Goal: Task Accomplishment & Management: Use online tool/utility

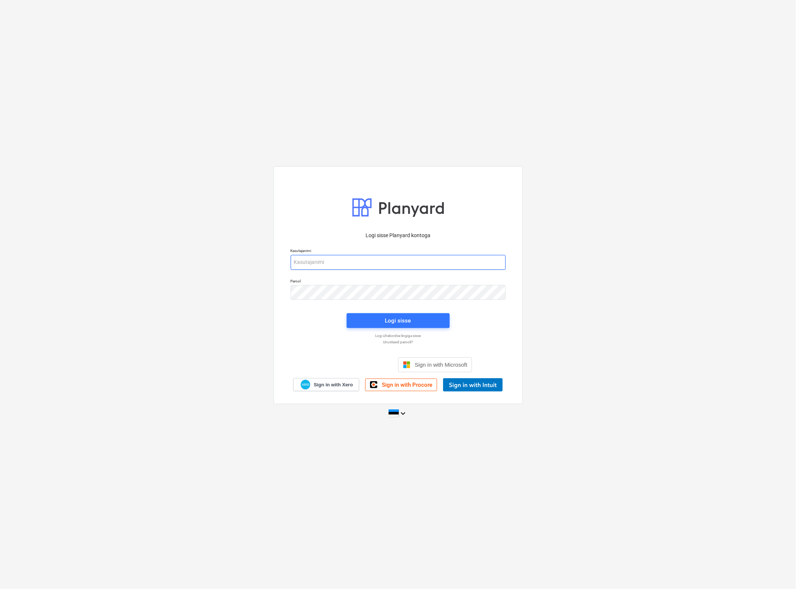
click at [361, 260] on input "email" at bounding box center [398, 262] width 215 height 15
type input "janek.tobi@e4house.ee"
click at [395, 324] on div "Logi sisse" at bounding box center [398, 321] width 26 height 10
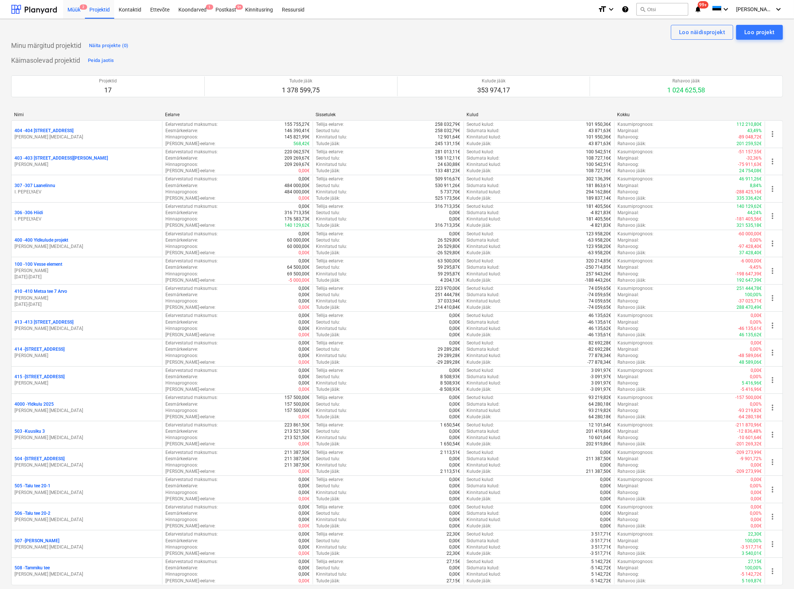
click at [73, 8] on div "Müük 2" at bounding box center [74, 9] width 22 height 19
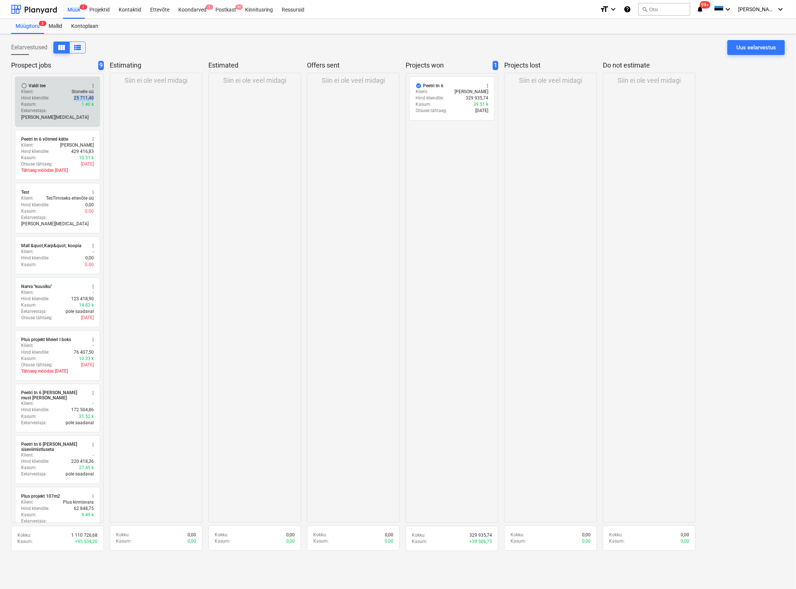
drag, startPoint x: 52, startPoint y: 97, endPoint x: 95, endPoint y: 98, distance: 43.0
click at [95, 98] on div "radio_button_unchecked Valdi tee more_vert Klient : Stonelle oü Hind kliendile …" at bounding box center [57, 101] width 85 height 50
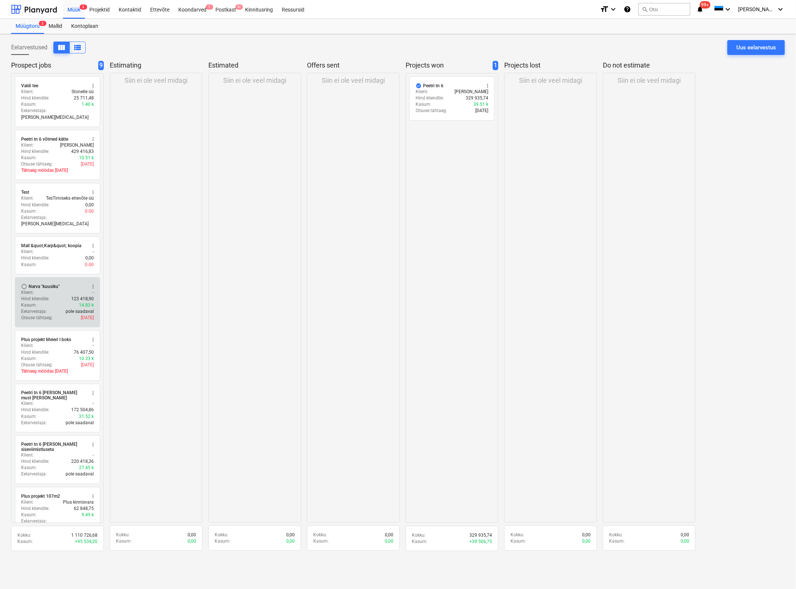
click at [91, 277] on div "radio_button_unchecked Narva "kuusiku" more_vert Klient : - Hind kliendile : 12…" at bounding box center [57, 302] width 85 height 50
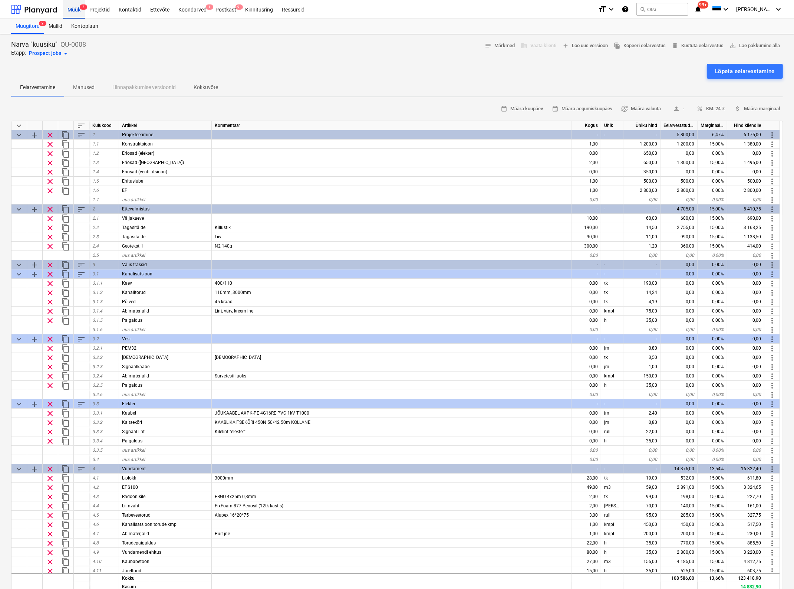
click at [73, 8] on div "Müük 2" at bounding box center [74, 9] width 22 height 19
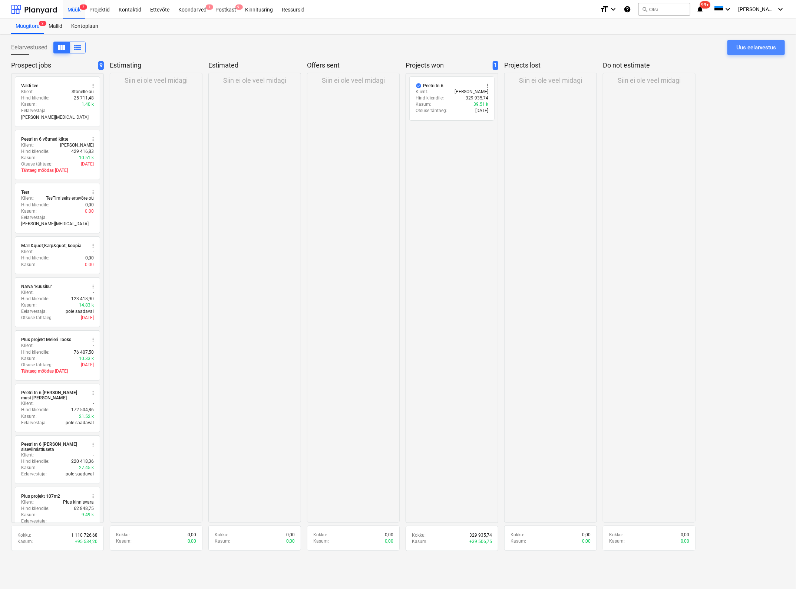
click at [760, 46] on div "Uus eelarvestus" at bounding box center [756, 48] width 40 height 10
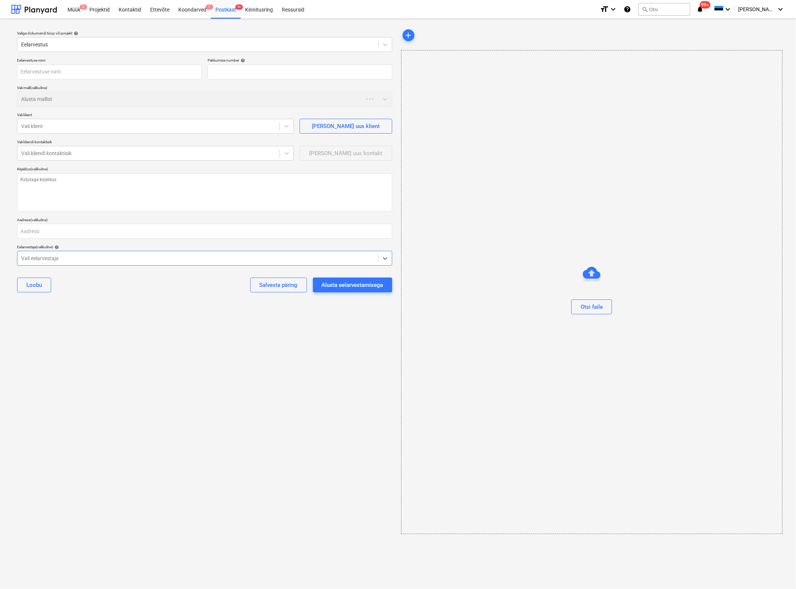
type textarea "x"
type input "QU-0017"
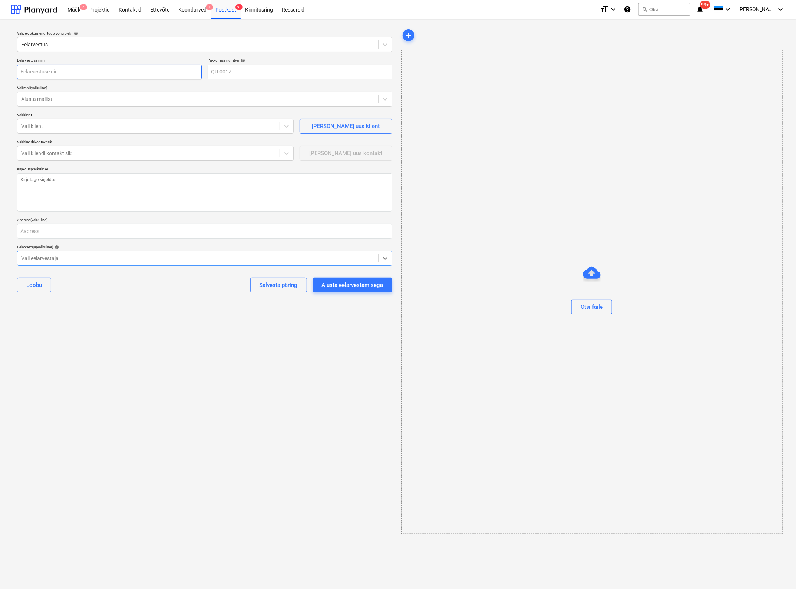
click at [72, 69] on input "text" at bounding box center [109, 72] width 185 height 15
type textarea "x"
type input "N"
type textarea "x"
type input "Nõ"
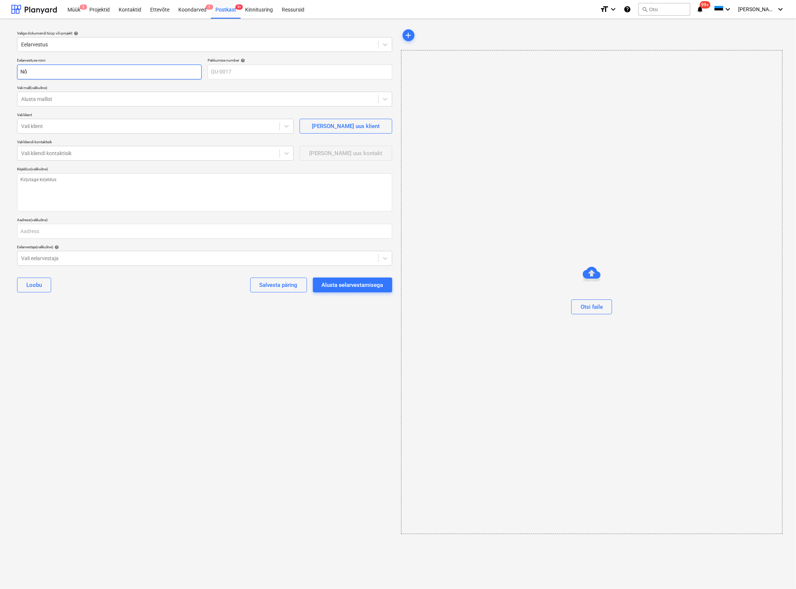
type textarea "x"
type input "Nõr"
type textarea "x"
type input "Nõ"
type textarea "x"
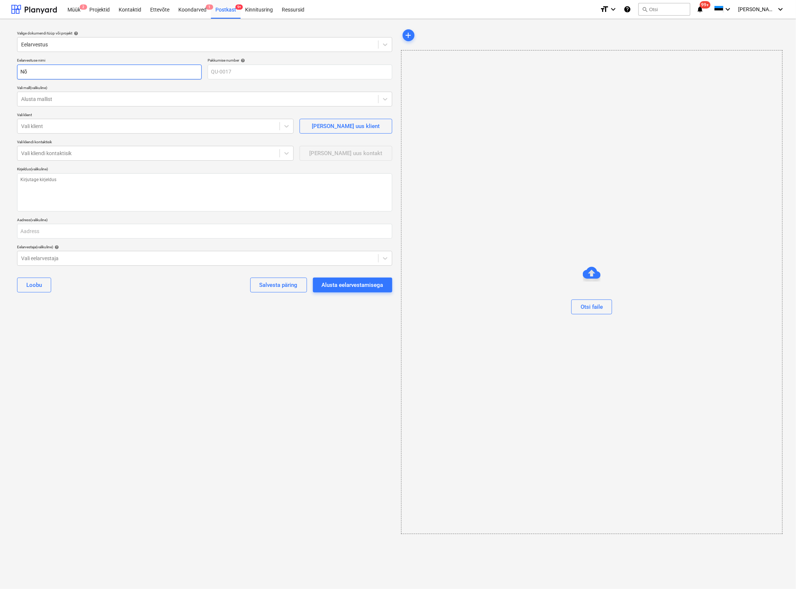
type input "Nõl"
type textarea "x"
type input "Nõlv"
type textarea "x"
type input "Nõlva"
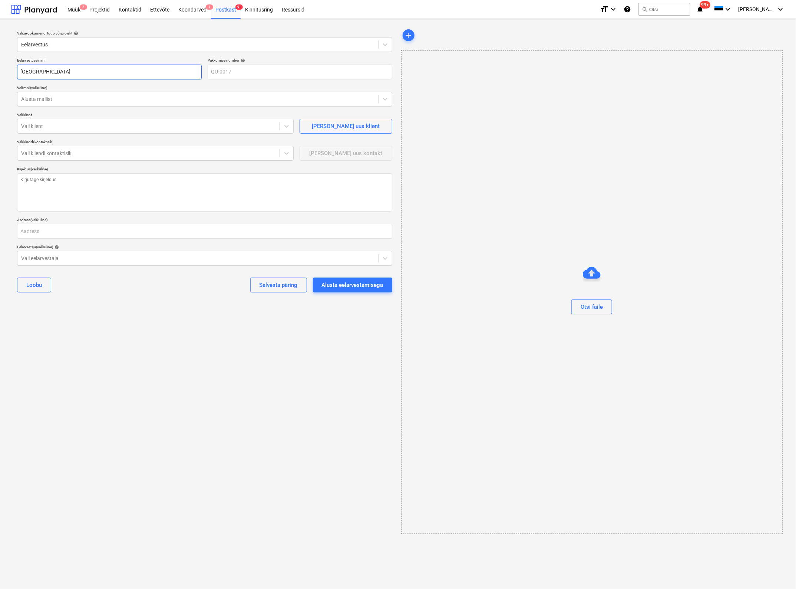
type textarea "x"
type input "Nõlvak"
type textarea "x"
type input "Nõlvaku"
type textarea "x"
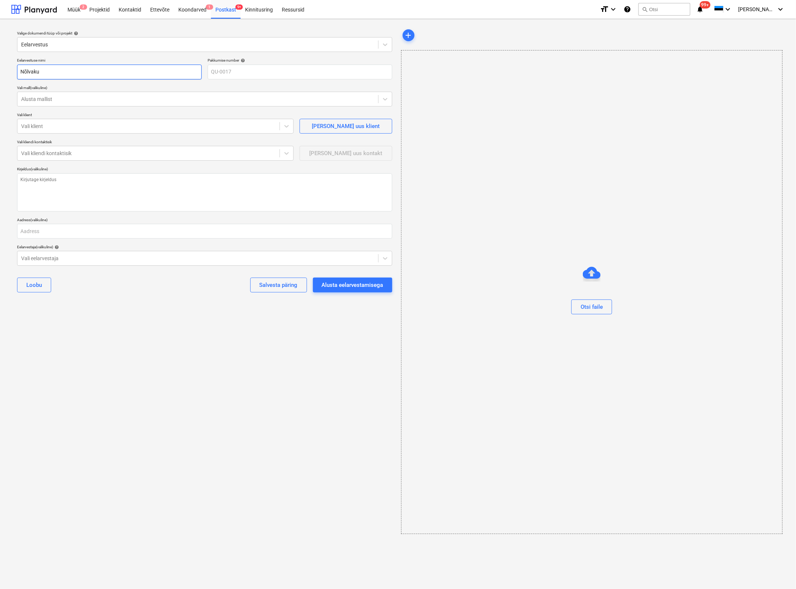
type input "Nõlvaku"
type textarea "x"
type input "Nõlvaku 6"
type textarea "x"
type input "Nõlvaku 6,"
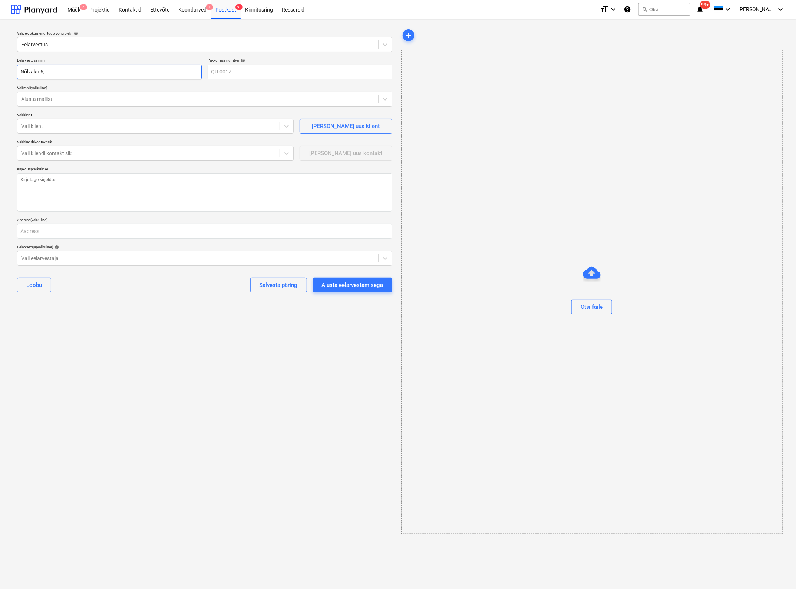
type textarea "x"
type input "Nõlvaku 6,"
type textarea "x"
type input "Nõlvaku 6, l"
type textarea "x"
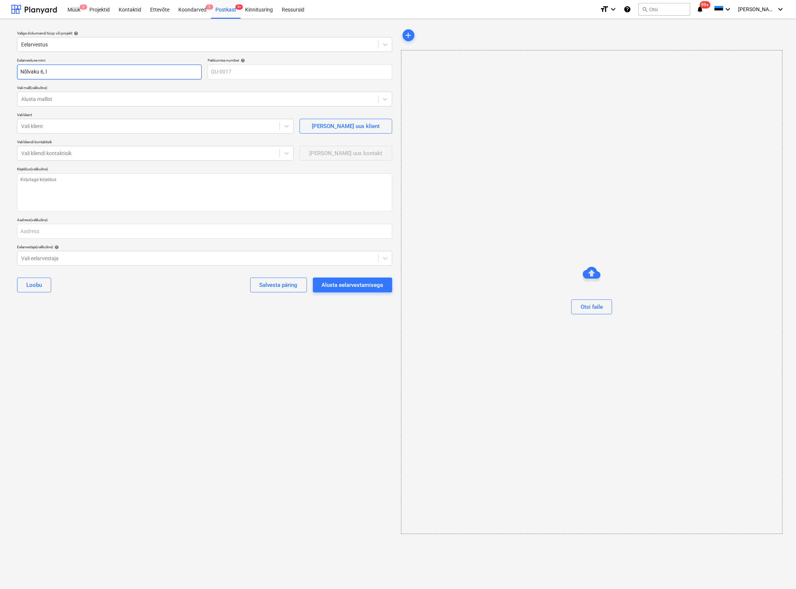
type input "Nõlvaku 6, la"
type textarea "x"
type input "Nõlvaku 6, lau"
type textarea "x"
type input "Nõlvaku 6, laul"
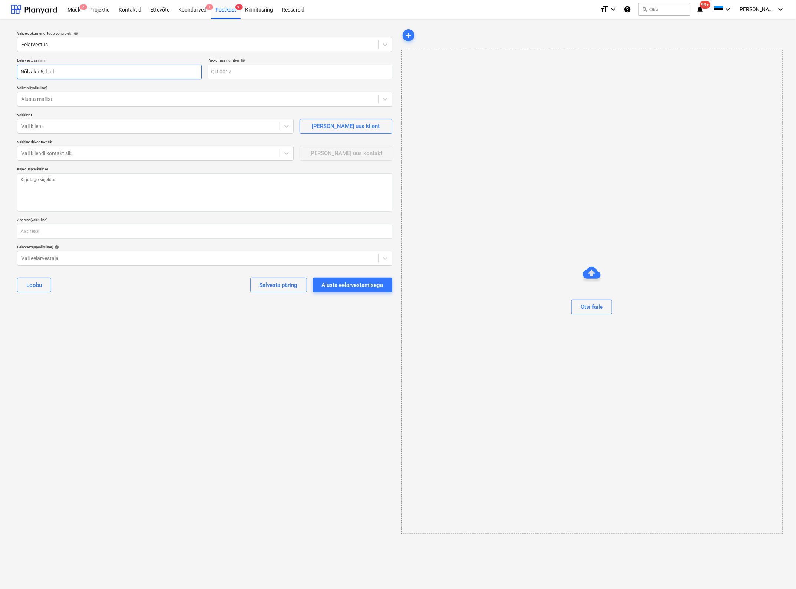
type textarea "x"
type input "Nõlvaku 6, laula"
type textarea "x"
type input "Nõlvaku 6, laulas"
type textarea "x"
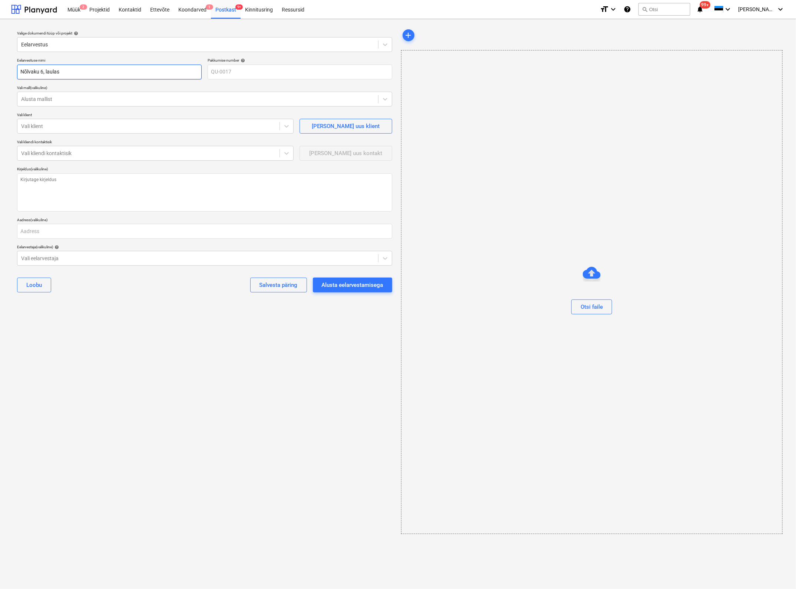
type input "Nõlvaku 6, laulasm"
type textarea "x"
type input "Nõlvaku 6, laulasma"
type textarea "x"
type input "Nõlvaku 6, [GEOGRAPHIC_DATA]"
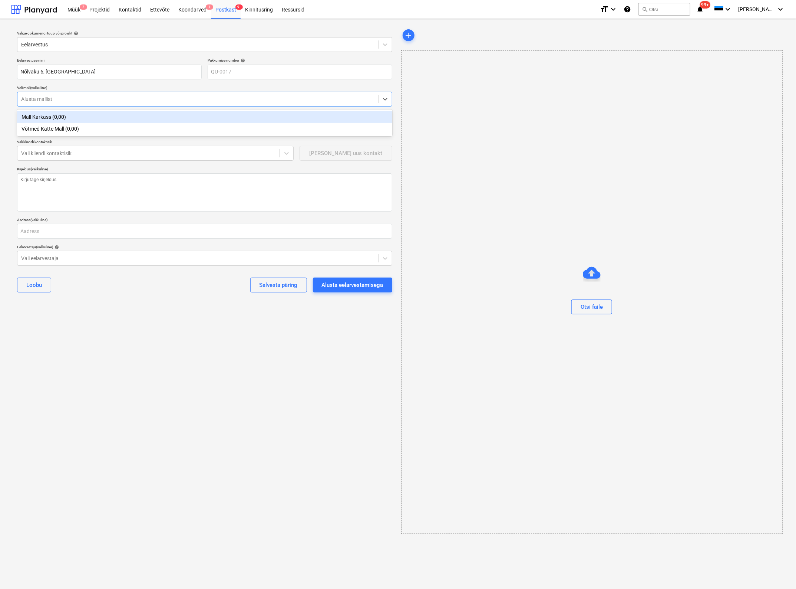
click at [73, 96] on div at bounding box center [197, 98] width 353 height 7
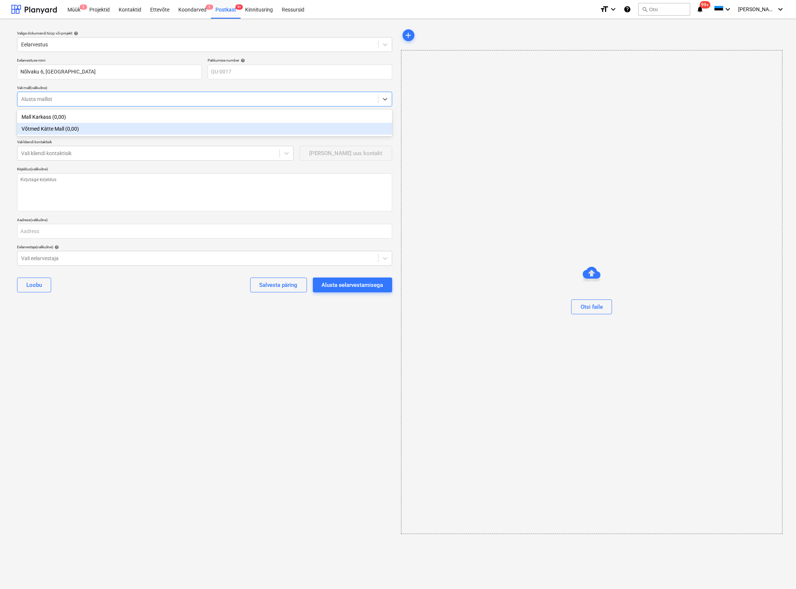
click at [70, 132] on div "Võtmed Kätte Mall (0,00)" at bounding box center [204, 129] width 375 height 12
click at [66, 125] on div at bounding box center [148, 125] width 255 height 7
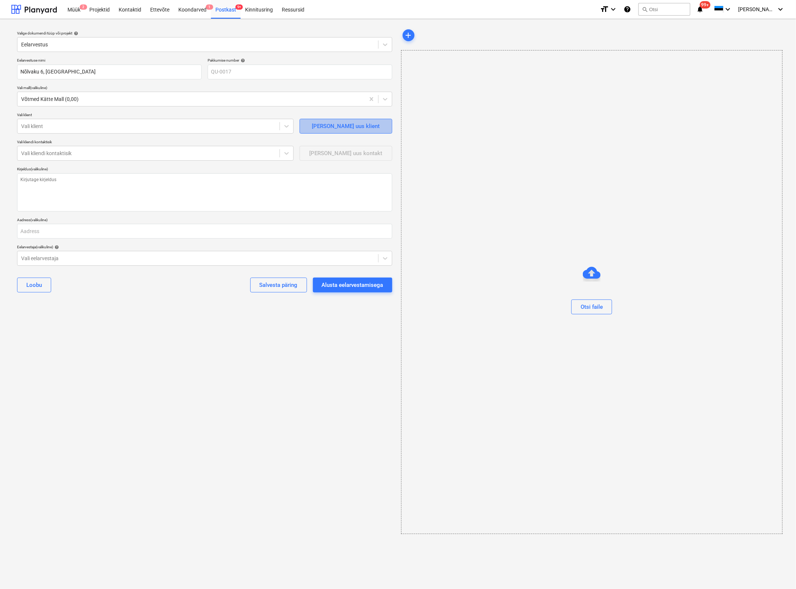
click at [336, 123] on div "Lisa uus klient" at bounding box center [346, 126] width 68 height 10
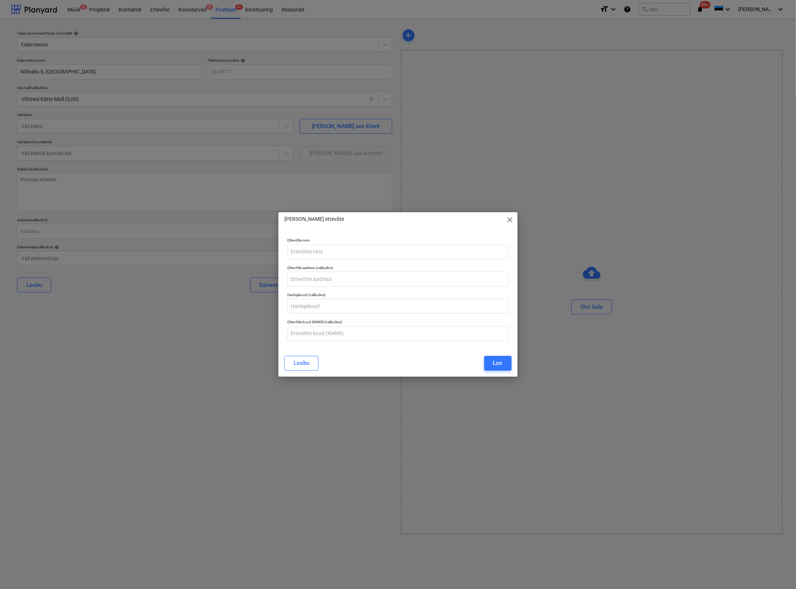
click at [509, 221] on span "close" at bounding box center [510, 219] width 9 height 9
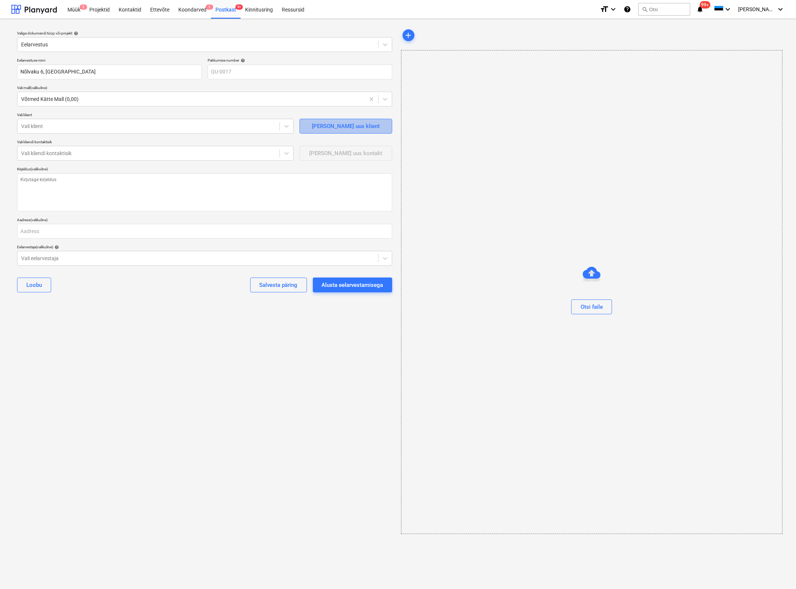
click at [342, 125] on div "Lisa uus klient" at bounding box center [346, 126] width 68 height 10
type textarea "x"
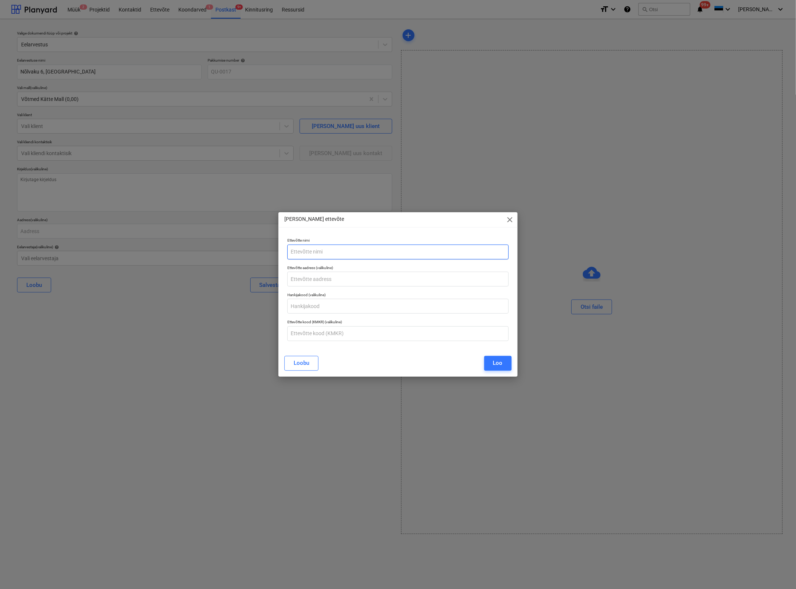
click at [345, 253] on input "text" at bounding box center [397, 251] width 221 height 15
type input "Grete Paia"
click at [501, 360] on div "Loo" at bounding box center [498, 363] width 10 height 10
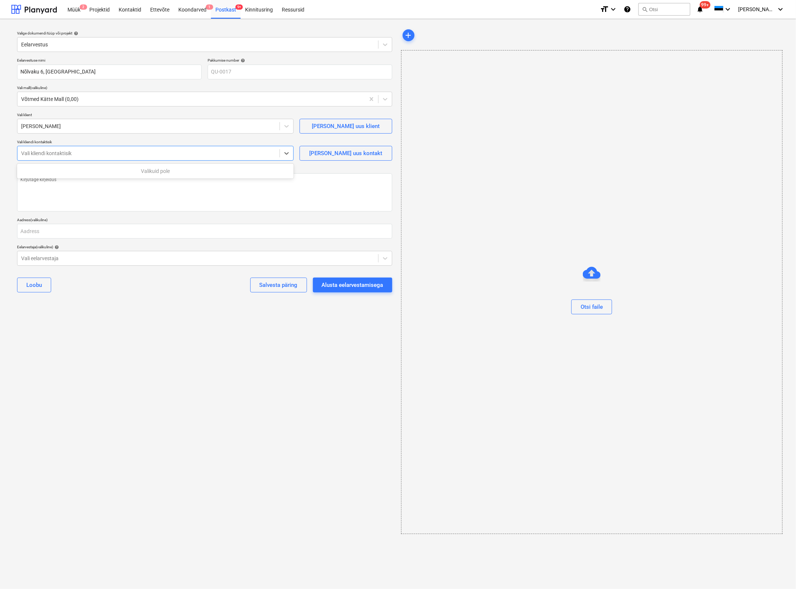
click at [156, 152] on div at bounding box center [148, 152] width 255 height 7
click at [351, 153] on div "Lisa uus kontakt" at bounding box center [345, 153] width 73 height 10
type textarea "x"
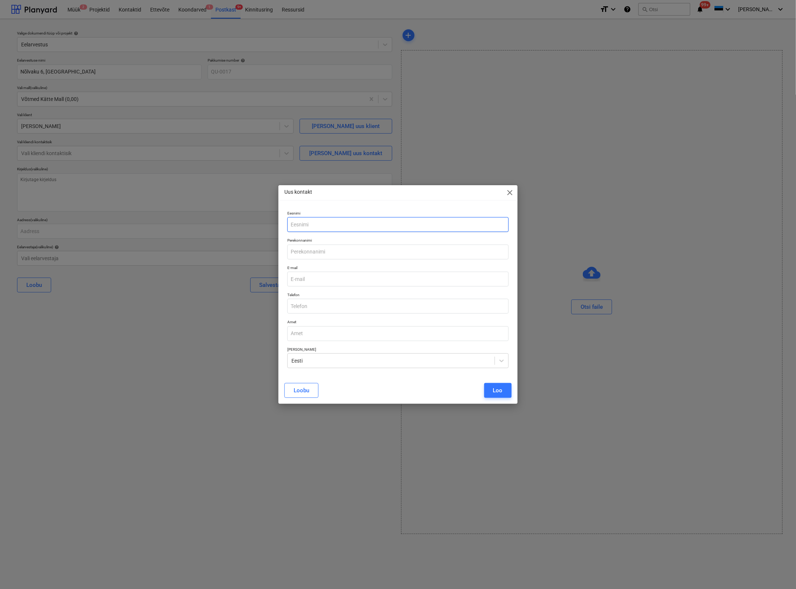
click at [331, 223] on input "text" at bounding box center [397, 224] width 221 height 15
type input "Grete"
type input "Paia"
click at [297, 278] on input "email" at bounding box center [397, 278] width 221 height 15
paste input "gretepaia@gmail.com"
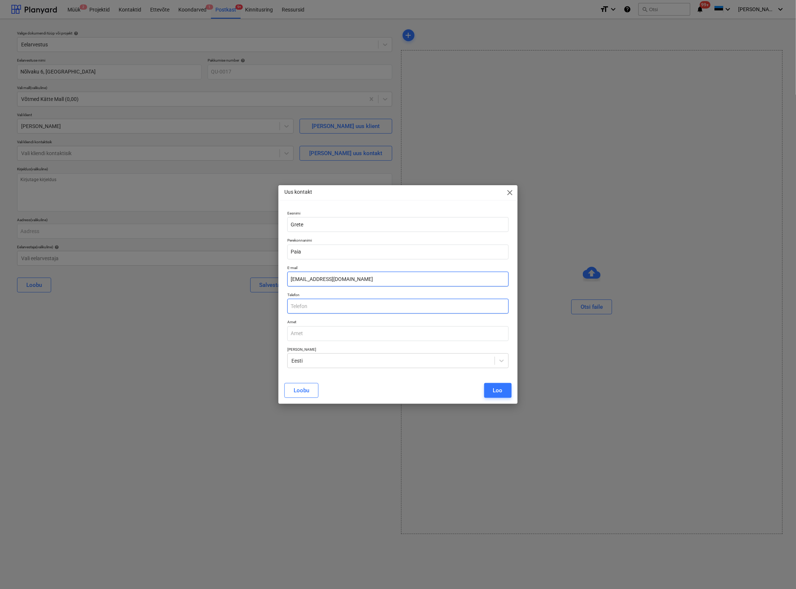
type input "gretepaia@gmail.com"
click at [304, 307] on input "text" at bounding box center [397, 306] width 221 height 15
type input "5"
click at [502, 387] on div "Loo" at bounding box center [498, 390] width 10 height 10
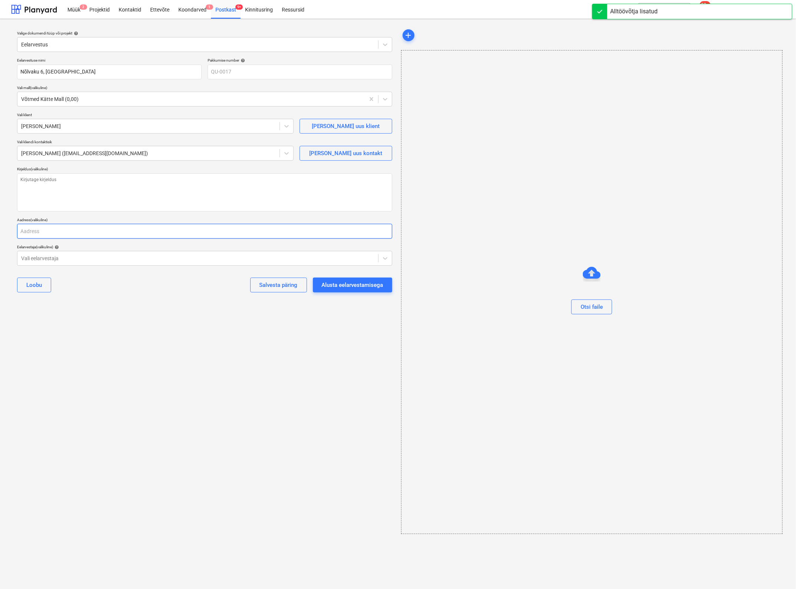
click at [48, 231] on input "text" at bounding box center [204, 231] width 375 height 15
type textarea "x"
type input "N"
type textarea "x"
type input "Nõ"
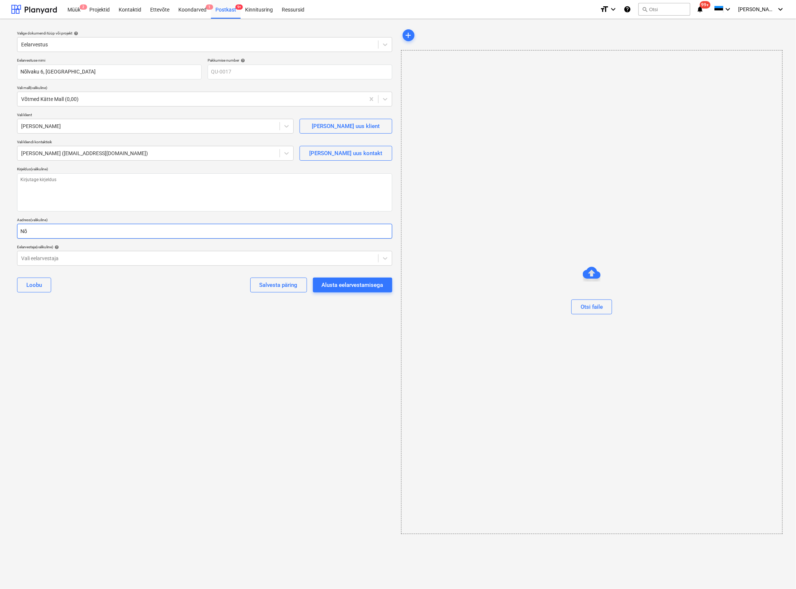
type textarea "x"
type input "Nõl"
type textarea "x"
type input "Nõlv"
type textarea "x"
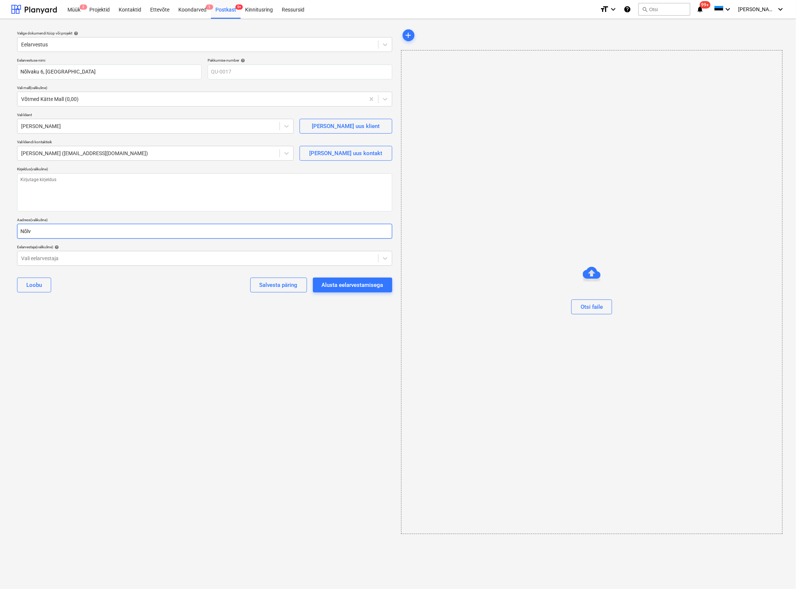
type input "Nõlva"
type textarea "x"
type input "Nõlvak"
type textarea "x"
type input "Nõlvaku"
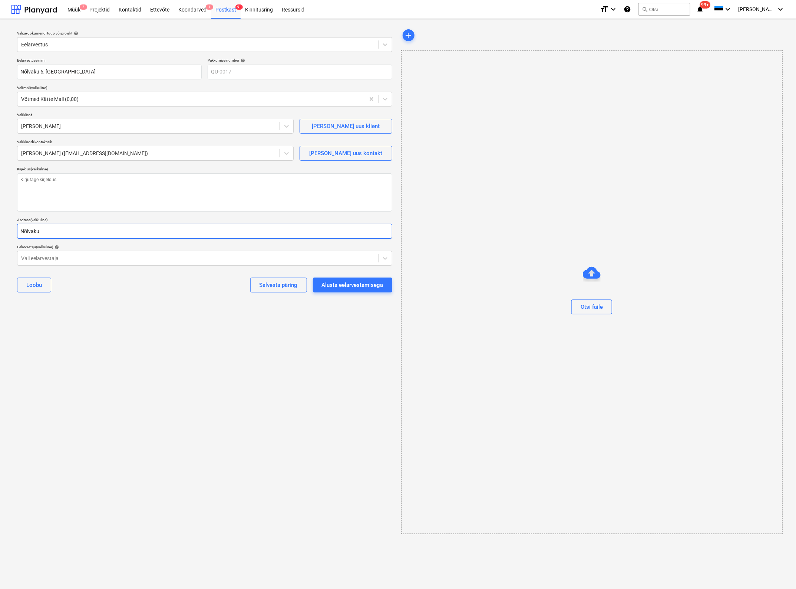
type textarea "x"
type input "Nõlvaku"
type textarea "x"
type input "Nõlvaku 6"
type textarea "x"
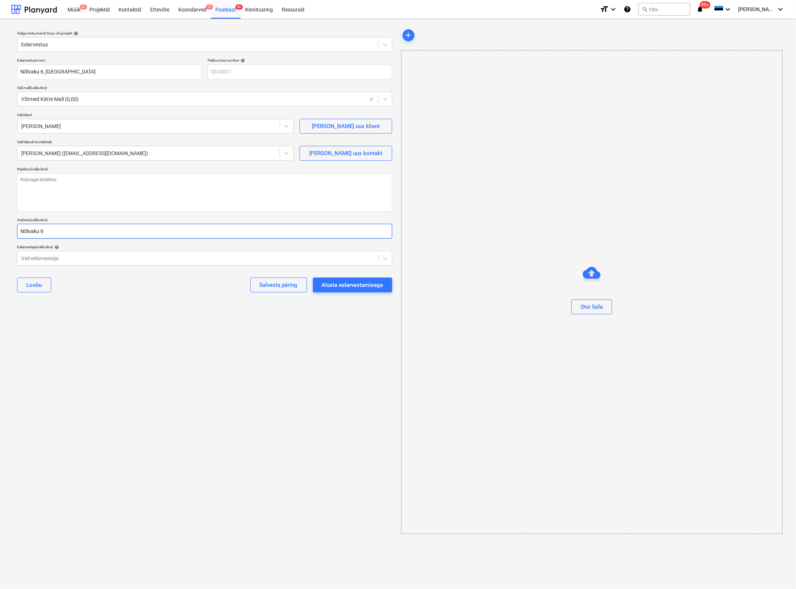
type input "Nõlvaku 6,"
type textarea "x"
type input "Nõlvaku 6,"
type textarea "x"
type input "Nõlvaku 6, L"
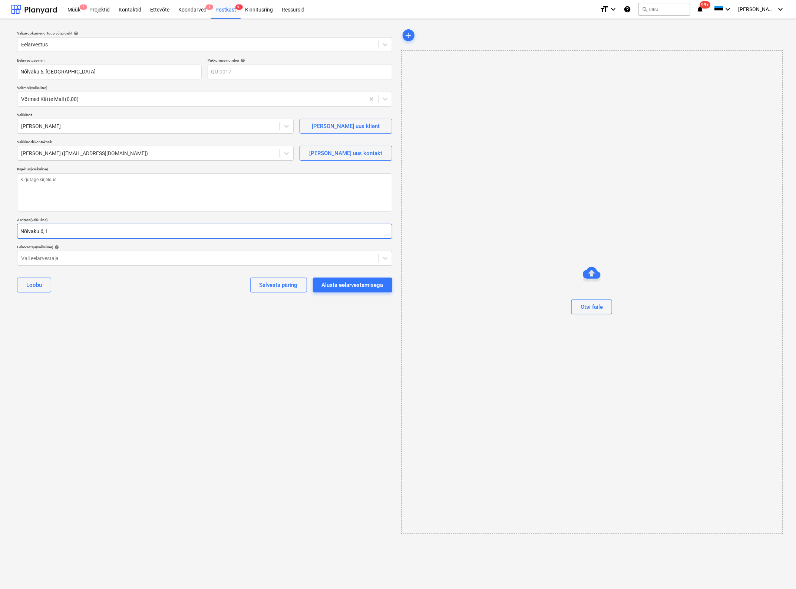
type textarea "x"
type input "Nõlvaku 6, La"
type textarea "x"
type input "Nõlvaku 6, Lau"
type textarea "x"
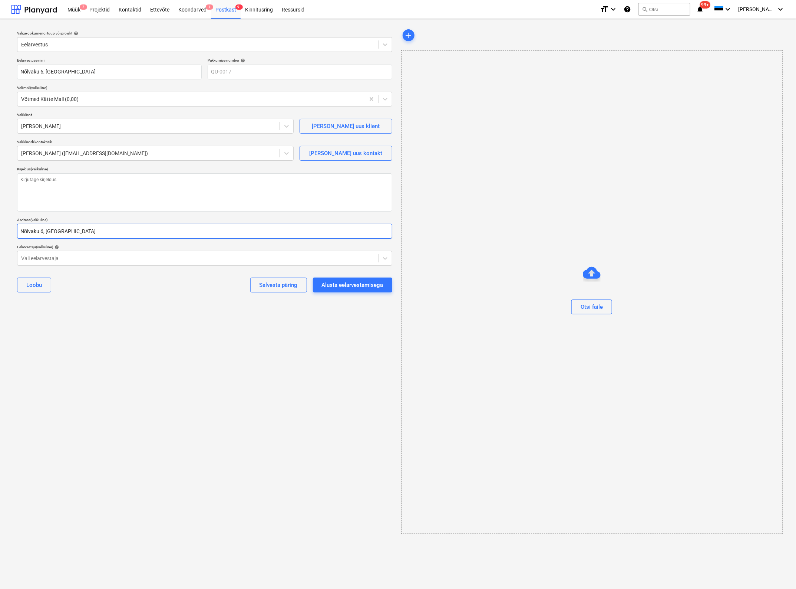
type input "Nõlvaku 6, Laul"
type textarea "x"
type input "Nõlvaku 6, Laula"
type textarea "x"
type input "Nõlvaku 6, Laulas"
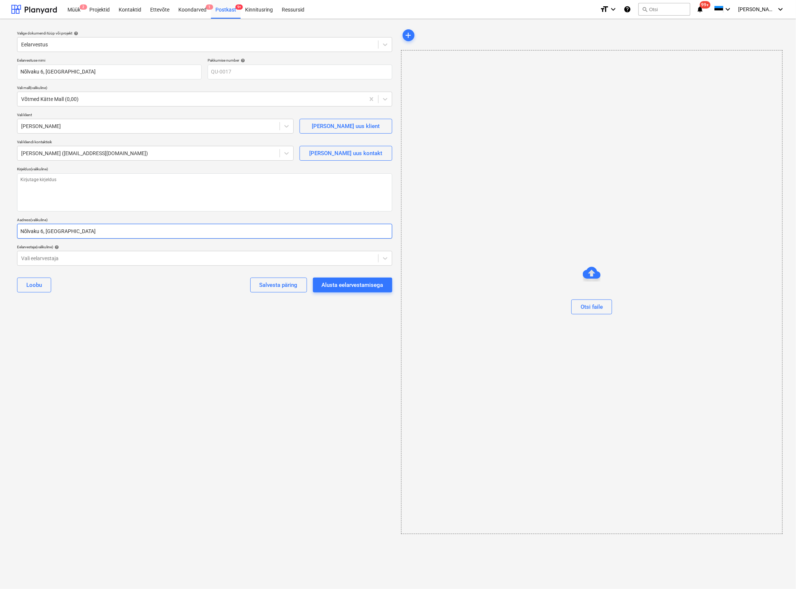
type textarea "x"
type input "Nõlvaku 6, Laulasm"
type textarea "x"
type input "Nõlvaku 6, Laulasma"
type textarea "x"
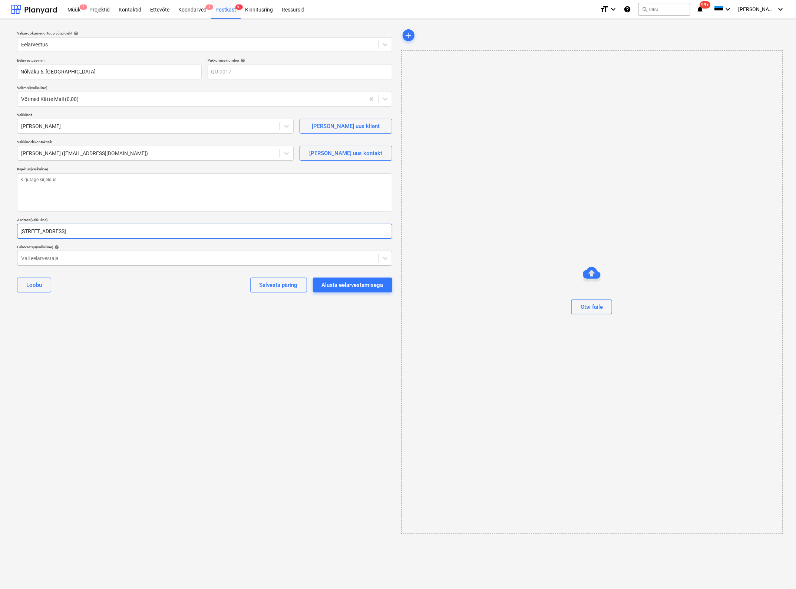
type input "Nõlvaku 6, Laulasmaa"
click at [44, 254] on div at bounding box center [197, 257] width 353 height 7
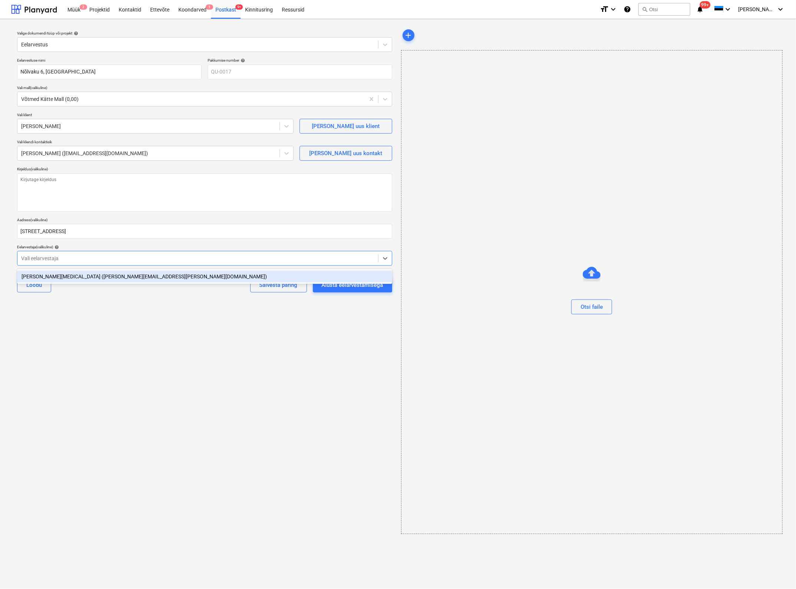
drag, startPoint x: 52, startPoint y: 273, endPoint x: 304, endPoint y: 327, distance: 257.6
click at [53, 273] on div "Janek Tobi (janek.tobi@e4house.ee)" at bounding box center [204, 276] width 375 height 12
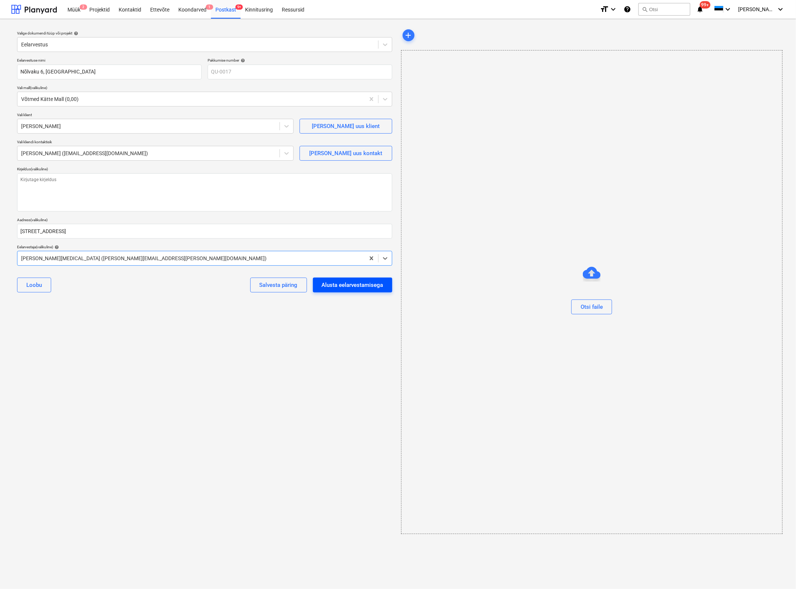
click at [342, 282] on div "Alusta eelarvestamisega" at bounding box center [353, 285] width 62 height 10
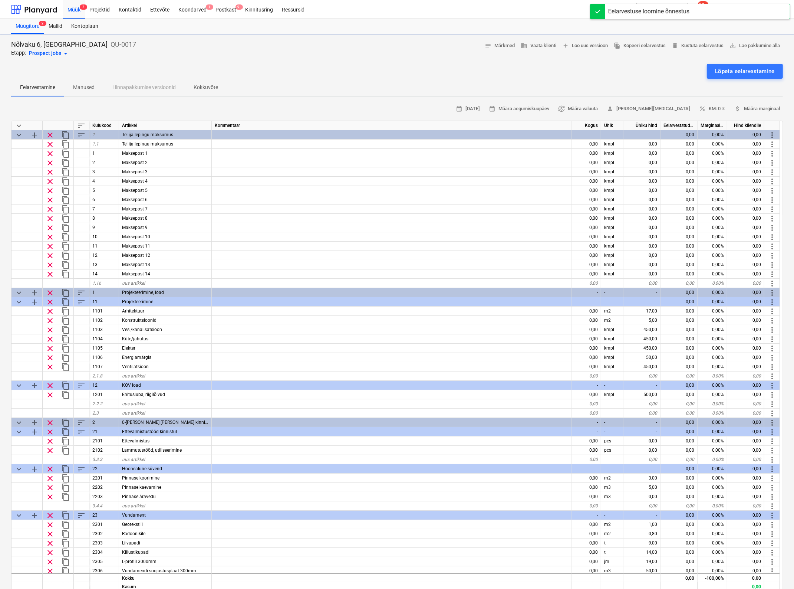
type textarea "x"
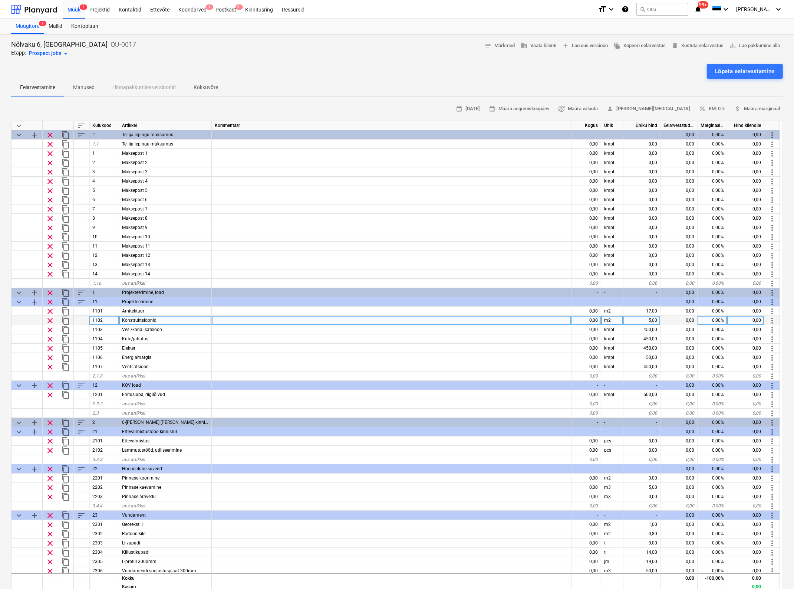
click at [588, 316] on div "0,00" at bounding box center [586, 320] width 30 height 9
type input "1"
type input "250"
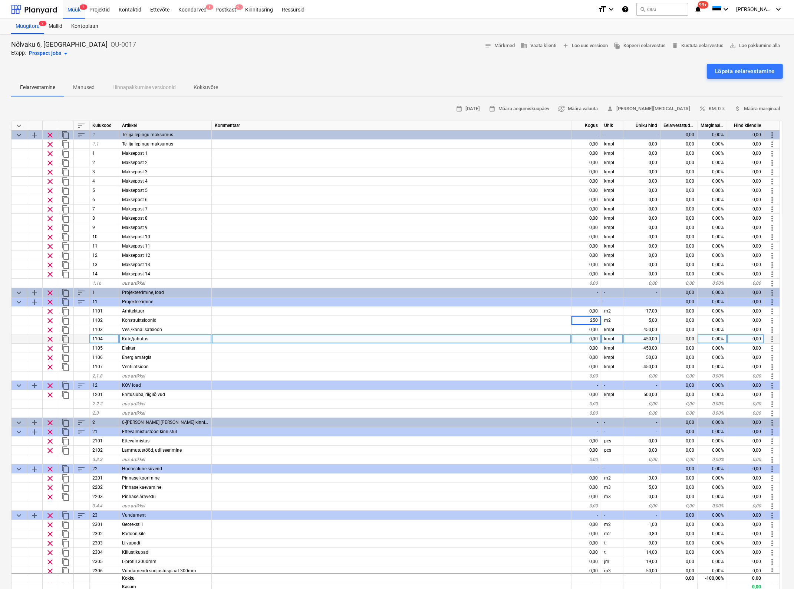
click at [532, 336] on div at bounding box center [392, 338] width 360 height 9
type textarea "x"
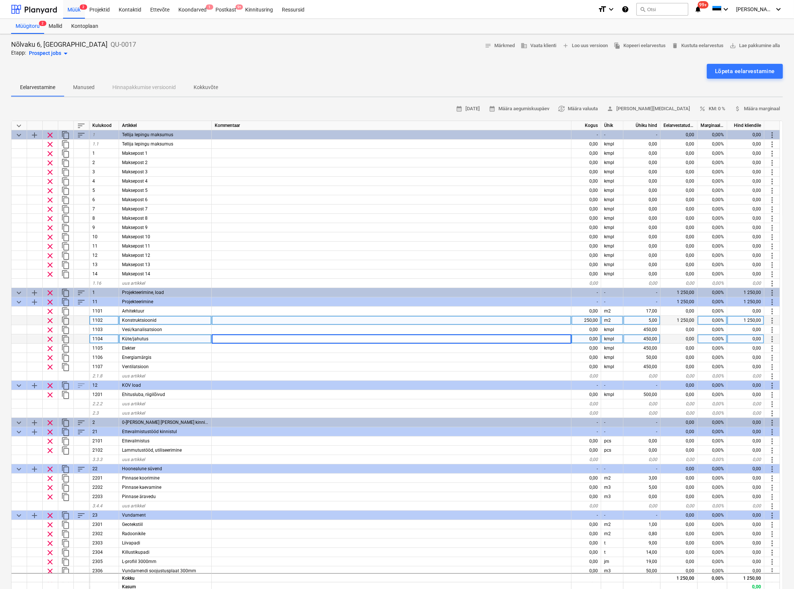
click at [650, 319] on div "5,00" at bounding box center [641, 320] width 37 height 9
click at [650, 319] on input "5" at bounding box center [641, 320] width 37 height 9
type input "12"
click at [467, 339] on div at bounding box center [392, 338] width 360 height 9
type textarea "x"
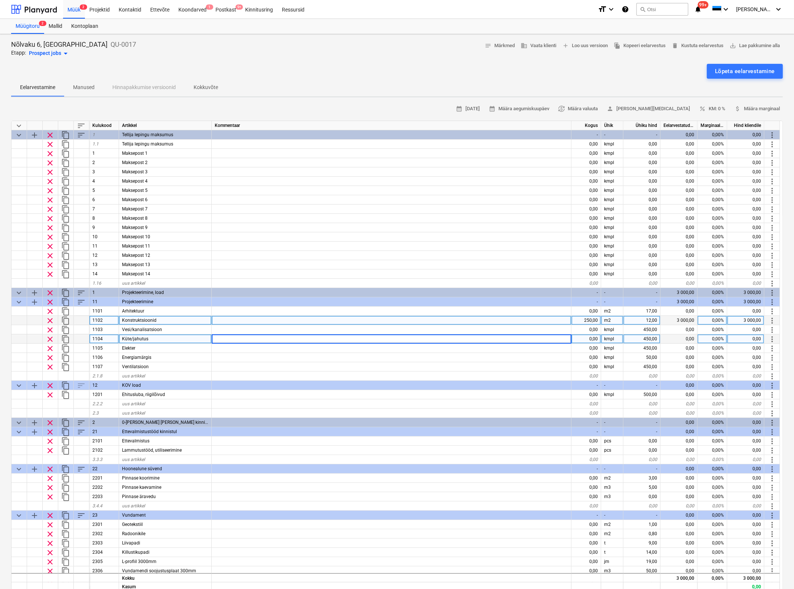
click at [647, 321] on div "12,00" at bounding box center [641, 320] width 37 height 9
click at [647, 321] on input "12" at bounding box center [641, 320] width 37 height 9
type input "15"
click at [465, 336] on div at bounding box center [392, 338] width 360 height 9
type textarea "x"
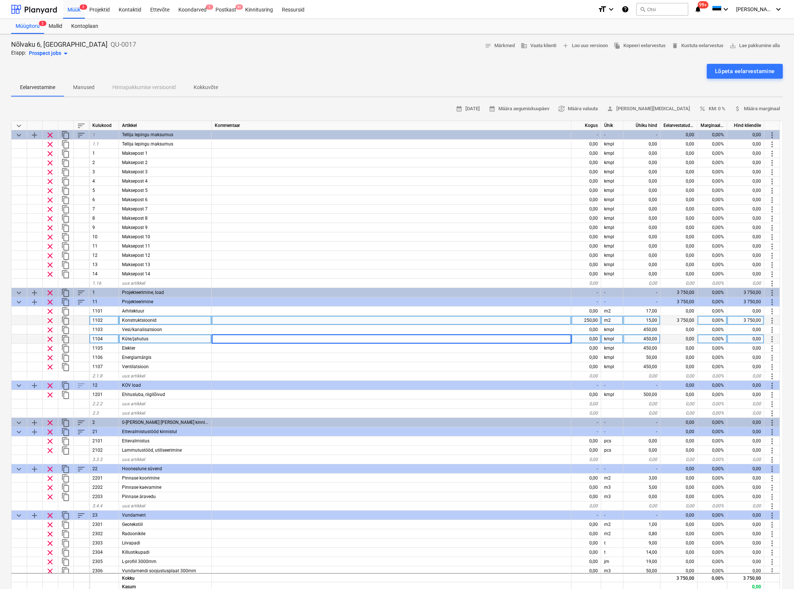
click at [652, 319] on div "15,00" at bounding box center [641, 320] width 37 height 9
click at [652, 319] on input "15" at bounding box center [641, 320] width 37 height 9
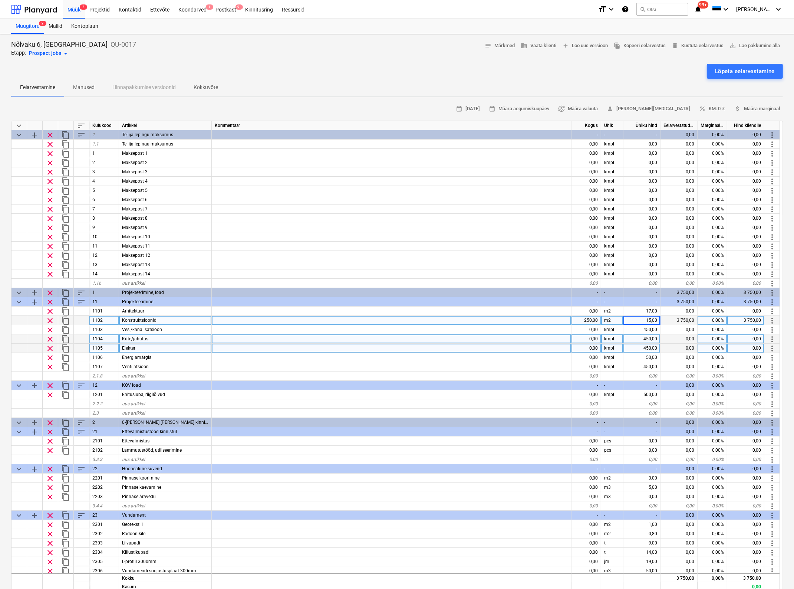
scroll to position [46, 0]
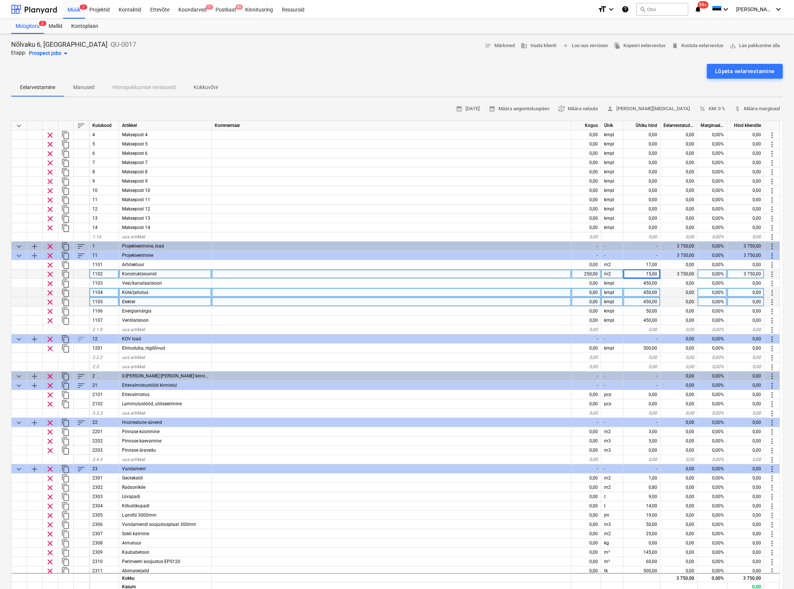
click at [586, 298] on div "0,00" at bounding box center [586, 301] width 30 height 9
type input "1"
click at [567, 328] on div at bounding box center [392, 329] width 360 height 9
type textarea "x"
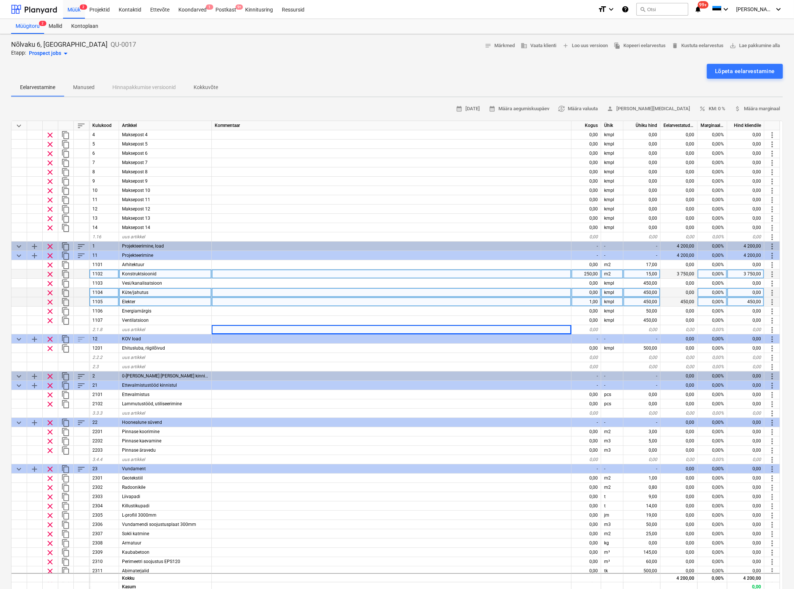
click at [644, 300] on div "450,00" at bounding box center [641, 301] width 37 height 9
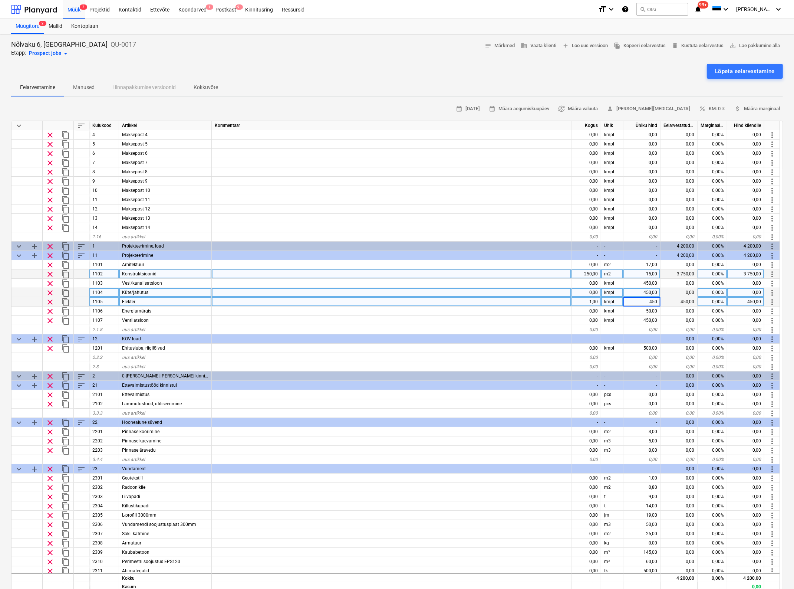
click at [644, 300] on input "450" at bounding box center [641, 301] width 37 height 9
type input "500"
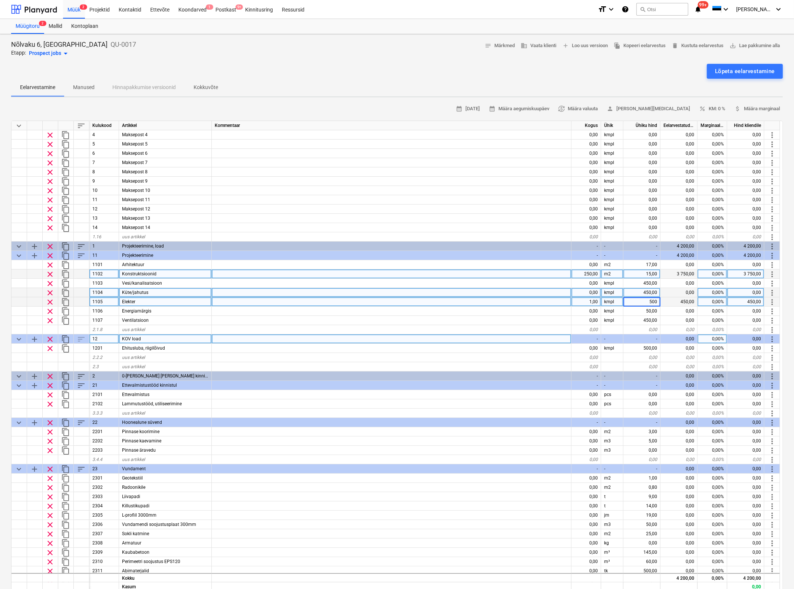
click at [500, 338] on div at bounding box center [392, 338] width 360 height 9
type textarea "x"
click at [722, 106] on span "percent KM: 0 %" at bounding box center [712, 109] width 26 height 9
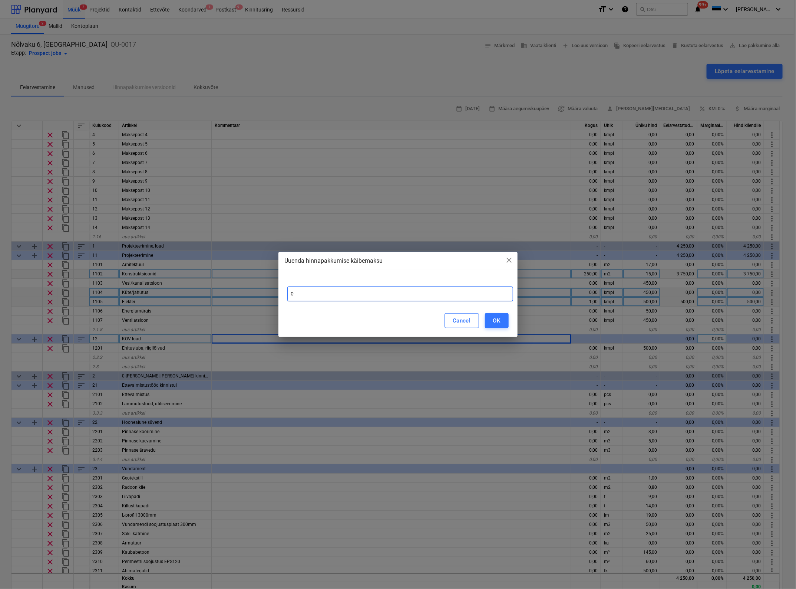
click at [314, 292] on input "0" at bounding box center [399, 293] width 225 height 15
click at [385, 62] on div "Uuenda hinnapakkumise käibemaksu close 0 Cancel OK" at bounding box center [398, 294] width 796 height 589
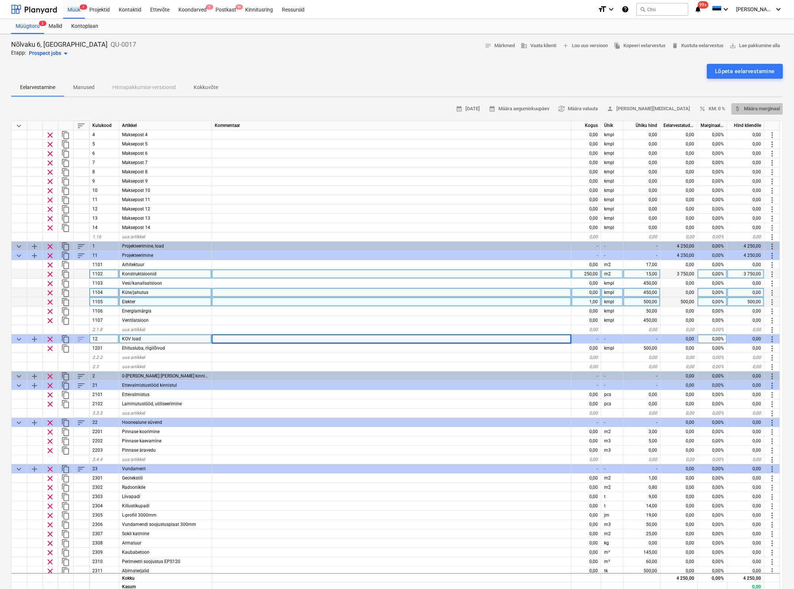
click at [746, 107] on span "attach_money Määra marginaal" at bounding box center [757, 109] width 46 height 9
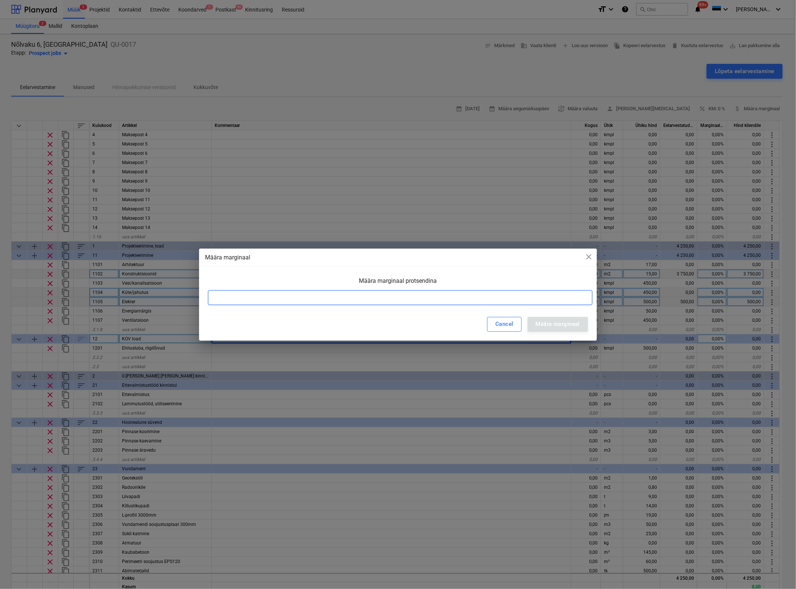
click at [302, 295] on input at bounding box center [400, 297] width 385 height 15
type input "15"
click at [558, 324] on div "Määra marginaal" at bounding box center [558, 324] width 44 height 10
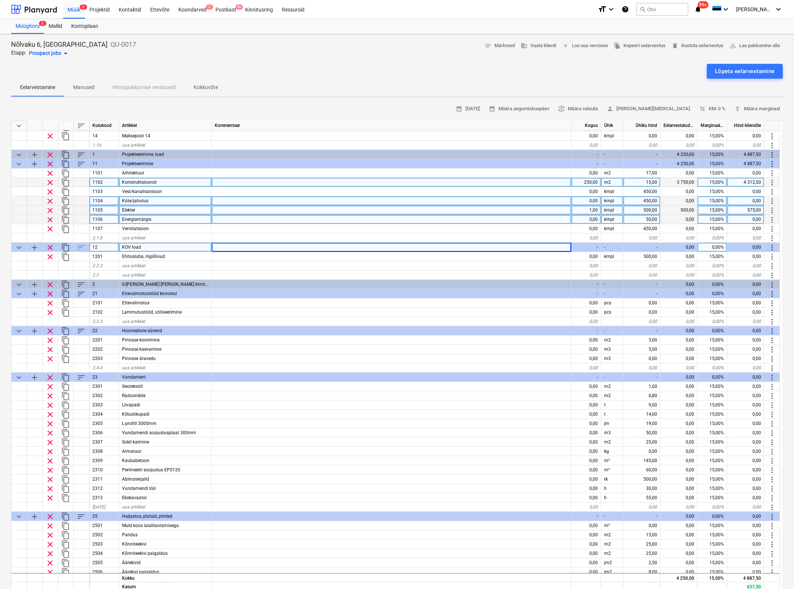
scroll to position [139, 0]
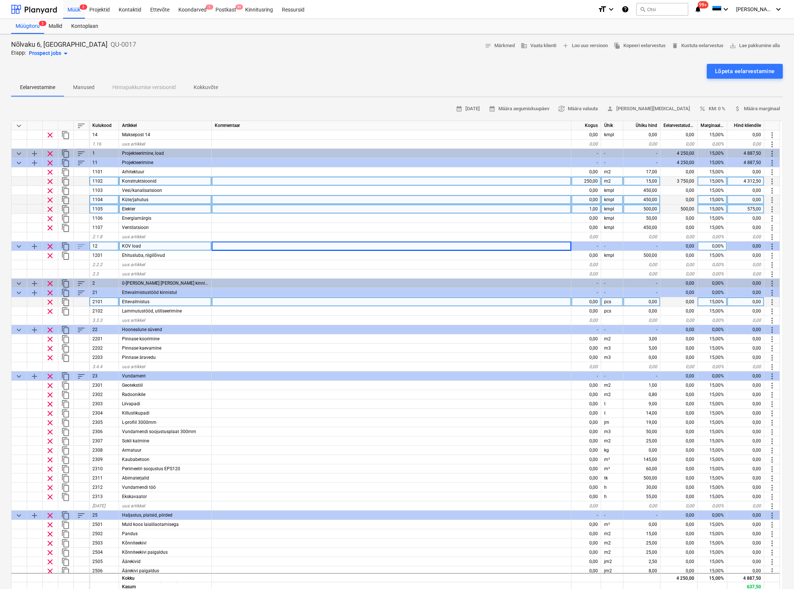
click at [591, 300] on div "0,00" at bounding box center [586, 301] width 30 height 9
type input "1"
click at [637, 304] on div "0,00" at bounding box center [641, 301] width 37 height 9
type input "1000"
click at [475, 64] on div "Lõpeta eelarvestamine" at bounding box center [397, 71] width 772 height 15
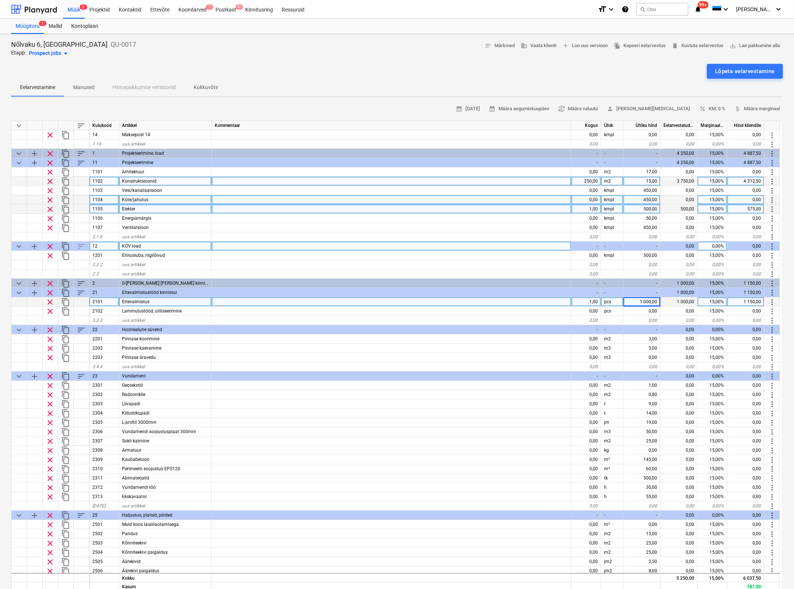
click at [399, 76] on div "Lõpeta eelarvestamine" at bounding box center [397, 71] width 772 height 15
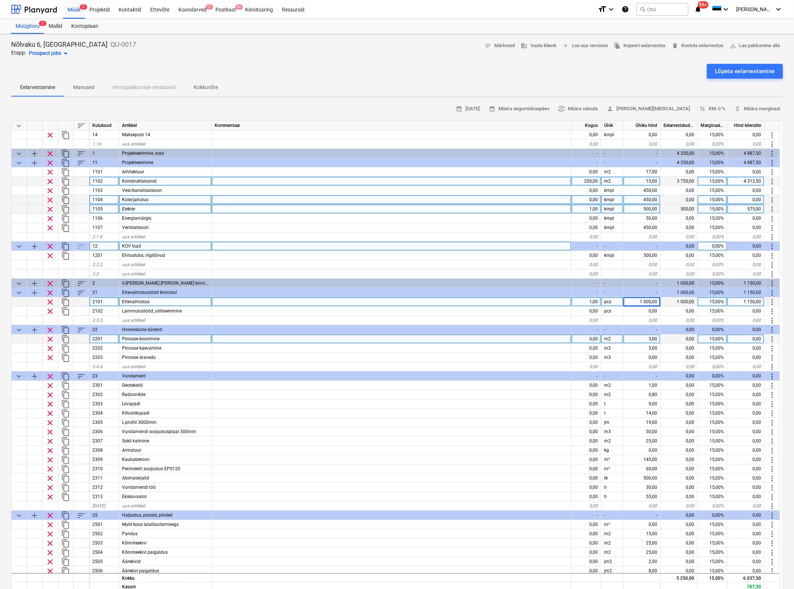
click at [592, 339] on div "0,00" at bounding box center [586, 338] width 30 height 9
type input "500"
click at [459, 79] on div "Eelarvestamine Manused Hinnapakkumise versioonid Kokkuvõte" at bounding box center [397, 88] width 772 height 18
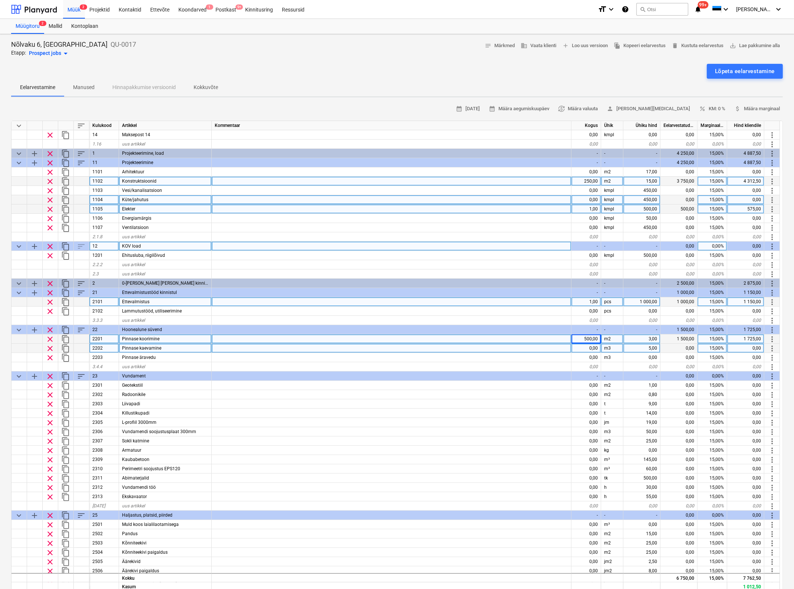
click at [585, 347] on div "0,00" at bounding box center [586, 347] width 30 height 9
type input "400"
click at [572, 364] on div "0,00" at bounding box center [586, 366] width 30 height 9
click at [591, 349] on div "400,00" at bounding box center [586, 347] width 30 height 9
type input "350"
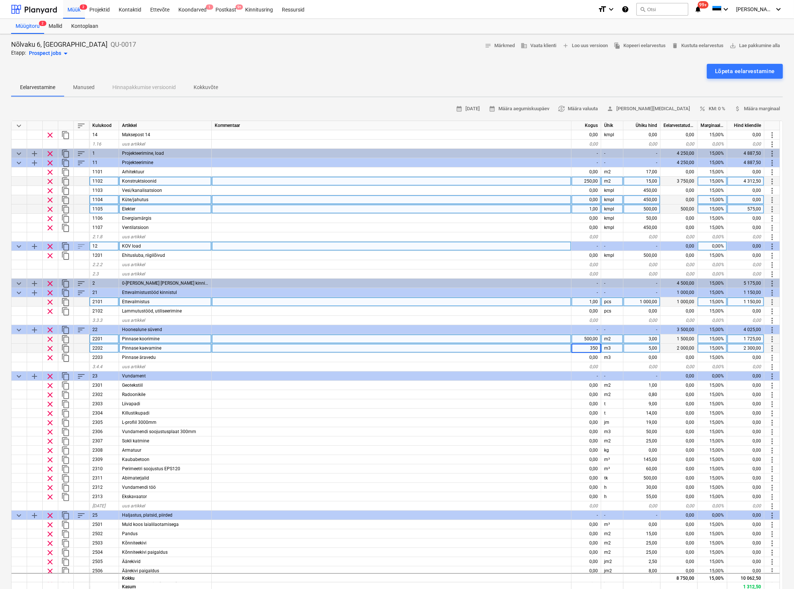
click at [648, 345] on div "5,00" at bounding box center [641, 347] width 37 height 9
click at [590, 384] on div "0,00" at bounding box center [586, 384] width 30 height 9
type input "300"
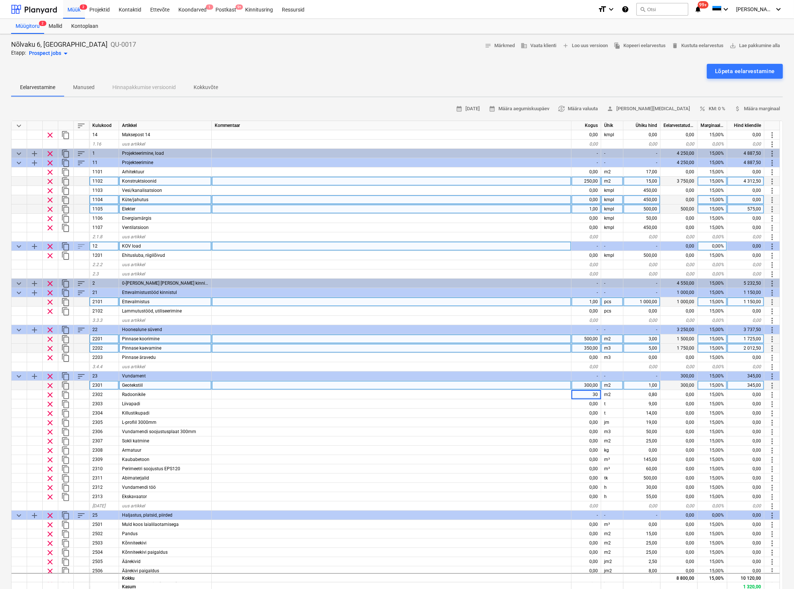
type input "300"
type input "2"
type input "310"
type input "80"
click at [39, 239] on div "keyboard_arrow_down sort Kulukood Artikkel Kommentaar Kogus Ühik Ühiku hind Eel…" at bounding box center [397, 356] width 772 height 471
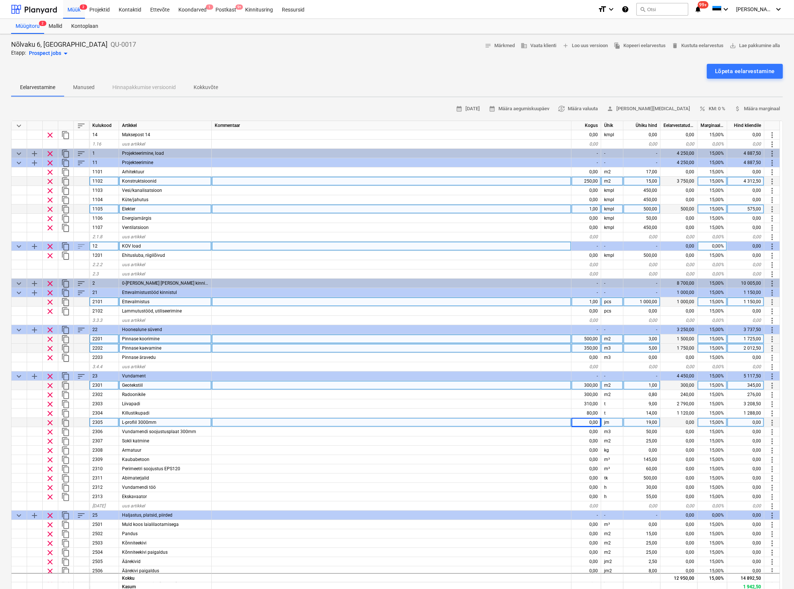
click at [586, 421] on div "0,00" at bounding box center [586, 422] width 30 height 9
type input "125"
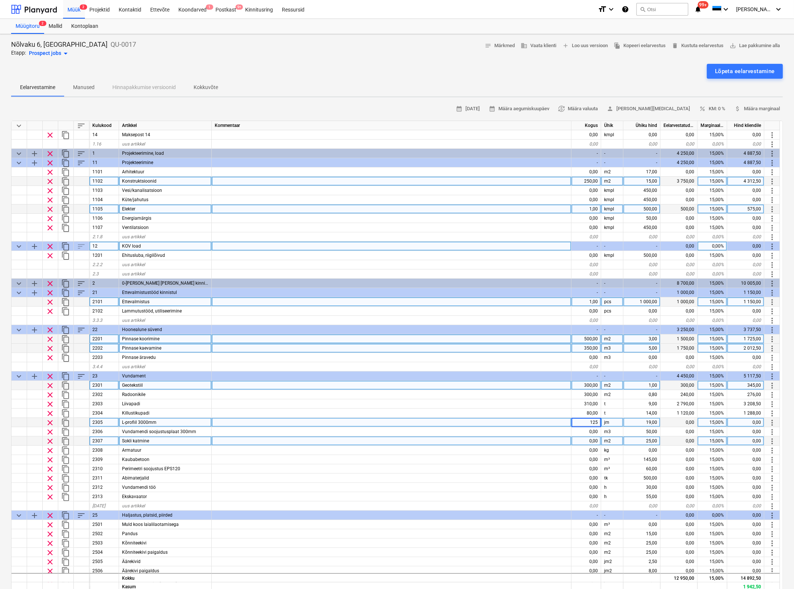
click at [523, 436] on div at bounding box center [392, 440] width 360 height 9
click at [590, 346] on div "350,00" at bounding box center [586, 347] width 30 height 9
type input "400"
click at [533, 384] on div at bounding box center [392, 384] width 360 height 9
click at [587, 381] on div "300,00" at bounding box center [586, 384] width 30 height 9
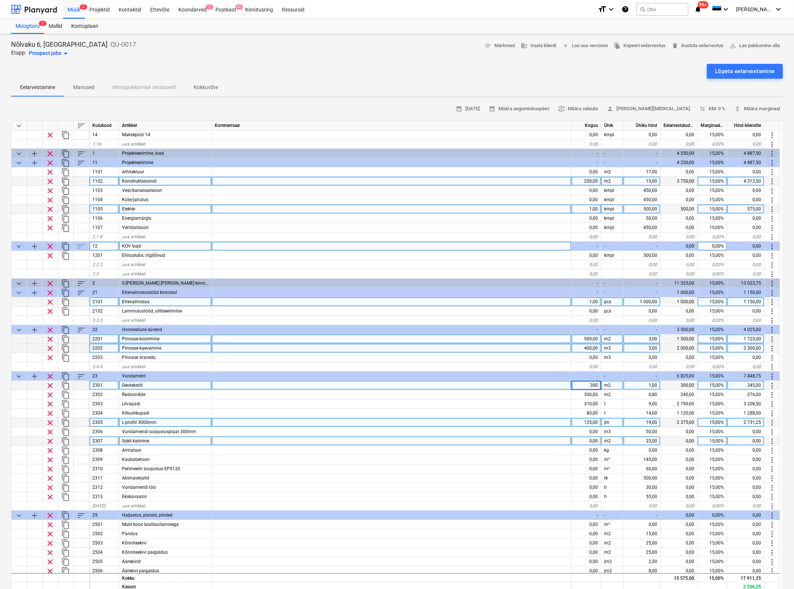
click at [587, 381] on input "300" at bounding box center [585, 384] width 29 height 9
type input "400"
type input "380"
click at [370, 59] on div at bounding box center [397, 61] width 772 height 6
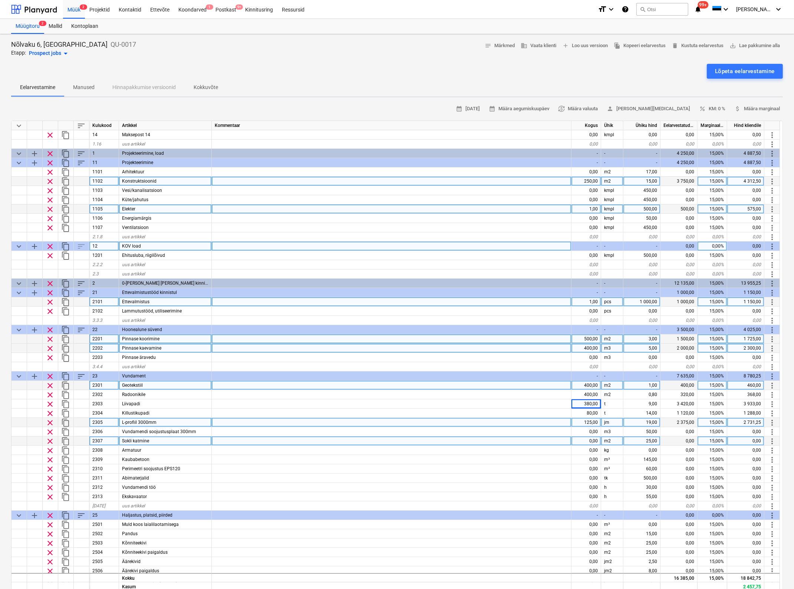
click at [422, 439] on div at bounding box center [392, 440] width 360 height 9
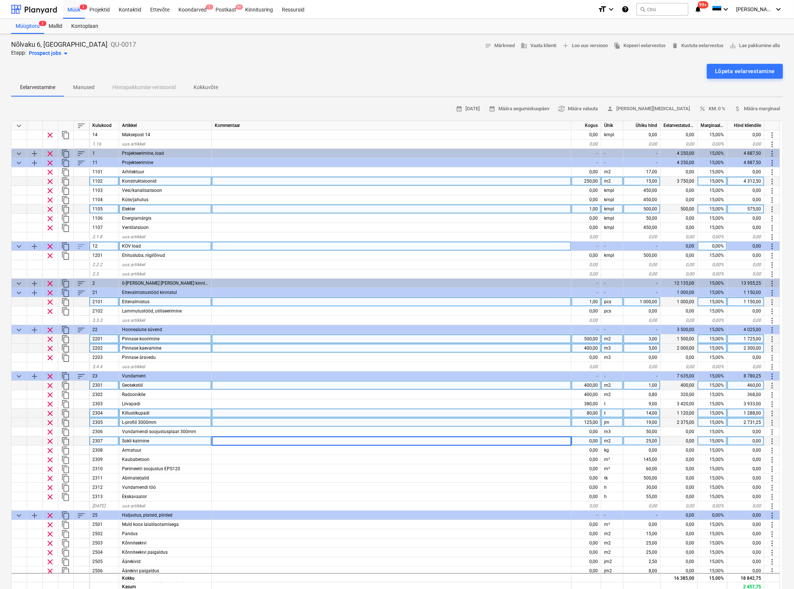
click at [588, 414] on div "80,00" at bounding box center [586, 412] width 30 height 9
click at [588, 414] on input "80" at bounding box center [585, 412] width 29 height 9
type input "100"
click at [593, 422] on div "125,00" at bounding box center [586, 422] width 30 height 9
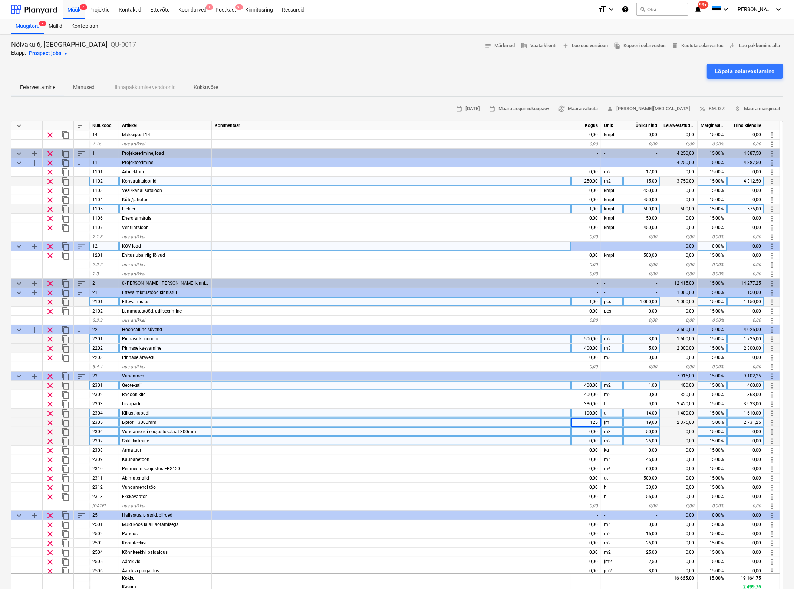
click at [588, 429] on div "0,00" at bounding box center [586, 431] width 30 height 9
click at [592, 429] on div "0,00" at bounding box center [586, 431] width 30 height 9
click at [592, 429] on input at bounding box center [585, 431] width 29 height 9
type input "80"
click at [516, 444] on div at bounding box center [392, 440] width 360 height 9
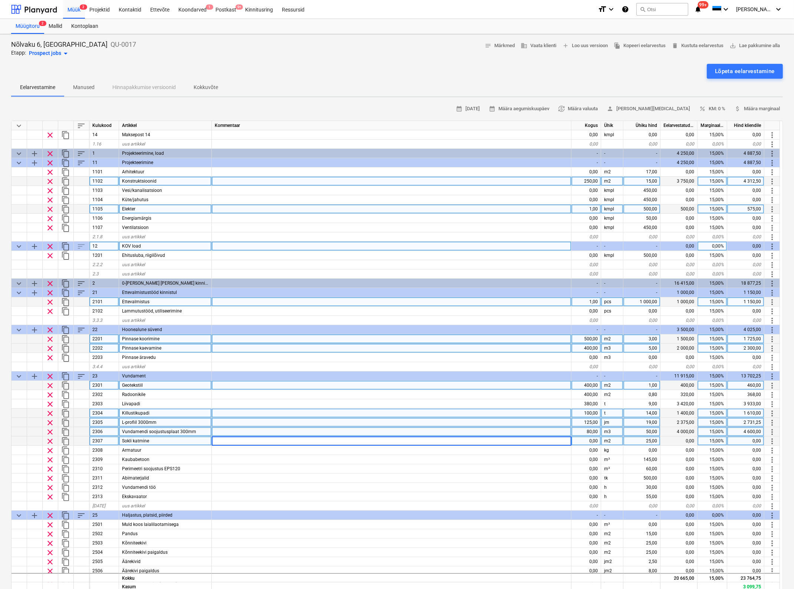
click at [652, 430] on div "50,00" at bounding box center [641, 431] width 37 height 9
click at [652, 430] on input "50" at bounding box center [641, 431] width 37 height 9
type input "45"
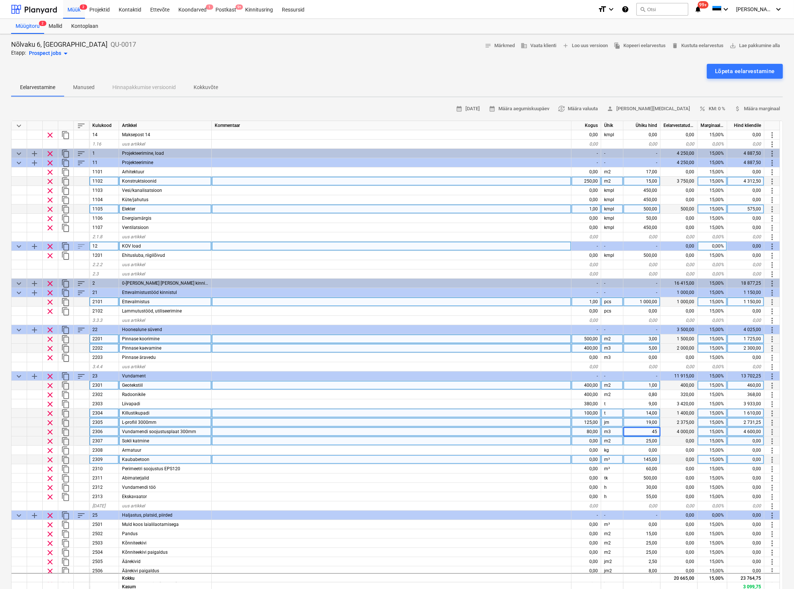
click at [550, 460] on div at bounding box center [392, 459] width 360 height 9
click at [588, 439] on div "0,00" at bounding box center [586, 440] width 30 height 9
type input "70"
click at [563, 455] on div at bounding box center [392, 459] width 360 height 9
click at [590, 457] on div "0,00" at bounding box center [586, 459] width 30 height 9
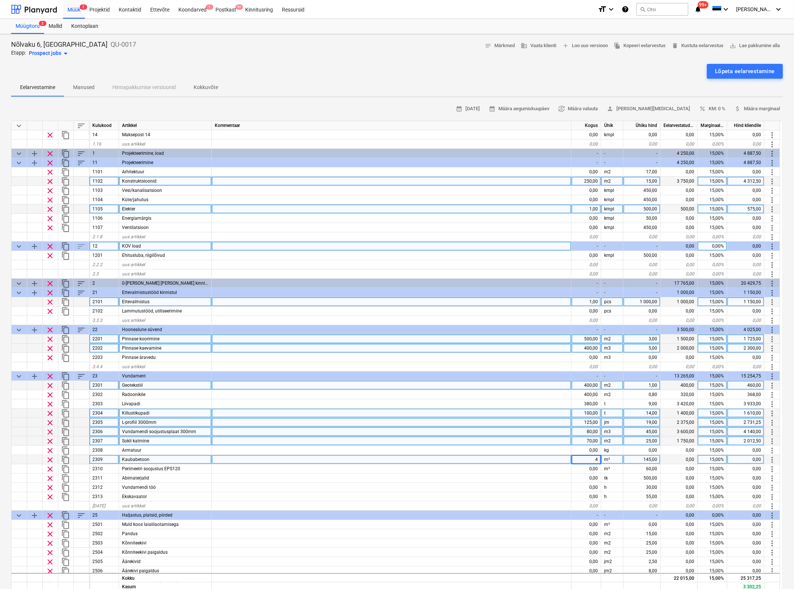
type input "45"
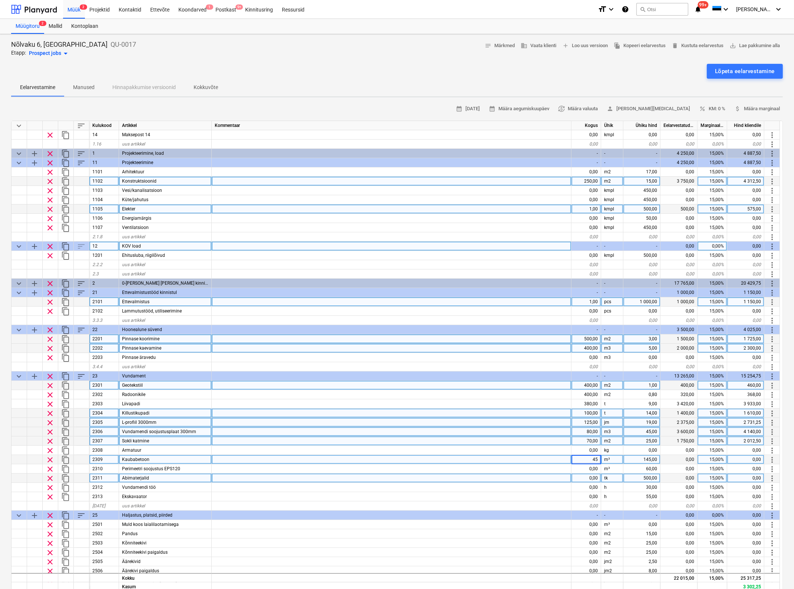
click at [508, 479] on div at bounding box center [392, 477] width 360 height 9
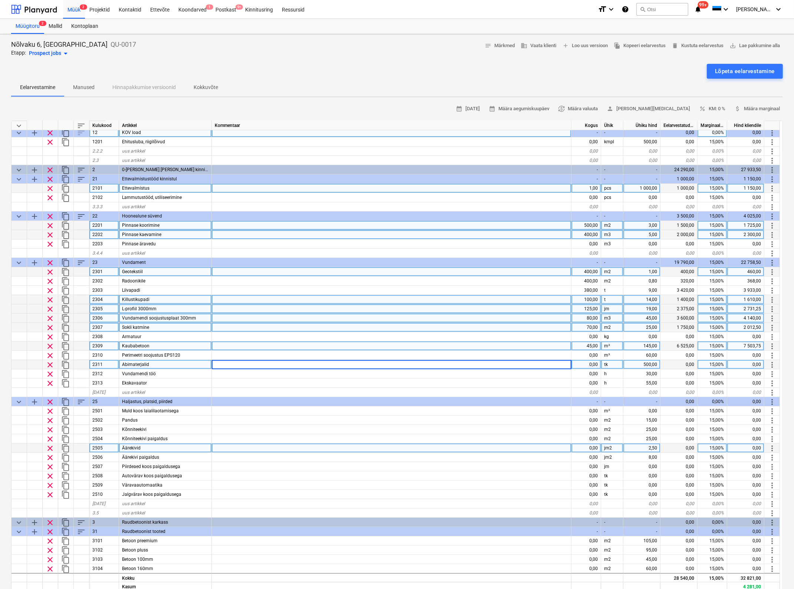
scroll to position [278, 0]
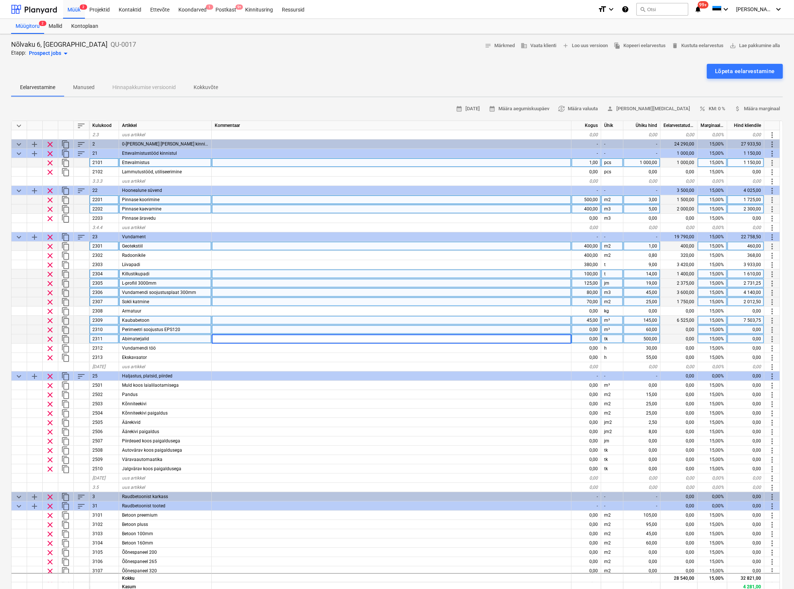
click at [585, 329] on div "0,00" at bounding box center [586, 329] width 30 height 9
type input "13"
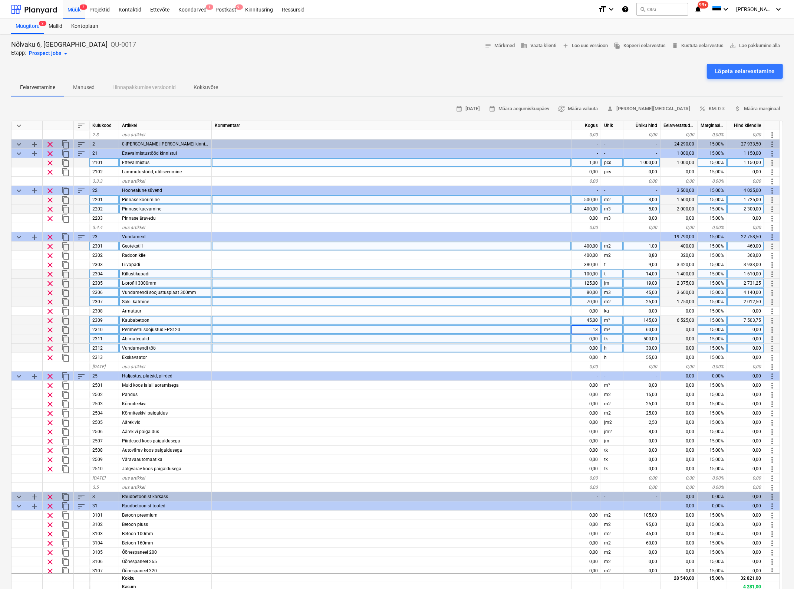
click at [529, 346] on div at bounding box center [392, 347] width 360 height 9
click at [583, 337] on div "0,00" at bounding box center [586, 338] width 30 height 9
type input "2"
click at [588, 347] on div "0,00" at bounding box center [586, 347] width 30 height 9
click at [588, 347] on input at bounding box center [585, 347] width 29 height 9
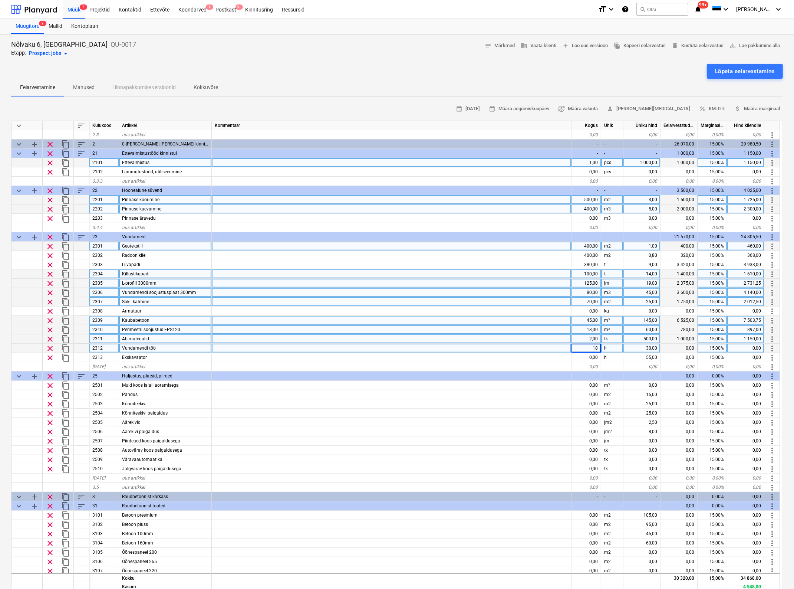
type input "180"
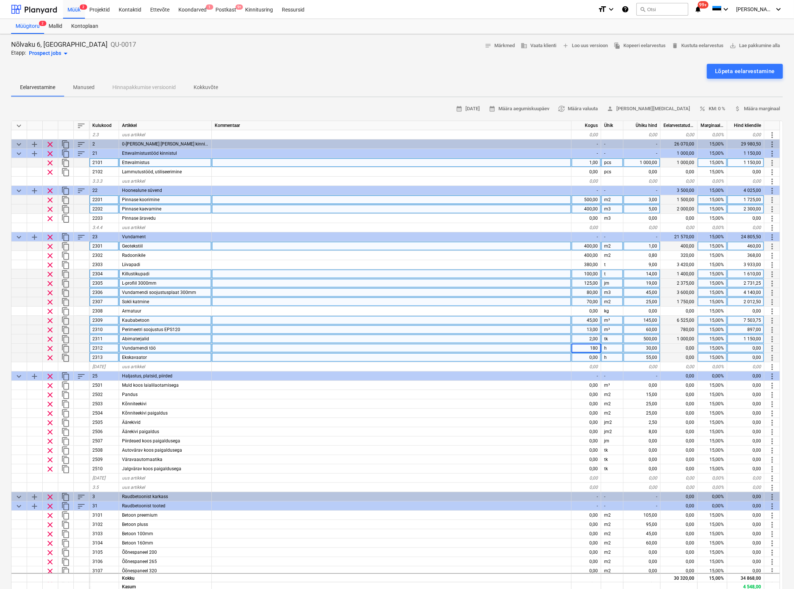
click at [589, 357] on div "0,00" at bounding box center [586, 357] width 30 height 9
type input "3"
type input "40"
click at [521, 391] on div at bounding box center [392, 394] width 360 height 9
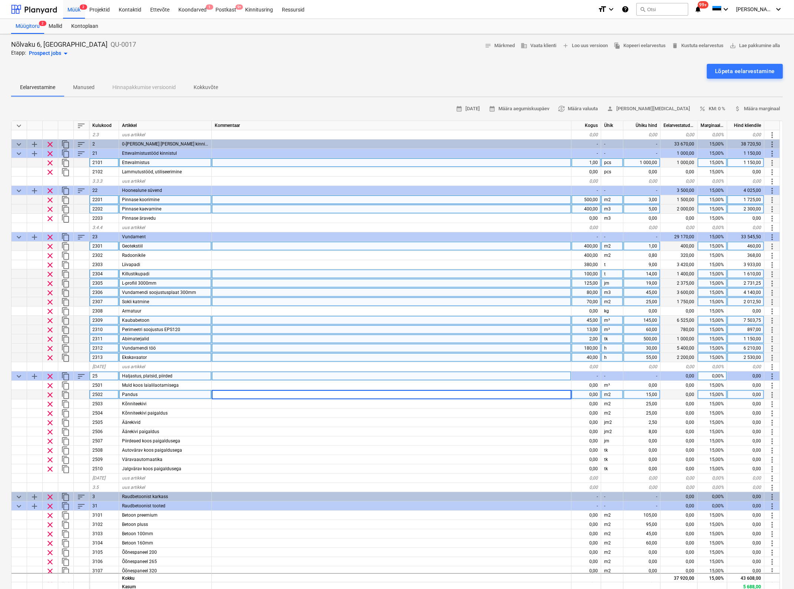
click at [17, 373] on span "keyboard_arrow_down" at bounding box center [18, 376] width 9 height 9
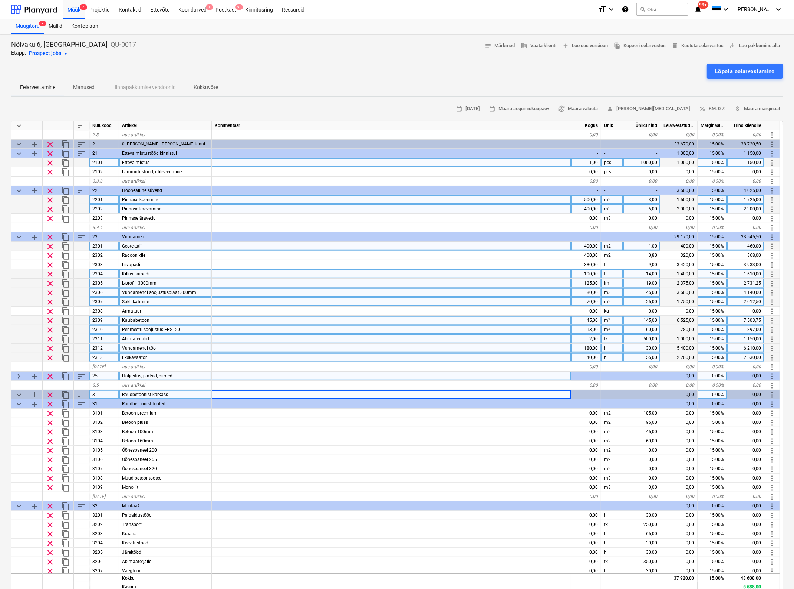
click at [18, 233] on span "keyboard_arrow_down" at bounding box center [18, 237] width 9 height 9
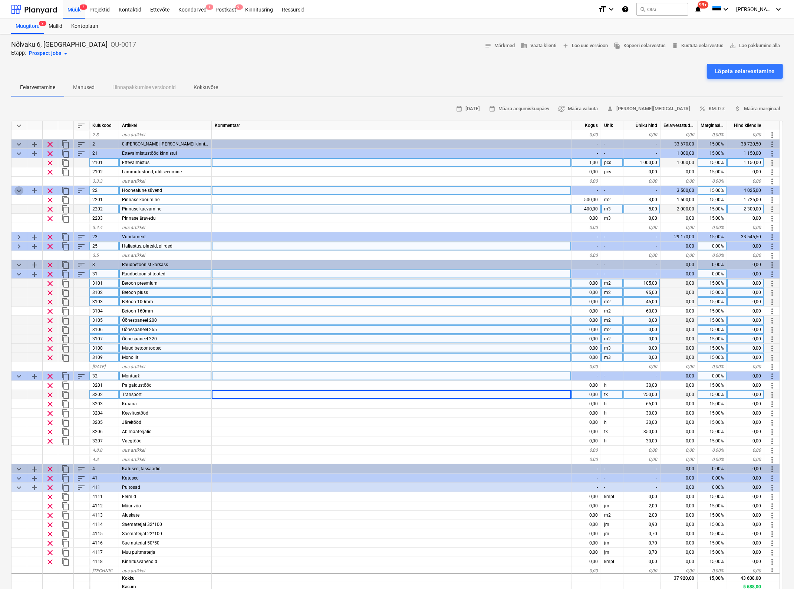
click at [17, 188] on span "keyboard_arrow_down" at bounding box center [18, 190] width 9 height 9
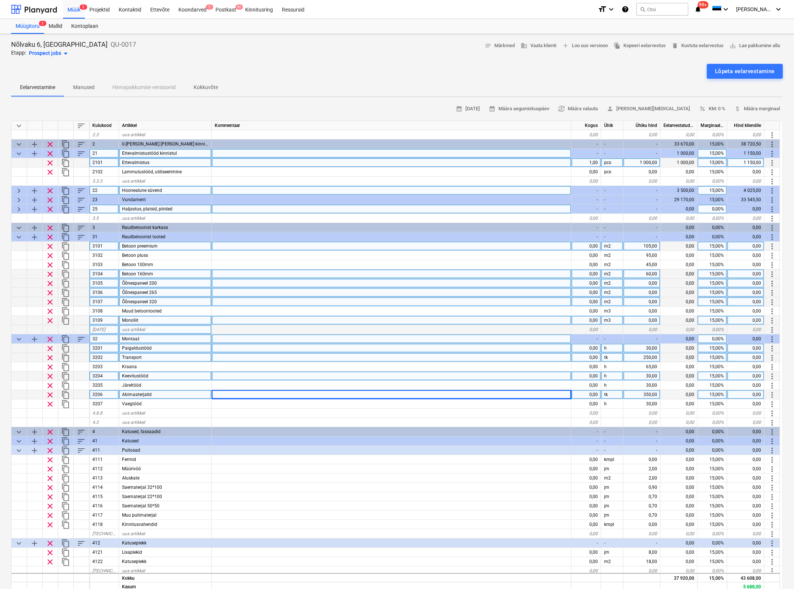
click at [19, 152] on span "keyboard_arrow_down" at bounding box center [18, 153] width 9 height 9
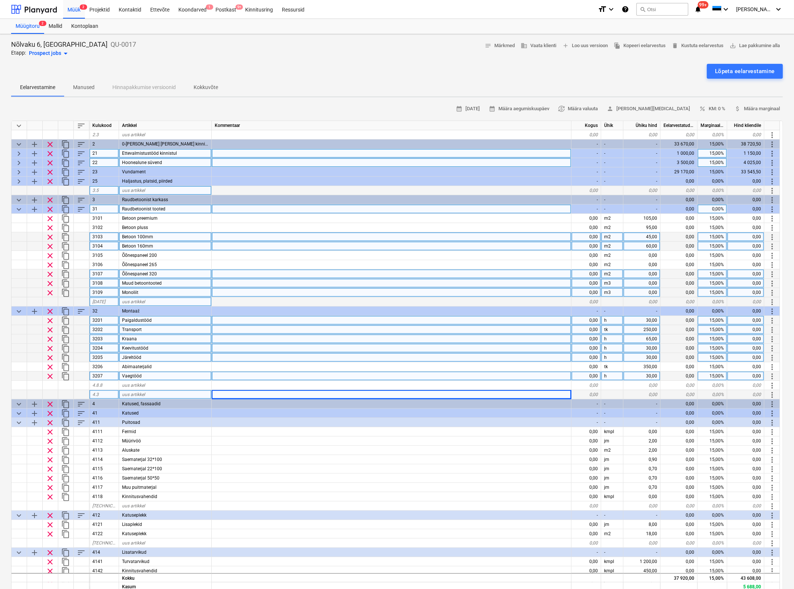
click at [590, 236] on div "0,00" at bounding box center [586, 236] width 30 height 9
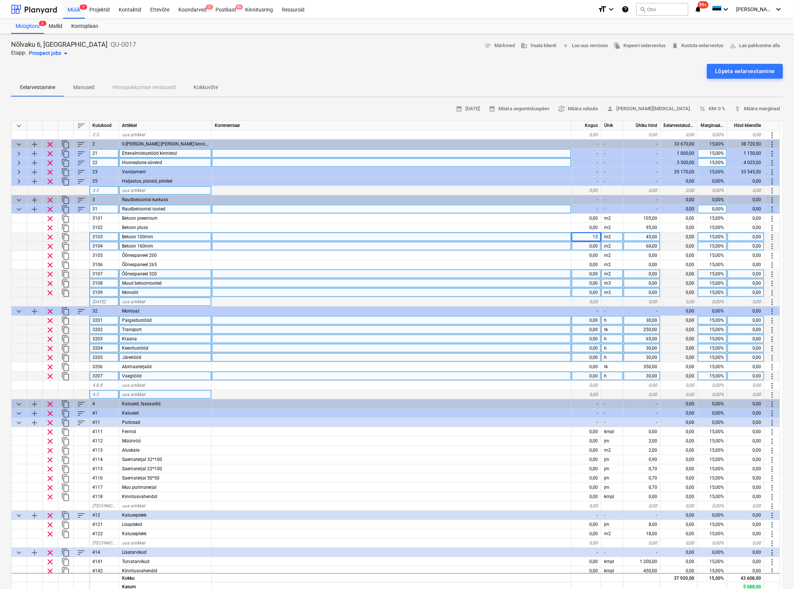
type input "130"
click at [596, 246] on div "0,00" at bounding box center [586, 245] width 30 height 9
type input "50"
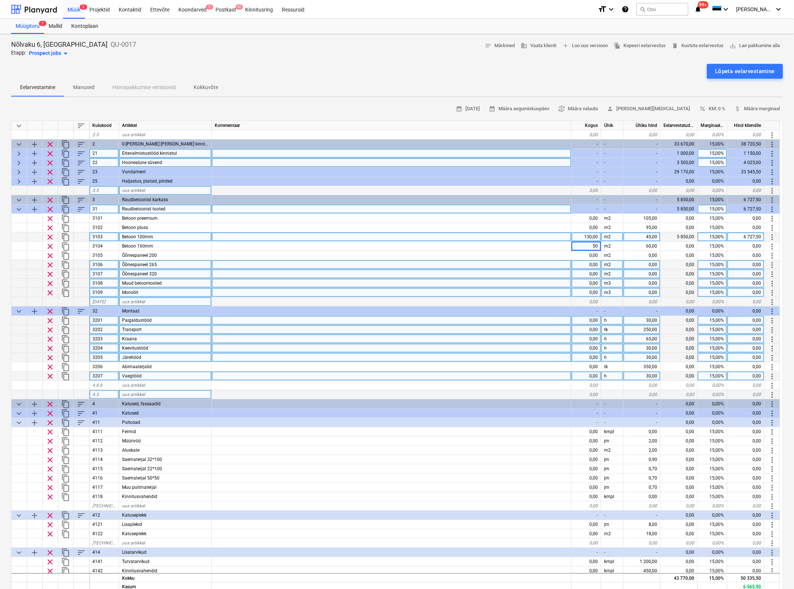
click at [542, 262] on div at bounding box center [392, 264] width 360 height 9
click at [714, 235] on div "15,00%" at bounding box center [713, 236] width 30 height 9
click at [714, 235] on input "15" at bounding box center [712, 236] width 29 height 9
type input "20"
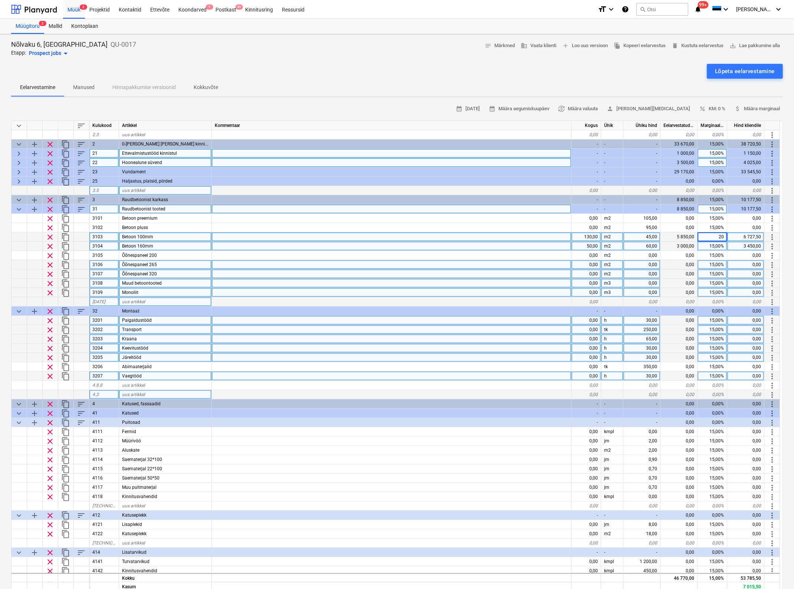
click at [715, 245] on div "15,00%" at bounding box center [713, 245] width 30 height 9
type input "20"
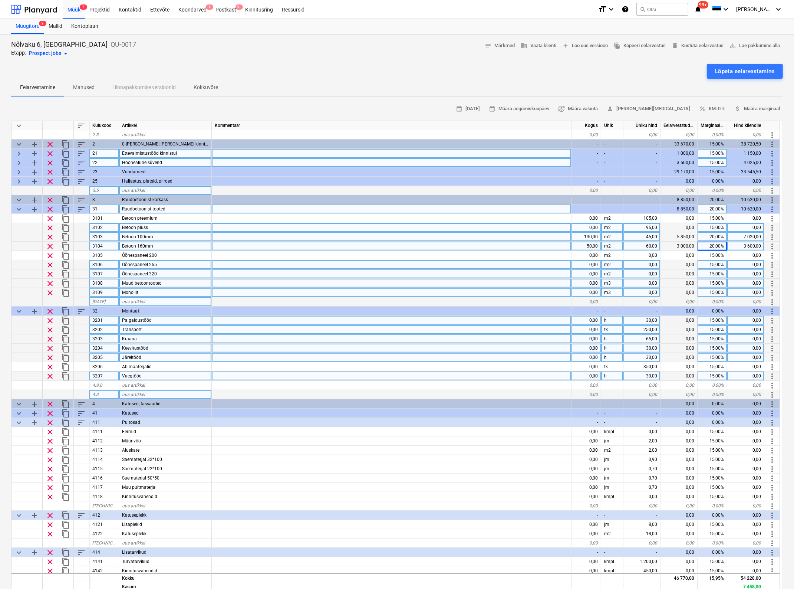
click at [592, 225] on div "0,00" at bounding box center [586, 227] width 30 height 9
click at [592, 225] on input at bounding box center [585, 227] width 29 height 9
type input "310"
click at [502, 283] on div at bounding box center [392, 282] width 360 height 9
click at [646, 224] on div "95,00" at bounding box center [641, 227] width 37 height 9
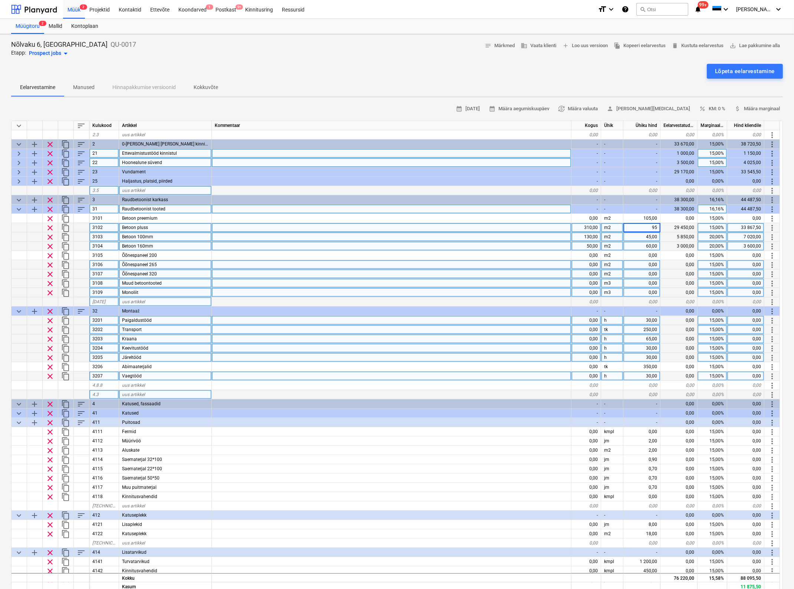
click at [646, 224] on input "95" at bounding box center [641, 227] width 37 height 9
type input "90"
click at [541, 259] on div at bounding box center [392, 255] width 360 height 9
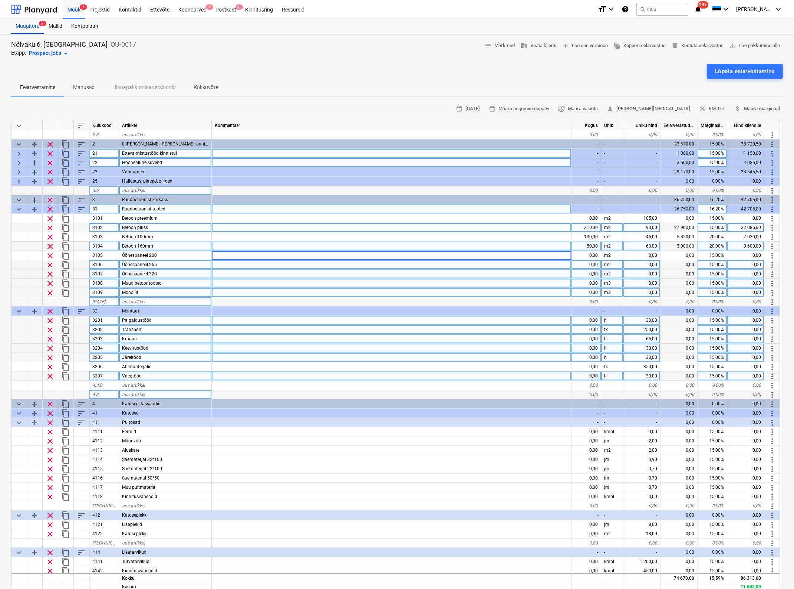
click at [713, 225] on div "15,00%" at bounding box center [713, 227] width 30 height 9
click at [713, 225] on input "15" at bounding box center [712, 227] width 29 height 9
type input "25"
click at [467, 265] on div at bounding box center [392, 264] width 360 height 9
click at [587, 281] on div "0,00" at bounding box center [586, 282] width 30 height 9
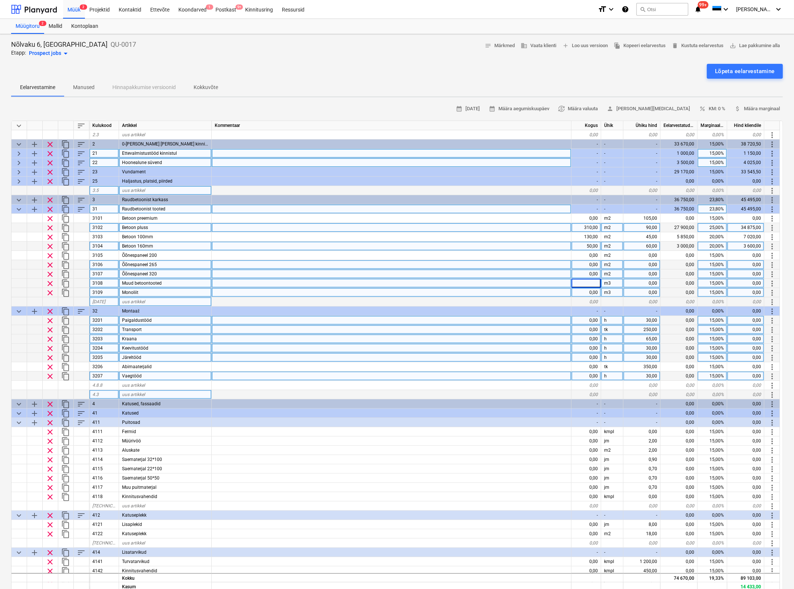
type input "3"
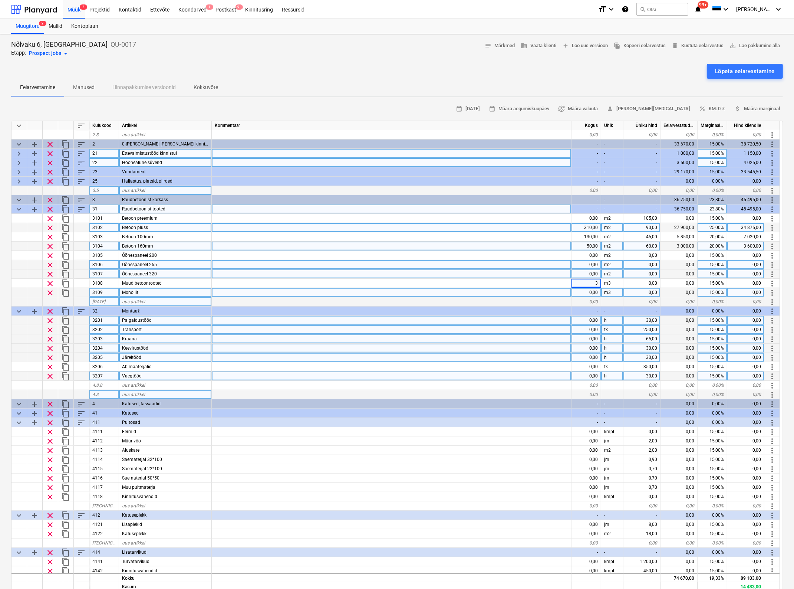
click at [466, 303] on div at bounding box center [392, 301] width 360 height 9
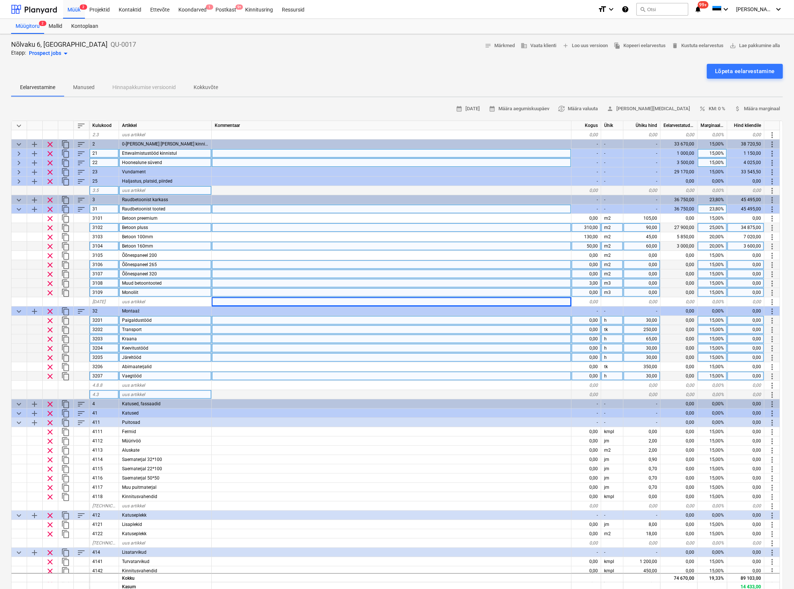
click at [653, 282] on div "0,00" at bounding box center [641, 282] width 37 height 9
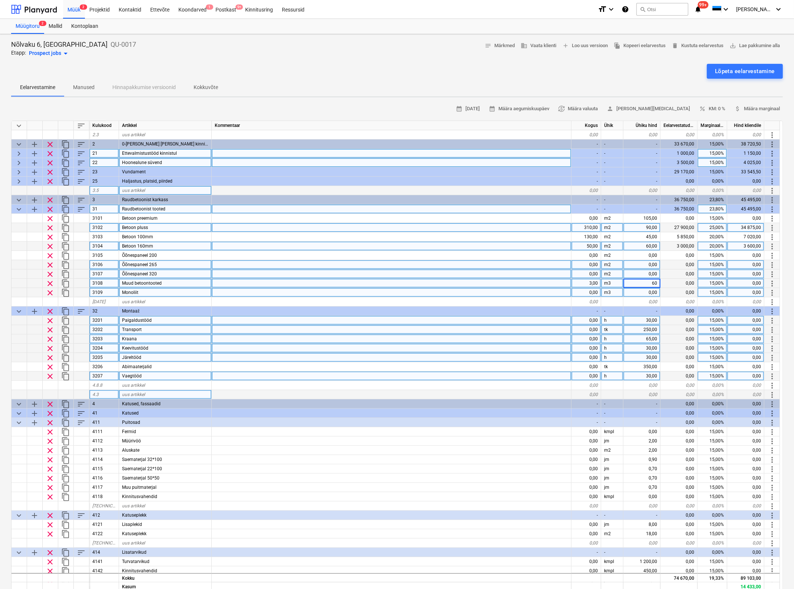
type input "600"
click at [472, 281] on div at bounding box center [392, 282] width 360 height 9
click at [590, 321] on div "0,00" at bounding box center [586, 320] width 30 height 9
type input "150"
click at [587, 327] on div "0,00" at bounding box center [586, 329] width 30 height 9
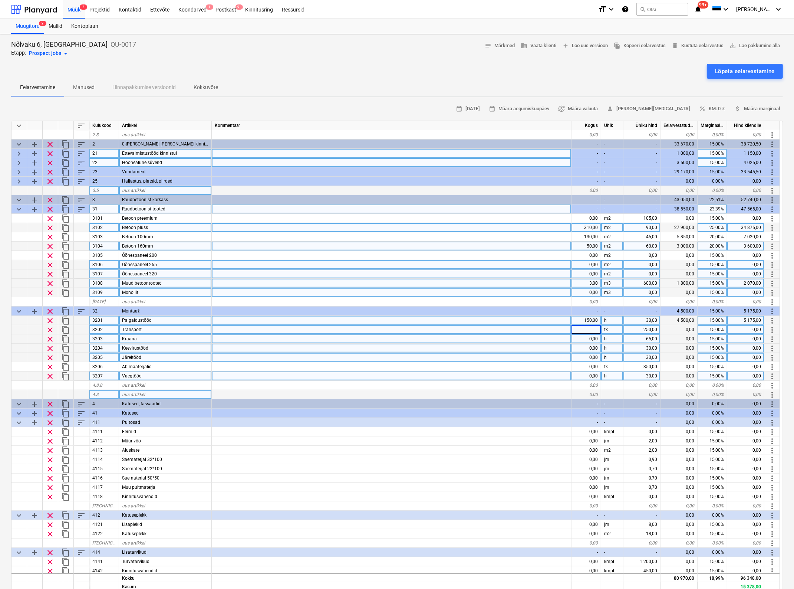
type input "6"
click at [586, 336] on div "0,00" at bounding box center [586, 338] width 30 height 9
type input "30"
click at [583, 356] on div "0,00" at bounding box center [586, 357] width 30 height 9
click at [588, 346] on div "0,00" at bounding box center [586, 347] width 30 height 9
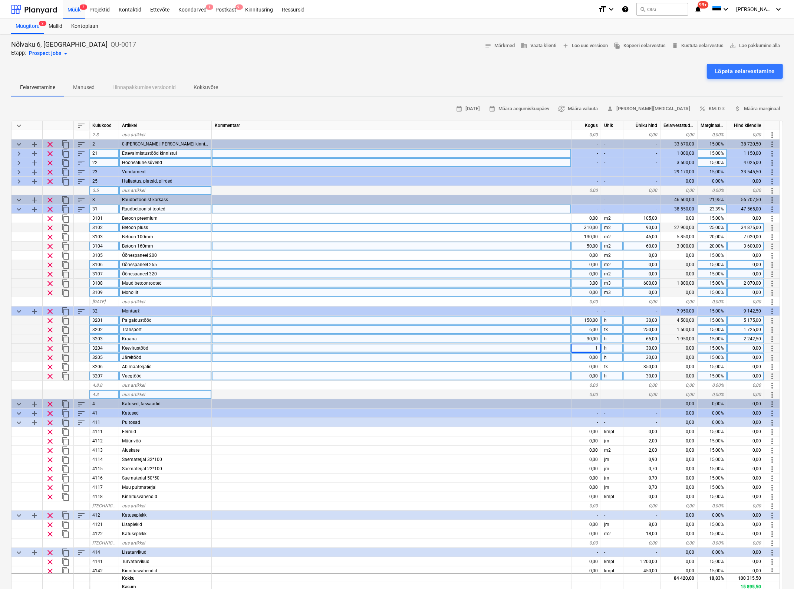
type input "15"
click at [589, 358] on div "0,00" at bounding box center [586, 357] width 30 height 9
type input "40"
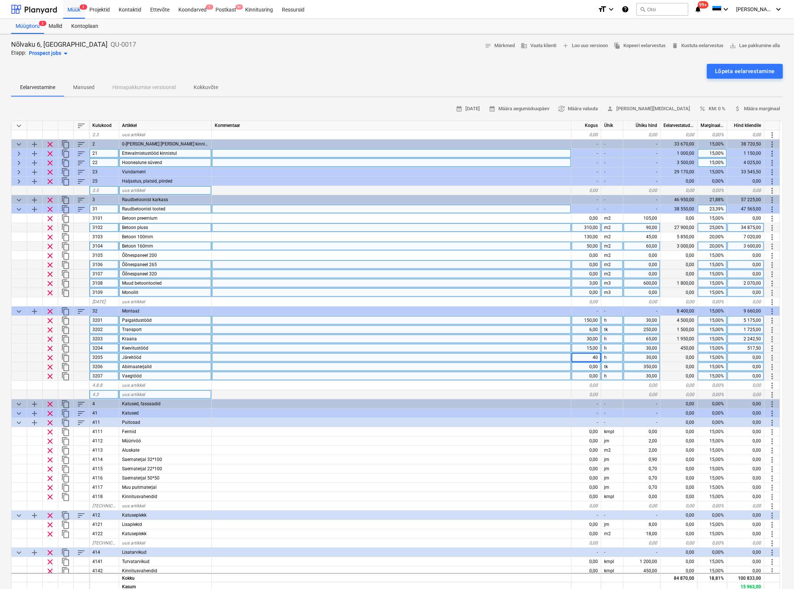
click at [591, 366] on div "0,00" at bounding box center [586, 366] width 30 height 9
type input "3"
type input "5"
click at [588, 375] on div "0,00" at bounding box center [586, 375] width 30 height 9
type input "20"
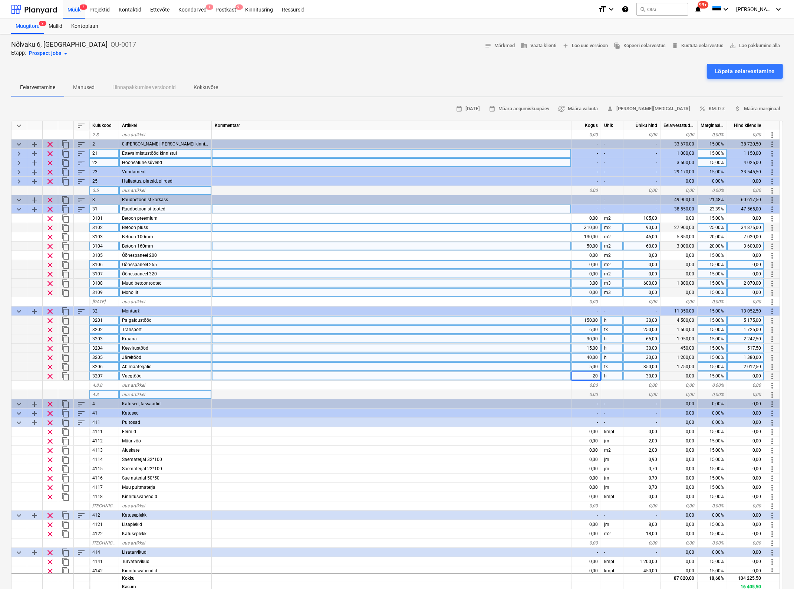
click at [515, 392] on div at bounding box center [392, 394] width 360 height 9
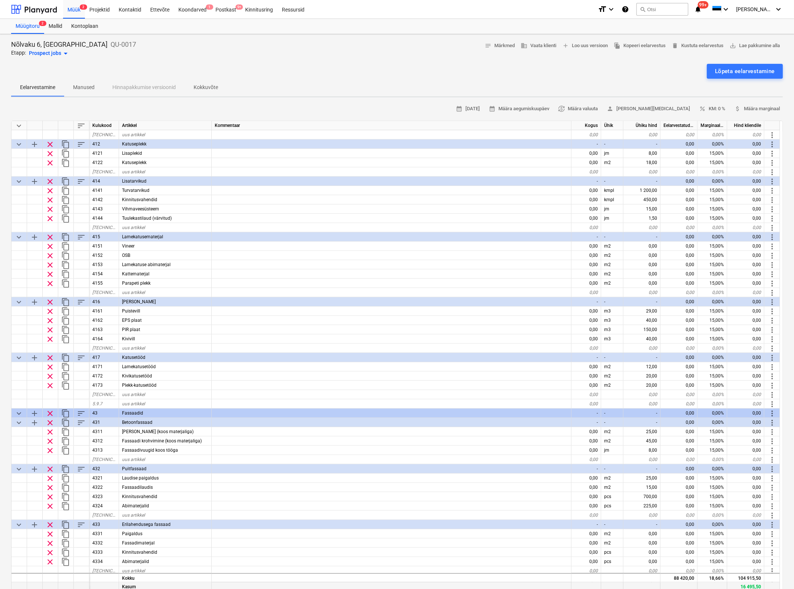
scroll to position [510, 0]
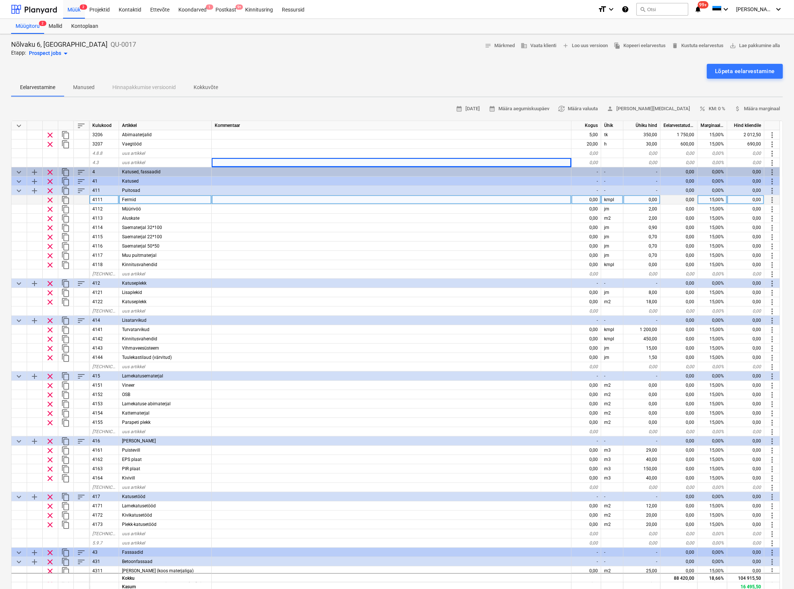
click at [589, 198] on div "0,00" at bounding box center [586, 199] width 30 height 9
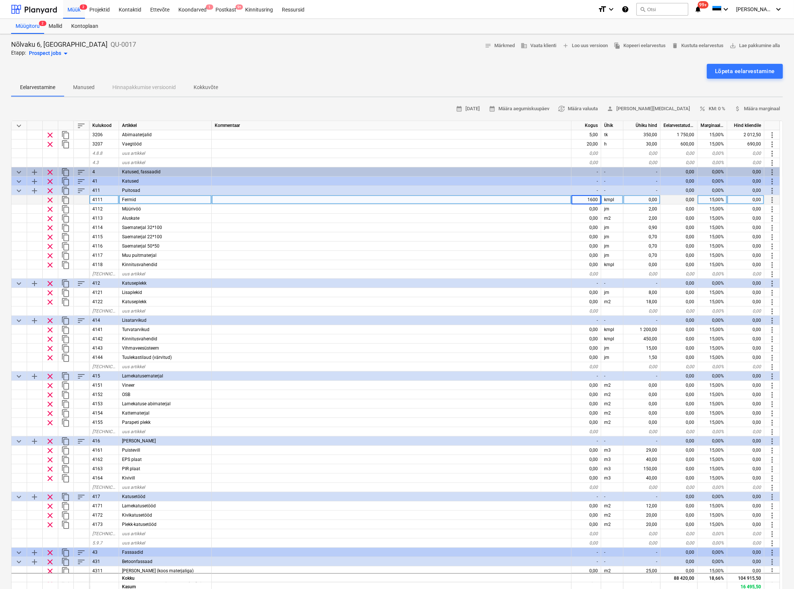
type input "16000"
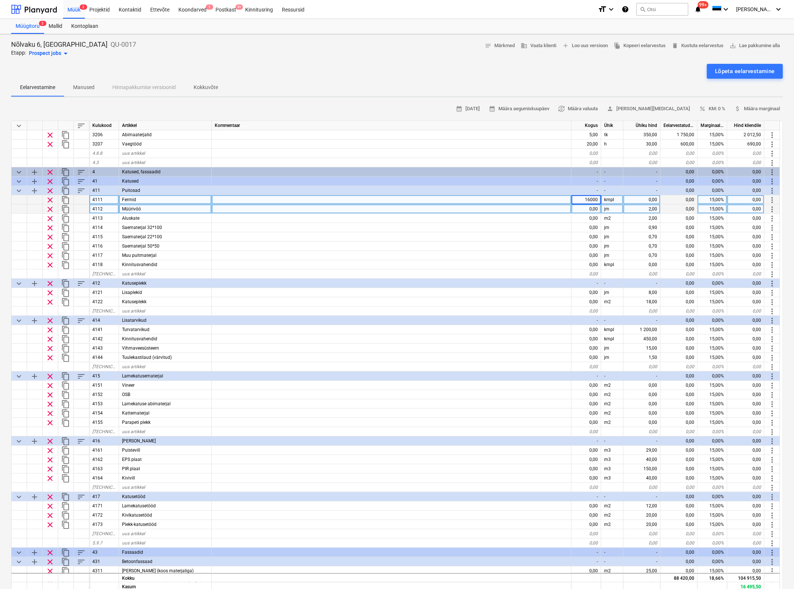
click at [588, 208] on div "0,00" at bounding box center [586, 208] width 30 height 9
type input "120"
click at [558, 232] on div at bounding box center [392, 236] width 360 height 9
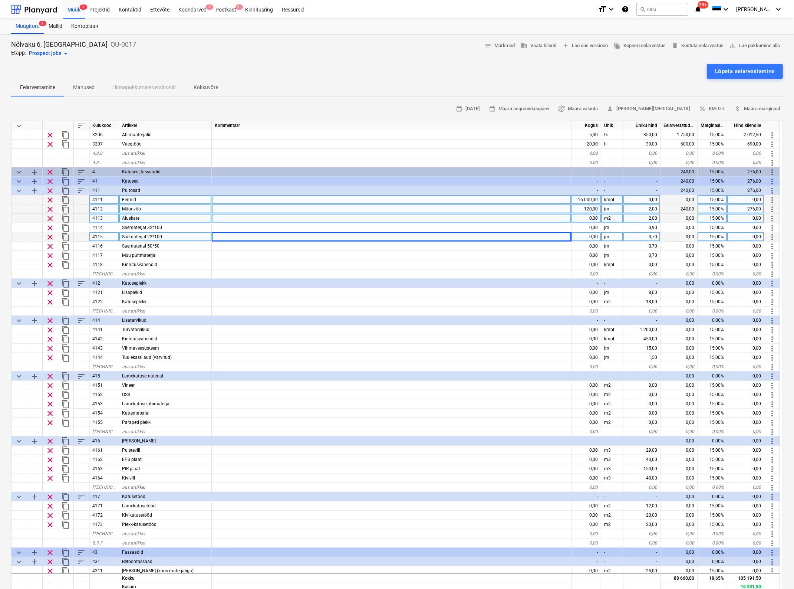
click at [590, 217] on div "0,00" at bounding box center [586, 218] width 30 height 9
type input "350"
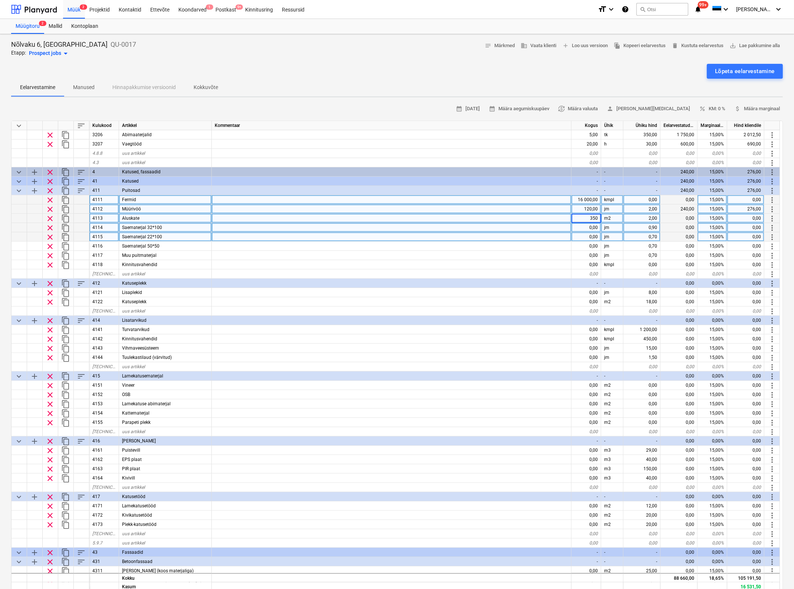
click at [590, 225] on div "0,00" at bounding box center [586, 227] width 30 height 9
type input "1200"
click at [588, 235] on div "0,00" at bounding box center [586, 236] width 30 height 9
type input "4"
type input "300"
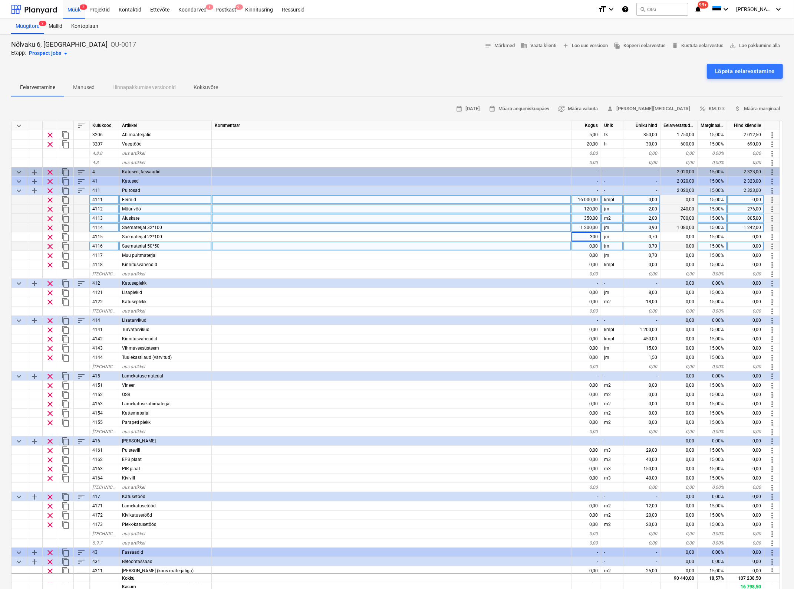
click at [590, 243] on div "0,00" at bounding box center [586, 245] width 30 height 9
type input "4"
type input "600"
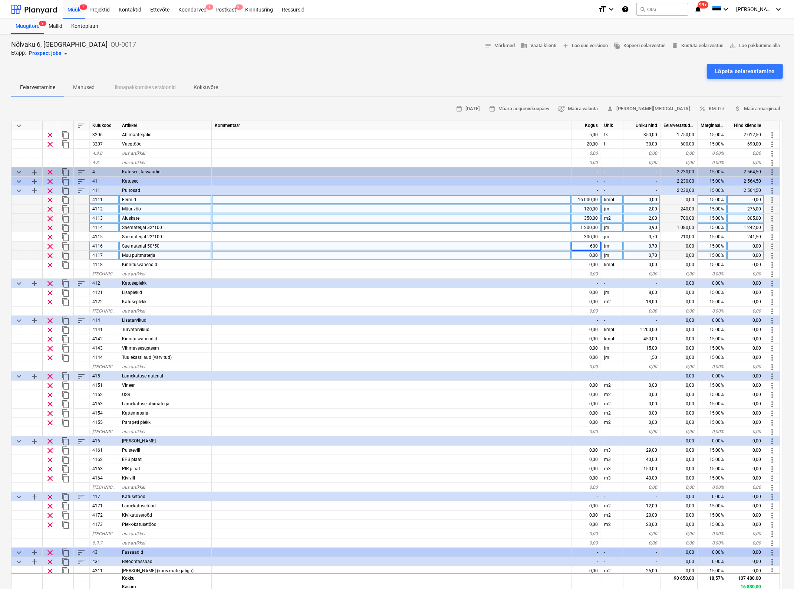
click at [588, 257] on div "0,00" at bounding box center [586, 255] width 30 height 9
click at [584, 226] on div "1 200,00" at bounding box center [586, 227] width 30 height 9
type input "900"
click at [580, 253] on div "0,00" at bounding box center [586, 255] width 30 height 9
type input "400"
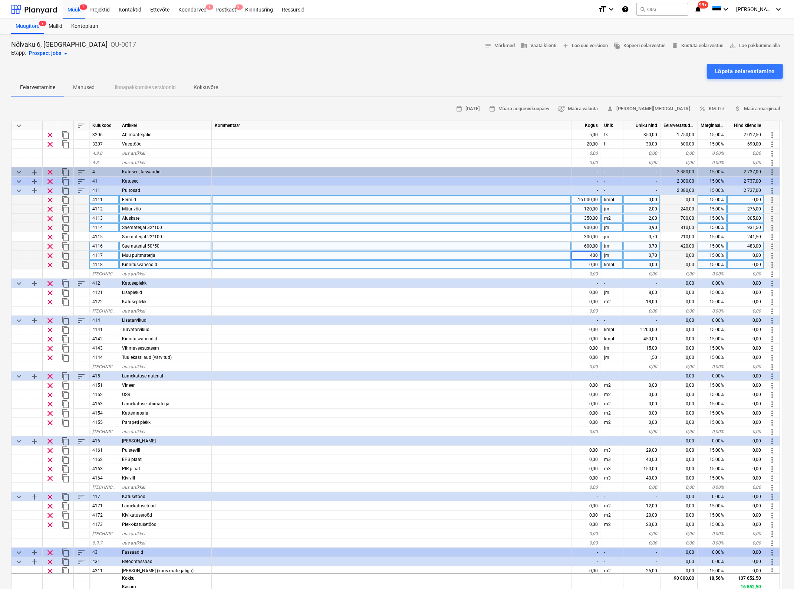
click at [589, 264] on div "0,00" at bounding box center [586, 264] width 30 height 9
type input "500"
click at [193, 266] on div "Kinnitusvahendid" at bounding box center [165, 264] width 93 height 9
click at [223, 275] on div at bounding box center [392, 273] width 360 height 9
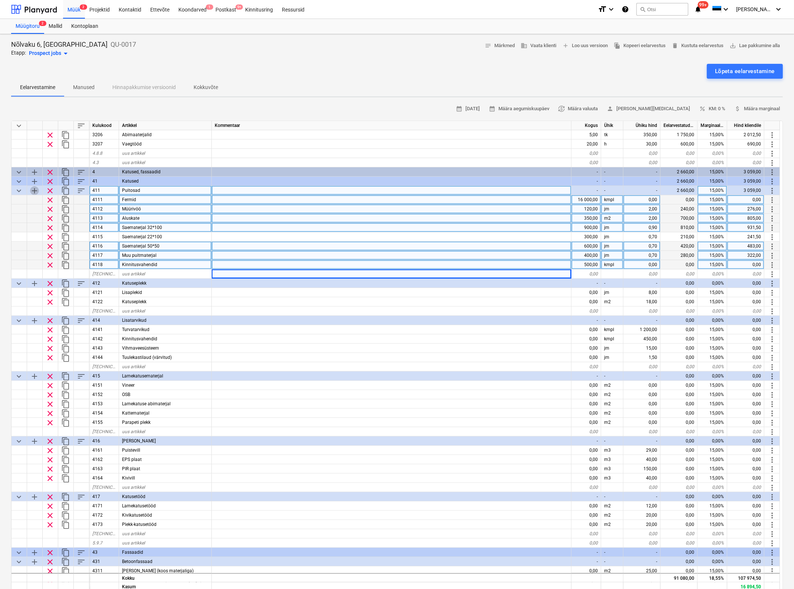
click at [34, 187] on span "add" at bounding box center [34, 190] width 9 height 9
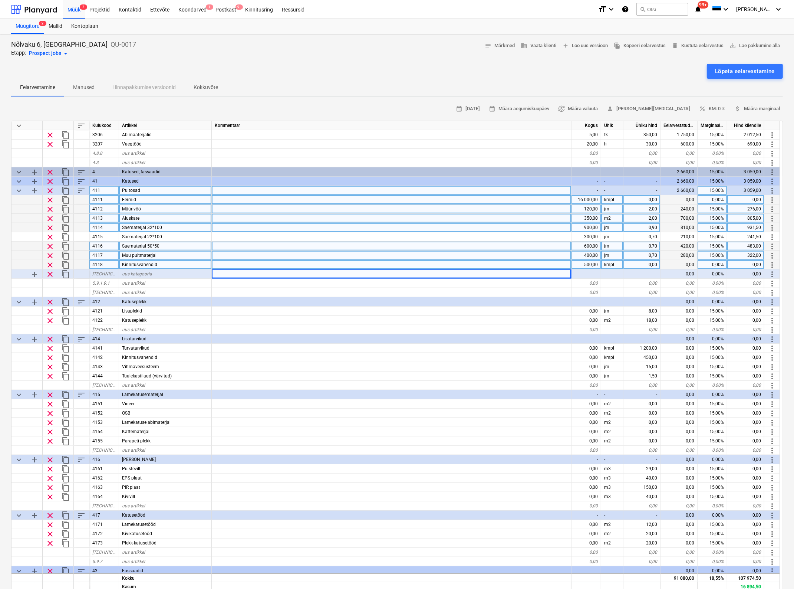
click at [64, 264] on span "content_copy" at bounding box center [65, 264] width 9 height 9
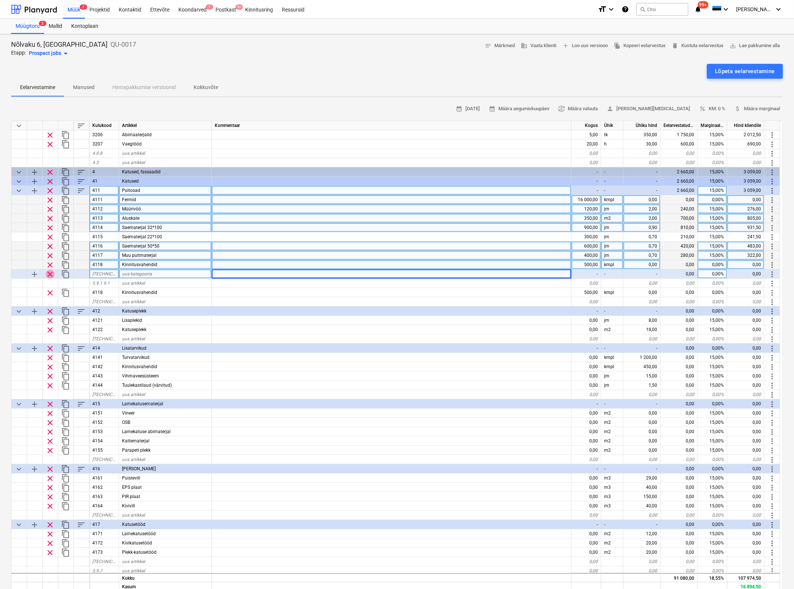
click at [52, 273] on span "clear" at bounding box center [50, 274] width 9 height 9
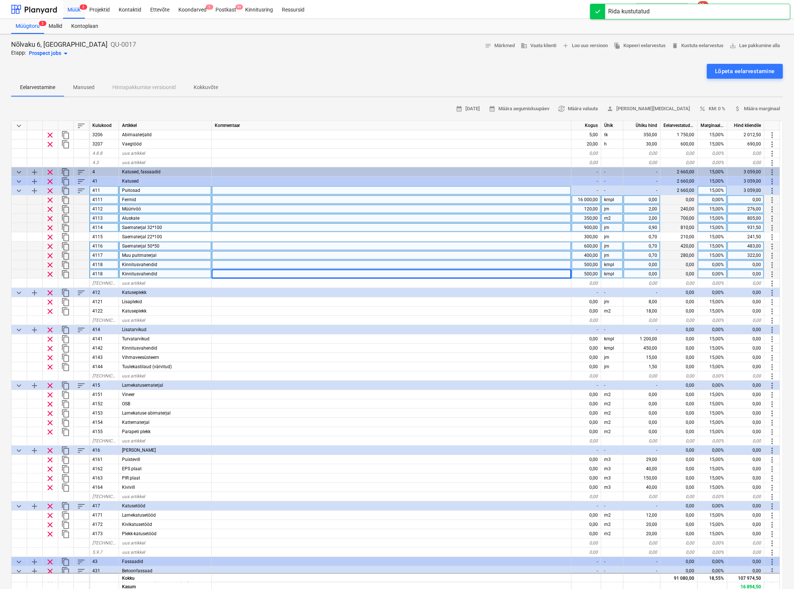
click at [110, 272] on div "4118" at bounding box center [104, 273] width 30 height 9
click at [110, 272] on input "4118" at bounding box center [103, 273] width 29 height 9
type input "4119"
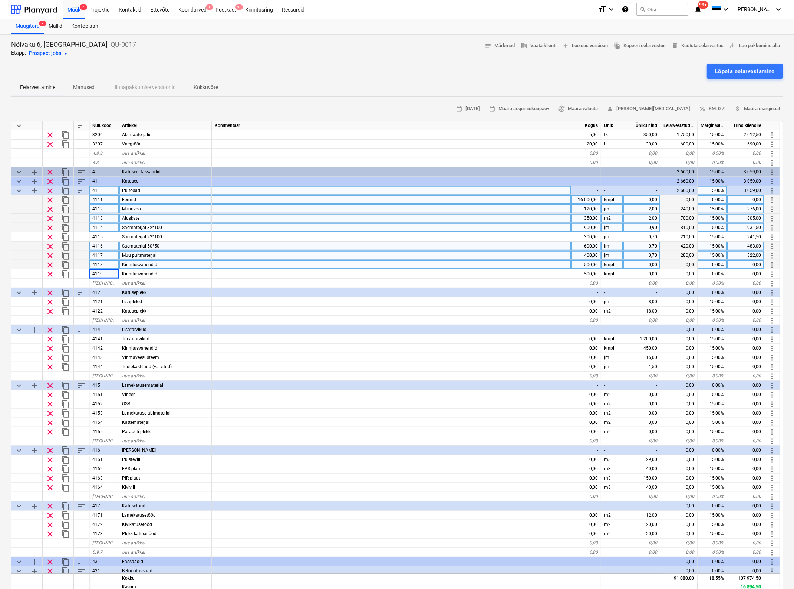
drag, startPoint x: 173, startPoint y: 271, endPoint x: 117, endPoint y: 267, distance: 55.8
click at [116, 266] on div "keyboard_arrow_down sort Kulukood Artikkel Kommentaar Kogus Ühik Ühiku hind Eel…" at bounding box center [397, 356] width 772 height 471
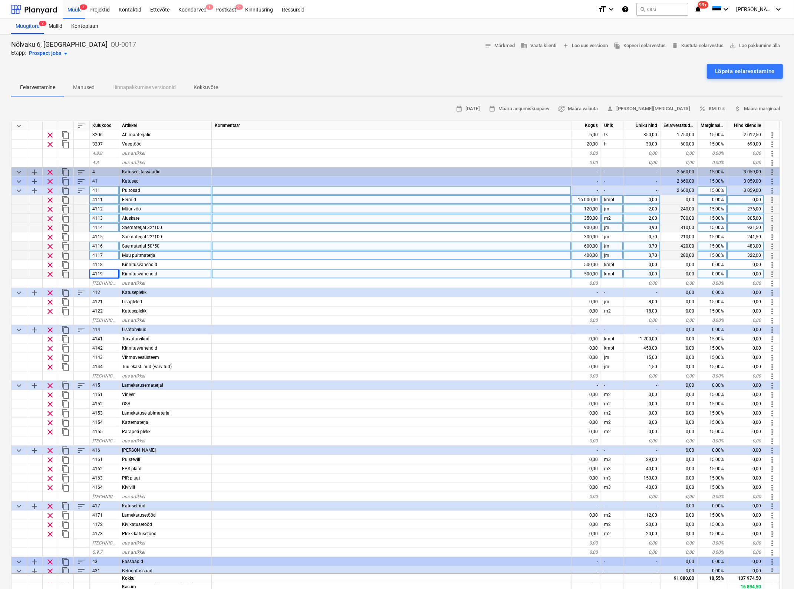
click at [164, 275] on div "Kinnitusvahendid" at bounding box center [165, 273] width 93 height 9
type input "P"
type input "Puitosa paigaldus"
click at [589, 269] on div "500,00" at bounding box center [586, 273] width 30 height 9
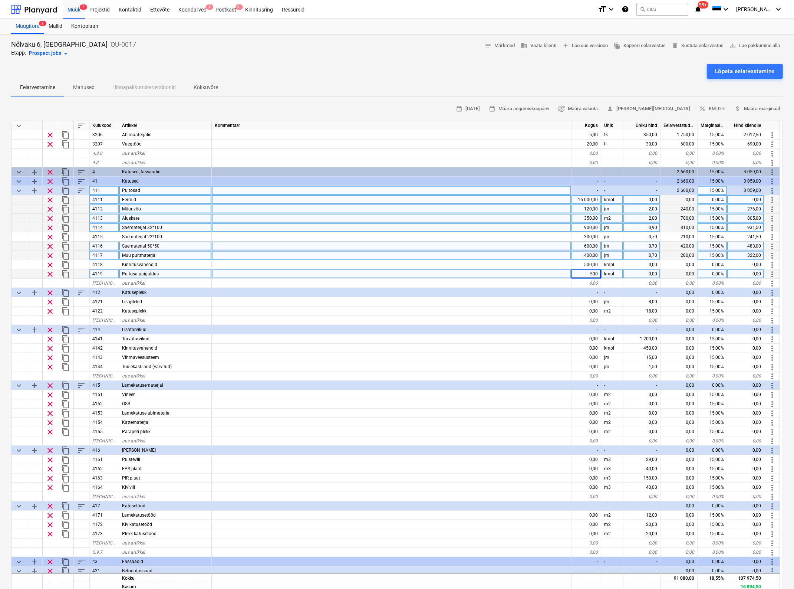
type input "1"
click at [639, 272] on div "0,00" at bounding box center [641, 273] width 37 height 9
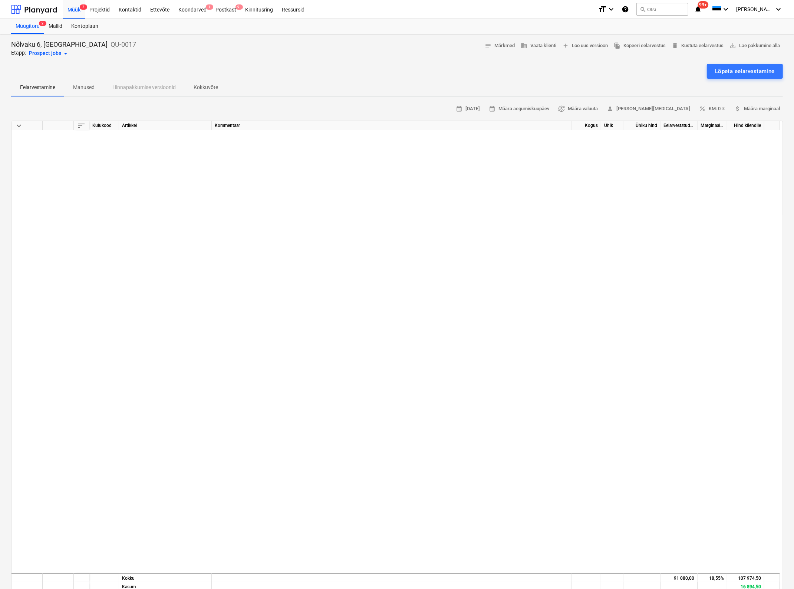
scroll to position [510, 0]
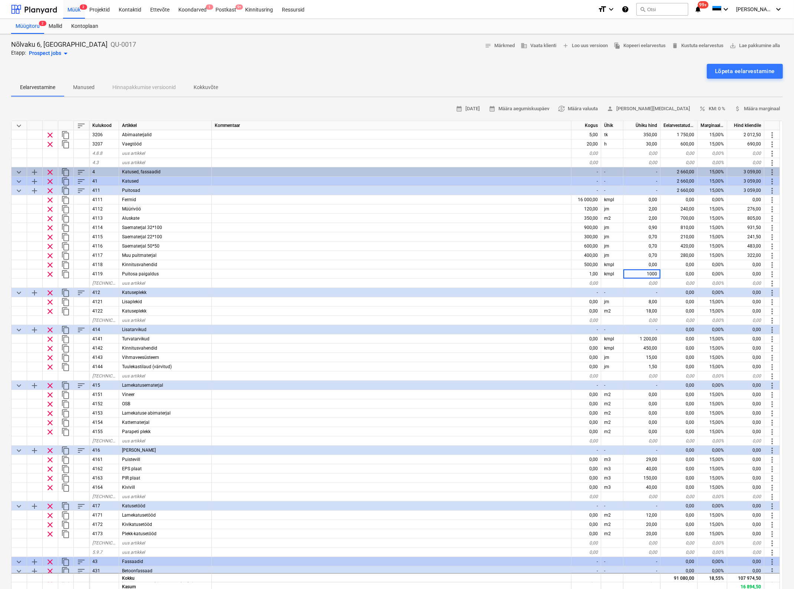
type input "10000"
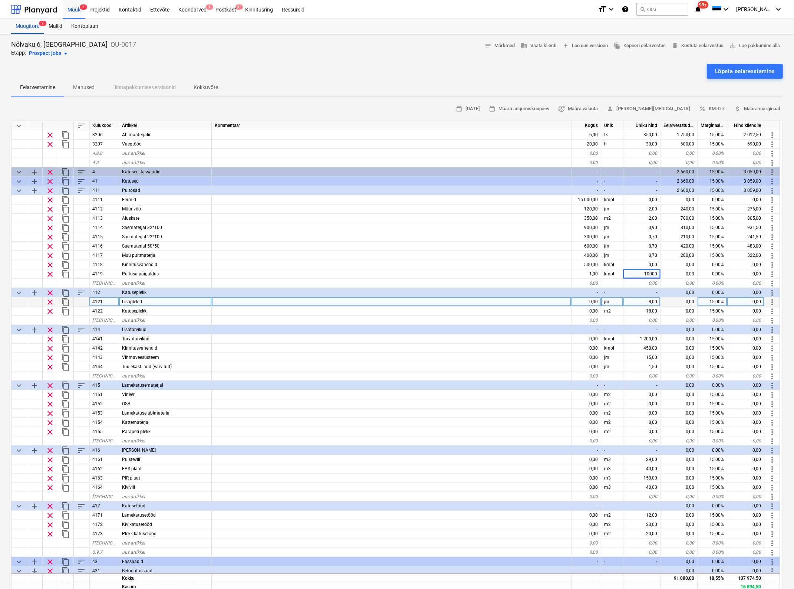
click at [517, 303] on div at bounding box center [392, 301] width 360 height 9
type textarea "x"
click at [594, 303] on div "0,00" at bounding box center [586, 301] width 30 height 9
type input "180"
type textarea "x"
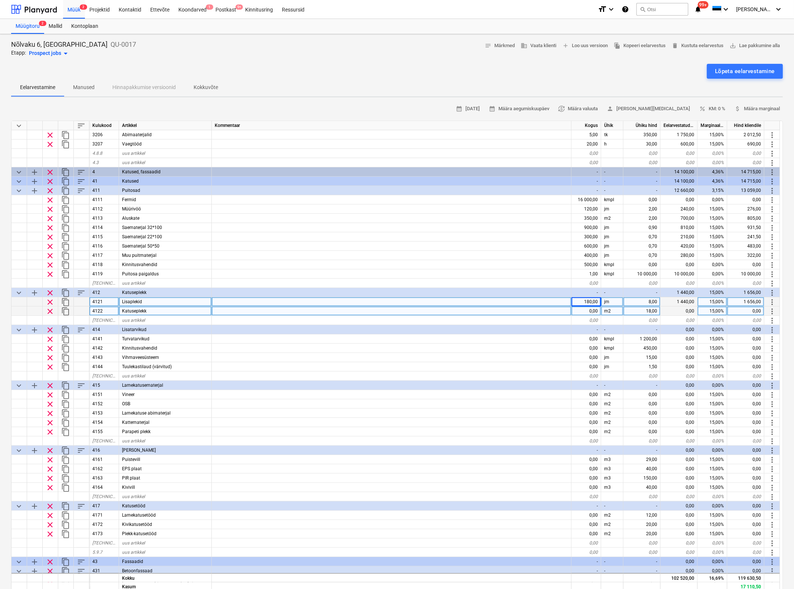
click at [593, 310] on div "0,00" at bounding box center [586, 310] width 30 height 9
type input "180"
click at [664, 312] on div "0,00" at bounding box center [678, 310] width 37 height 9
type textarea "x"
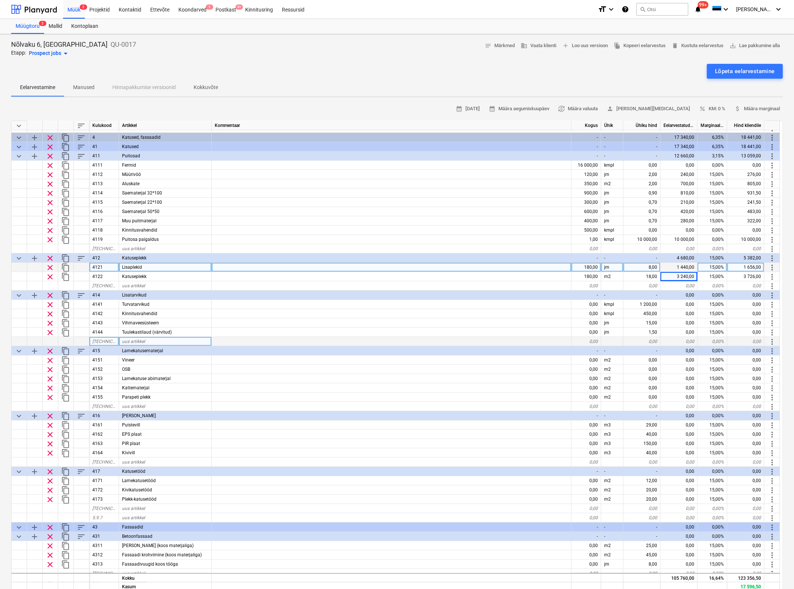
scroll to position [556, 0]
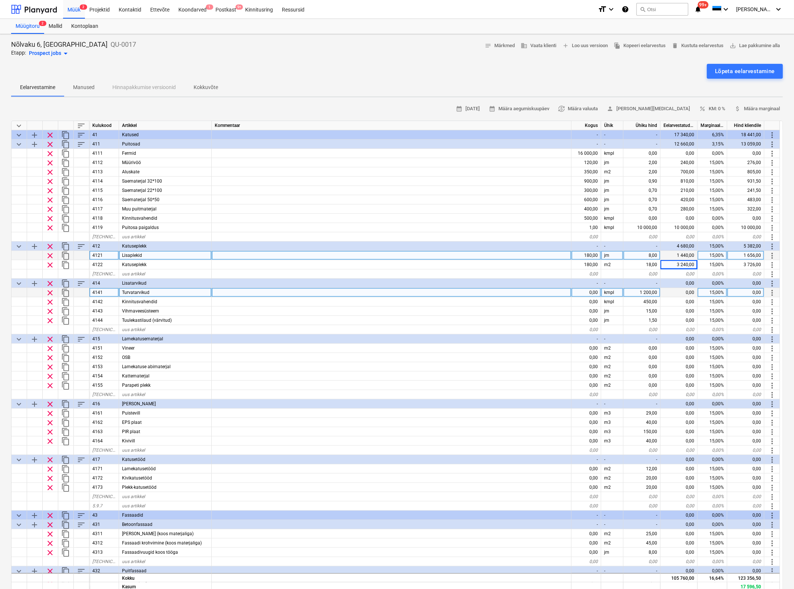
click at [593, 291] on div "0,00" at bounding box center [586, 292] width 30 height 9
type input "2"
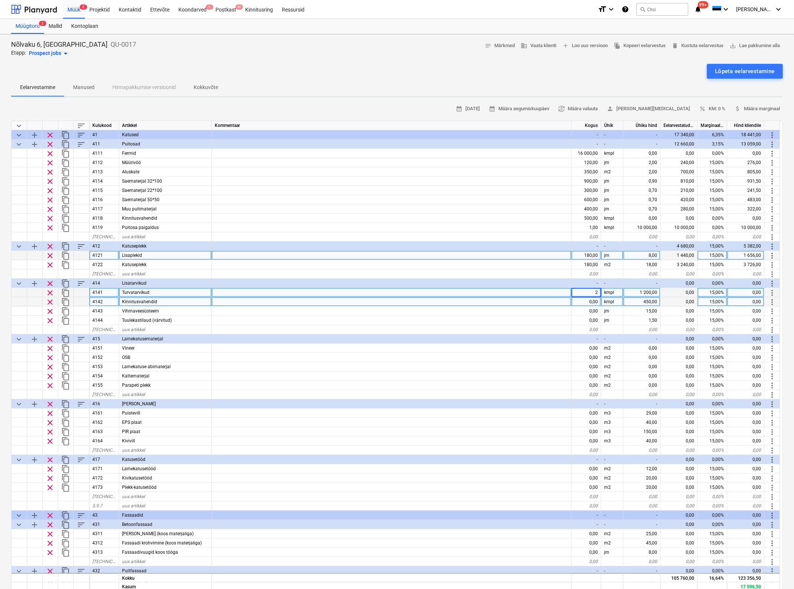
click at [592, 299] on div "0,00" at bounding box center [586, 301] width 30 height 9
type textarea "x"
type input "1"
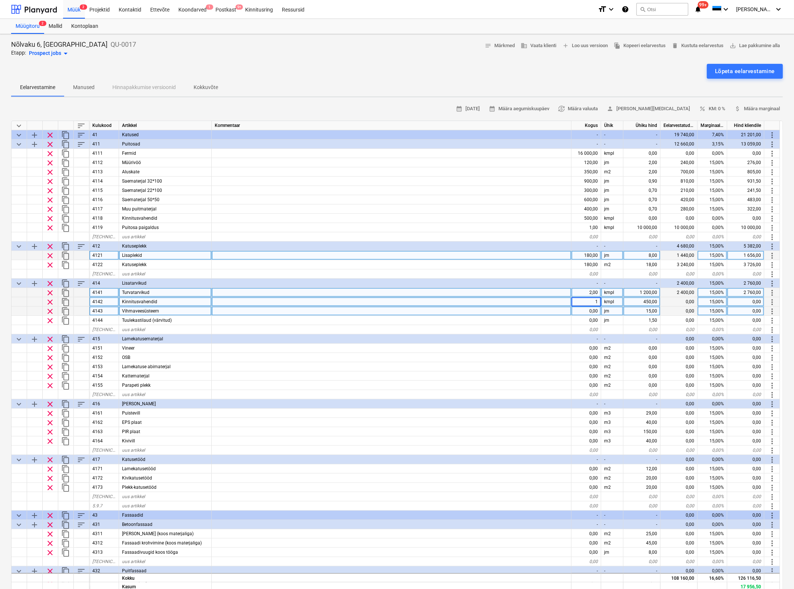
click at [588, 310] on div "0,00" at bounding box center [586, 310] width 30 height 9
type textarea "x"
type input "60"
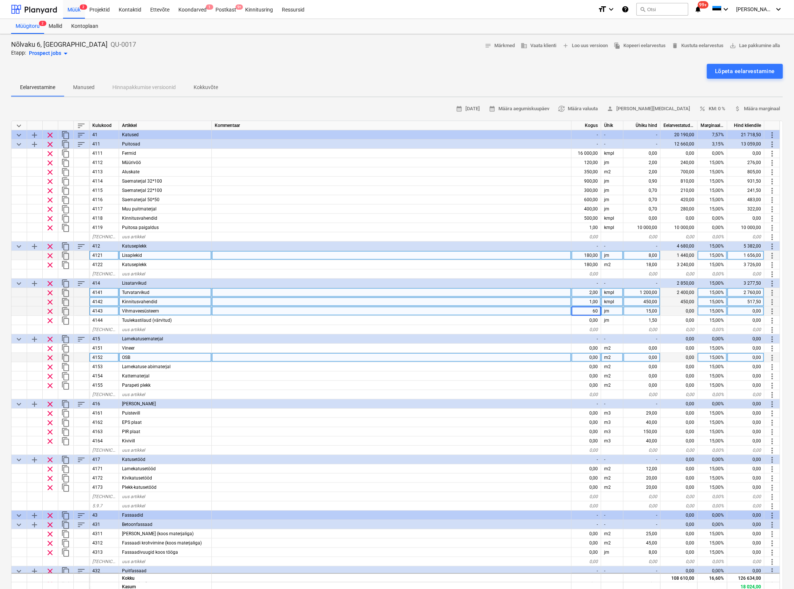
click at [520, 361] on div at bounding box center [392, 357] width 360 height 9
type textarea "x"
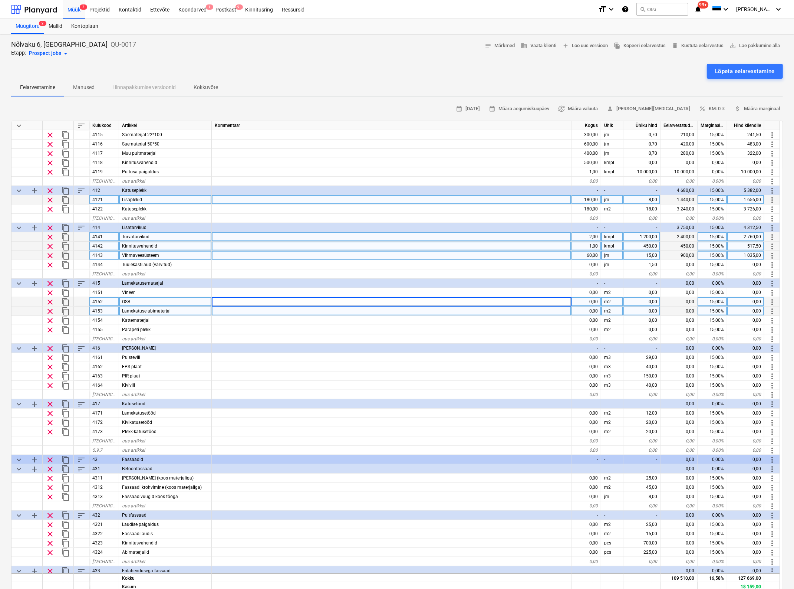
scroll to position [649, 0]
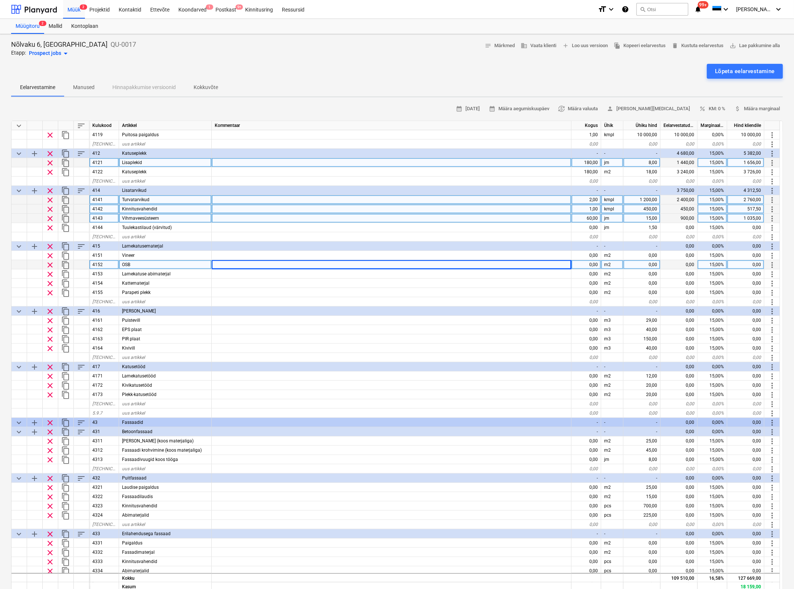
click at [585, 264] on div "0,00" at bounding box center [586, 264] width 30 height 9
type input "200"
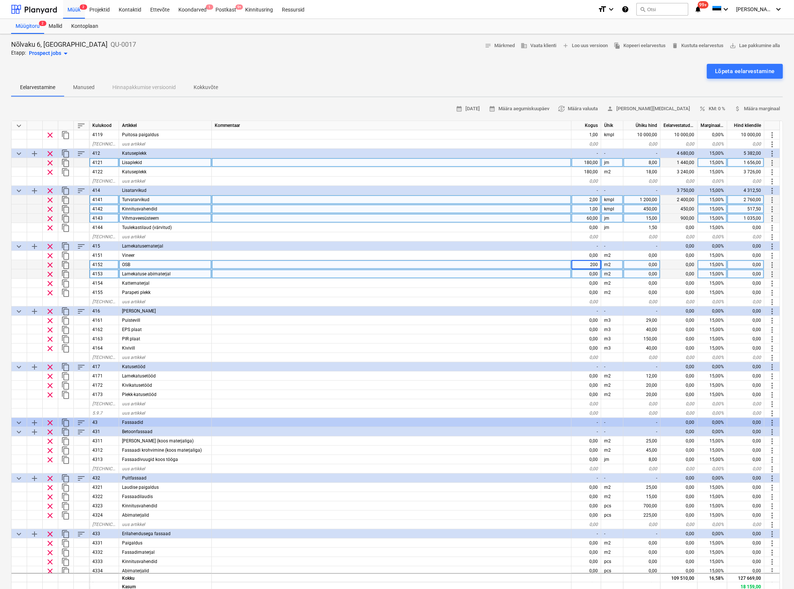
click at [590, 272] on div "0,00" at bounding box center [586, 273] width 30 height 9
type textarea "x"
type input "200"
type textarea "x"
type input "200"
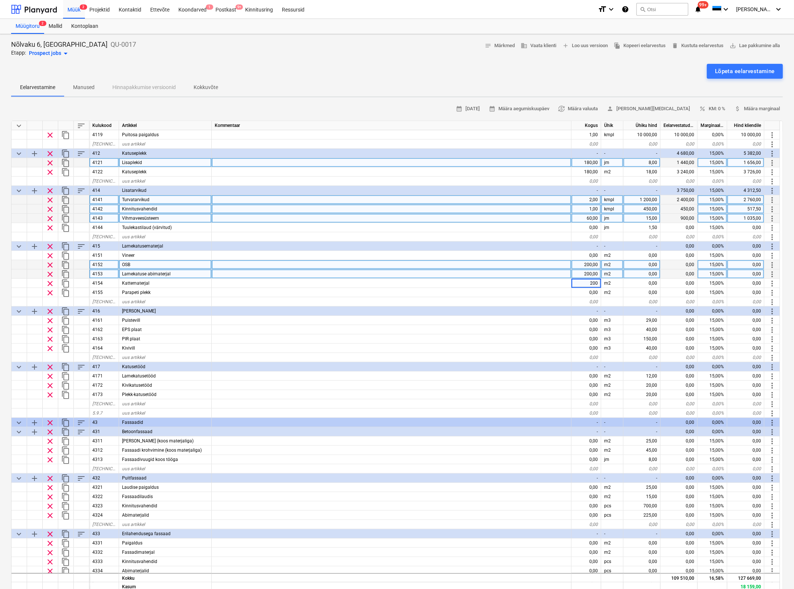
type textarea "x"
type input "100"
type textarea "x"
click at [651, 264] on div "0,00" at bounding box center [641, 264] width 37 height 9
type input "11"
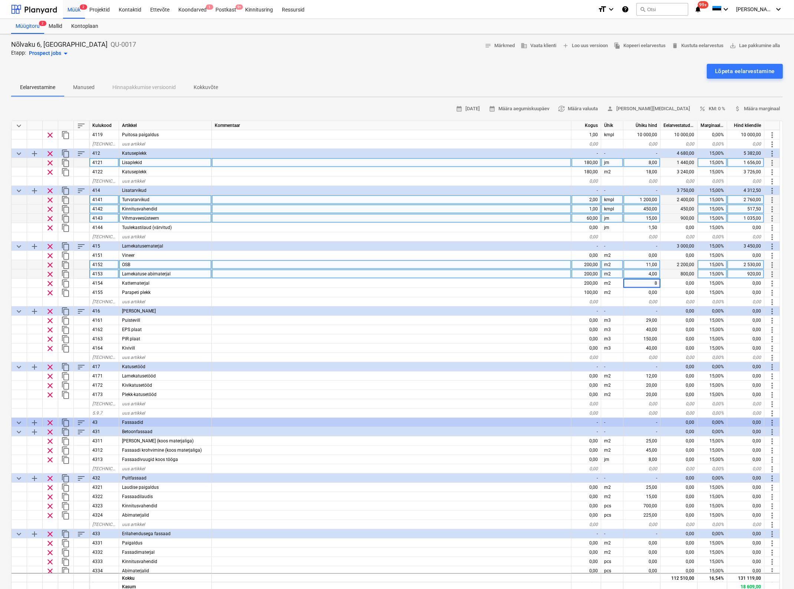
type textarea "x"
type input "15"
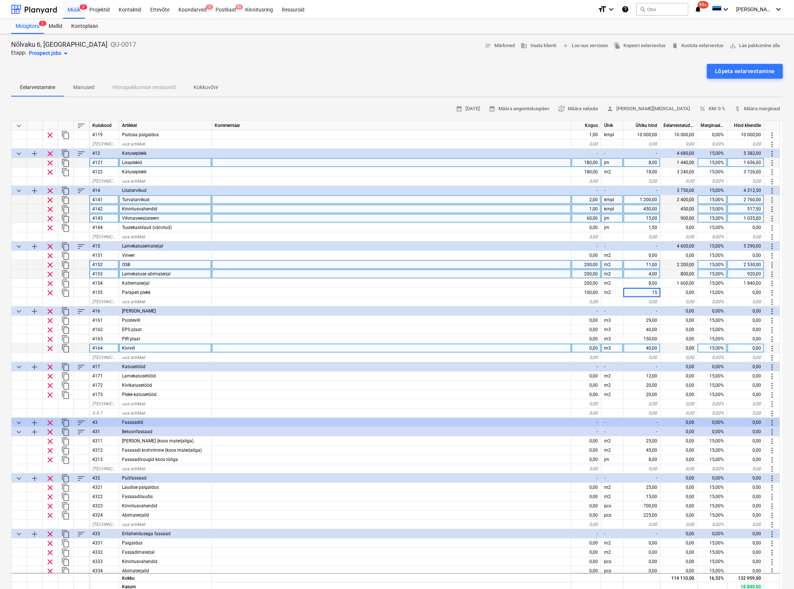
click at [512, 346] on div at bounding box center [392, 347] width 360 height 9
type textarea "x"
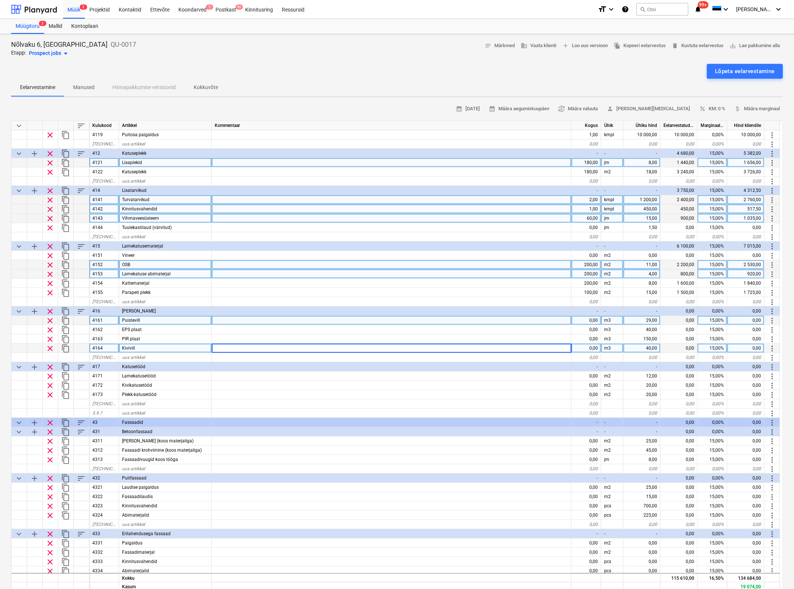
click at [588, 319] on div "0,00" at bounding box center [586, 320] width 30 height 9
type input "200"
type textarea "x"
type input "200"
type textarea "x"
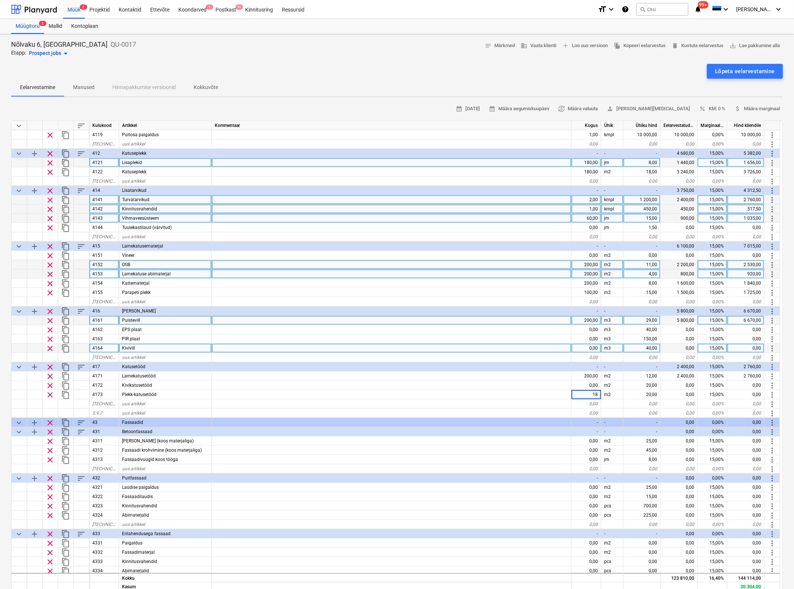
type input "180"
click at [655, 373] on div "12,00" at bounding box center [641, 375] width 37 height 9
type textarea "x"
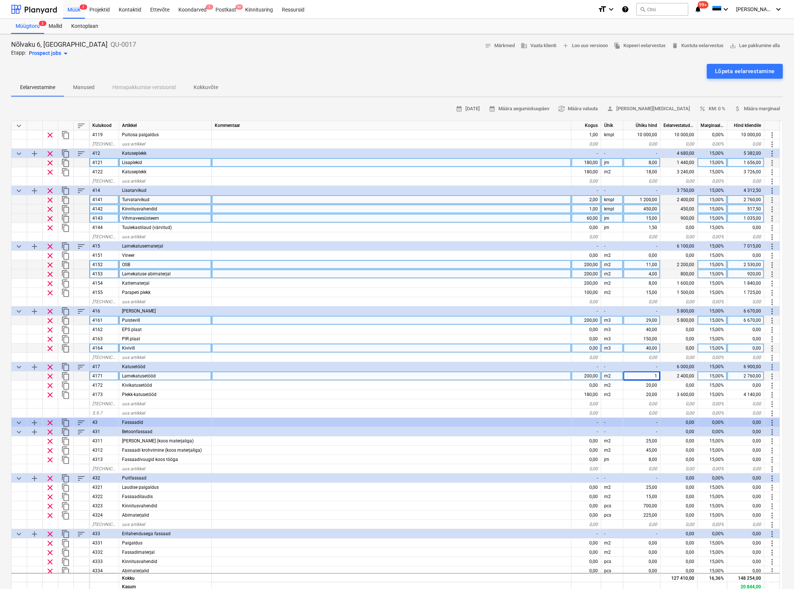
type input "15"
click at [523, 403] on div at bounding box center [392, 403] width 360 height 9
type textarea "x"
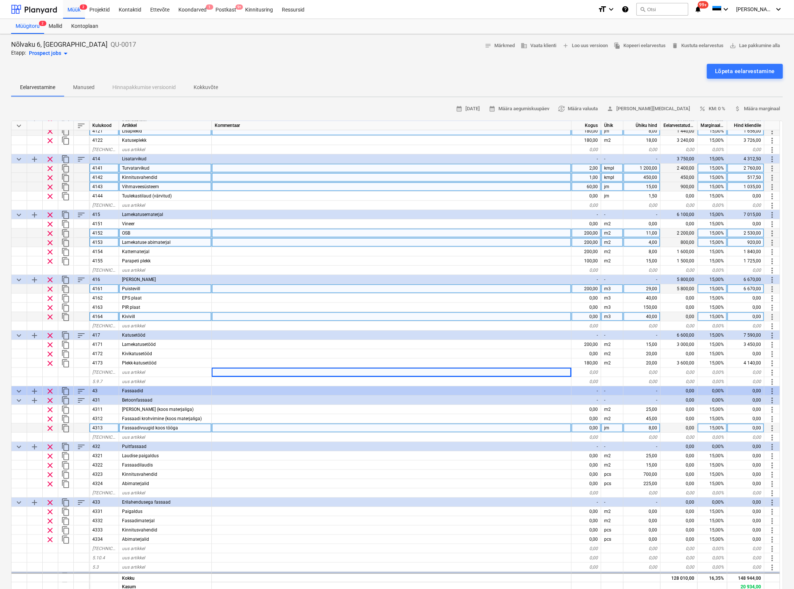
scroll to position [695, 0]
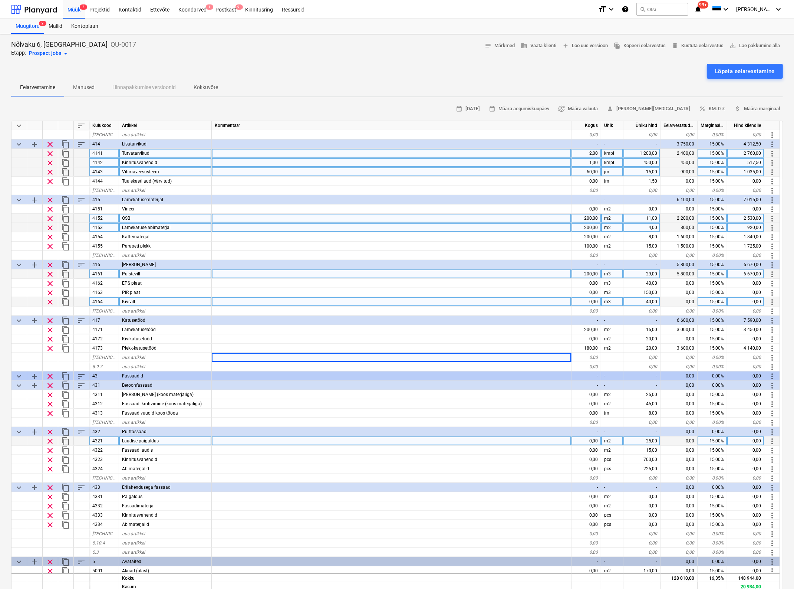
click at [590, 438] on div "0,00" at bounding box center [586, 440] width 30 height 9
type input "380"
type textarea "x"
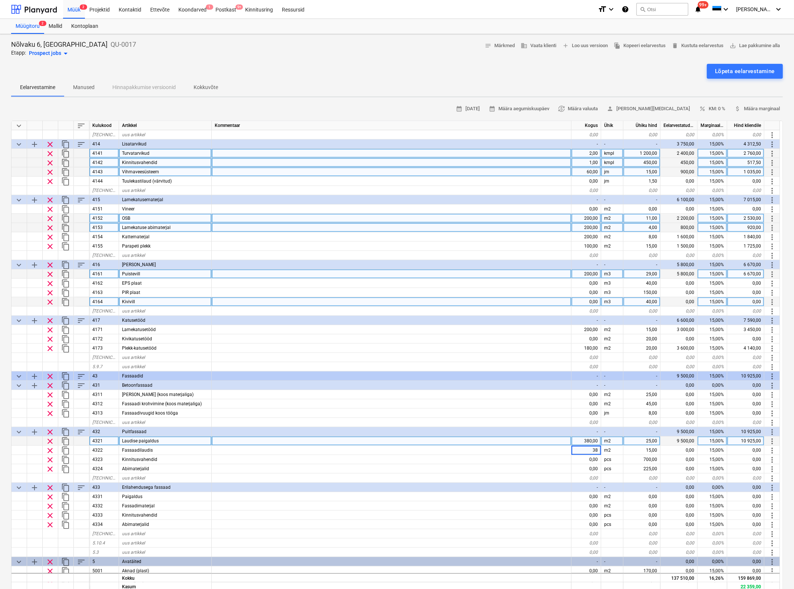
type input "380"
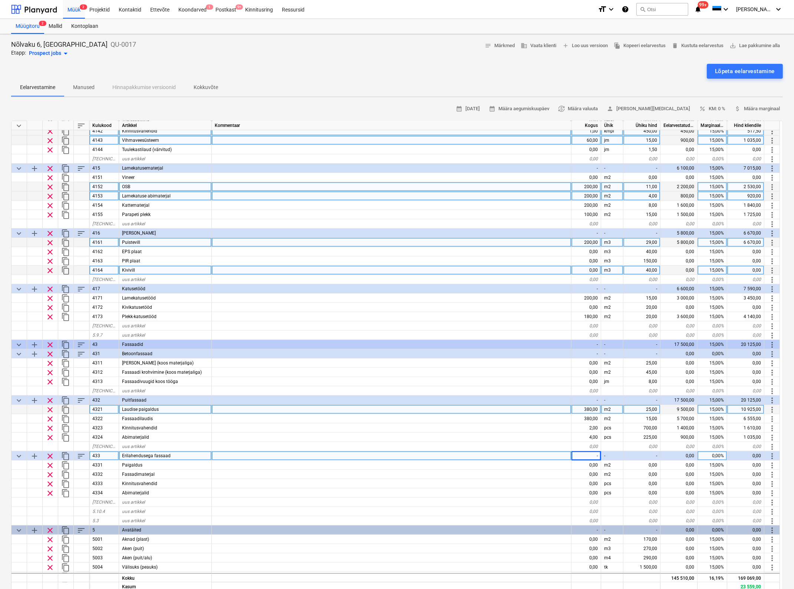
scroll to position [742, 0]
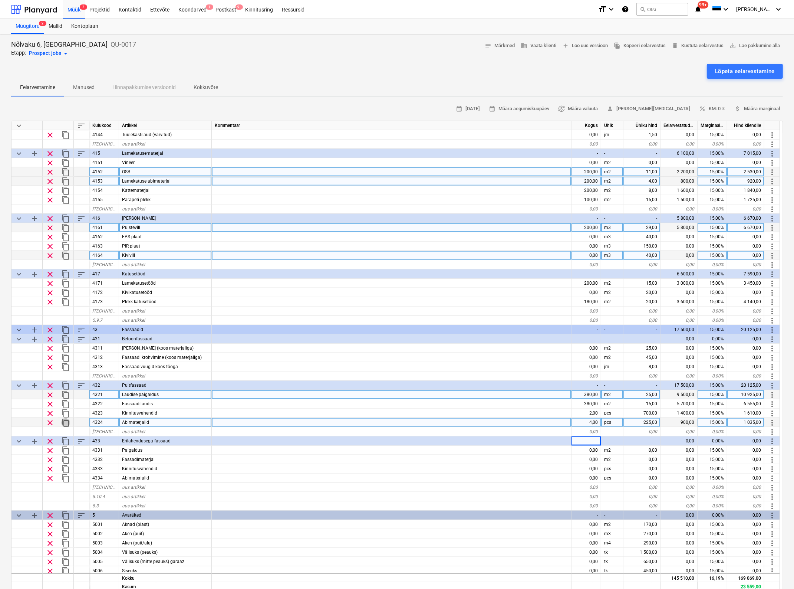
click at [62, 422] on span "content_copy" at bounding box center [65, 422] width 9 height 9
type textarea "x"
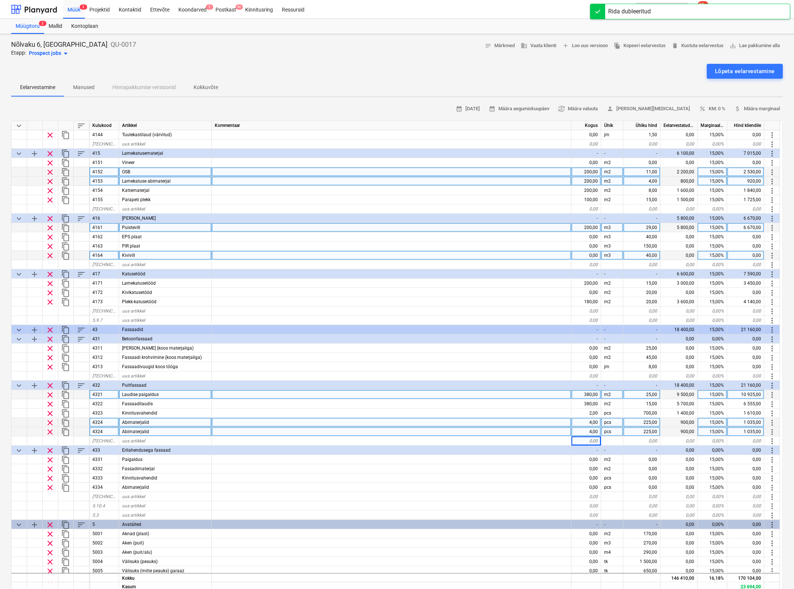
click at [108, 431] on div "4324" at bounding box center [104, 431] width 30 height 9
click at [108, 431] on input "4324" at bounding box center [103, 431] width 29 height 9
type input "4325"
type textarea "x"
click at [122, 432] on div "Abimaterjalid" at bounding box center [165, 431] width 93 height 9
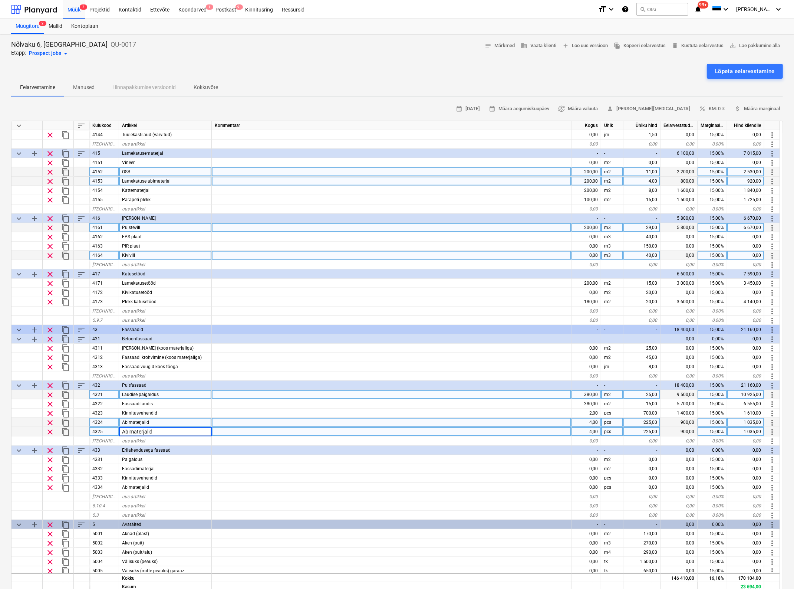
type input "F"
click at [49, 431] on span "clear" at bounding box center [50, 431] width 9 height 9
type textarea "x"
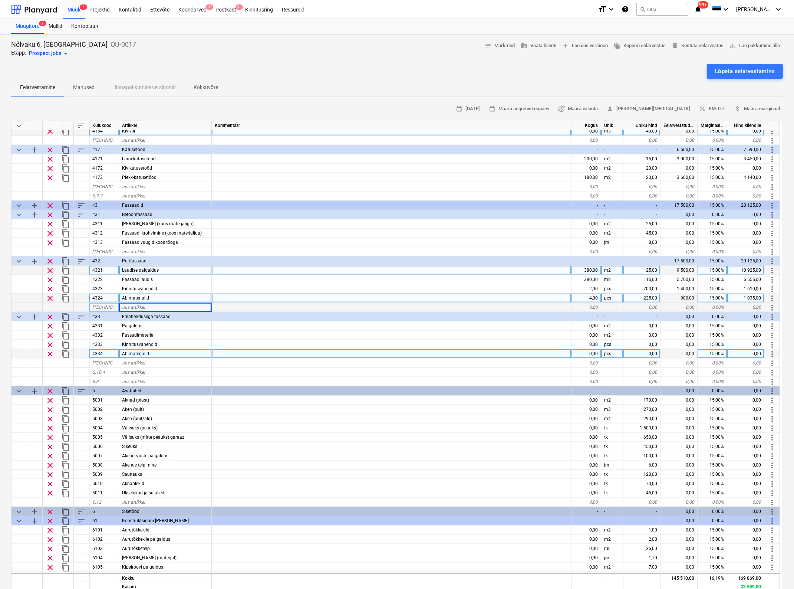
scroll to position [881, 0]
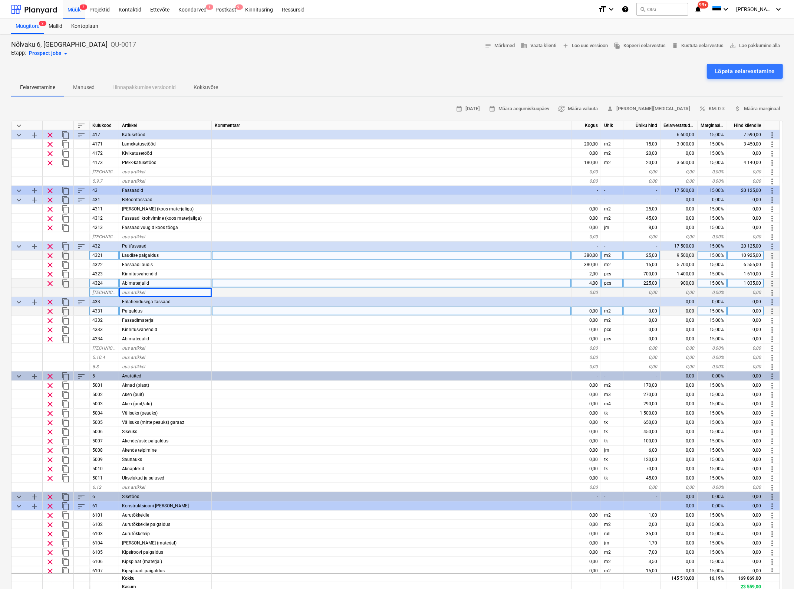
click at [590, 310] on div "0,00" at bounding box center [586, 310] width 30 height 9
type input "50"
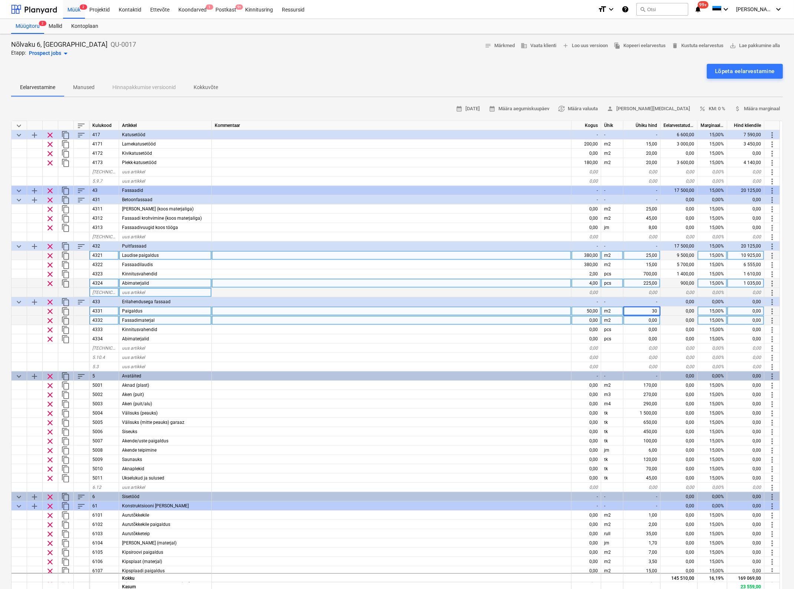
click at [590, 318] on div "0,00" at bounding box center [586, 320] width 30 height 9
type textarea "x"
type input "50"
type textarea "x"
type input "7"
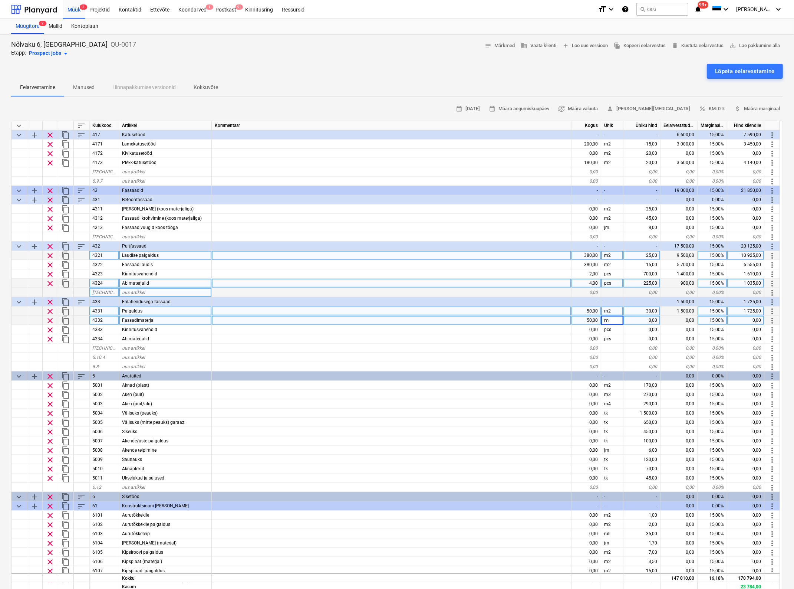
type input "m2"
type input "5"
type input "70"
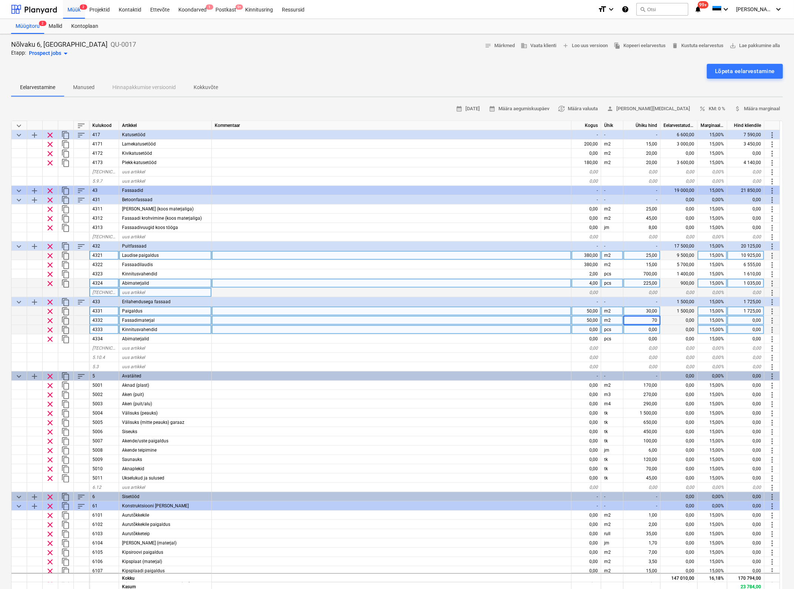
click at [590, 325] on div "0,00" at bounding box center [586, 329] width 30 height 9
type textarea "x"
type input "1"
click at [653, 329] on div "0,00" at bounding box center [641, 329] width 37 height 9
type textarea "x"
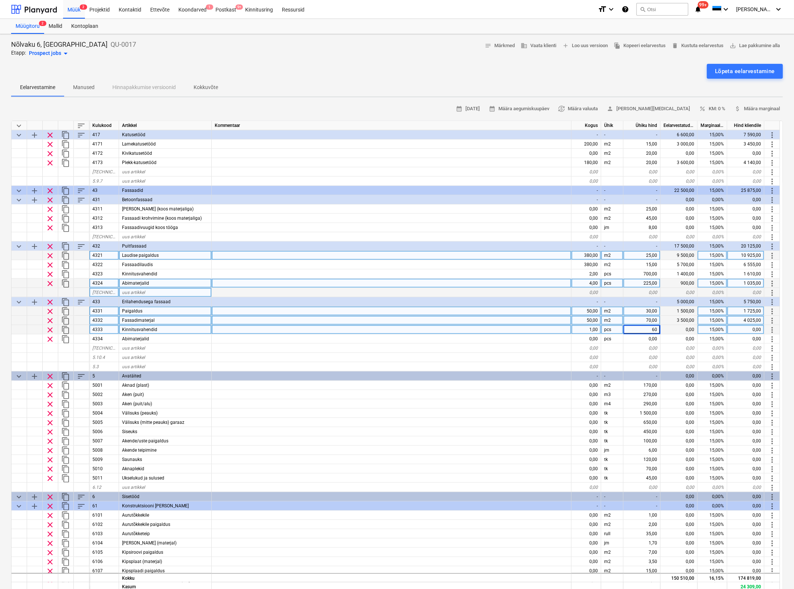
type input "600"
click at [520, 354] on div at bounding box center [392, 357] width 360 height 9
type textarea "x"
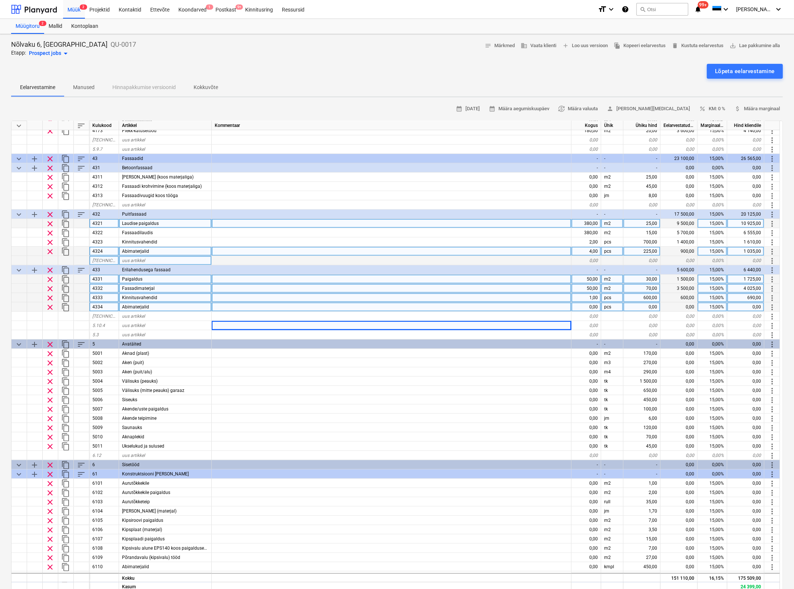
scroll to position [927, 0]
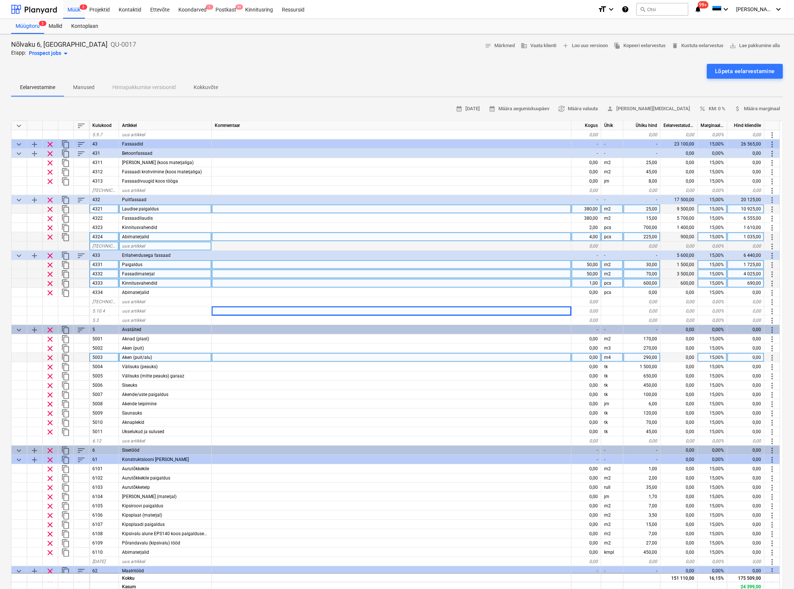
click at [595, 355] on div "0,00" at bounding box center [586, 357] width 30 height 9
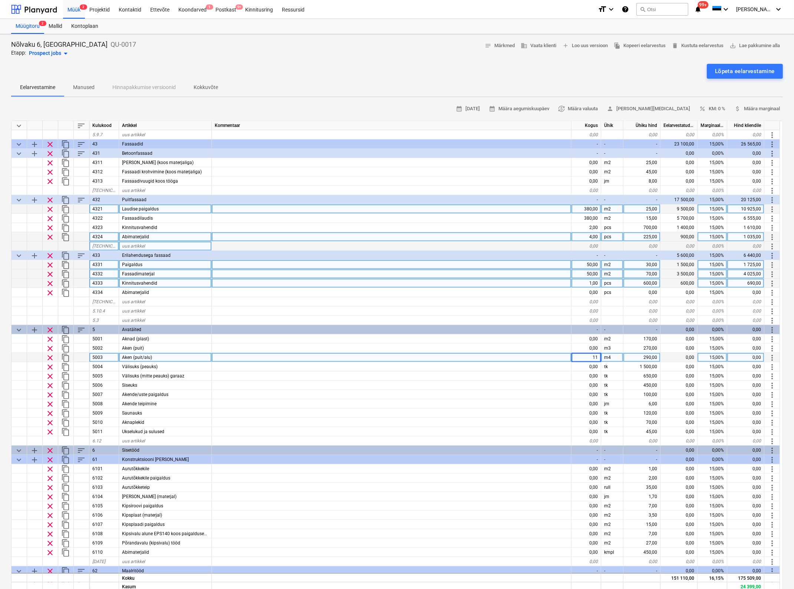
type input "110"
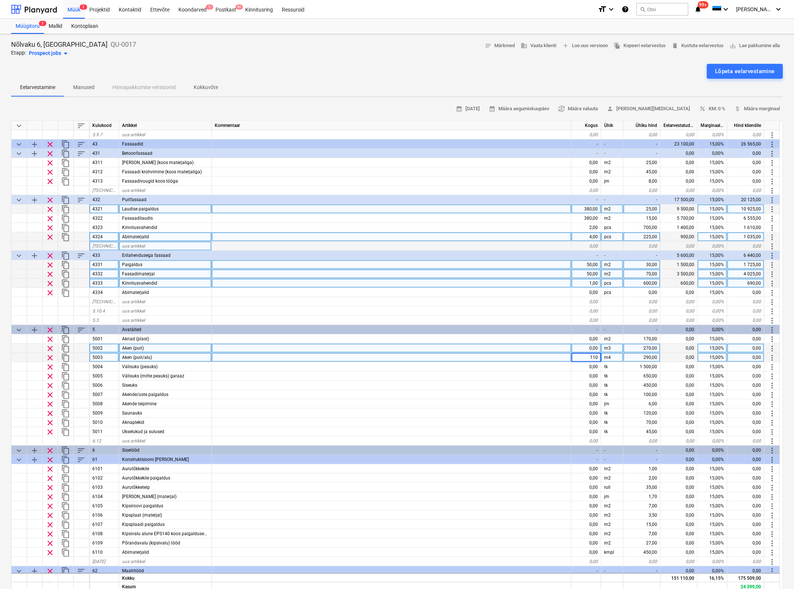
click at [614, 348] on div "m3" at bounding box center [612, 347] width 22 height 9
type textarea "x"
click at [614, 348] on input "m3" at bounding box center [612, 347] width 22 height 9
type input "m2"
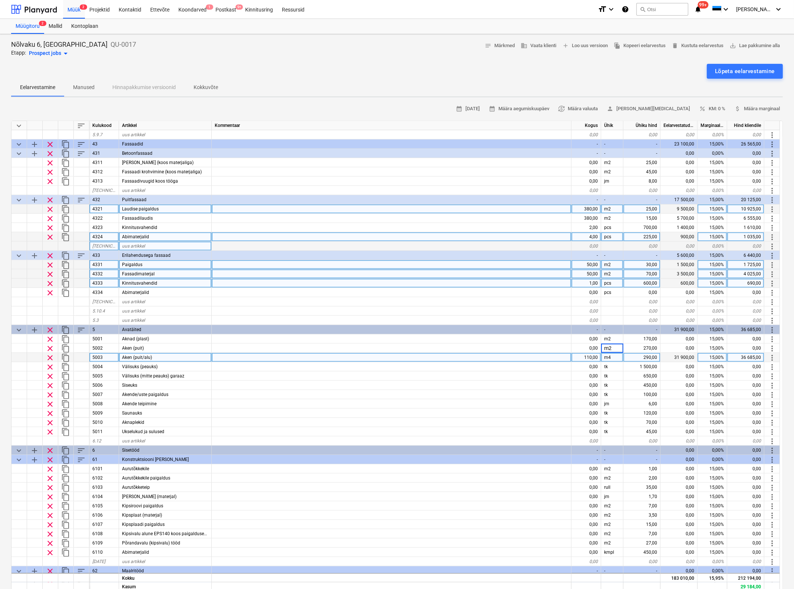
click at [613, 355] on div "m4" at bounding box center [612, 357] width 22 height 9
type textarea "x"
click at [613, 355] on input "m4" at bounding box center [612, 357] width 22 height 9
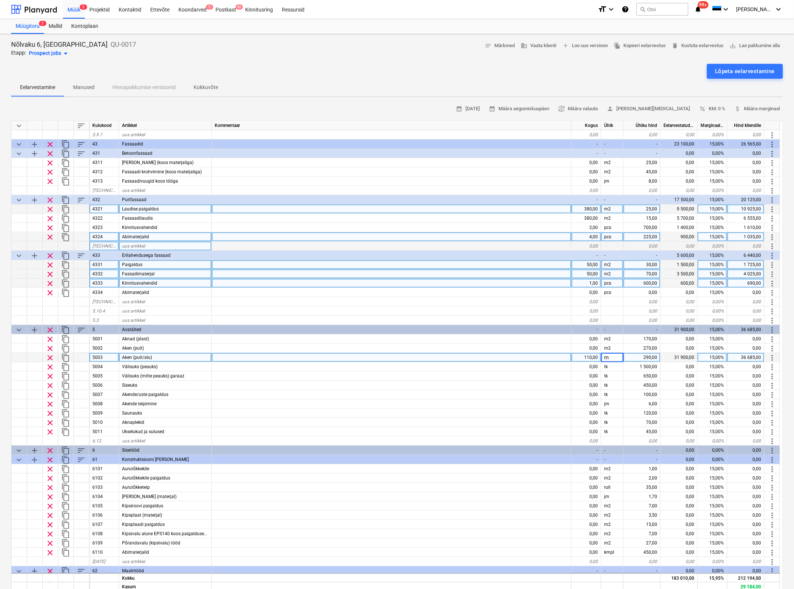
type input "m2"
click at [645, 356] on div "290,00" at bounding box center [641, 357] width 37 height 9
type textarea "x"
click at [645, 356] on input "290" at bounding box center [641, 357] width 37 height 9
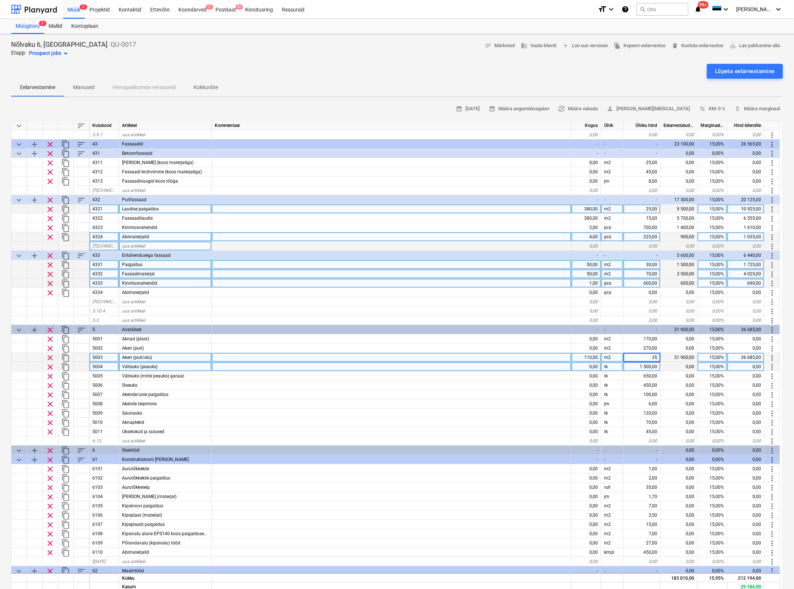
type input "354"
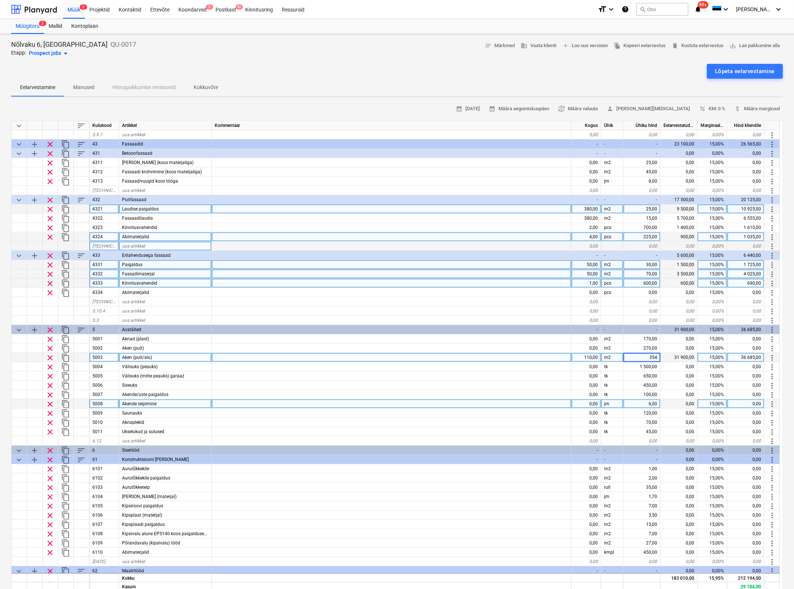
click at [495, 405] on div at bounding box center [392, 403] width 360 height 9
type textarea "x"
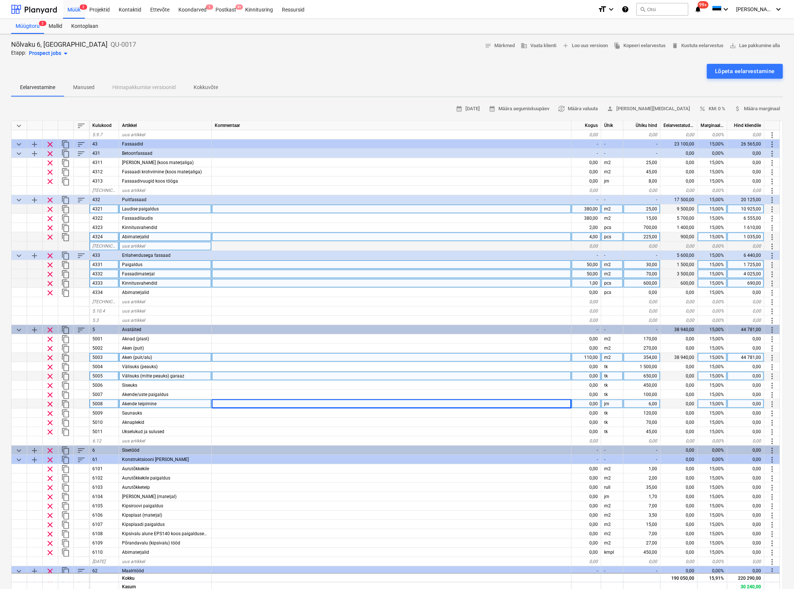
click at [590, 376] on div "0,00" at bounding box center [586, 375] width 30 height 9
type input "1"
click at [646, 375] on div "650,00" at bounding box center [641, 375] width 37 height 9
type textarea "x"
click at [646, 375] on input "650" at bounding box center [641, 375] width 37 height 9
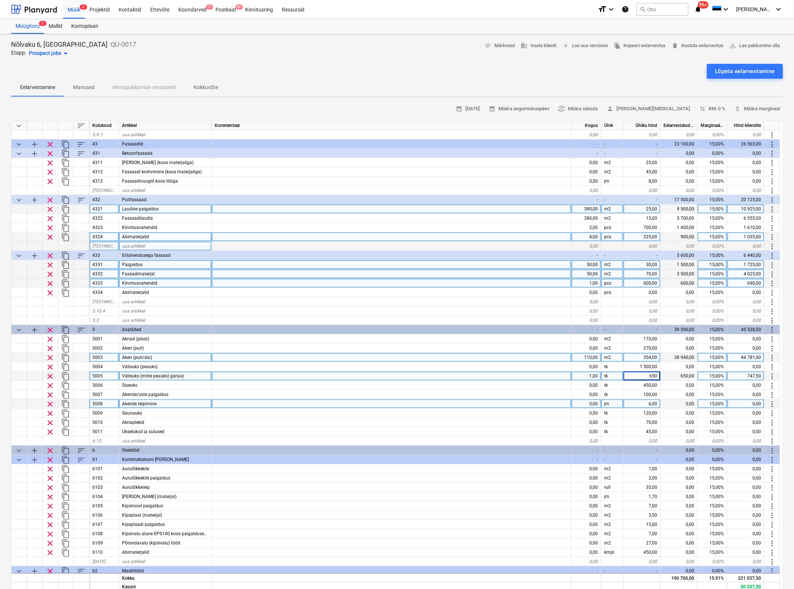
click at [646, 375] on input "650" at bounding box center [641, 375] width 37 height 9
type input "1400"
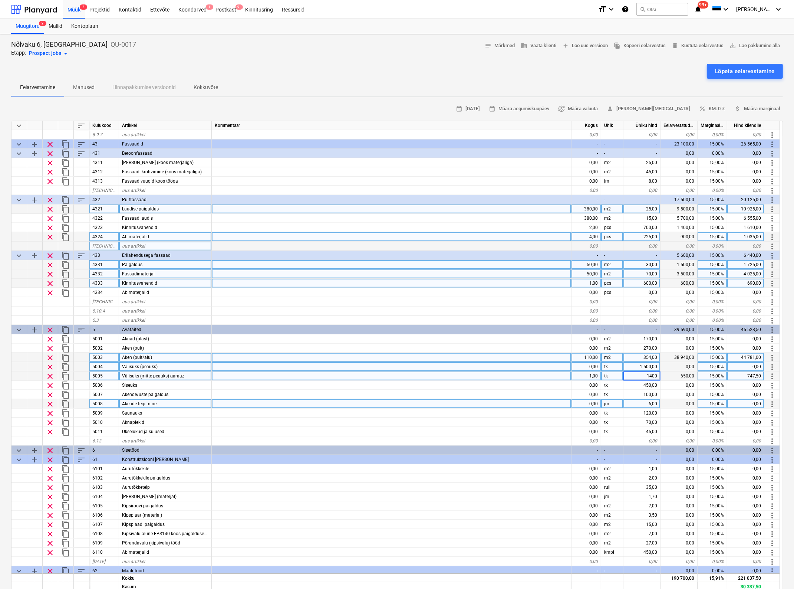
click at [650, 367] on div "1 500,00" at bounding box center [641, 366] width 37 height 9
type textarea "x"
click at [650, 367] on input "1500" at bounding box center [641, 366] width 37 height 9
type input "2200"
click at [588, 366] on div "0,00" at bounding box center [586, 366] width 30 height 9
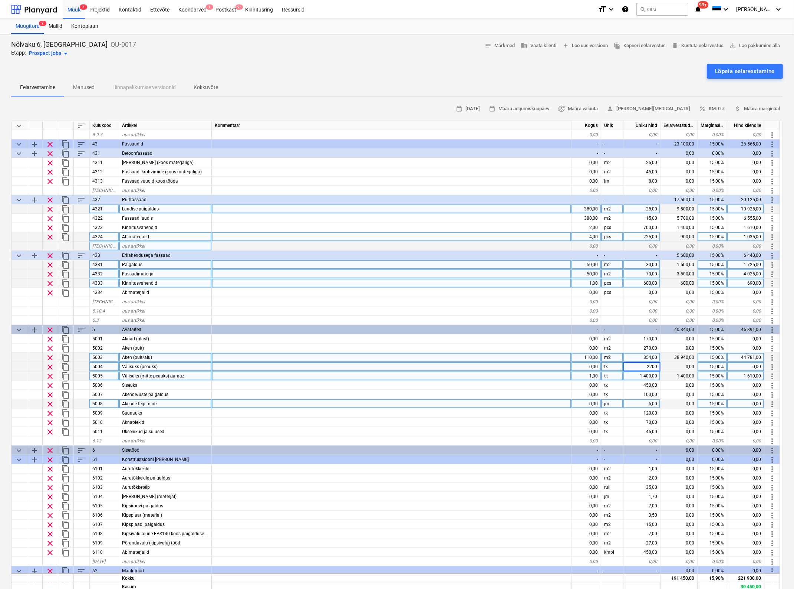
type textarea "x"
type input "1"
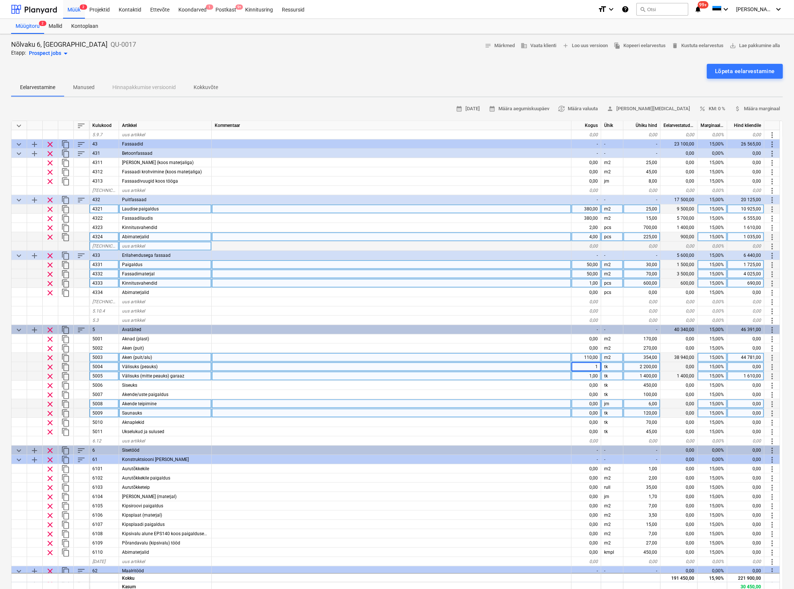
type textarea "x"
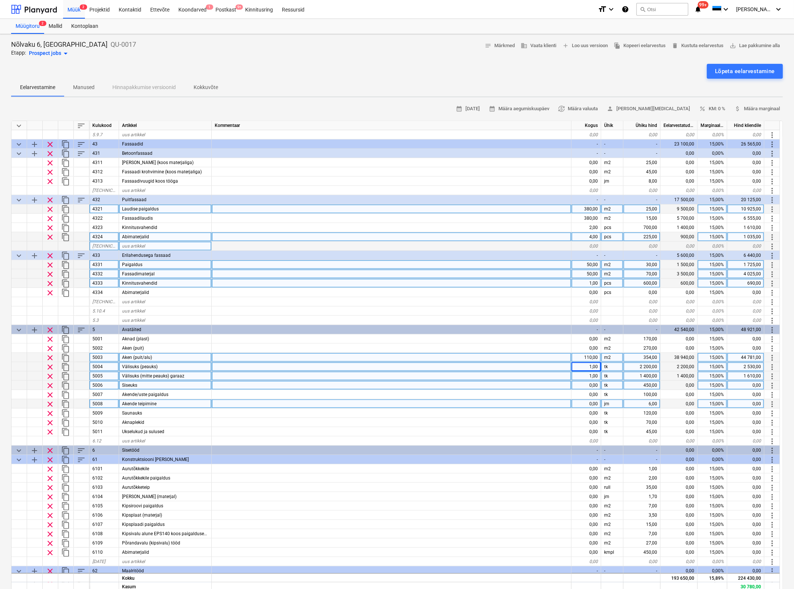
click at [590, 384] on div "0,00" at bounding box center [586, 384] width 30 height 9
type input "6"
click at [646, 386] on div "450,00" at bounding box center [641, 384] width 37 height 9
type textarea "x"
type input "980"
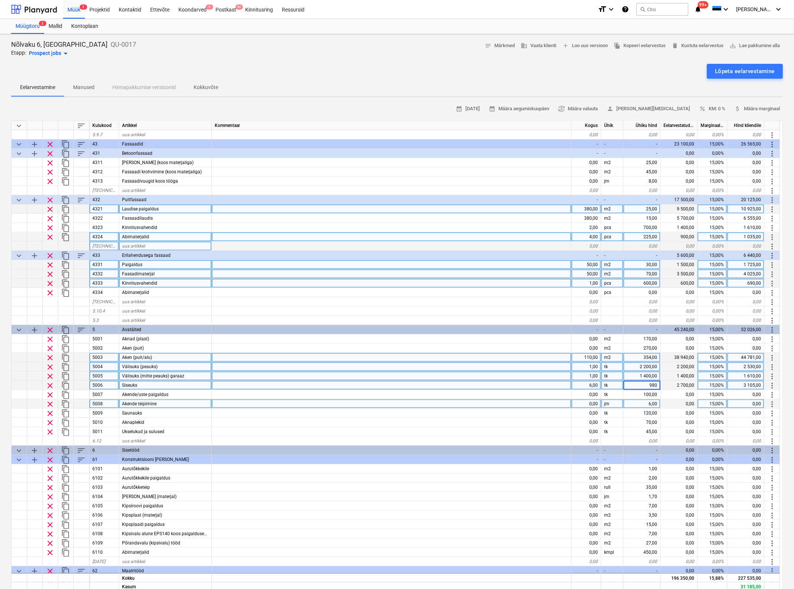
click at [591, 401] on div "0,00" at bounding box center [586, 403] width 30 height 9
type textarea "x"
type input "100"
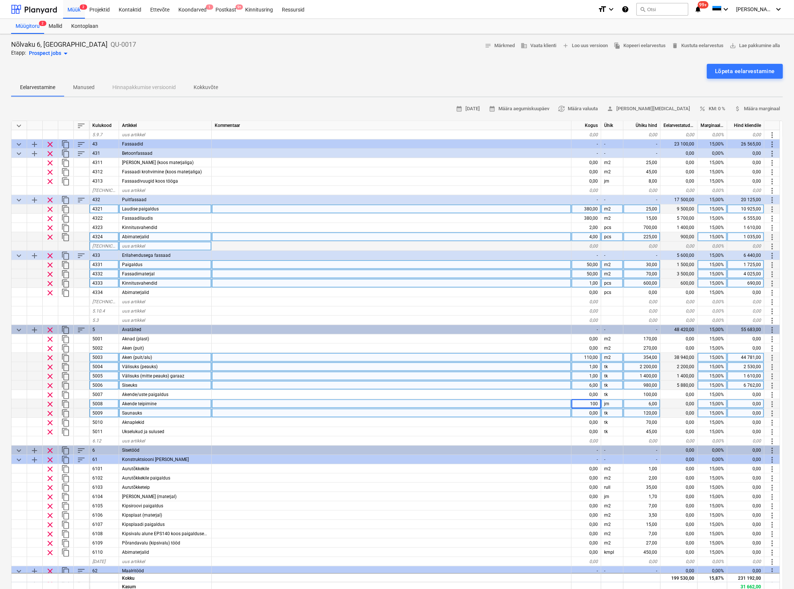
click at [593, 413] on div "0,00" at bounding box center [586, 412] width 30 height 9
type textarea "x"
type input "1"
click at [646, 410] on div "120,00" at bounding box center [641, 412] width 37 height 9
type textarea "x"
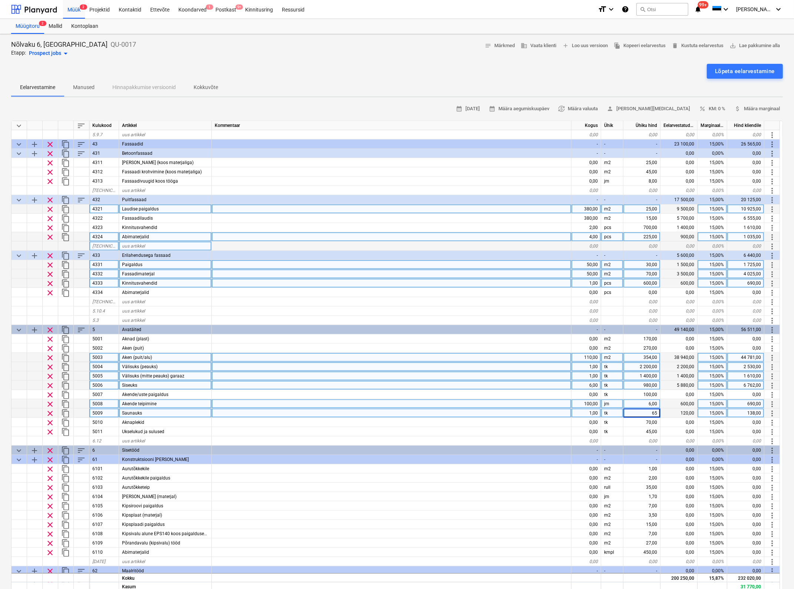
type input "650"
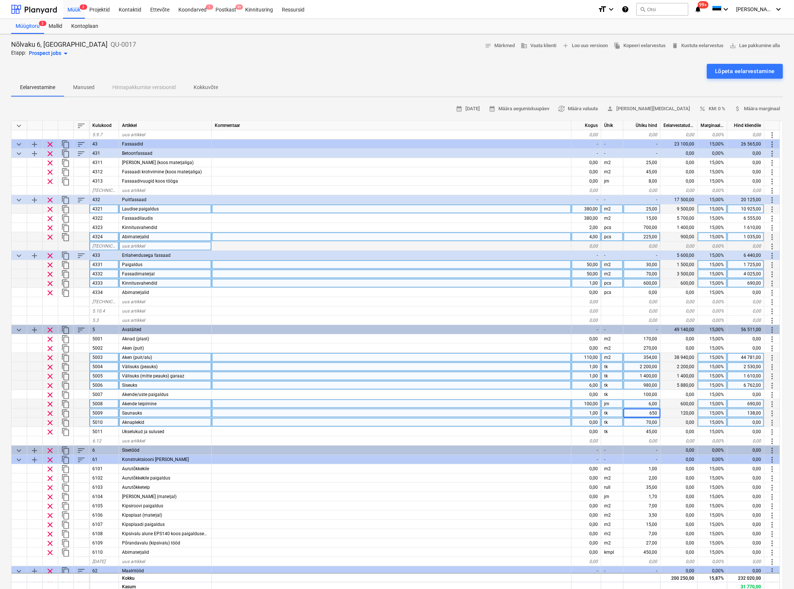
click at [592, 421] on div "0,00" at bounding box center [586, 422] width 30 height 9
type textarea "x"
type input "22"
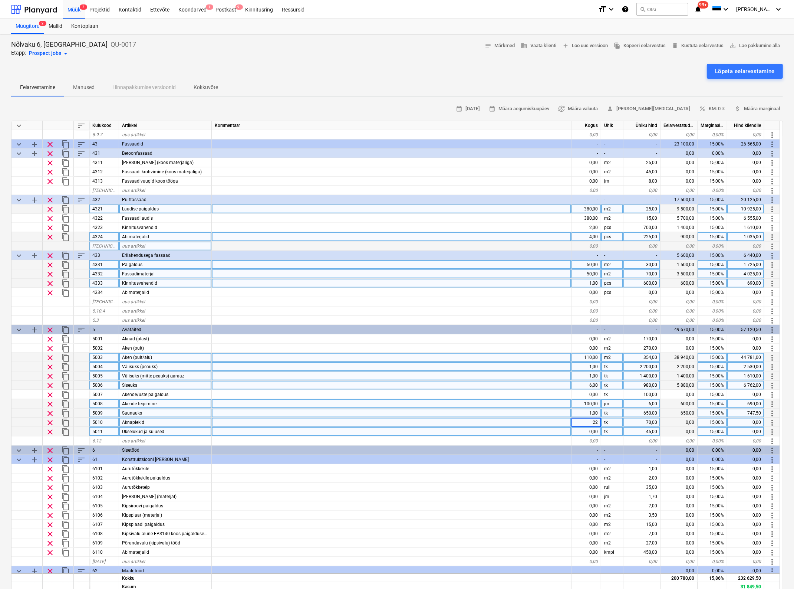
click at [584, 431] on div "0,00" at bounding box center [586, 431] width 30 height 9
type textarea "x"
type input "9"
click at [593, 393] on div "0,00" at bounding box center [586, 394] width 30 height 9
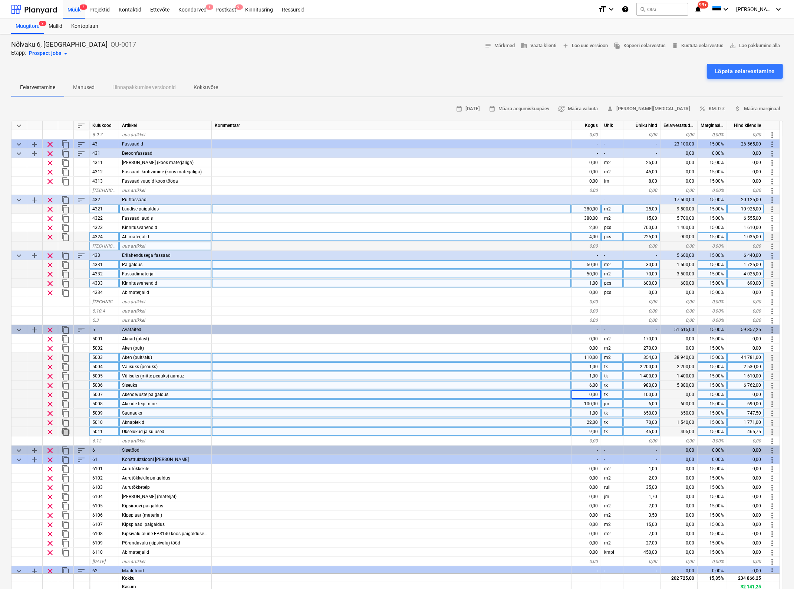
click at [64, 432] on span "content_copy" at bounding box center [65, 431] width 9 height 9
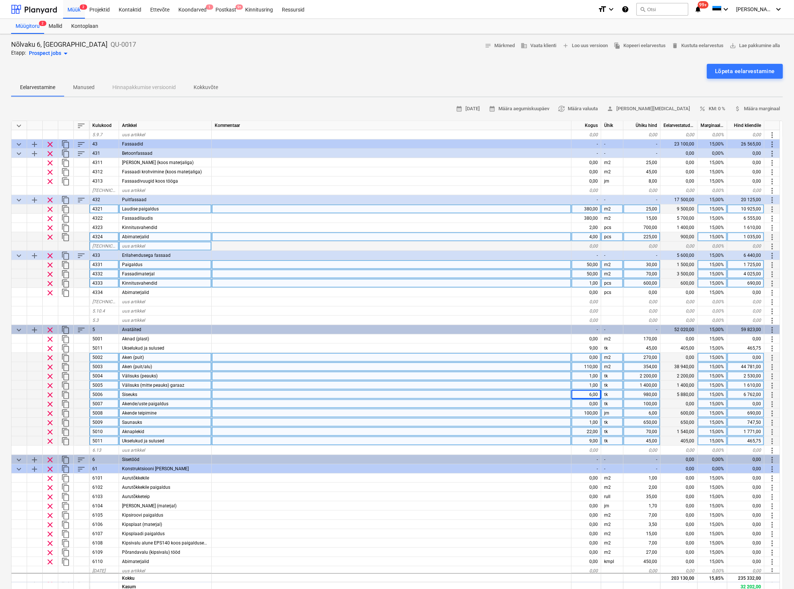
click at [173, 444] on div "Ukselukud ja sulused" at bounding box center [165, 440] width 93 height 9
click at [169, 449] on div "uus artikkel" at bounding box center [165, 449] width 93 height 9
click at [65, 438] on span "content_copy" at bounding box center [65, 440] width 9 height 9
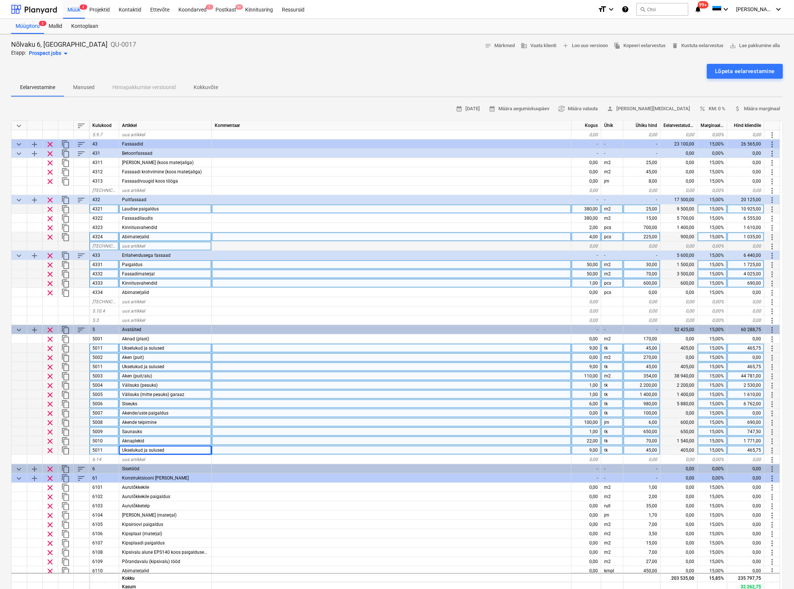
click at [51, 345] on span "clear" at bounding box center [50, 348] width 9 height 9
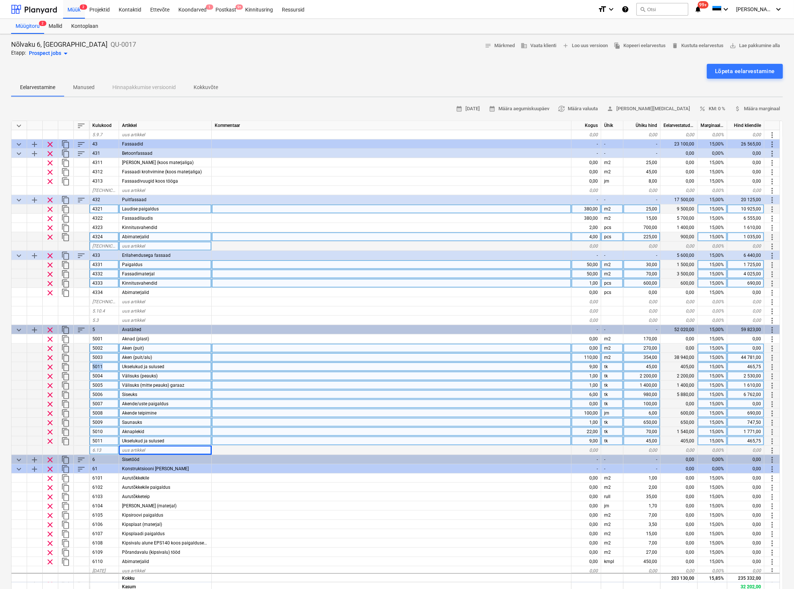
drag, startPoint x: 107, startPoint y: 366, endPoint x: 93, endPoint y: 366, distance: 14.1
click at [93, 366] on div "5011" at bounding box center [104, 366] width 30 height 9
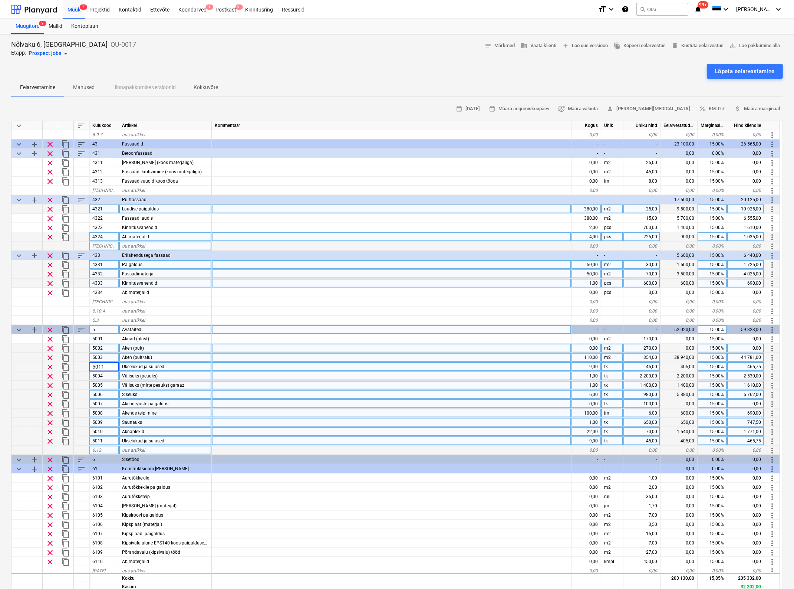
click at [82, 327] on span "sort" at bounding box center [81, 329] width 9 height 9
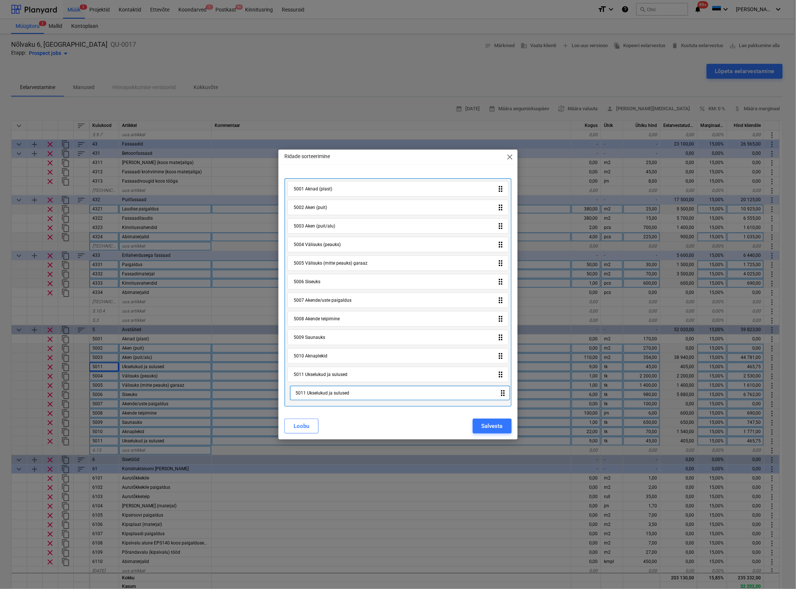
drag, startPoint x: 363, startPoint y: 246, endPoint x: 365, endPoint y: 399, distance: 153.2
click at [365, 399] on div "5001 Aknad (plast) drag_indicator 5002 Aken (puit) drag_indicator 5003 Aken (pu…" at bounding box center [397, 292] width 227 height 228
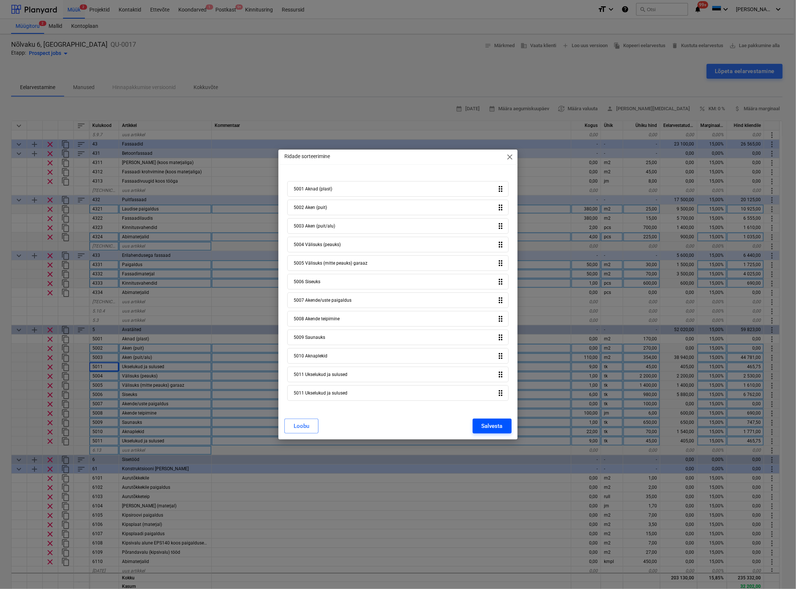
click at [501, 426] on div "Salvesta" at bounding box center [492, 426] width 21 height 10
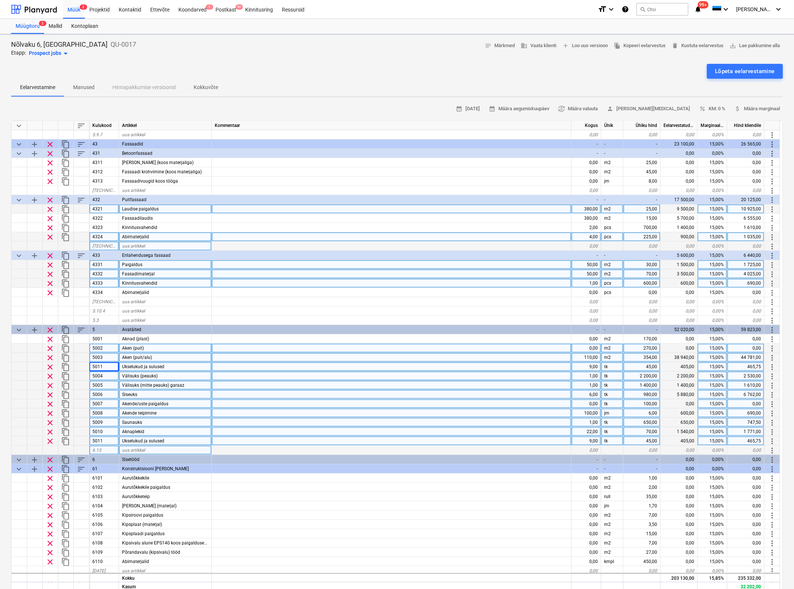
type textarea "x"
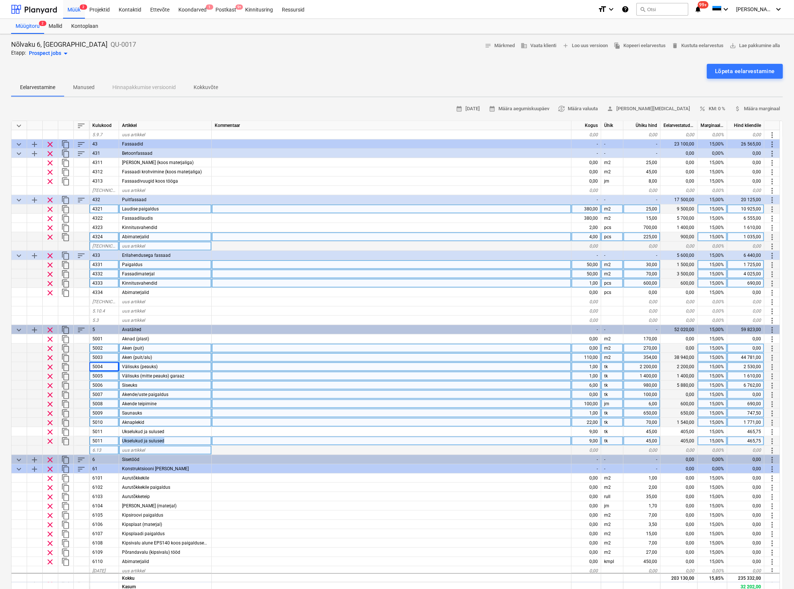
drag, startPoint x: 169, startPoint y: 440, endPoint x: 117, endPoint y: 441, distance: 52.3
click at [0, 0] on div "clear content_copy 5011 Ukselukud ja sulused 9,00 tk 45,00 405,00 15,00% 465,75…" at bounding box center [0, 0] width 0 height 0
type input "Akende paigal"
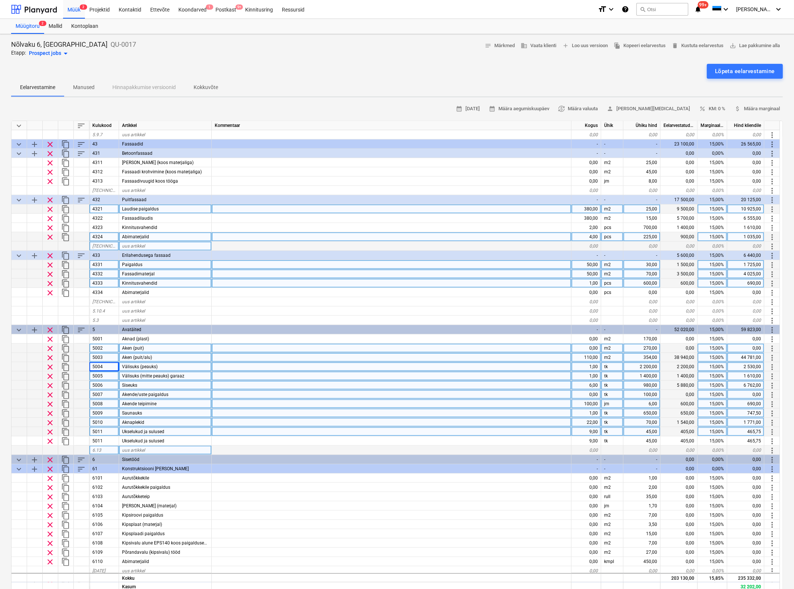
click at [185, 434] on div "Ukselukud ja sulused" at bounding box center [165, 431] width 93 height 9
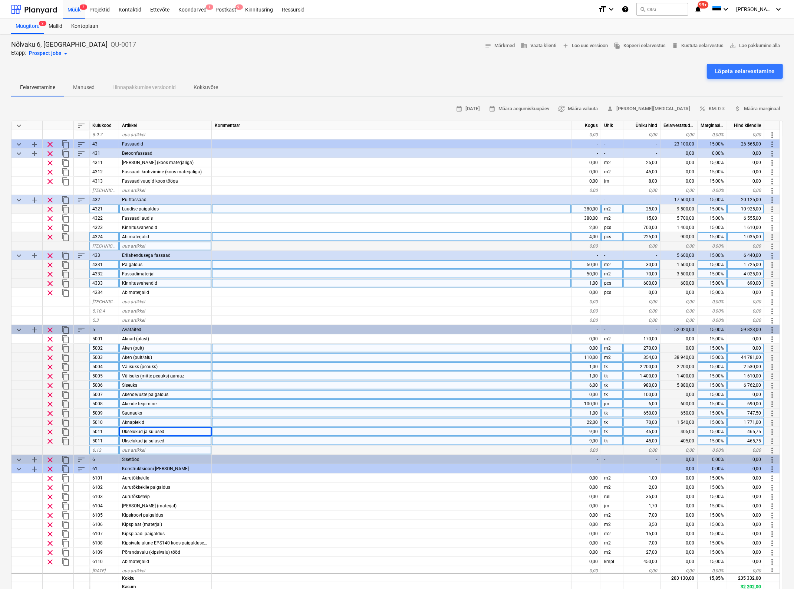
click at [184, 438] on div "Ukselukud ja sulused" at bounding box center [165, 440] width 93 height 9
type input "Akende paiagaldus"
click at [106, 442] on div "5011" at bounding box center [104, 440] width 30 height 9
type textarea "x"
click at [106, 442] on input "5011" at bounding box center [103, 440] width 29 height 9
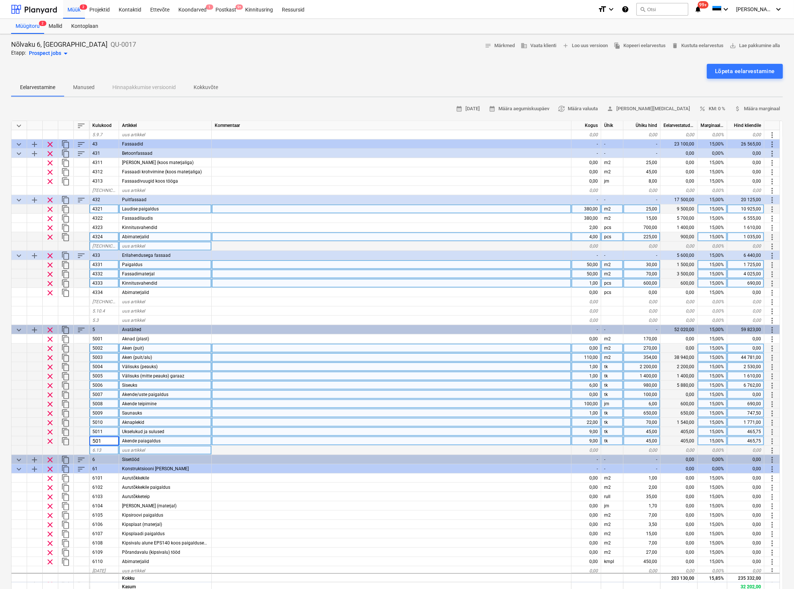
type input "5012"
click at [593, 440] on div "9,00" at bounding box center [586, 440] width 30 height 9
type textarea "x"
type input "1"
click at [616, 440] on div "tk" at bounding box center [612, 440] width 22 height 9
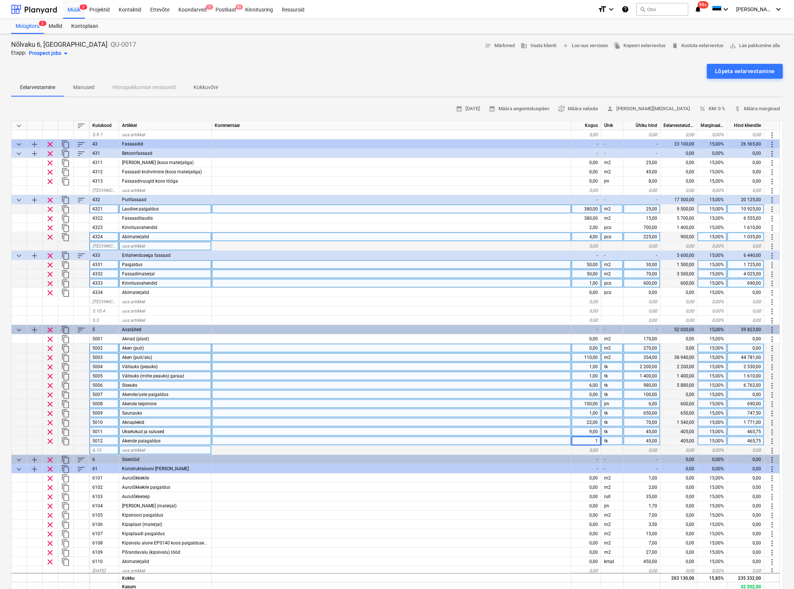
type textarea "x"
click at [616, 440] on input "tk" at bounding box center [612, 440] width 22 height 9
type input "kmpl"
type textarea "x"
type input "6000"
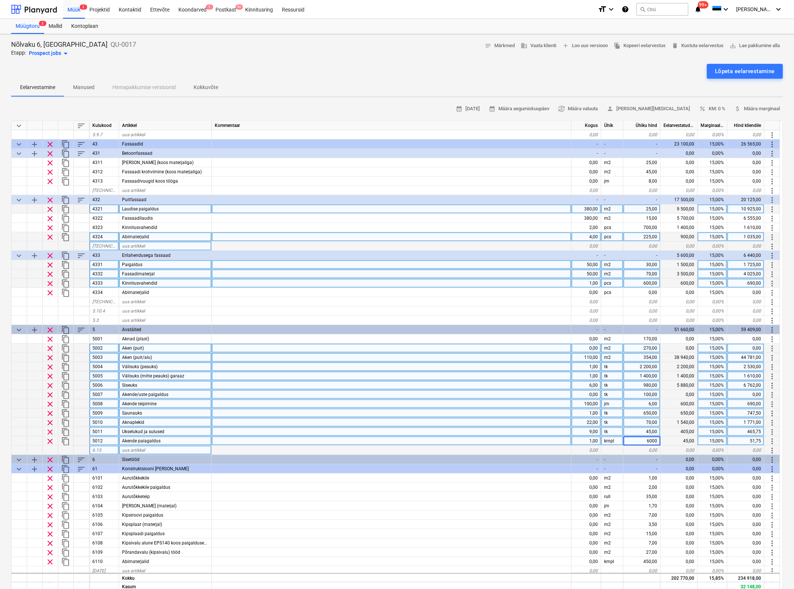
type textarea "x"
click at [138, 392] on span "Akende/uste paigaldus" at bounding box center [145, 394] width 46 height 5
click at [138, 392] on input "Akende/uste paigaldus" at bounding box center [165, 394] width 92 height 9
click at [140, 392] on input "Akende/uste paigaldus" at bounding box center [165, 394] width 92 height 9
type input "Uste paigaldus"
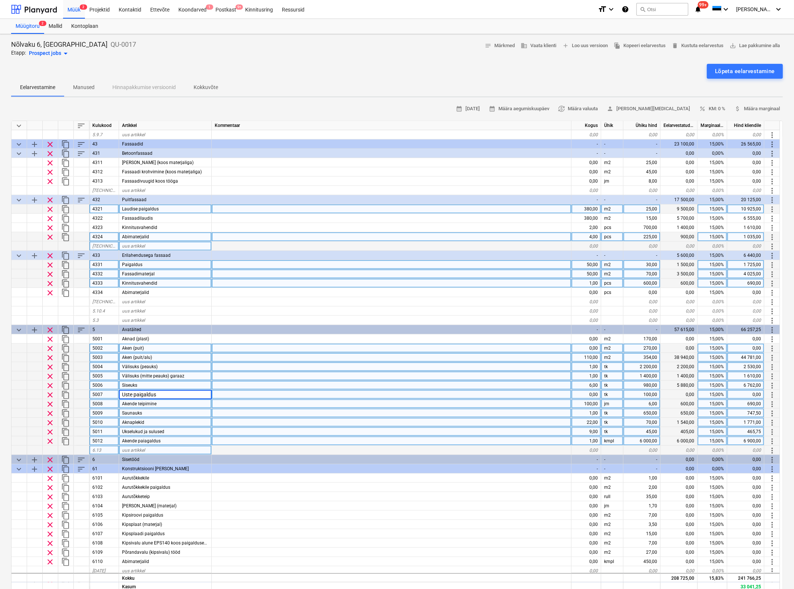
click at [581, 392] on div "0,00" at bounding box center [586, 394] width 30 height 9
type textarea "x"
type input "8"
click at [654, 392] on div "100,00" at bounding box center [641, 394] width 37 height 9
type textarea "x"
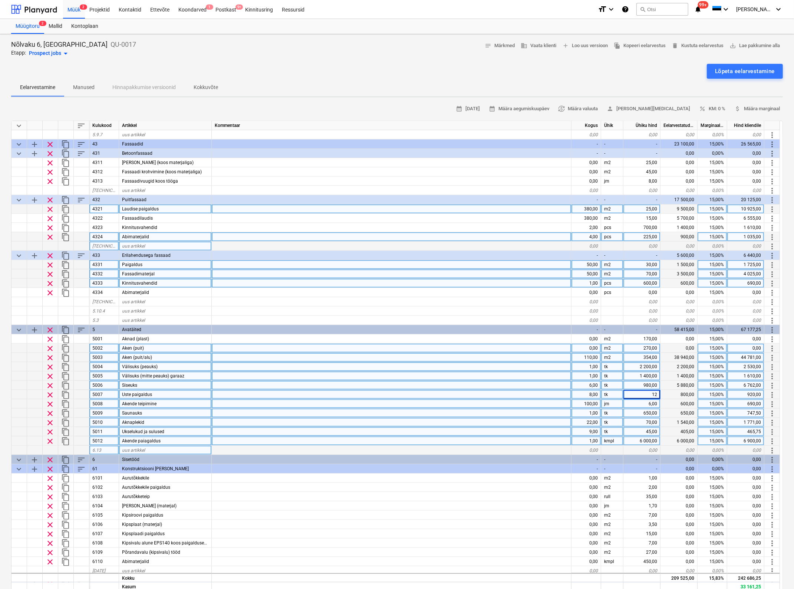
type input "120"
click at [515, 422] on div at bounding box center [392, 422] width 360 height 9
type textarea "x"
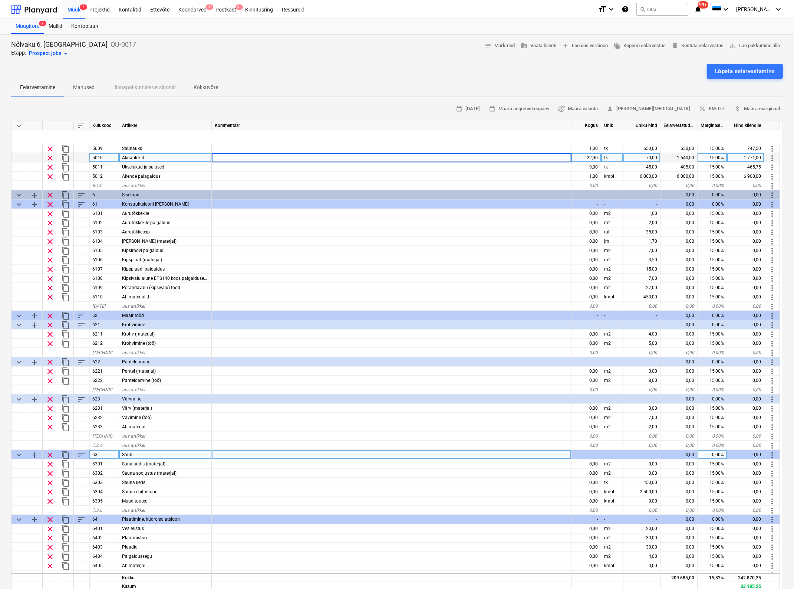
scroll to position [1159, 0]
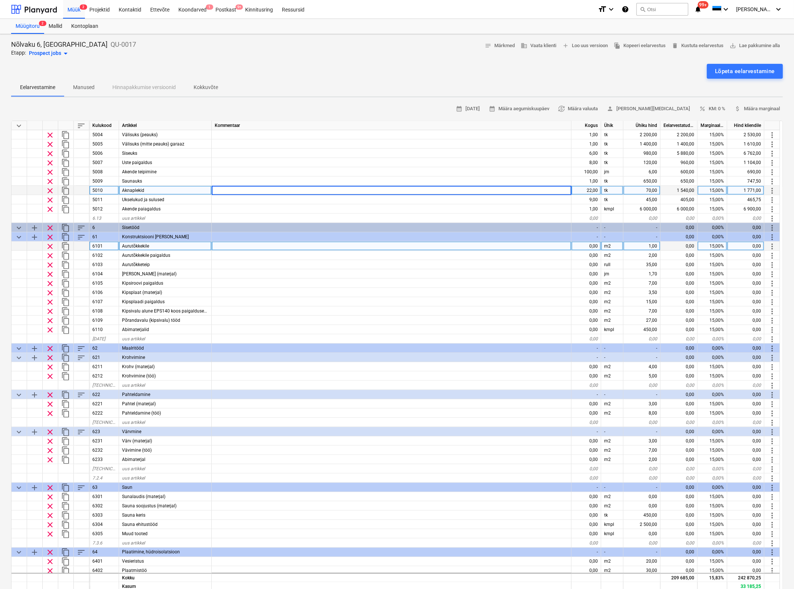
click at [590, 245] on div "0,00" at bounding box center [586, 245] width 30 height 9
type input "380"
type textarea "x"
type input "380"
type textarea "x"
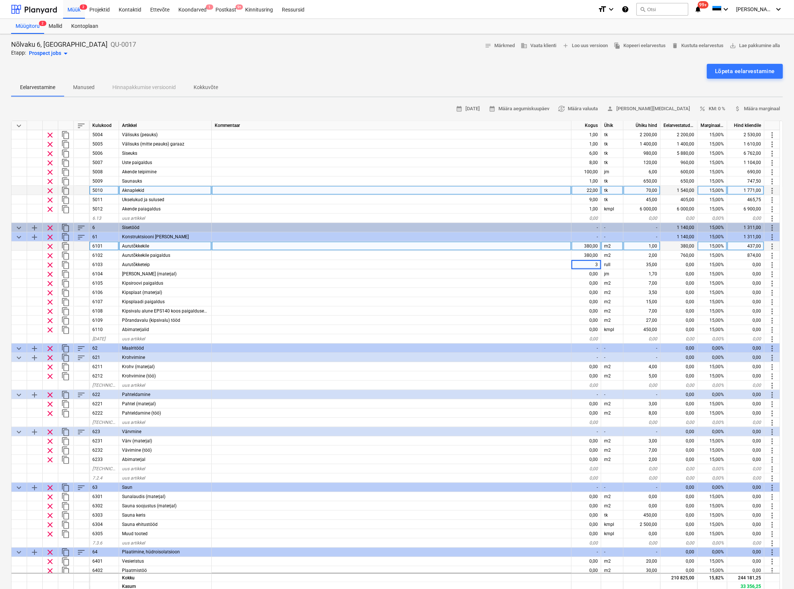
type input "30"
type textarea "x"
type input "290"
type textarea "x"
type input "290"
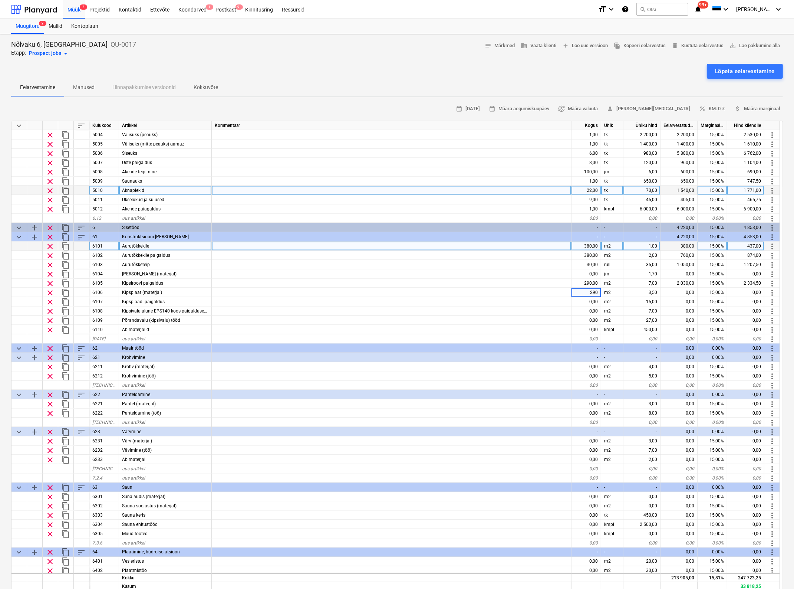
type textarea "x"
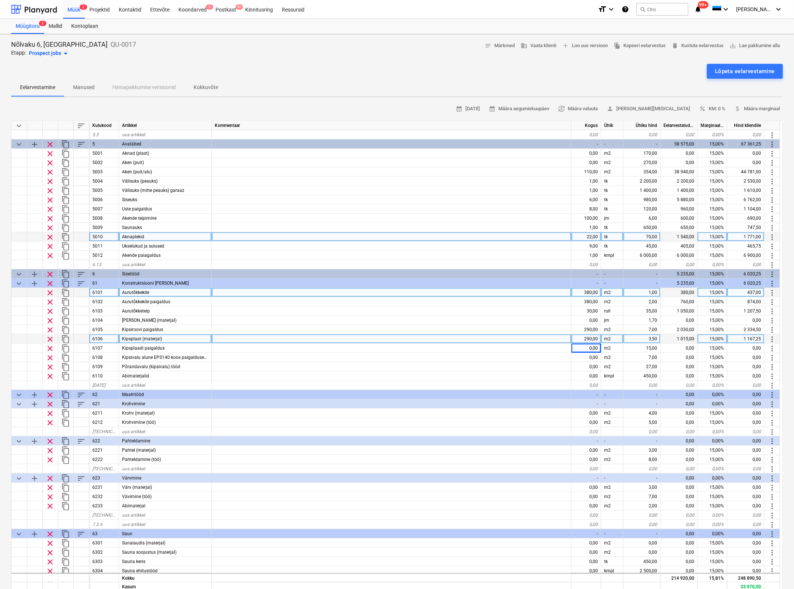
click at [649, 337] on div "3,50" at bounding box center [641, 338] width 37 height 9
click at [649, 337] on input "3,5" at bounding box center [641, 338] width 37 height 9
type input "5,8"
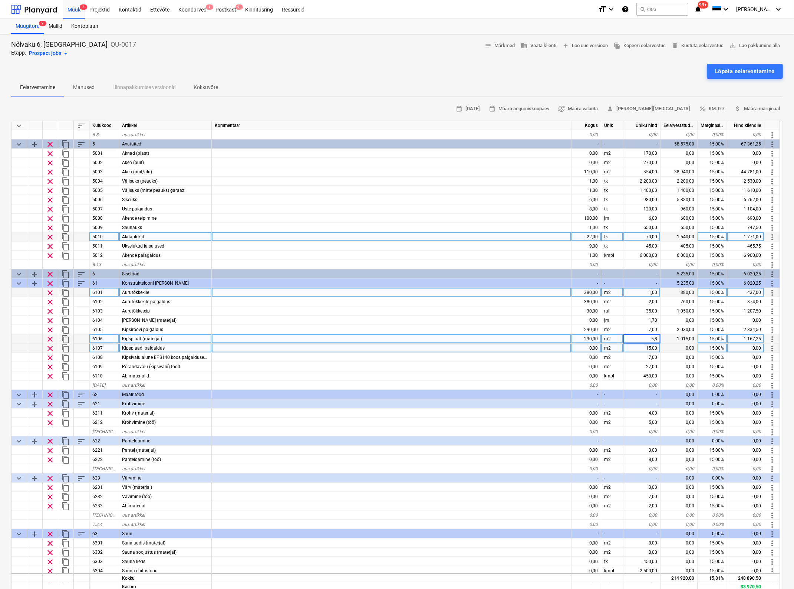
click at [591, 347] on div "0,00" at bounding box center [586, 347] width 30 height 9
type textarea "x"
type input "290"
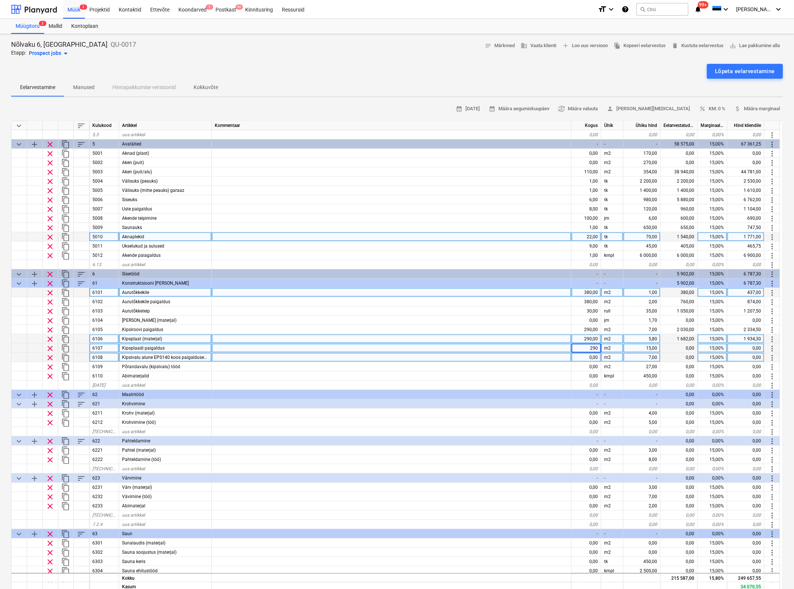
click at [590, 357] on div "0,00" at bounding box center [586, 357] width 30 height 9
type textarea "x"
type input "260"
type textarea "x"
type input "260"
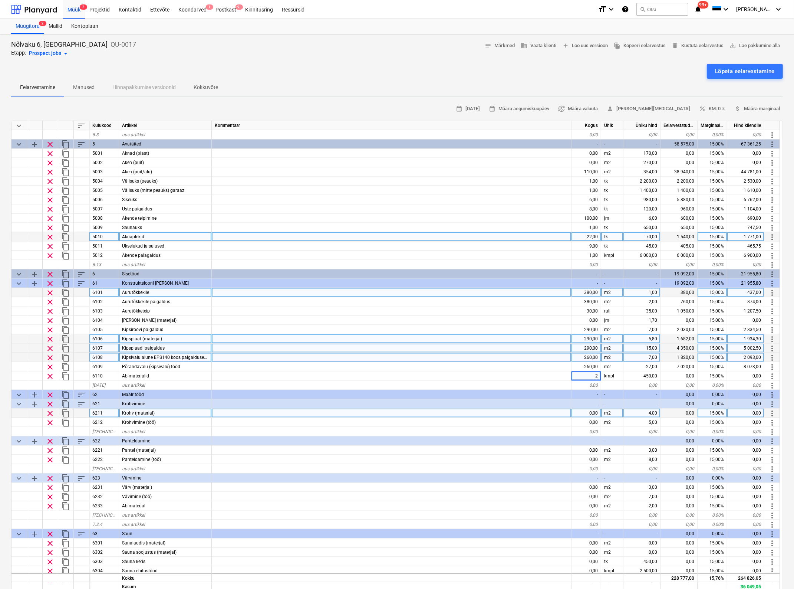
click at [509, 416] on div at bounding box center [392, 412] width 360 height 9
type textarea "x"
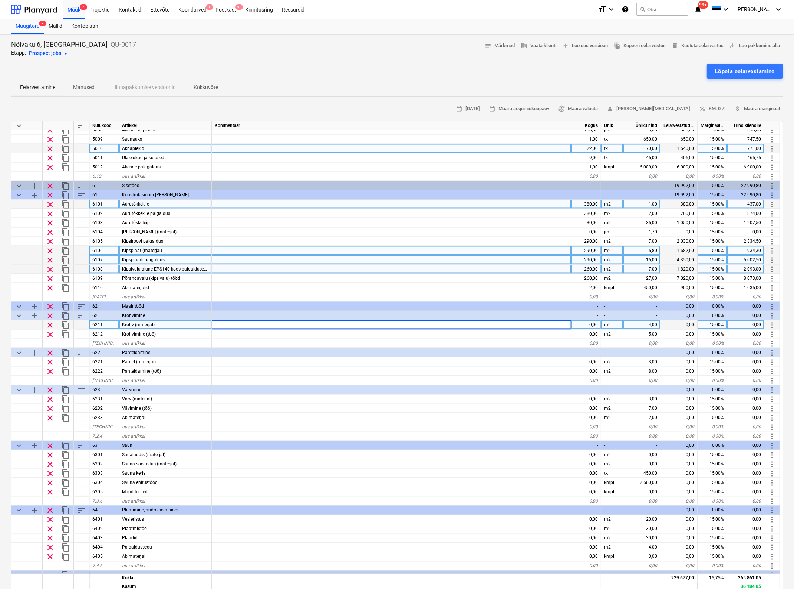
scroll to position [1205, 0]
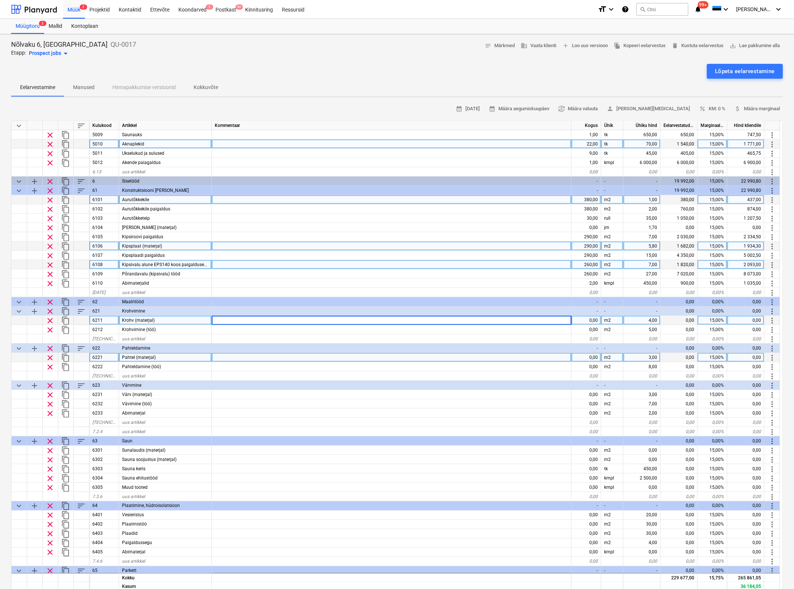
click at [589, 355] on div "0,00" at bounding box center [586, 357] width 30 height 9
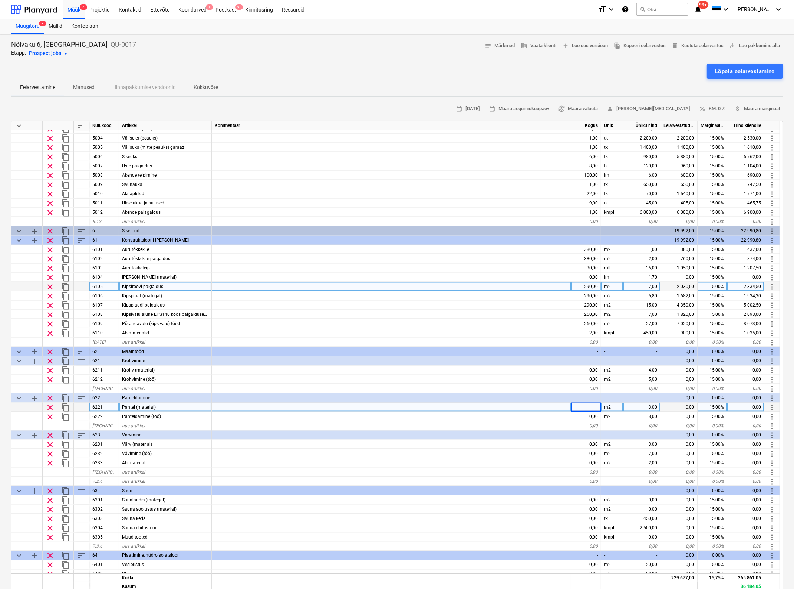
scroll to position [1159, 0]
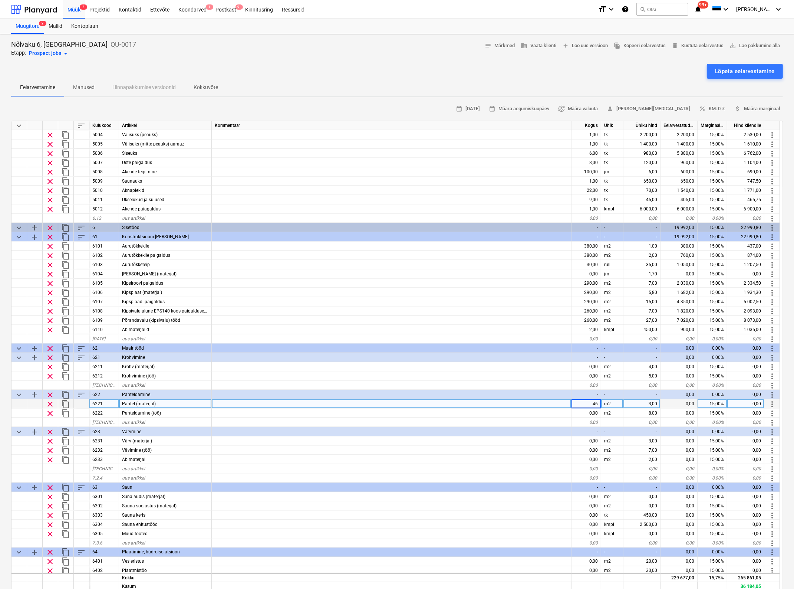
type input "460"
type textarea "x"
click at [589, 402] on div "460,00" at bounding box center [586, 403] width 30 height 9
click at [589, 402] on input "460" at bounding box center [585, 403] width 29 height 9
type input "720"
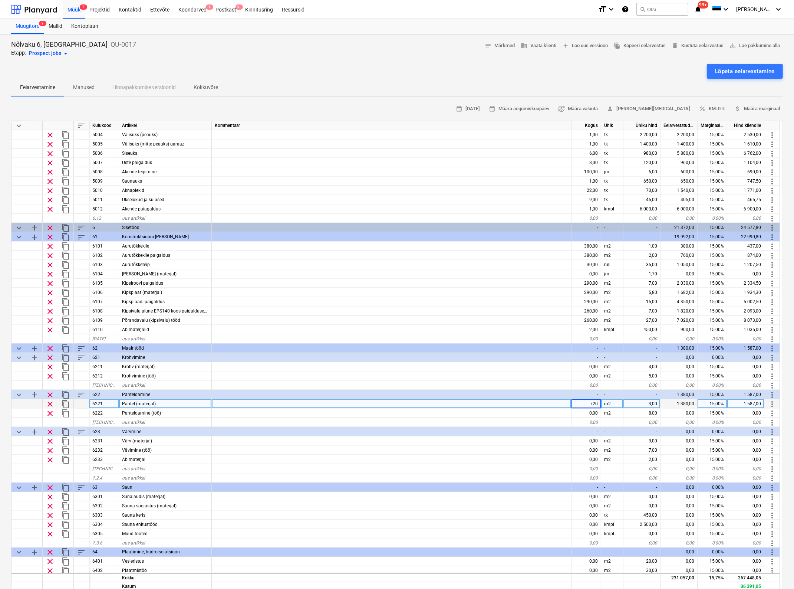
type textarea "x"
type input "720"
click at [546, 420] on div at bounding box center [392, 422] width 360 height 9
type textarea "x"
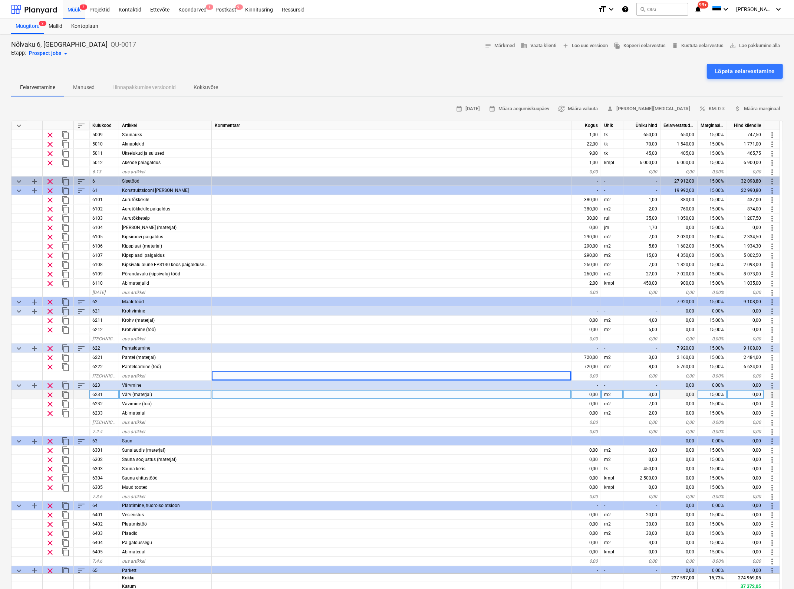
click at [590, 393] on div "0,00" at bounding box center [586, 394] width 30 height 9
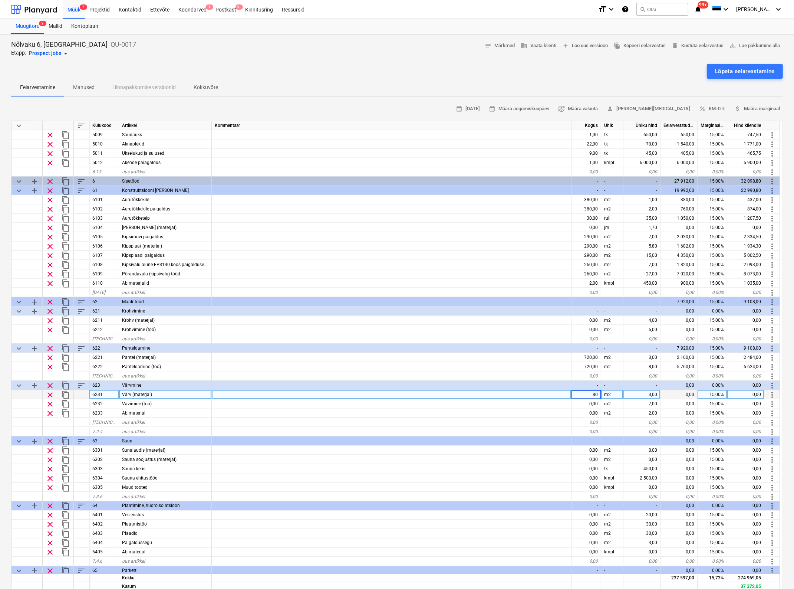
type input "800"
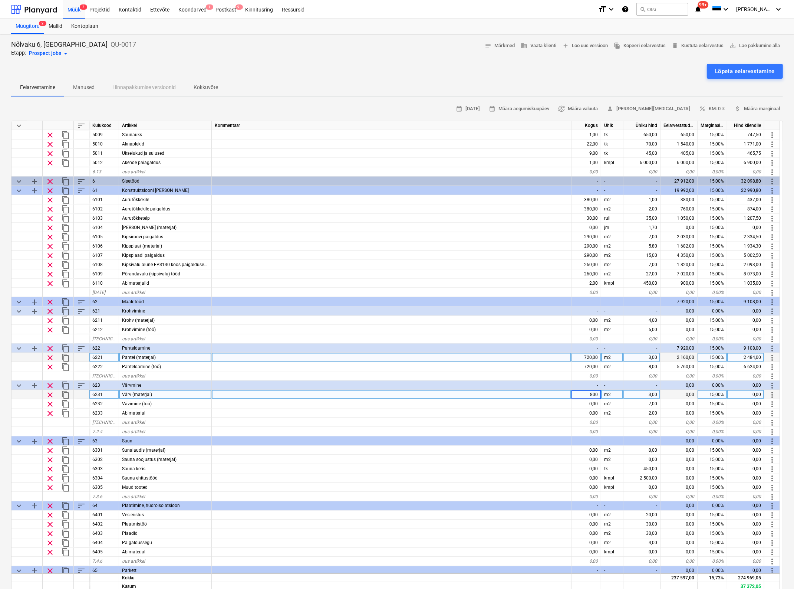
click at [585, 355] on div "720,00" at bounding box center [586, 357] width 30 height 9
type textarea "x"
type input "800"
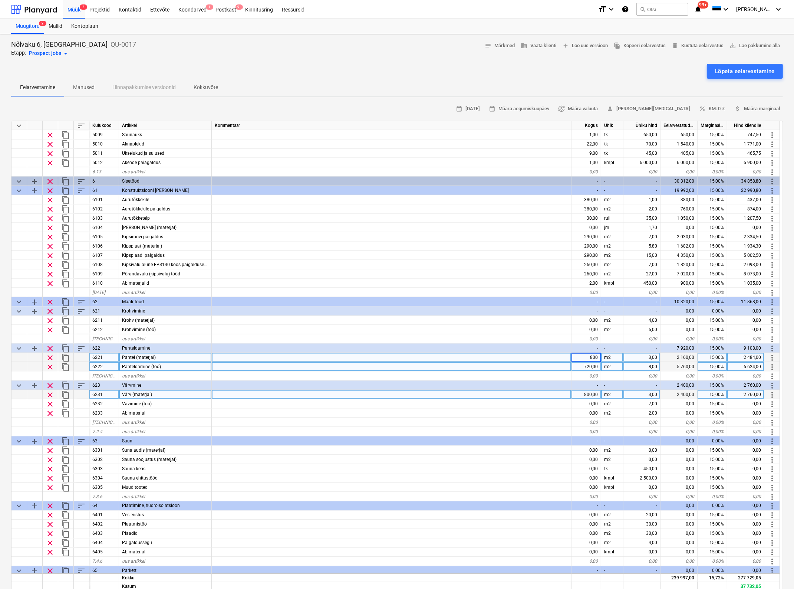
click at [587, 365] on div "720,00" at bounding box center [586, 366] width 30 height 9
type textarea "x"
type input "800"
click at [588, 402] on div "0,00" at bounding box center [586, 403] width 30 height 9
type textarea "x"
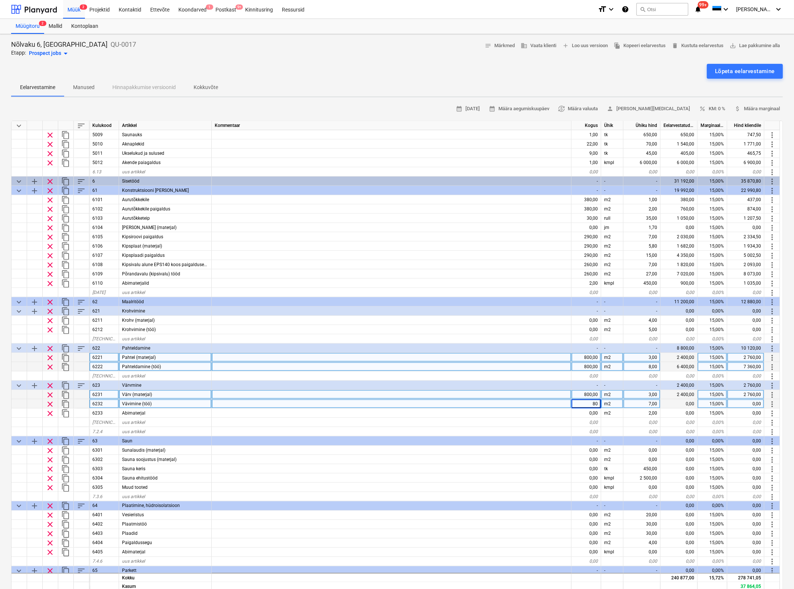
type input "800"
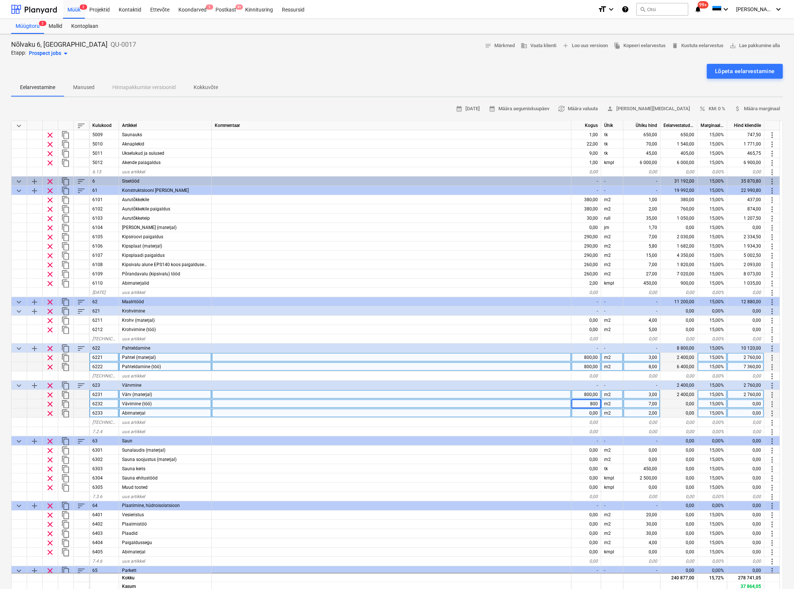
click at [587, 416] on div "0,00" at bounding box center [586, 412] width 30 height 9
type textarea "x"
type input "800"
click at [583, 419] on div "0,00" at bounding box center [586, 422] width 30 height 9
type textarea "x"
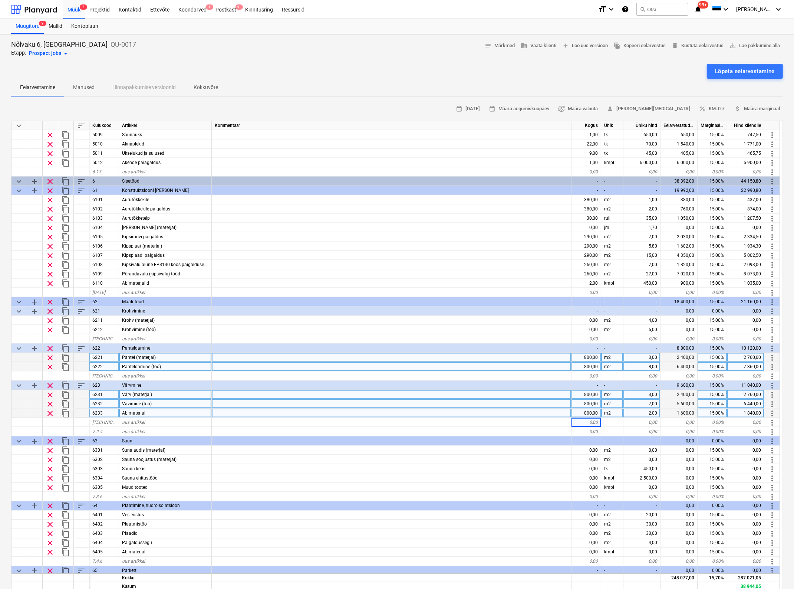
click at [647, 402] on div "7,00" at bounding box center [641, 403] width 37 height 9
type input "9"
type input "7"
click at [650, 366] on div "8,00" at bounding box center [641, 366] width 37 height 9
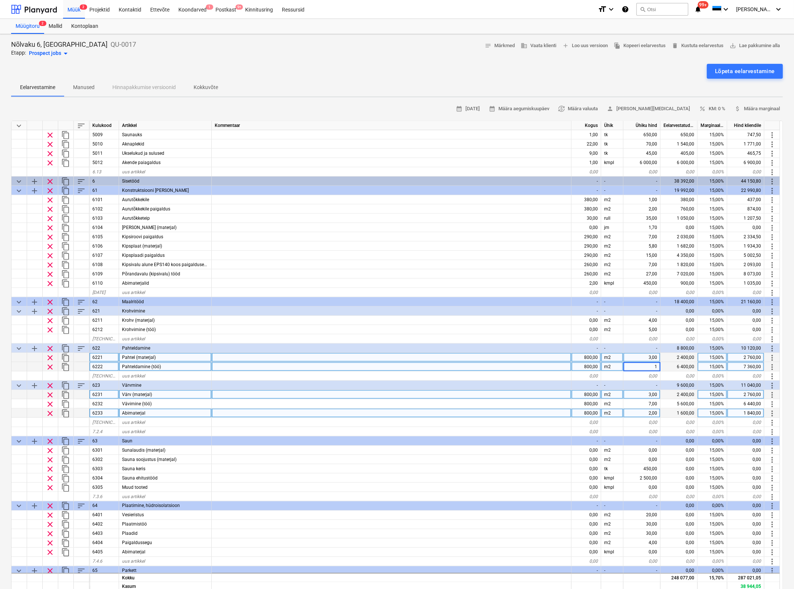
type input "10"
click at [644, 388] on div "-" at bounding box center [641, 384] width 37 height 9
type textarea "x"
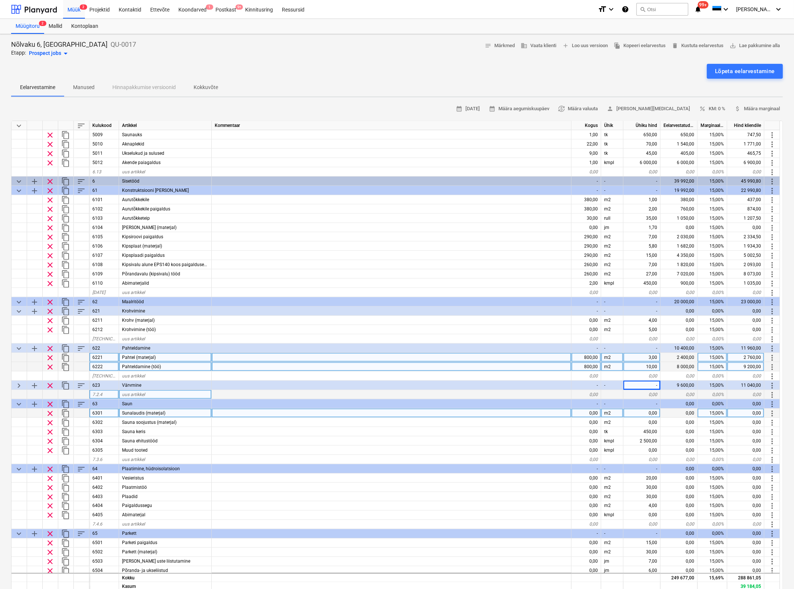
click at [650, 366] on div "10,00" at bounding box center [641, 366] width 37 height 9
click at [650, 366] on input "10" at bounding box center [641, 366] width 37 height 9
type input "12"
click at [628, 416] on div "0,00" at bounding box center [641, 412] width 37 height 9
type textarea "x"
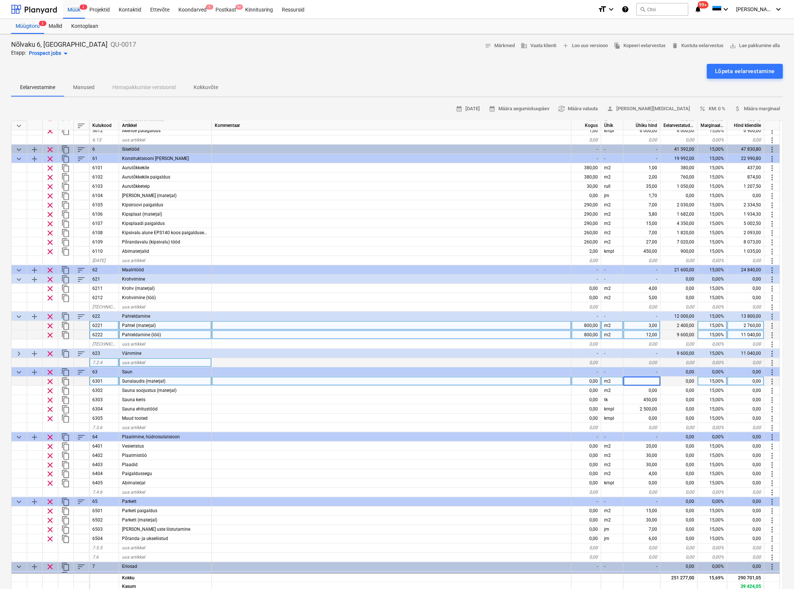
scroll to position [1252, 0]
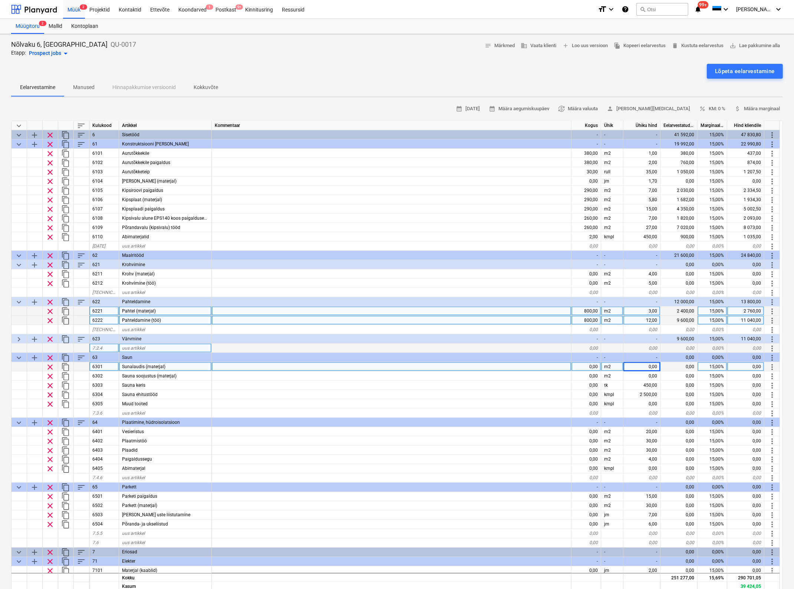
click at [590, 366] on div "0,00" at bounding box center [586, 366] width 30 height 9
click at [596, 365] on div "0,00" at bounding box center [586, 366] width 30 height 9
click at [596, 365] on input at bounding box center [585, 366] width 29 height 9
type input "22"
type textarea "x"
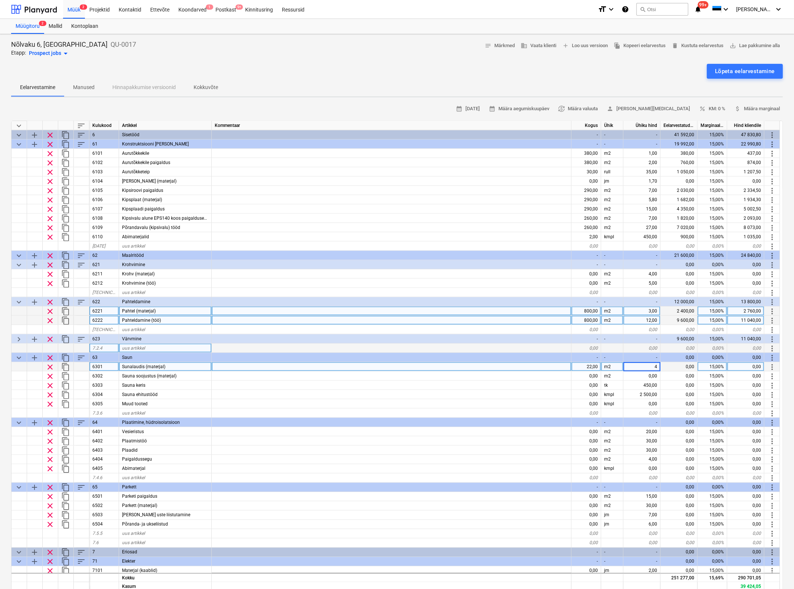
type input "45"
click at [590, 372] on div "0,00" at bounding box center [586, 375] width 30 height 9
type textarea "x"
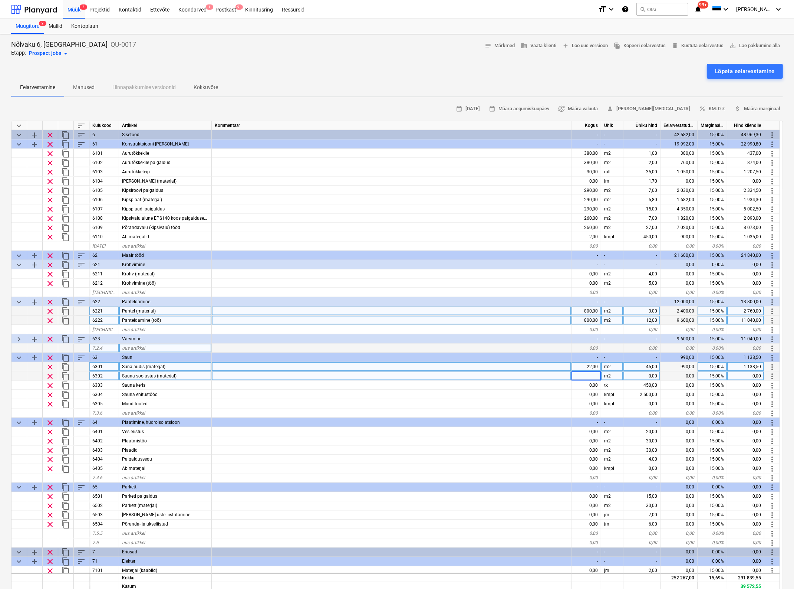
click at [590, 376] on input at bounding box center [585, 375] width 29 height 9
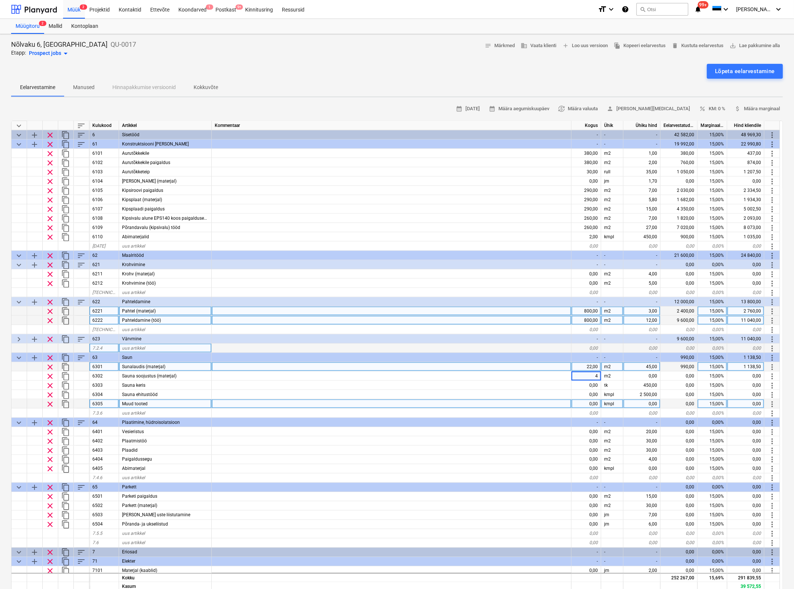
type input "45"
click at [584, 364] on div "22,00" at bounding box center [586, 366] width 30 height 9
type textarea "x"
click at [584, 364] on input "22" at bounding box center [585, 366] width 29 height 9
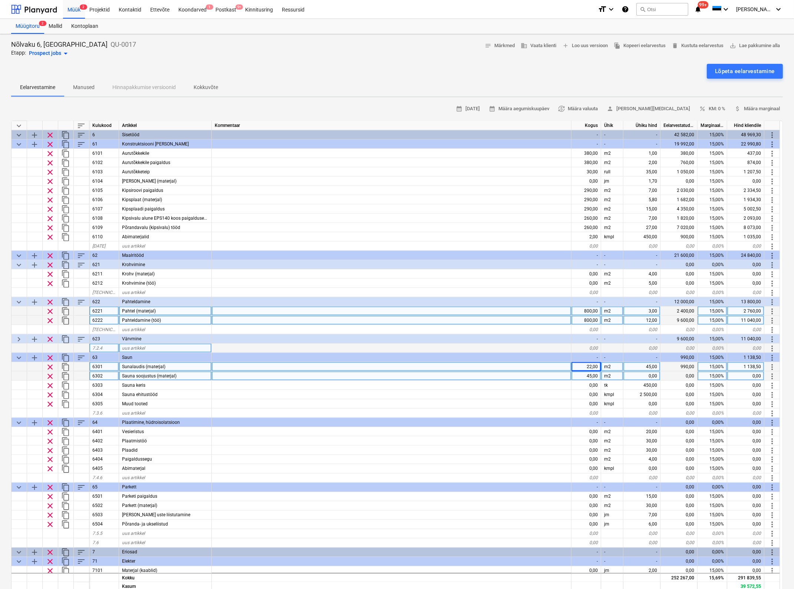
click at [587, 375] on div "45,00" at bounding box center [586, 375] width 30 height 9
type input "0"
click at [589, 394] on div "0,00" at bounding box center [586, 394] width 30 height 9
type textarea "x"
type input "1"
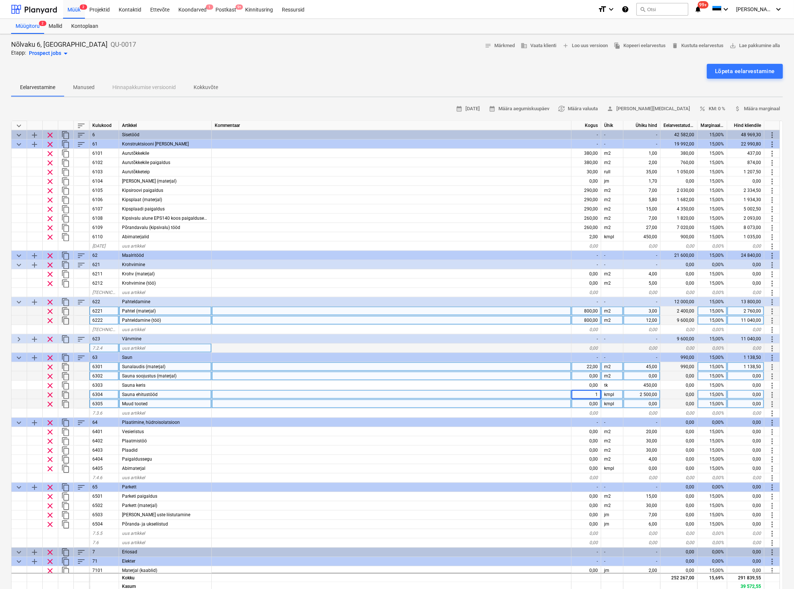
click at [587, 401] on div "0,00" at bounding box center [586, 403] width 30 height 9
type textarea "x"
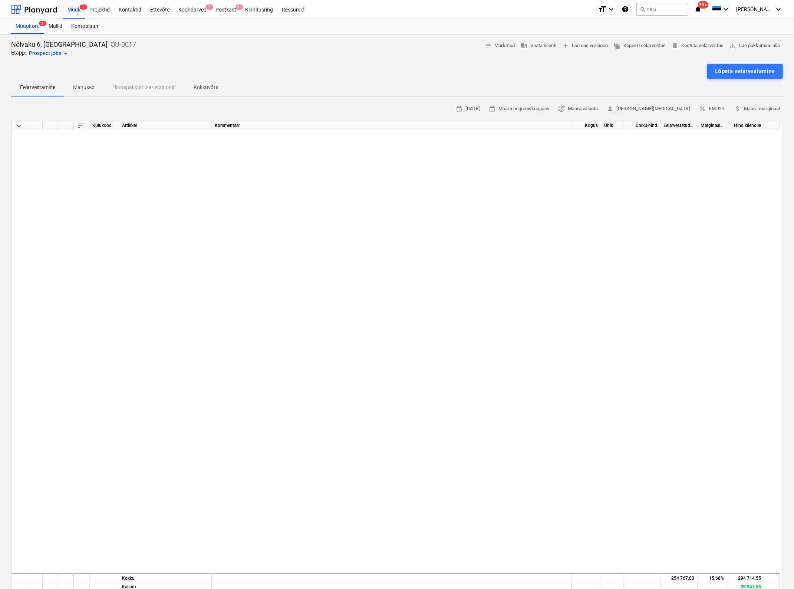
scroll to position [1252, 0]
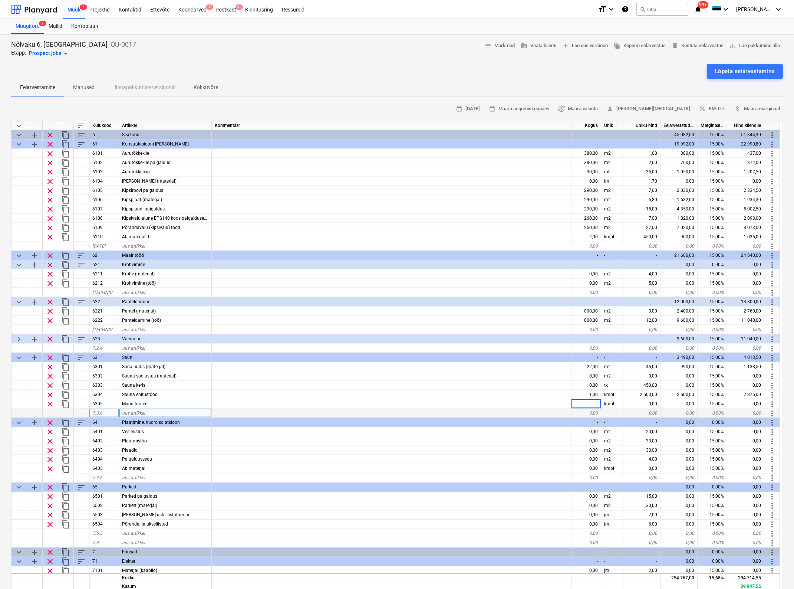
click at [584, 412] on div "0,00" at bounding box center [586, 412] width 30 height 9
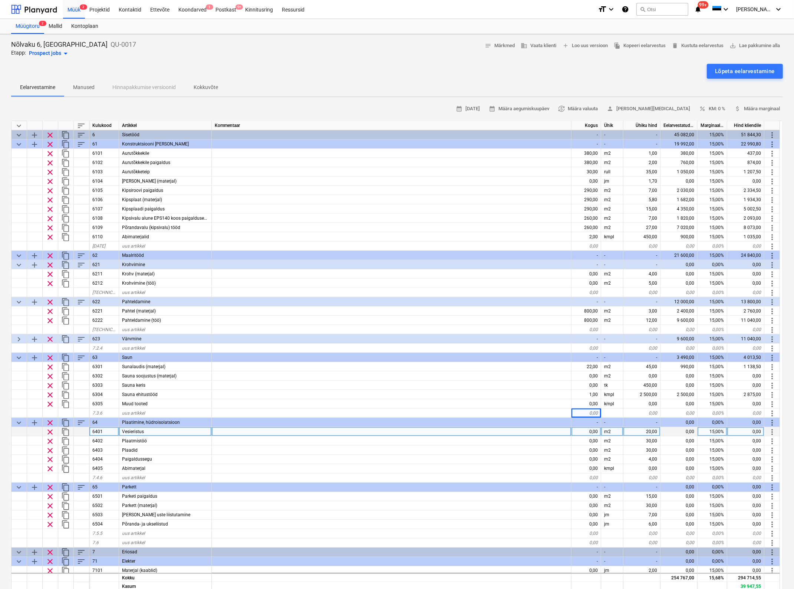
click at [590, 431] on div "0,00" at bounding box center [586, 431] width 30 height 9
click at [587, 430] on div "0,00" at bounding box center [586, 431] width 30 height 9
type input "150"
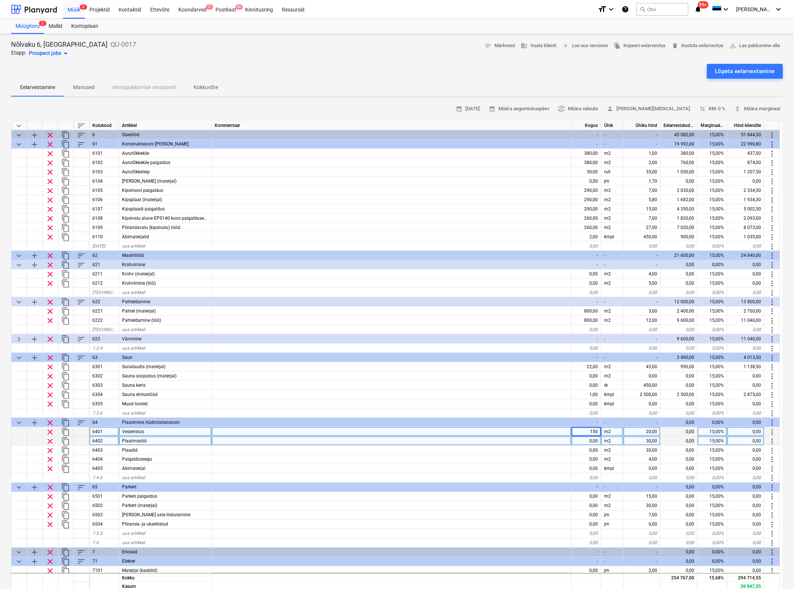
click at [581, 436] on div "0,00" at bounding box center [586, 440] width 30 height 9
type textarea "x"
type input "220"
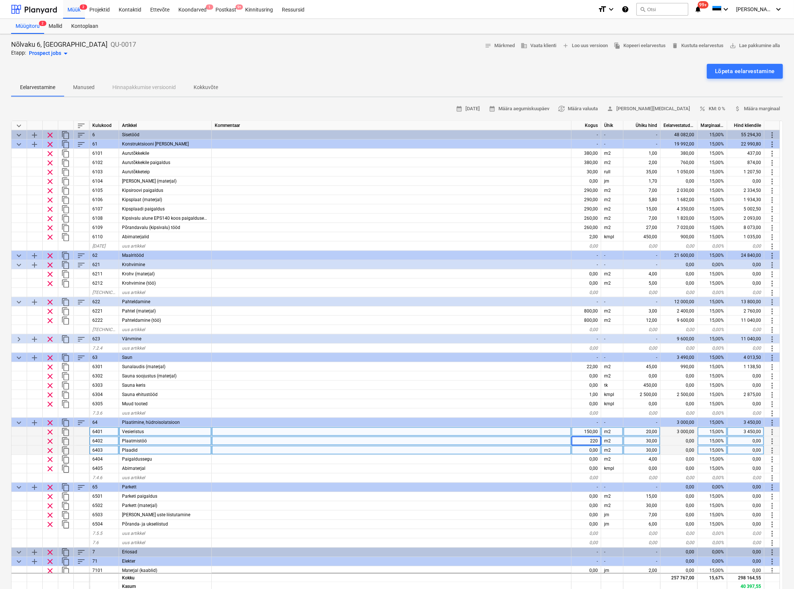
click at [584, 448] on div "0,00" at bounding box center [586, 449] width 30 height 9
type textarea "x"
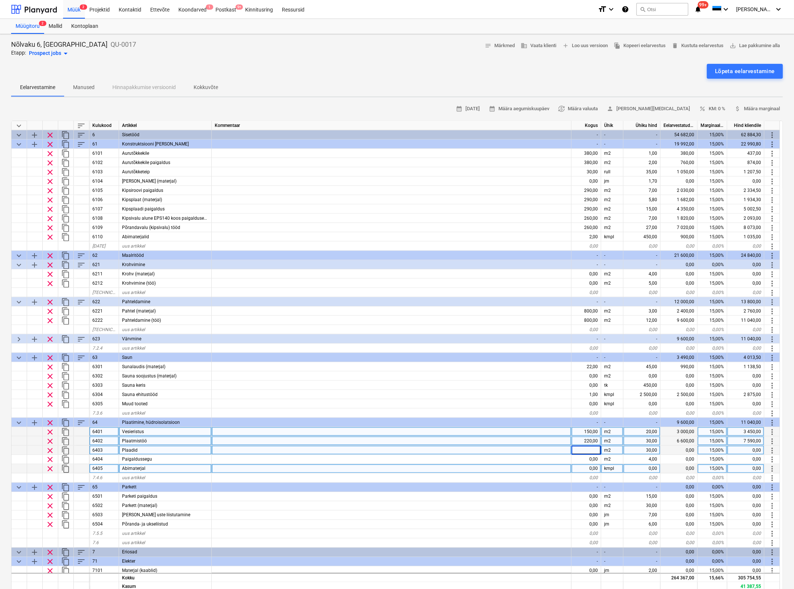
scroll to position [1298, 0]
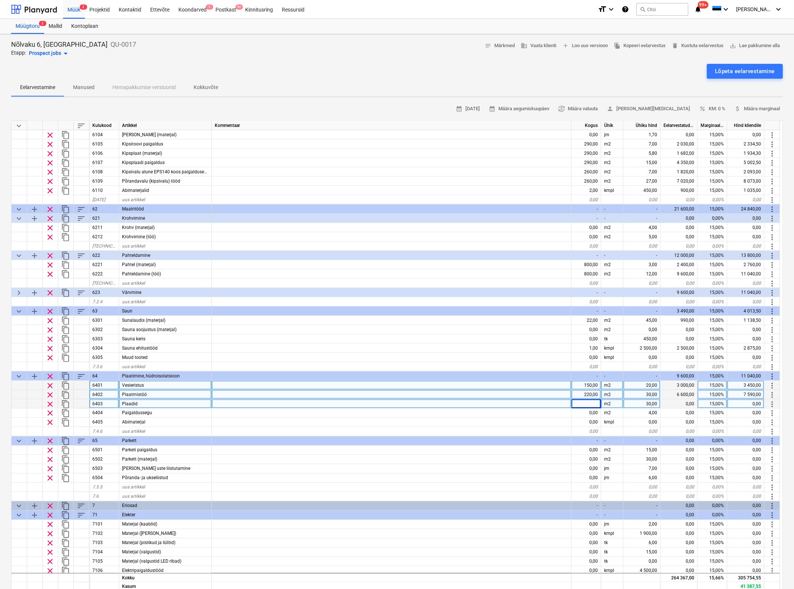
click at [591, 402] on input at bounding box center [585, 403] width 29 height 9
type input "150"
click at [578, 407] on input "150" at bounding box center [585, 403] width 29 height 9
click at [589, 392] on div "220,00" at bounding box center [586, 394] width 30 height 9
type textarea "x"
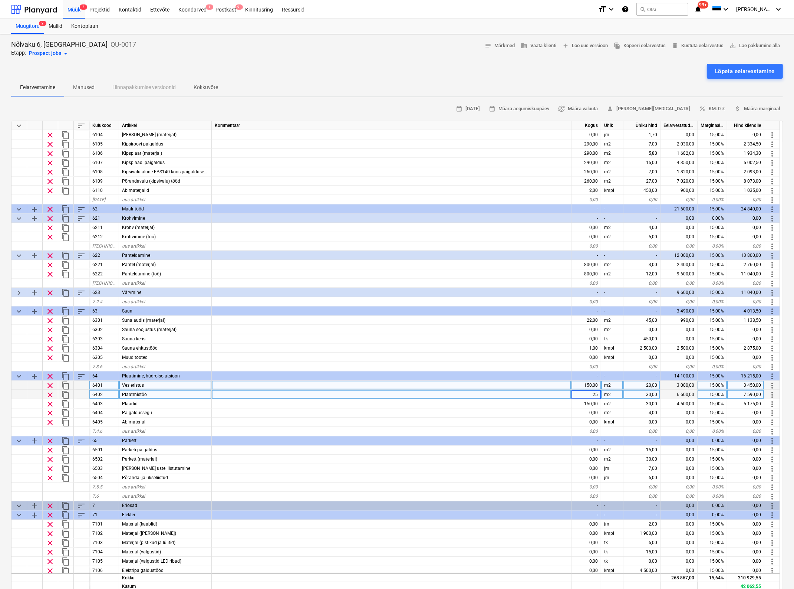
type input "250"
click at [582, 397] on input "250" at bounding box center [585, 394] width 29 height 9
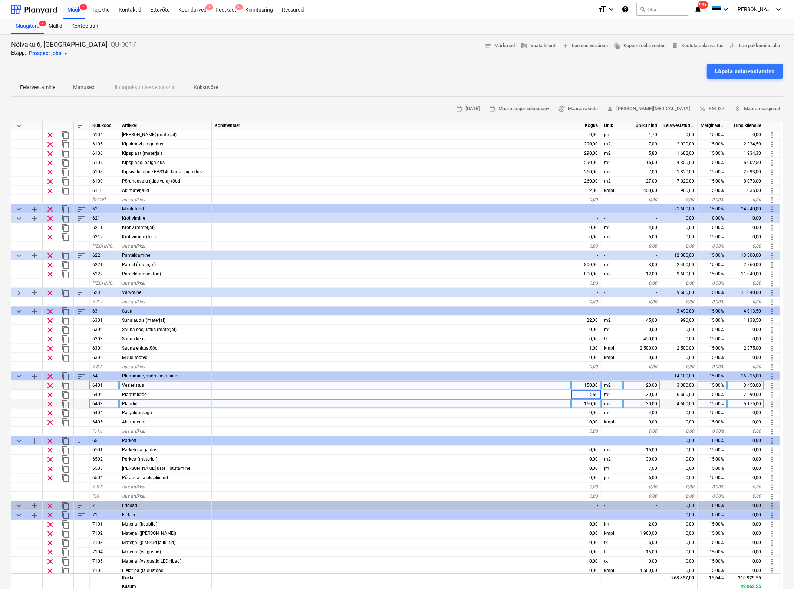
click at [578, 405] on div "150,00" at bounding box center [586, 403] width 30 height 9
type textarea "x"
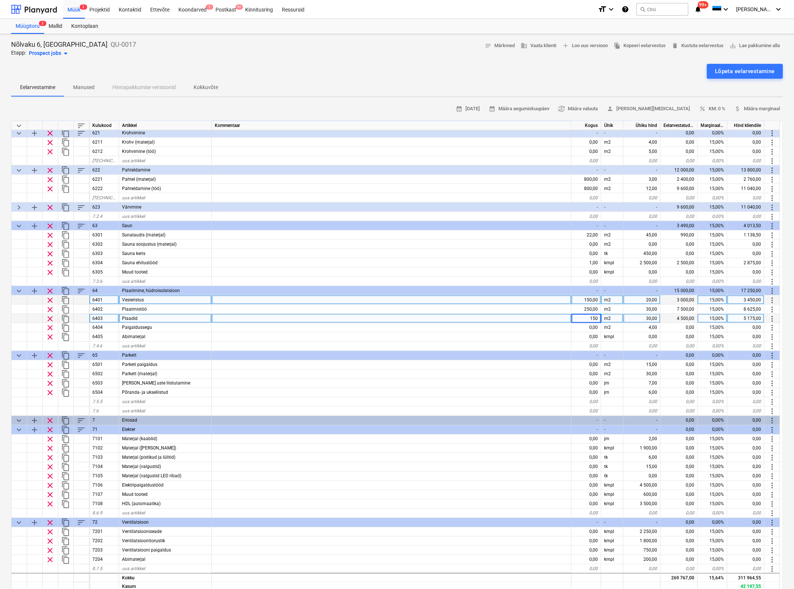
scroll to position [1437, 0]
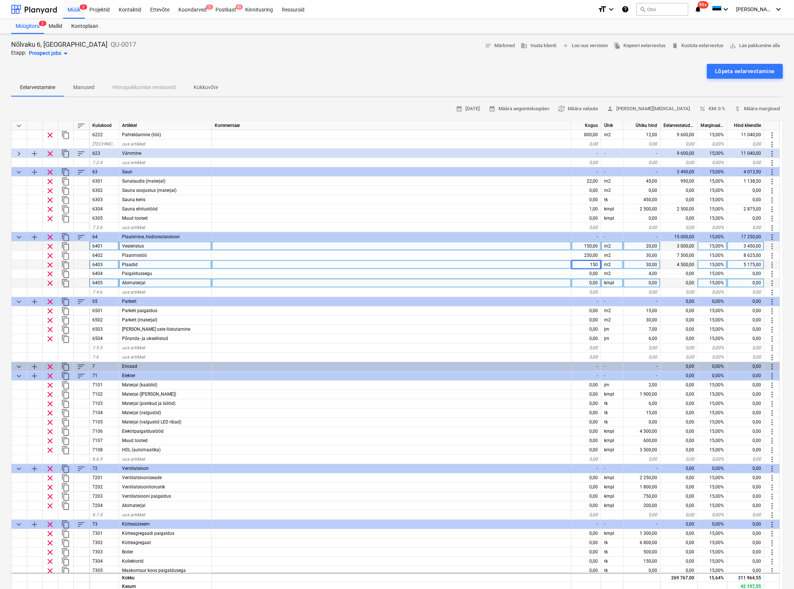
click at [591, 278] on div "0,00" at bounding box center [586, 282] width 30 height 9
click at [589, 266] on div "150,00" at bounding box center [586, 264] width 30 height 9
type input "0"
click at [584, 306] on div "0,00" at bounding box center [586, 310] width 30 height 9
type textarea "x"
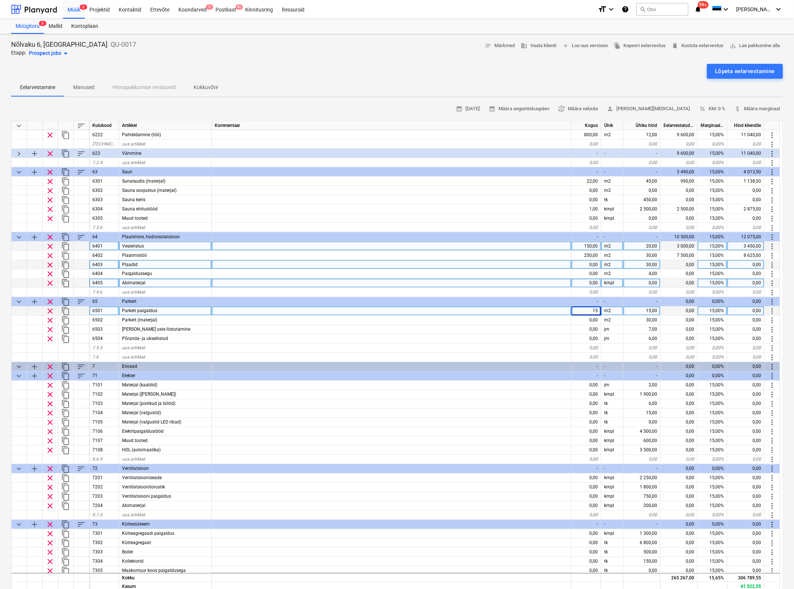
type input "150"
click at [585, 344] on div "0,00" at bounding box center [586, 347] width 30 height 9
type textarea "x"
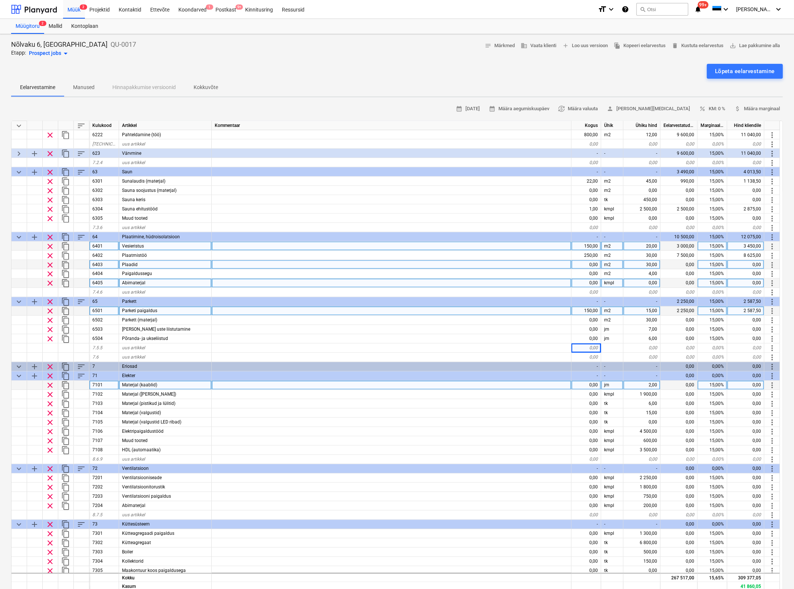
click at [587, 385] on div "0,00" at bounding box center [586, 384] width 30 height 9
type input "200"
click at [587, 391] on div "0,00" at bounding box center [586, 394] width 30 height 9
type textarea "x"
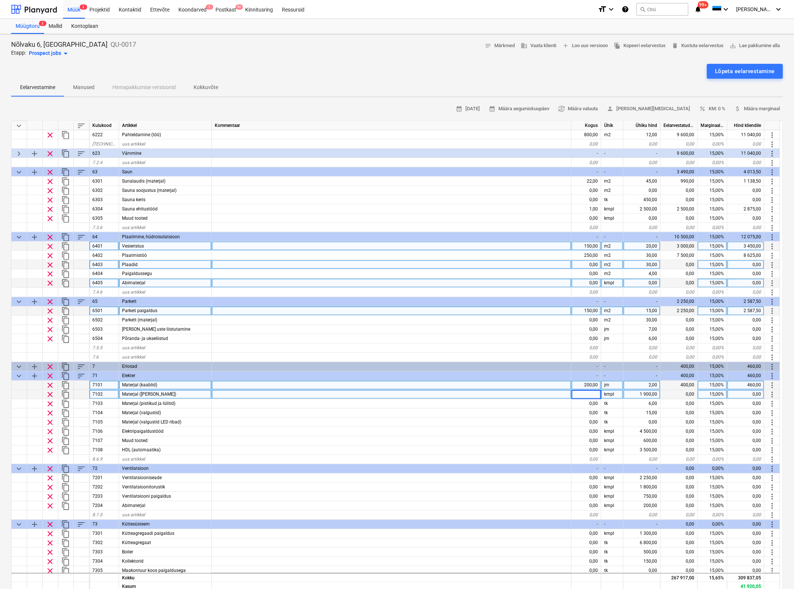
type input "1"
click at [587, 404] on div "0,00" at bounding box center [586, 403] width 30 height 9
type textarea "x"
type input "6"
type input "70"
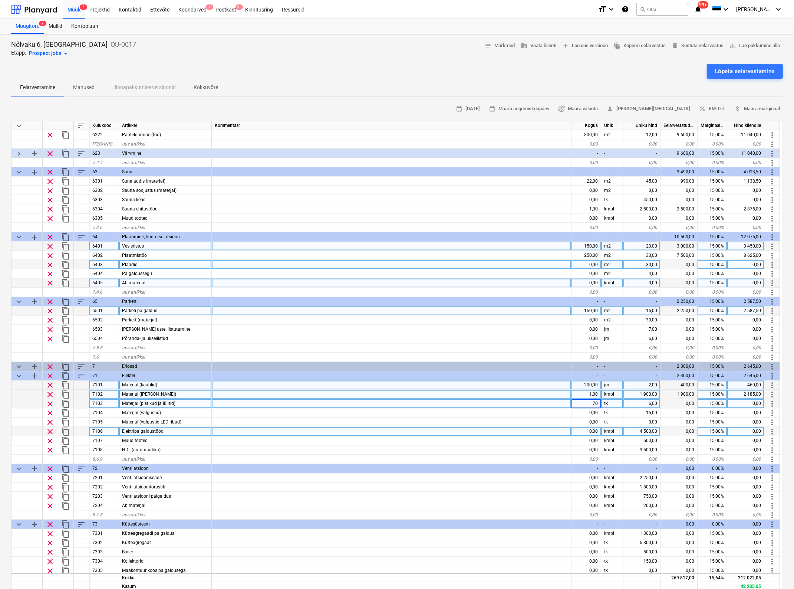
click at [590, 429] on div "0,00" at bounding box center [586, 431] width 30 height 9
type textarea "x"
type input "1,2"
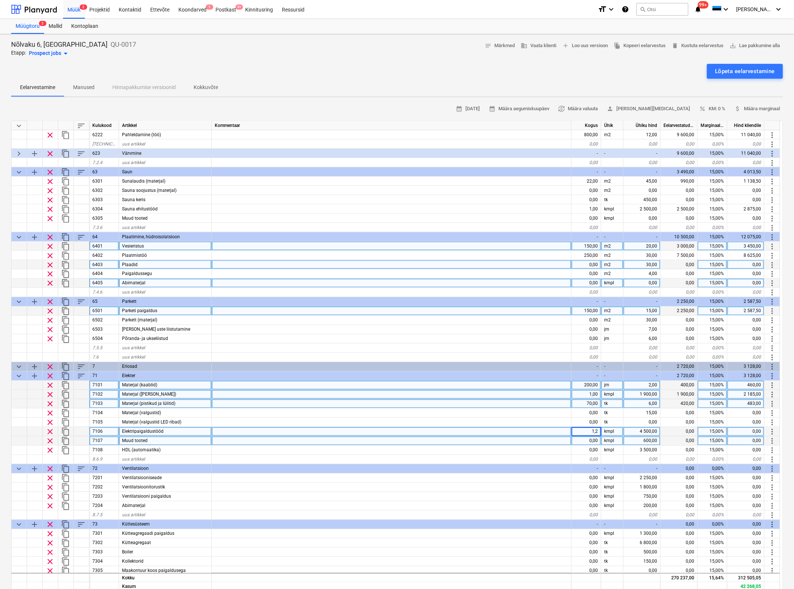
click at [588, 441] on div "0,00" at bounding box center [586, 440] width 30 height 9
type textarea "x"
click at [591, 432] on div "1,20" at bounding box center [586, 431] width 30 height 9
click at [591, 432] on input "1,2" at bounding box center [585, 431] width 29 height 9
type input "1,5"
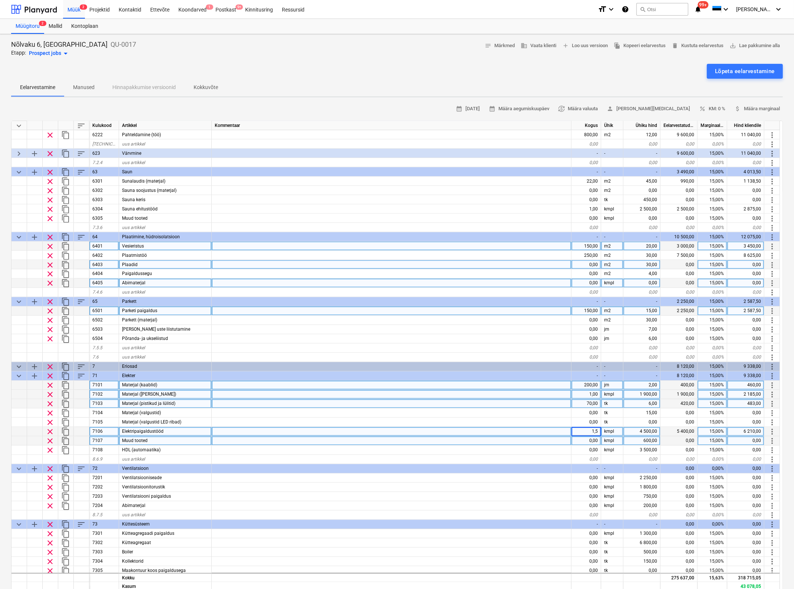
click at [591, 441] on div "0,00" at bounding box center [586, 440] width 30 height 9
type textarea "x"
type input "2"
click at [557, 444] on div at bounding box center [392, 440] width 360 height 9
type textarea "x"
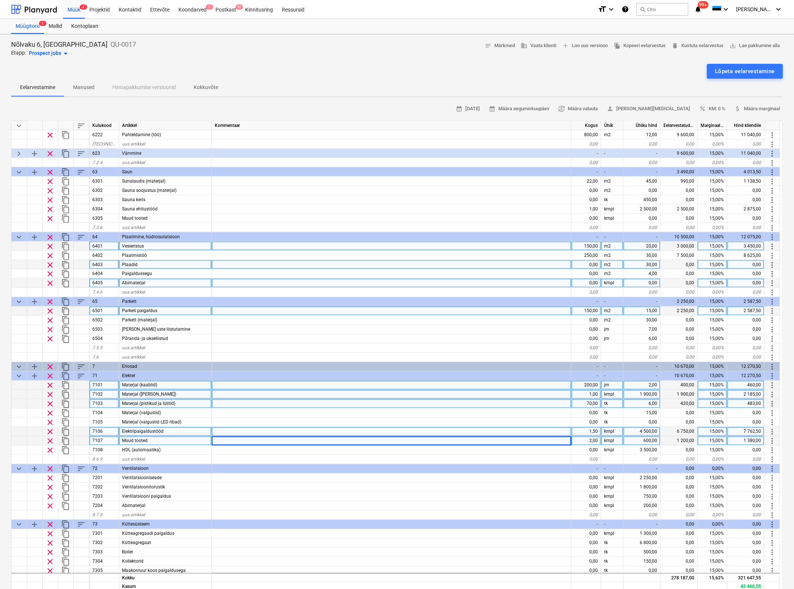
click at [590, 384] on div "200,00" at bounding box center [586, 384] width 30 height 9
type input "2000"
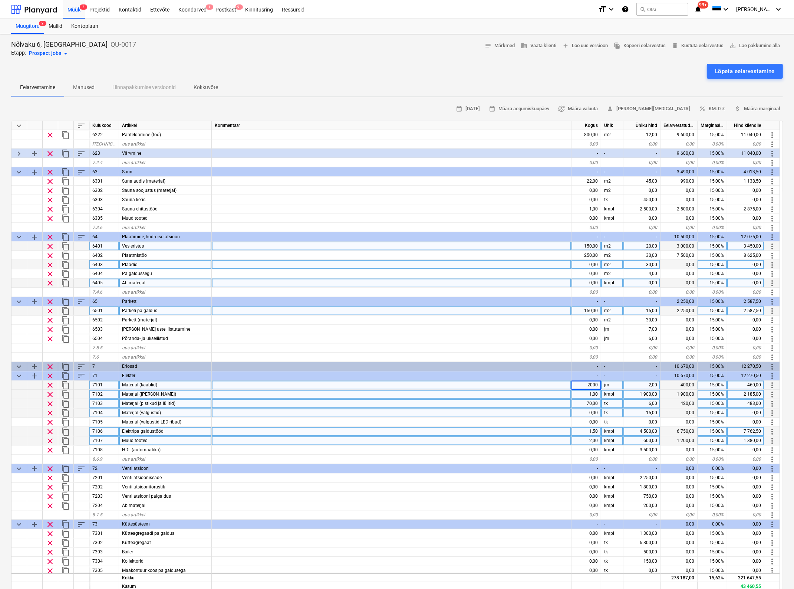
click at [527, 415] on div at bounding box center [392, 412] width 360 height 9
type textarea "x"
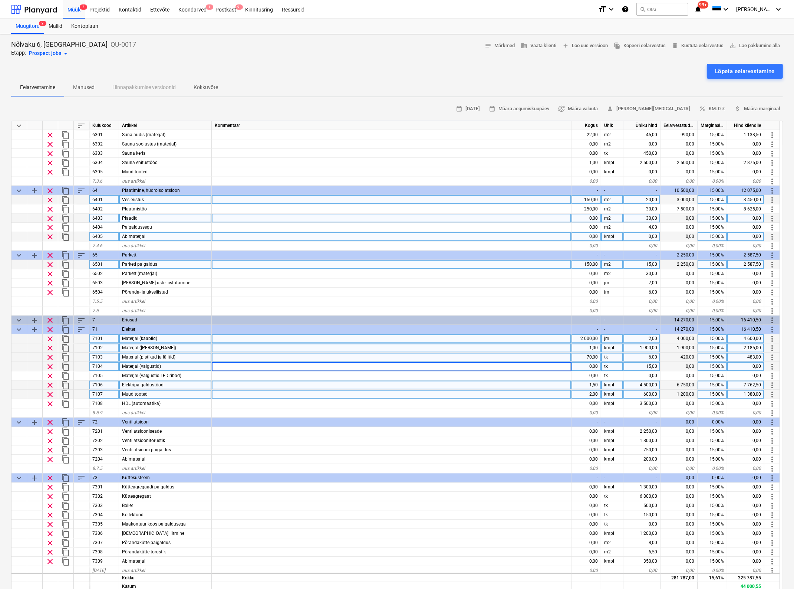
scroll to position [1530, 0]
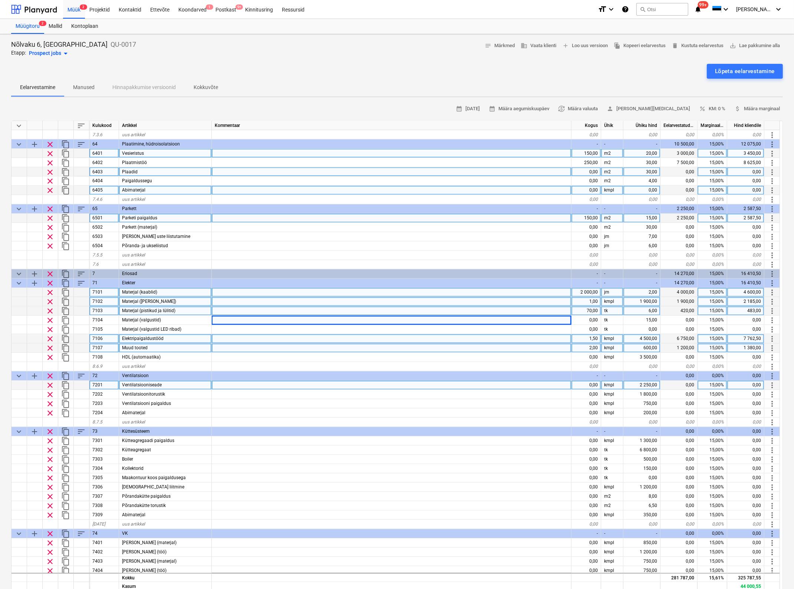
click at [589, 381] on div "0,00" at bounding box center [586, 384] width 30 height 9
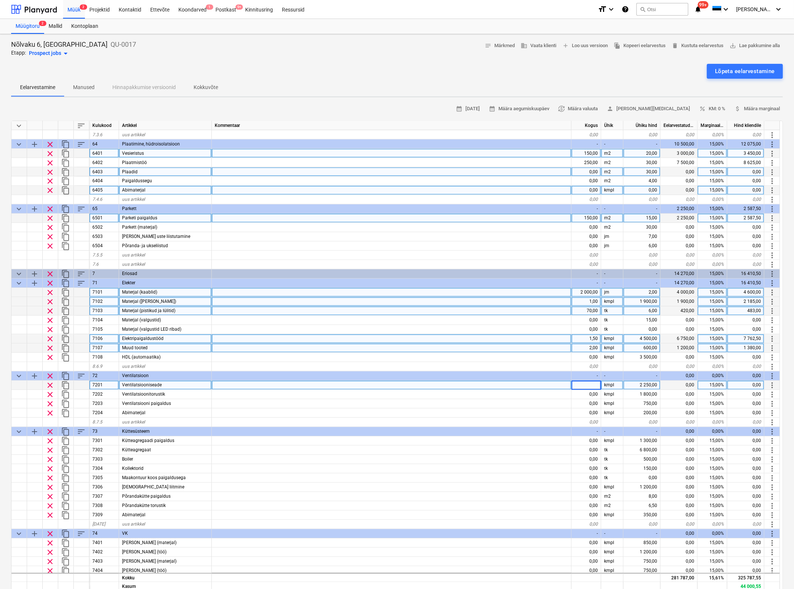
type input "1"
click at [636, 384] on div "2 250,00" at bounding box center [641, 384] width 37 height 9
type textarea "x"
type input "2800"
type textarea "x"
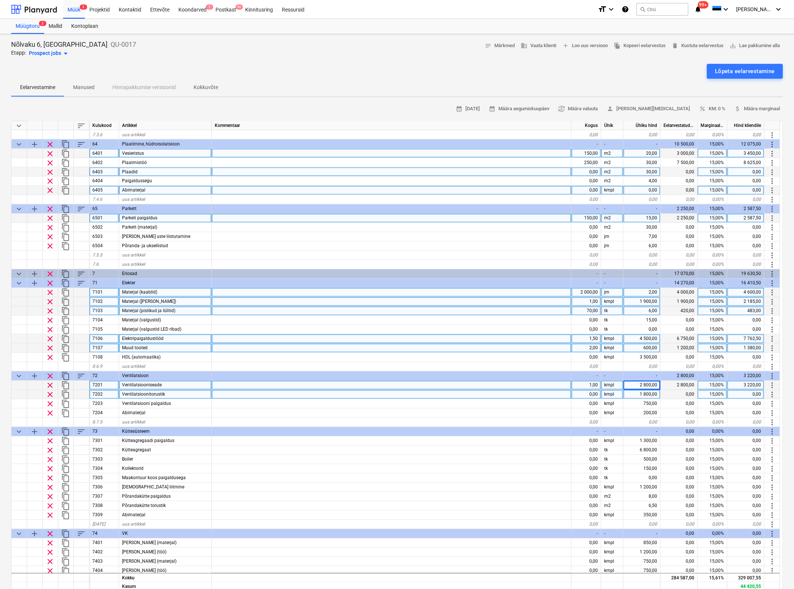
click at [591, 393] on div "0,00" at bounding box center [586, 394] width 30 height 9
type input "750"
click at [648, 393] on div "1 800,00" at bounding box center [641, 394] width 37 height 9
type textarea "x"
type input "2"
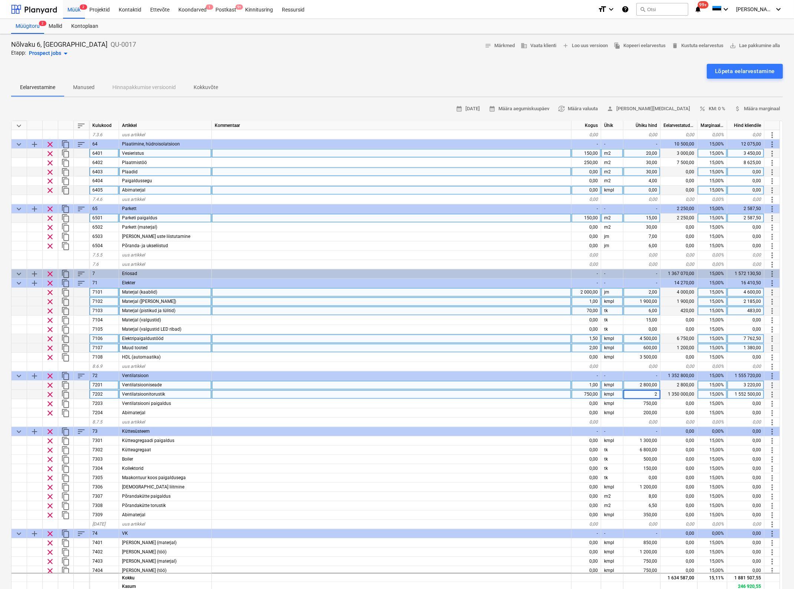
click at [606, 392] on div "kmpl" at bounding box center [612, 394] width 22 height 9
type textarea "x"
type input "jm"
click at [594, 403] on div "0,00" at bounding box center [586, 403] width 30 height 9
type textarea "x"
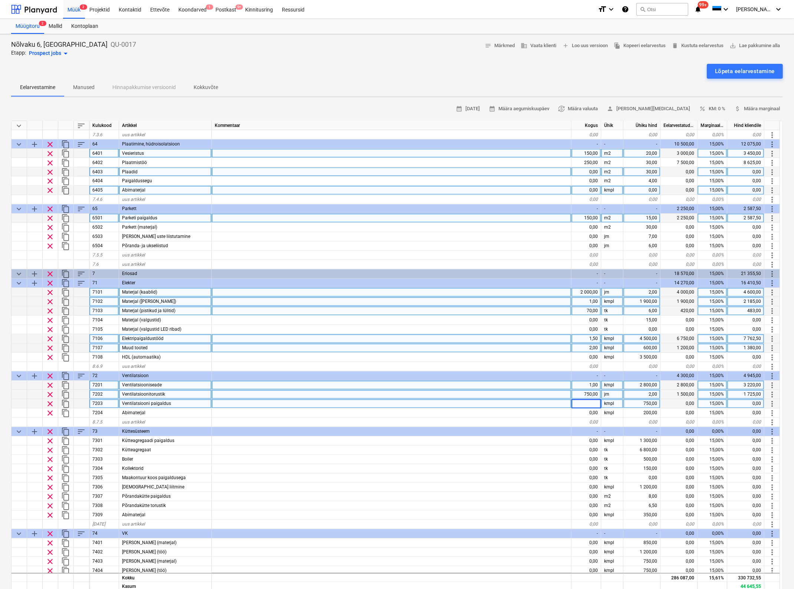
click at [594, 403] on input at bounding box center [585, 403] width 29 height 9
type input "3"
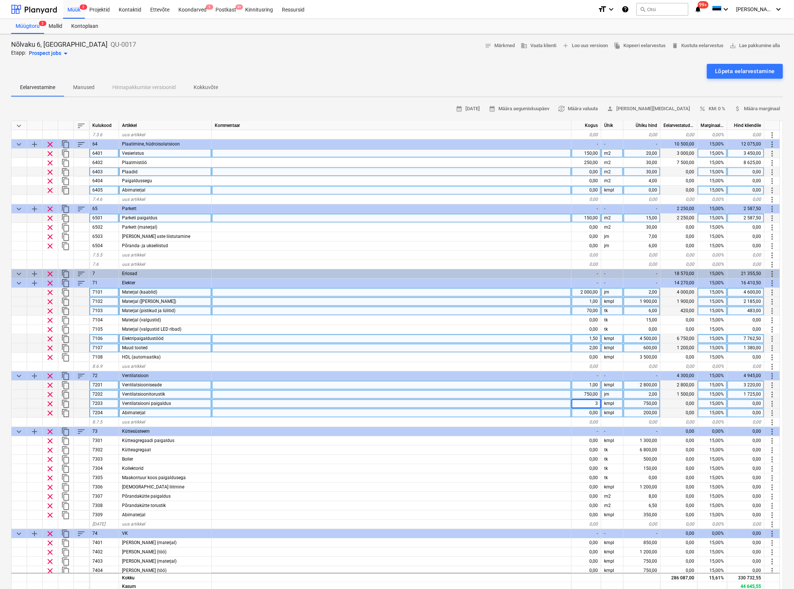
click at [578, 414] on div "0,00" at bounding box center [586, 412] width 30 height 9
type textarea "x"
type input "2"
click at [546, 395] on div at bounding box center [392, 394] width 360 height 9
type textarea "x"
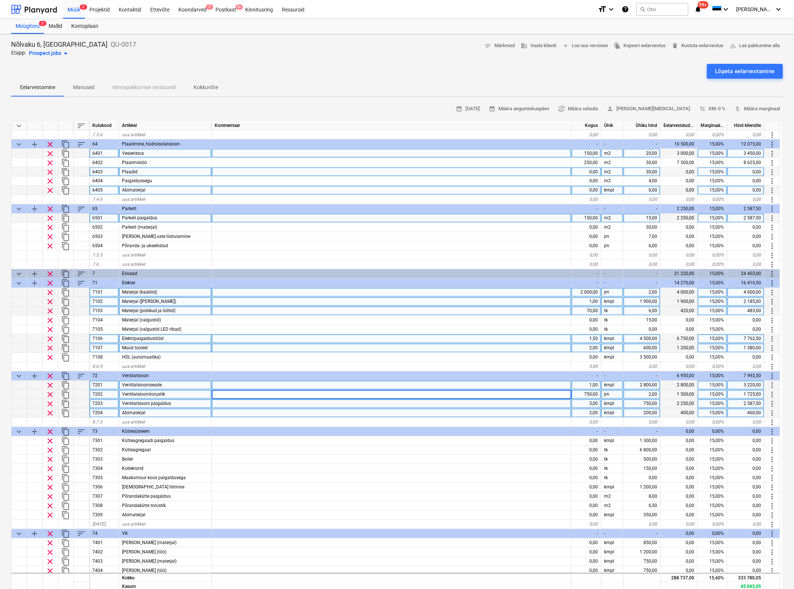
click at [546, 395] on input at bounding box center [391, 394] width 359 height 9
click at [541, 403] on div at bounding box center [392, 403] width 360 height 9
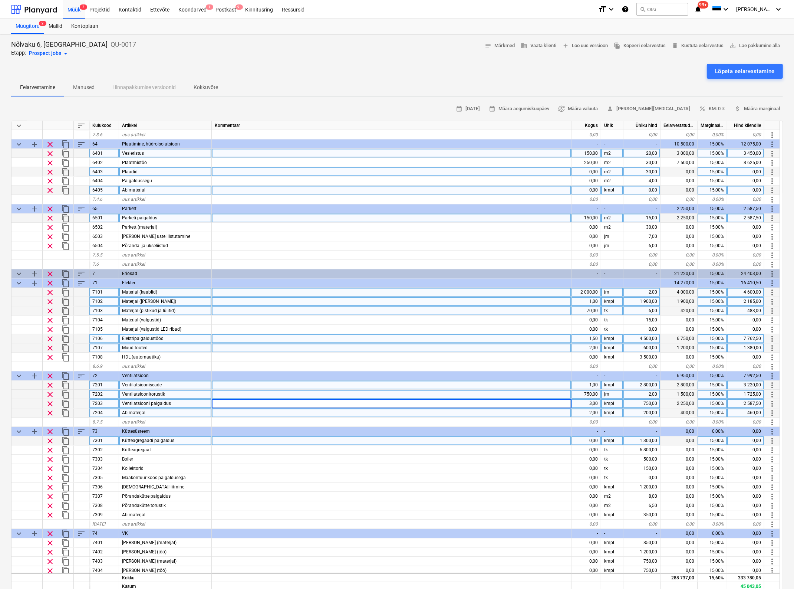
click at [587, 438] on div "0,00" at bounding box center [586, 440] width 30 height 9
type input "1"
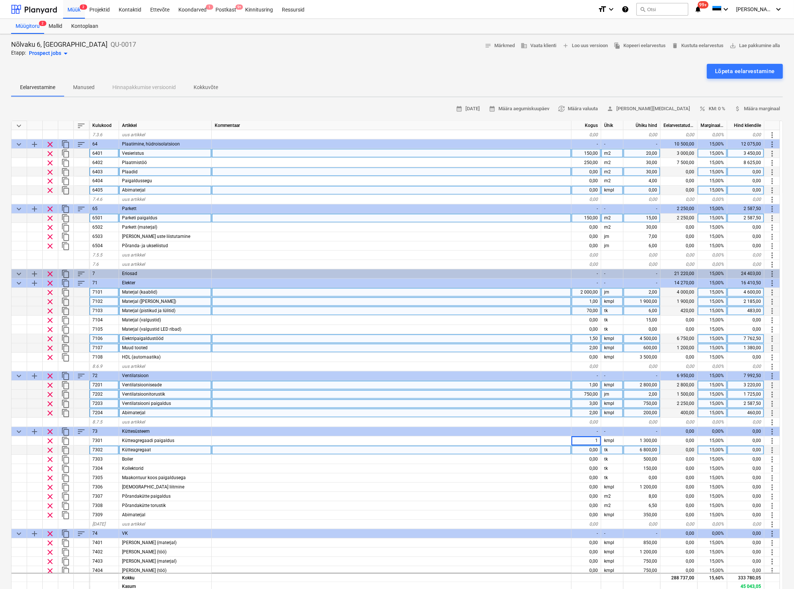
click at [590, 448] on div "0,00" at bounding box center [586, 449] width 30 height 9
type textarea "x"
type input "1"
click at [641, 448] on div "6 800,00" at bounding box center [641, 449] width 37 height 9
type textarea "x"
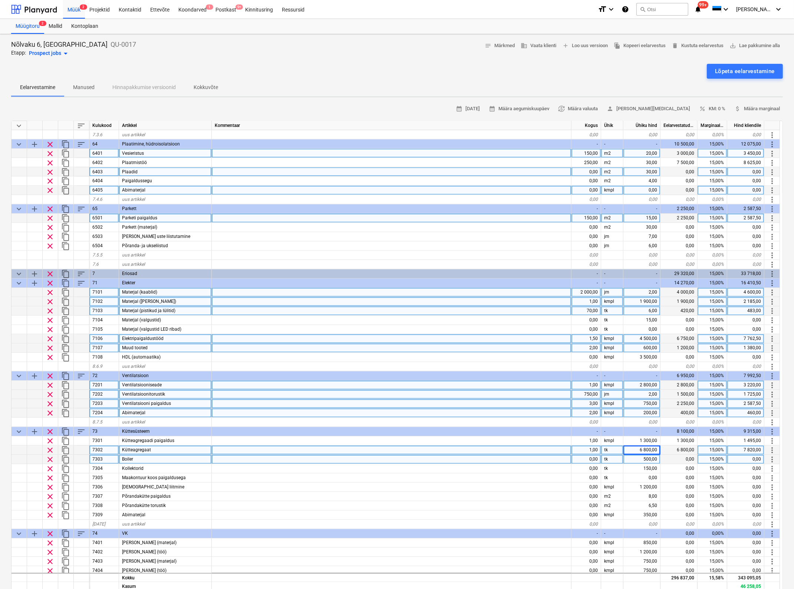
click at [593, 458] on div "0,00" at bounding box center [586, 459] width 30 height 9
type input "1"
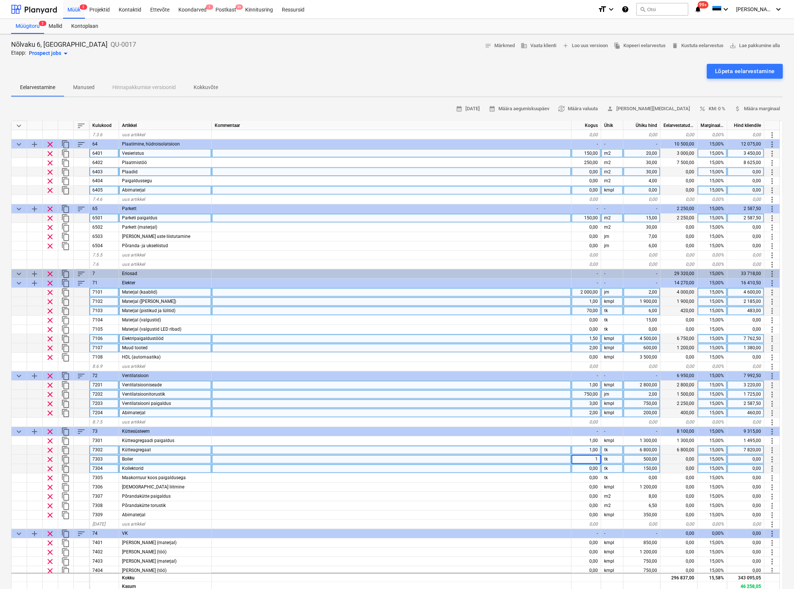
click at [587, 468] on div "0,00" at bounding box center [586, 468] width 30 height 9
type textarea "x"
type input "3"
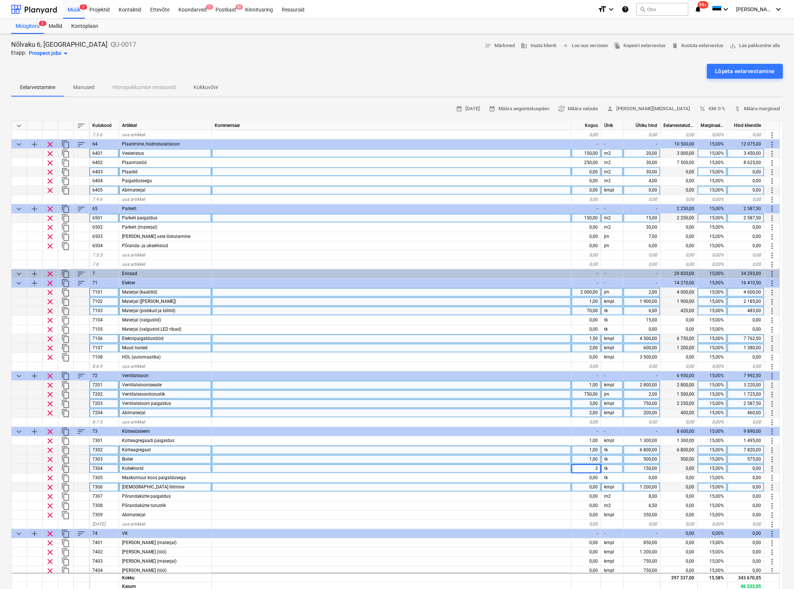
click at [588, 485] on div "0,00" at bounding box center [586, 486] width 30 height 9
type textarea "x"
type input "1"
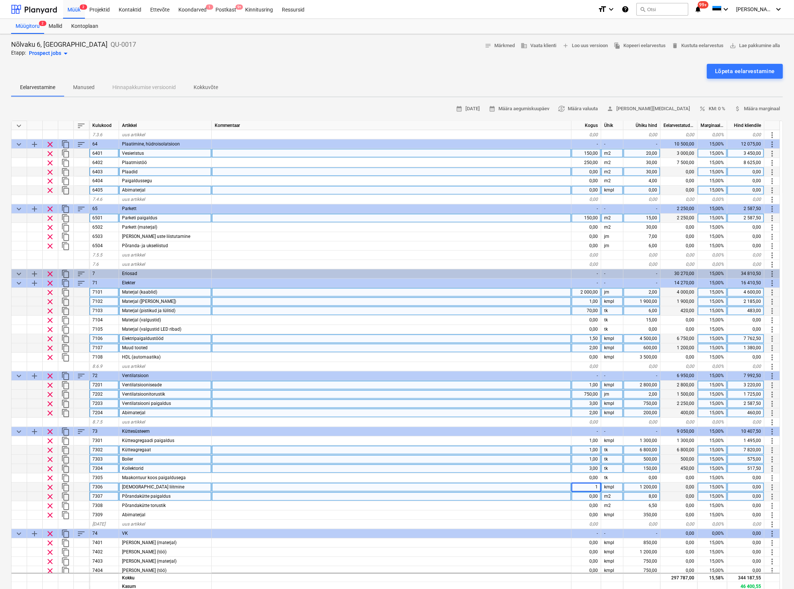
click at [587, 496] on div "0,00" at bounding box center [586, 496] width 30 height 9
type textarea "x"
click at [646, 494] on div "8,00" at bounding box center [641, 496] width 37 height 9
type input "11"
click at [595, 493] on div "0,00" at bounding box center [586, 496] width 30 height 9
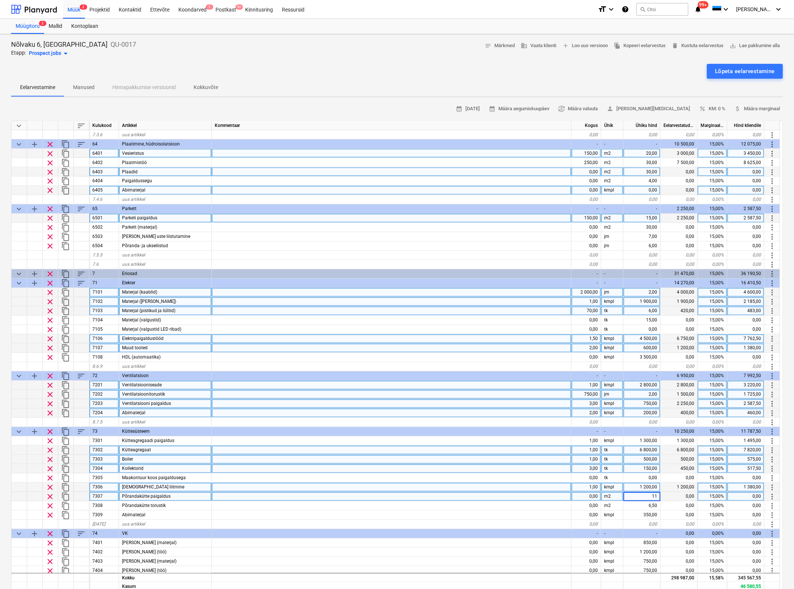
type textarea "x"
type input "250"
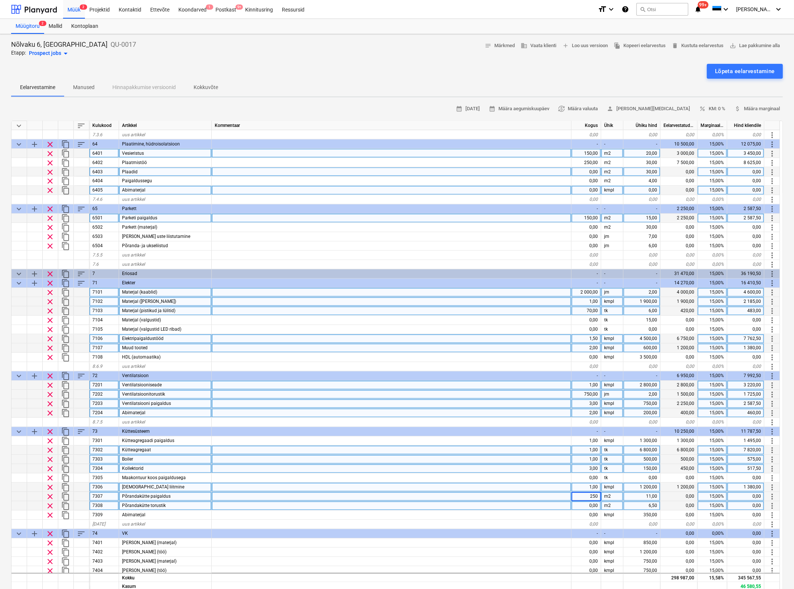
click at [586, 503] on div "0,00" at bounding box center [586, 505] width 30 height 9
type textarea "x"
type input "250"
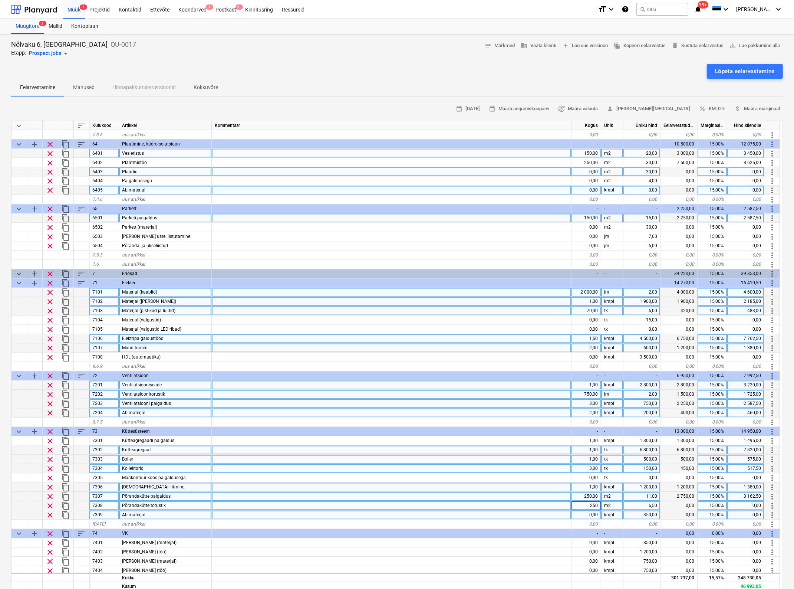
type textarea "x"
click at [586, 514] on div "0,00" at bounding box center [586, 514] width 30 height 9
type input "2"
click at [544, 502] on div at bounding box center [392, 505] width 360 height 9
type textarea "x"
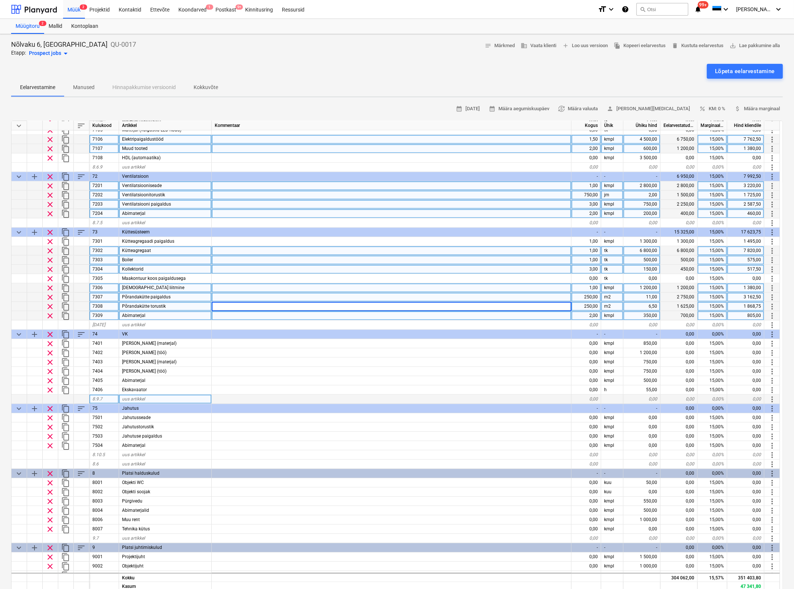
scroll to position [1715, 0]
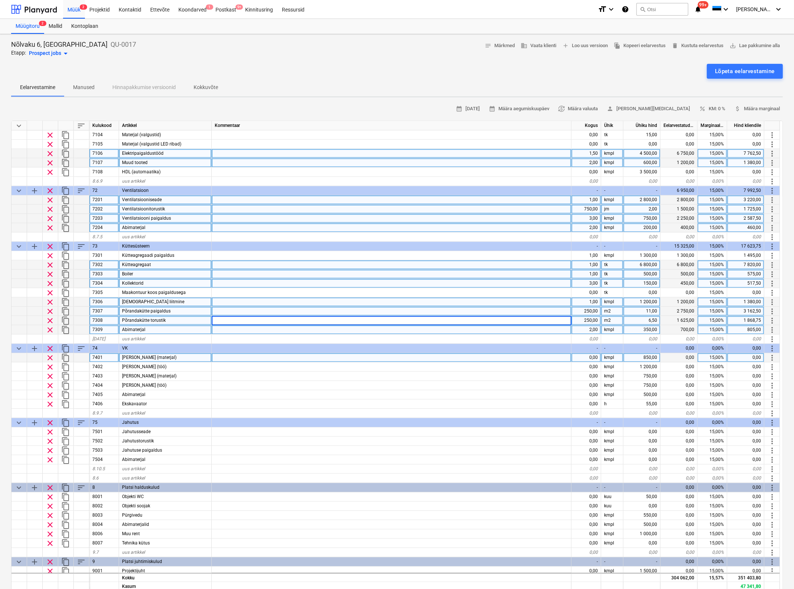
click at [586, 356] on div "0,00" at bounding box center [586, 357] width 30 height 9
type input "3"
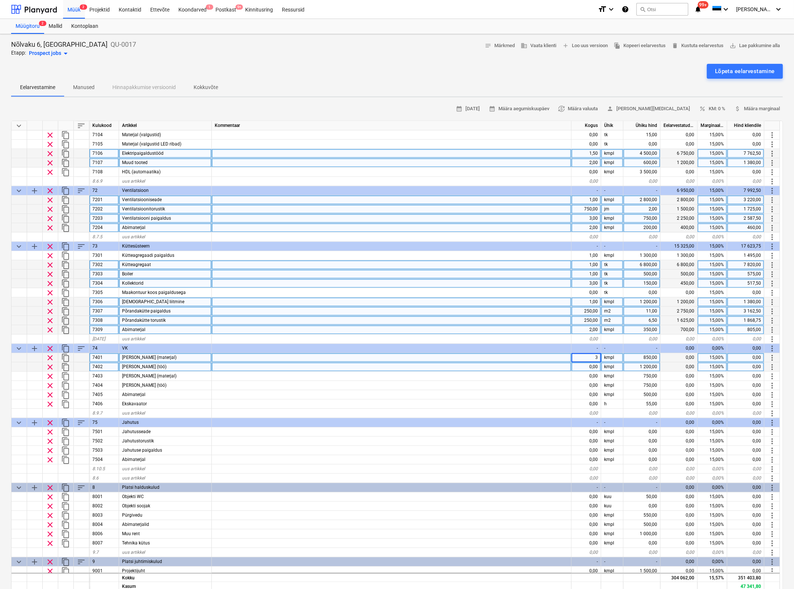
click at [591, 366] on div "0,00" at bounding box center [586, 366] width 30 height 9
type textarea "x"
type input "2,5"
type textarea "x"
click at [594, 376] on div "0,00" at bounding box center [586, 375] width 30 height 9
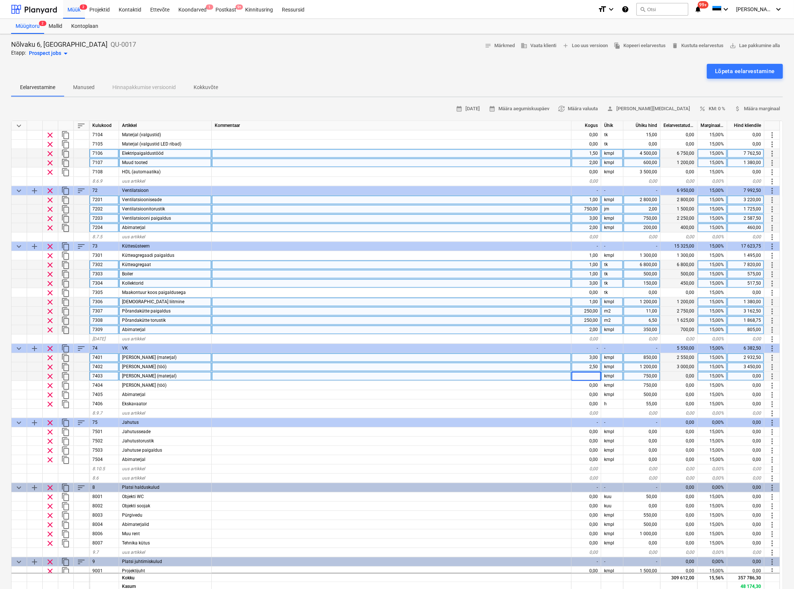
type input "5"
click at [587, 384] on div "0,00" at bounding box center [586, 384] width 30 height 9
type textarea "x"
type input "3"
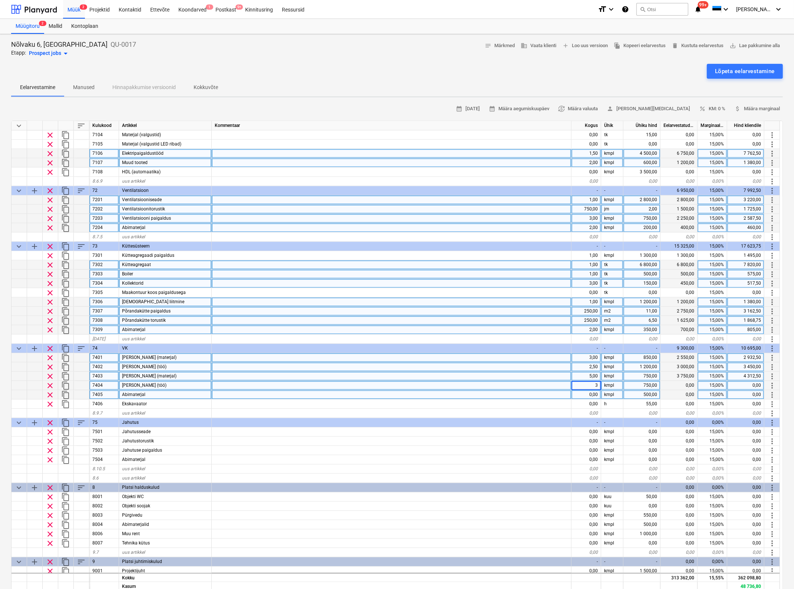
click at [589, 392] on div "0,00" at bounding box center [586, 394] width 30 height 9
type textarea "x"
type input "2"
click at [588, 401] on div "0,00" at bounding box center [586, 403] width 30 height 9
type textarea "x"
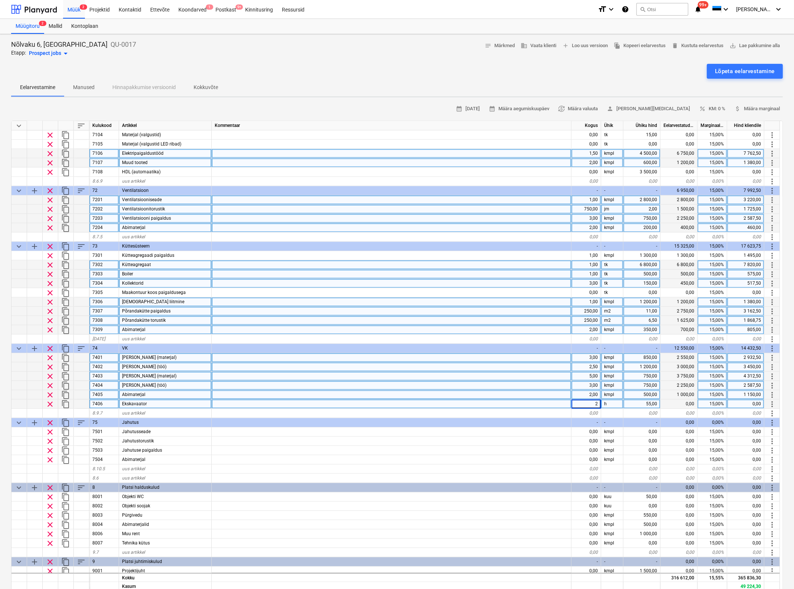
type input "20"
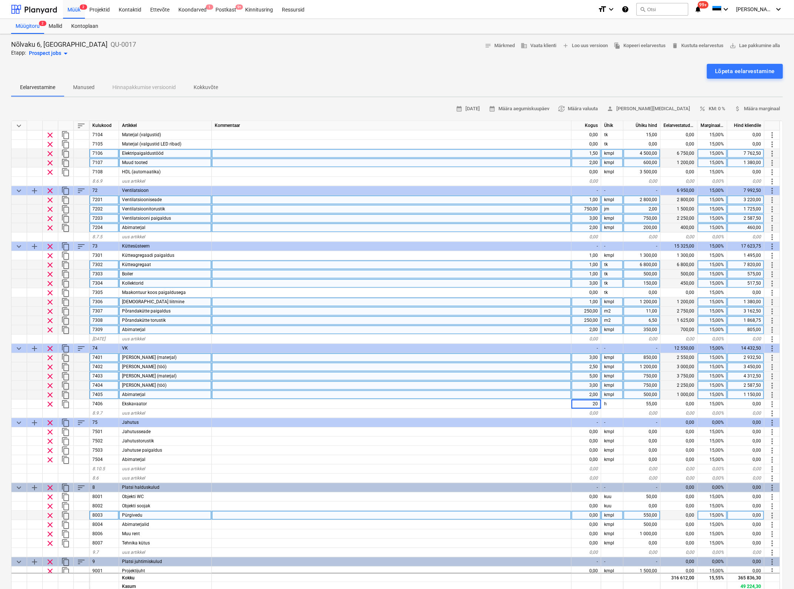
click at [558, 512] on div at bounding box center [392, 514] width 360 height 9
type textarea "x"
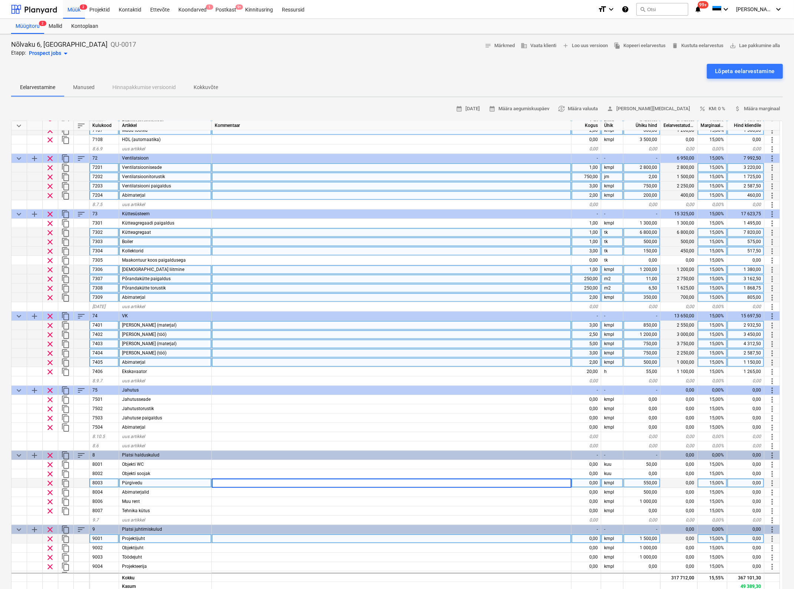
scroll to position [1761, 0]
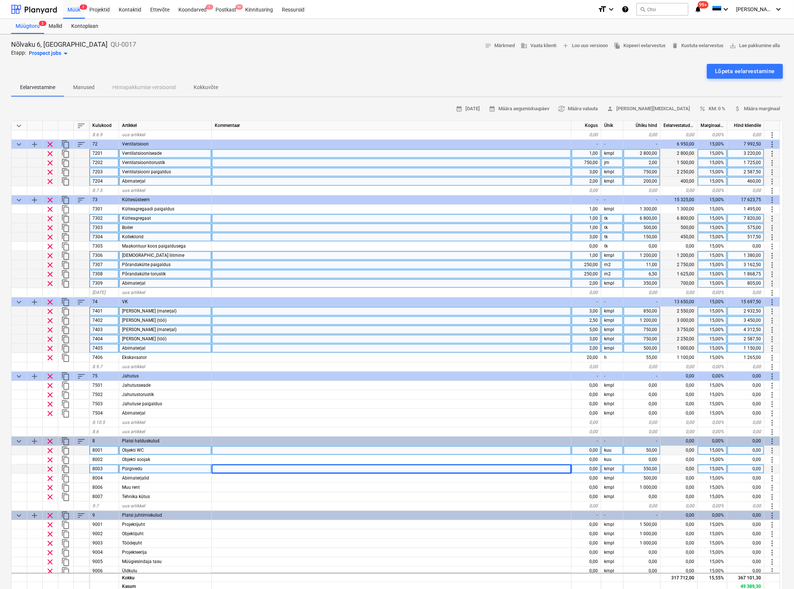
click at [590, 449] on div "0,00" at bounding box center [586, 449] width 30 height 9
type input "8"
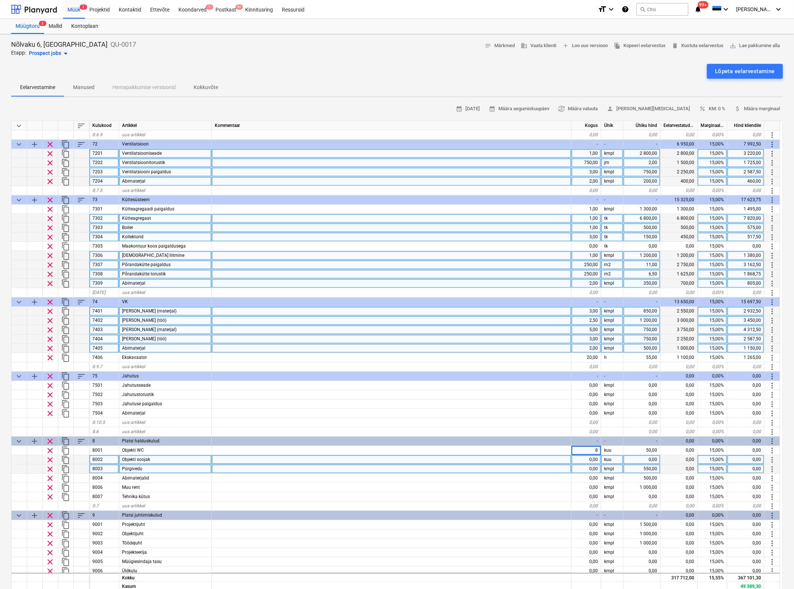
type textarea "x"
click at [587, 459] on div "0,00" at bounding box center [586, 459] width 30 height 9
type input "8"
click at [639, 460] on div "0,00" at bounding box center [641, 459] width 37 height 9
type textarea "x"
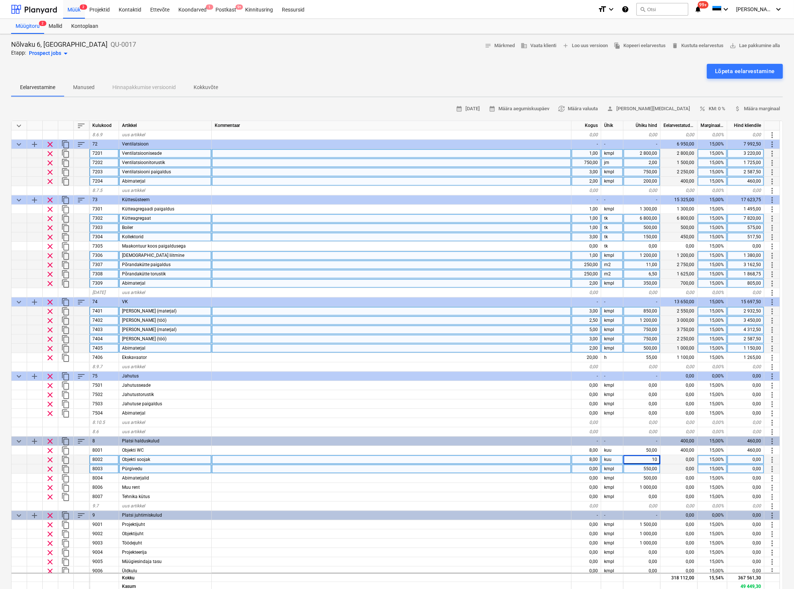
type input "100"
click at [592, 466] on div "0,00" at bounding box center [586, 468] width 30 height 9
type textarea "x"
type input "4"
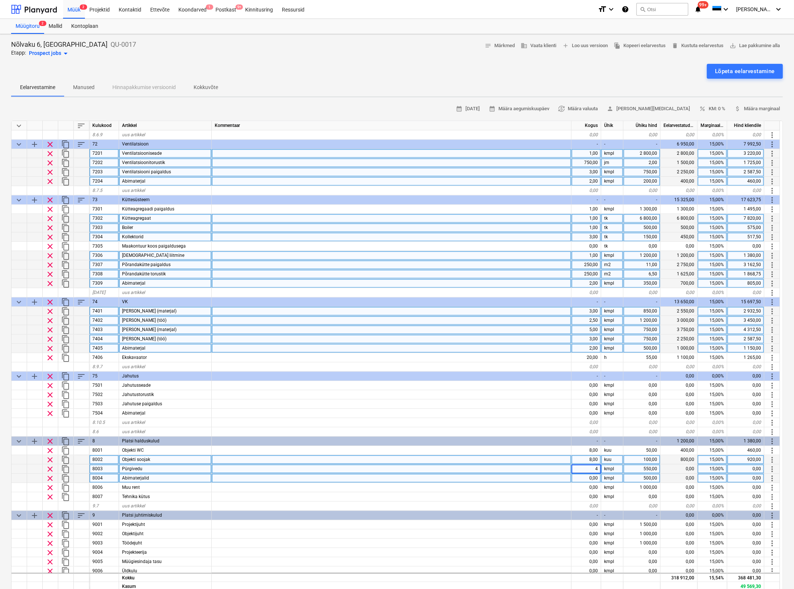
type textarea "x"
click at [594, 477] on div "0,00" at bounding box center [586, 477] width 30 height 9
type input "3"
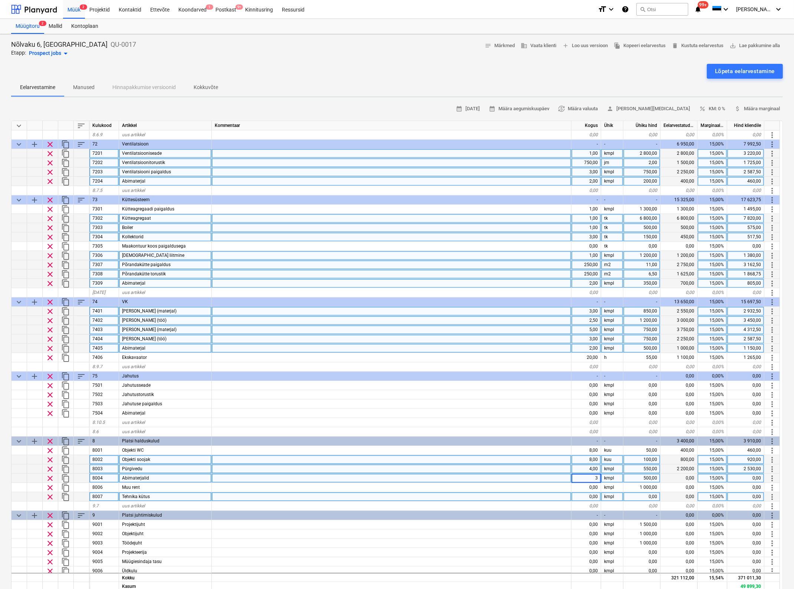
click at [589, 492] on div "0,00" at bounding box center [586, 496] width 30 height 9
type textarea "x"
type input "1"
type textarea "x"
type input "5"
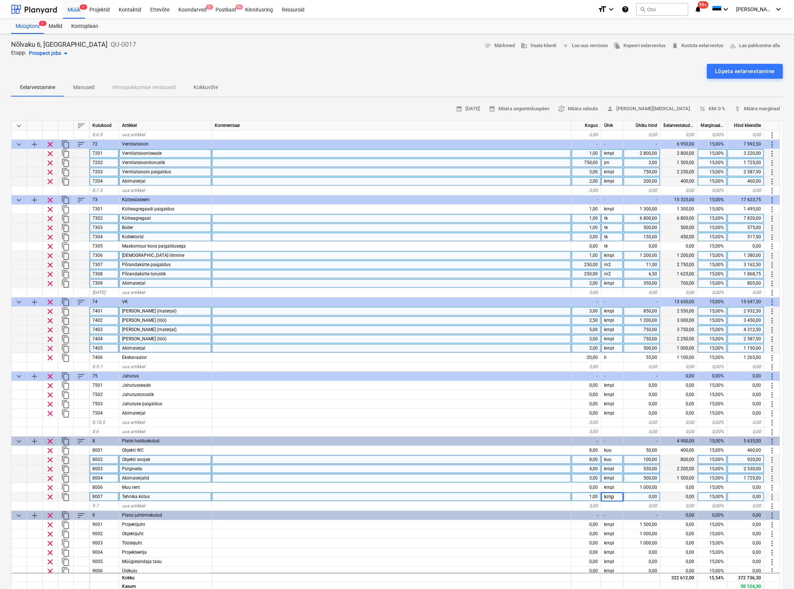
type input "kmpl"
type input "500"
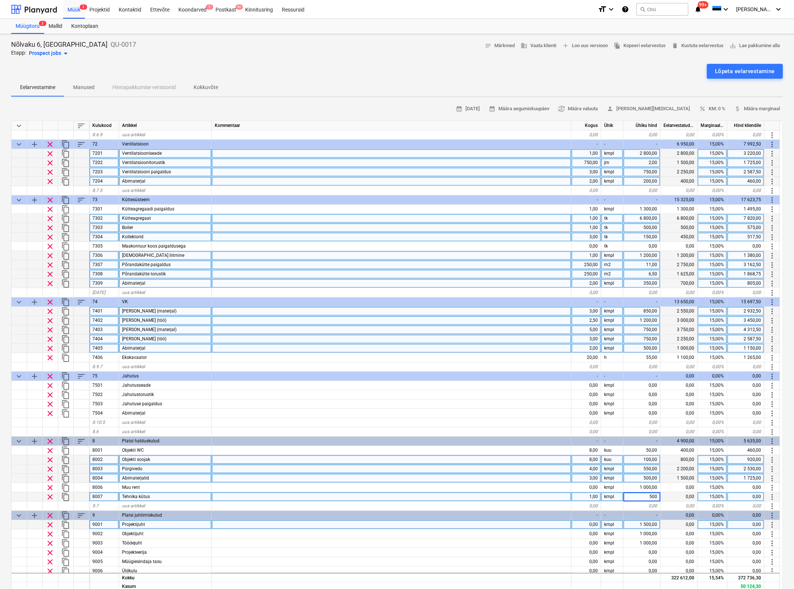
click at [589, 521] on div "0,00" at bounding box center [586, 524] width 30 height 9
type textarea "x"
type input "8"
click at [645, 522] on div "1 500,00" at bounding box center [641, 524] width 37 height 9
type textarea "x"
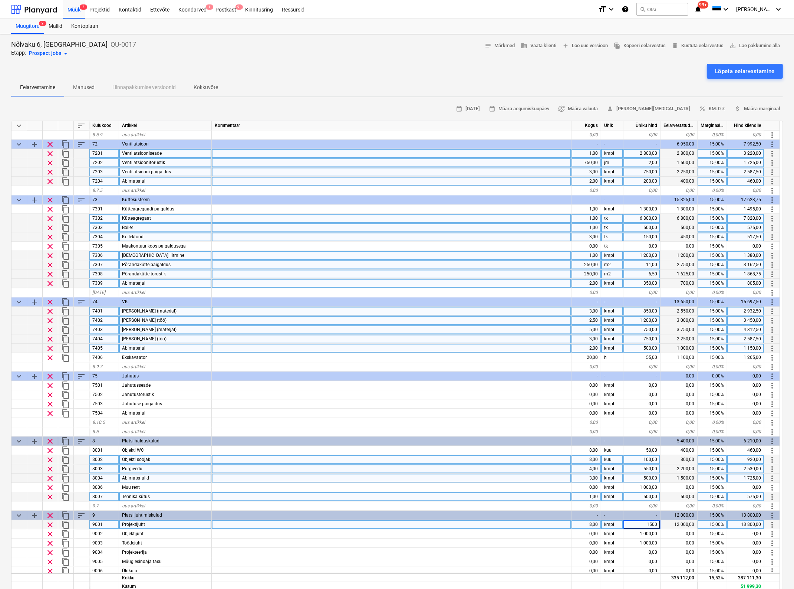
click at [645, 522] on input "1500" at bounding box center [641, 524] width 37 height 9
type input "2500"
click at [525, 544] on div at bounding box center [392, 542] width 360 height 9
type textarea "x"
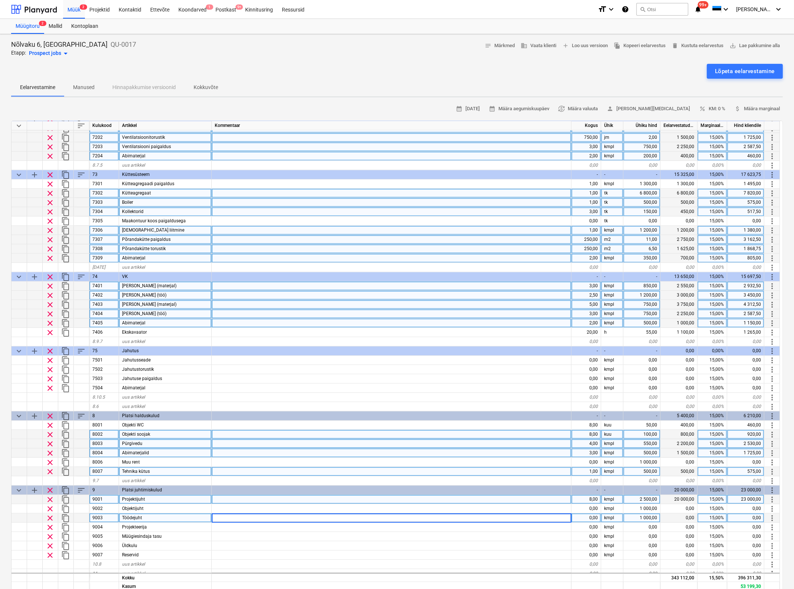
scroll to position [1792, 0]
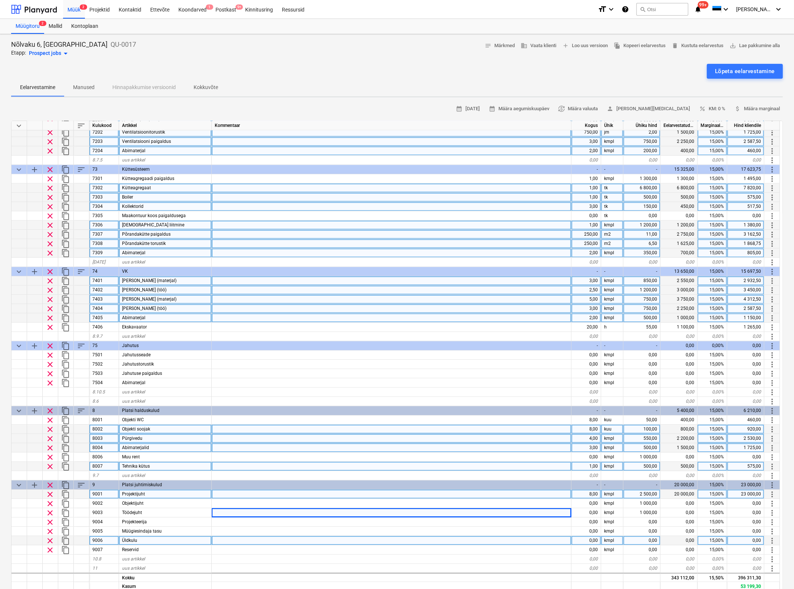
click at [592, 539] on div "0,00" at bounding box center [586, 539] width 30 height 9
type input "1"
click at [652, 538] on div "0,00" at bounding box center [641, 539] width 37 height 9
type textarea "x"
type input "1500"
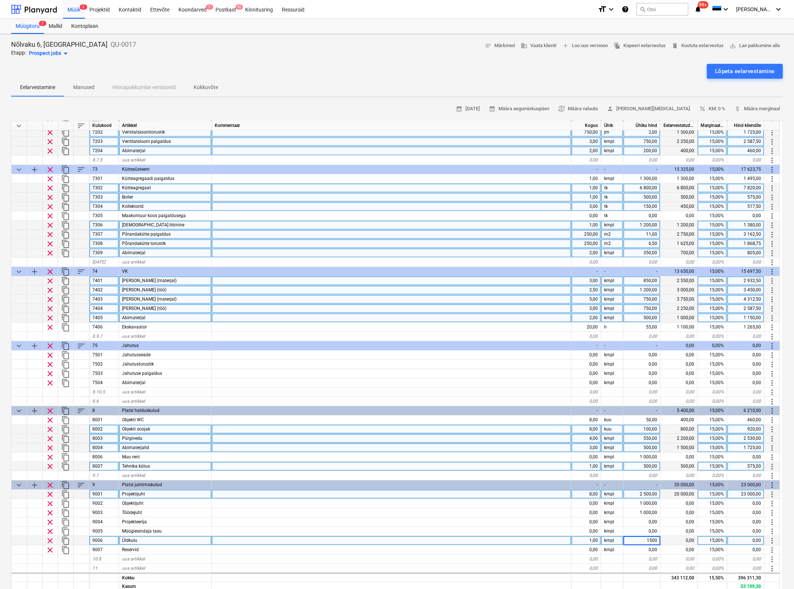
click at [488, 544] on div at bounding box center [392, 539] width 360 height 9
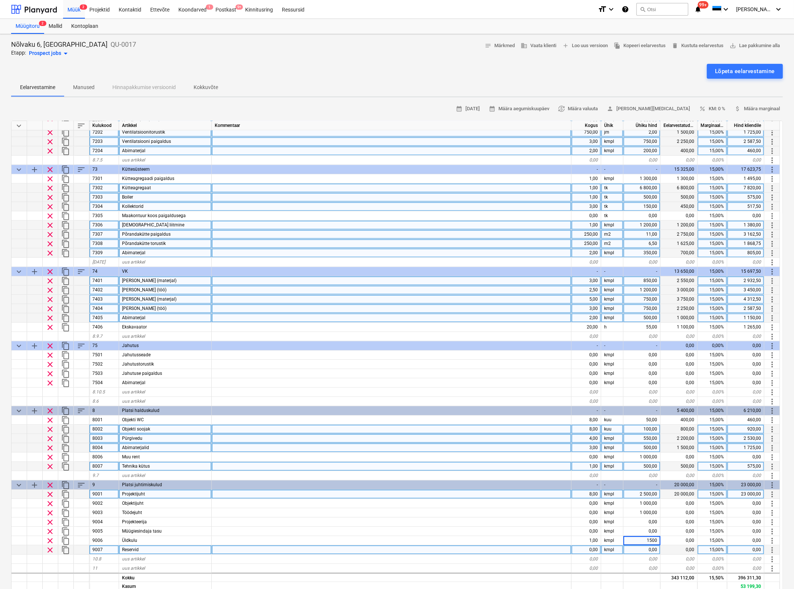
type textarea "x"
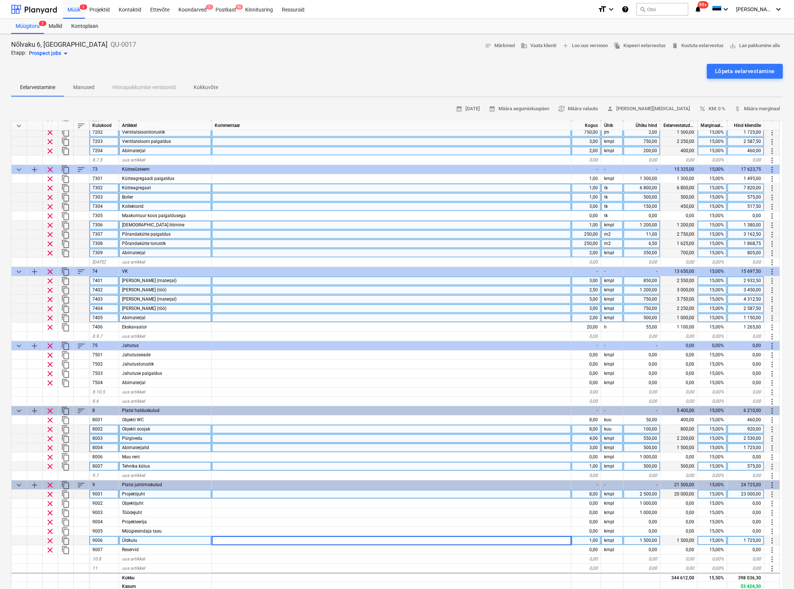
click at [593, 537] on div "1,00" at bounding box center [586, 539] width 30 height 9
type input "8"
click at [438, 430] on div at bounding box center [392, 428] width 360 height 9
type textarea "x"
click at [720, 494] on div "15,00%" at bounding box center [713, 493] width 30 height 9
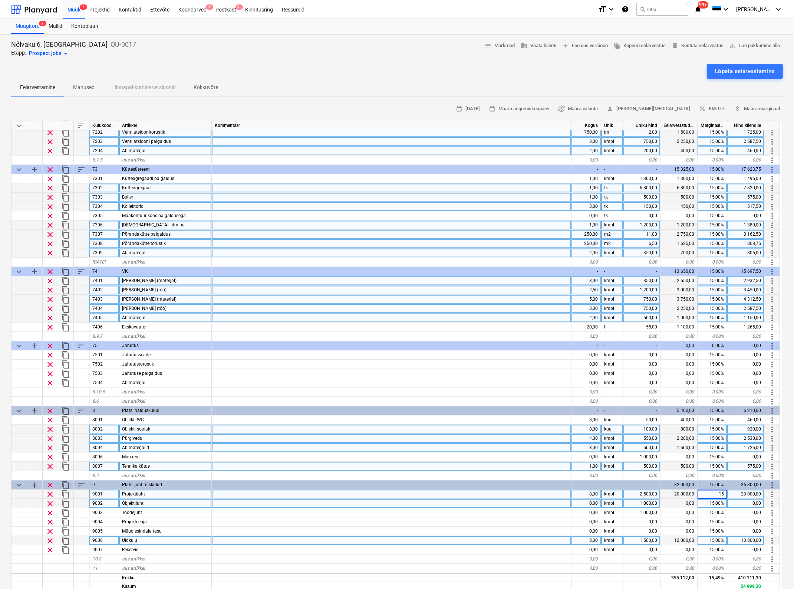
type input "0"
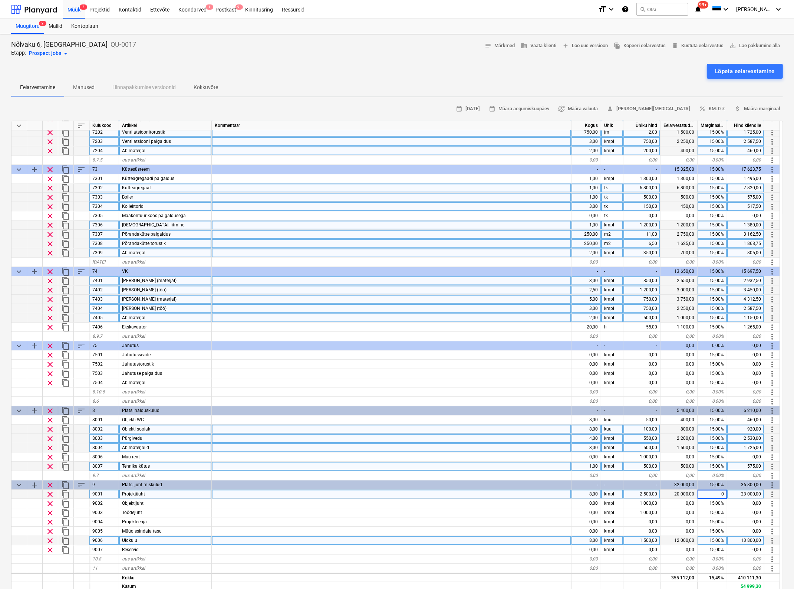
click at [715, 537] on div "15,00%" at bounding box center [713, 539] width 30 height 9
type textarea "x"
type input "0"
type textarea "x"
click at [668, 539] on div "12 000,00" at bounding box center [678, 539] width 37 height 9
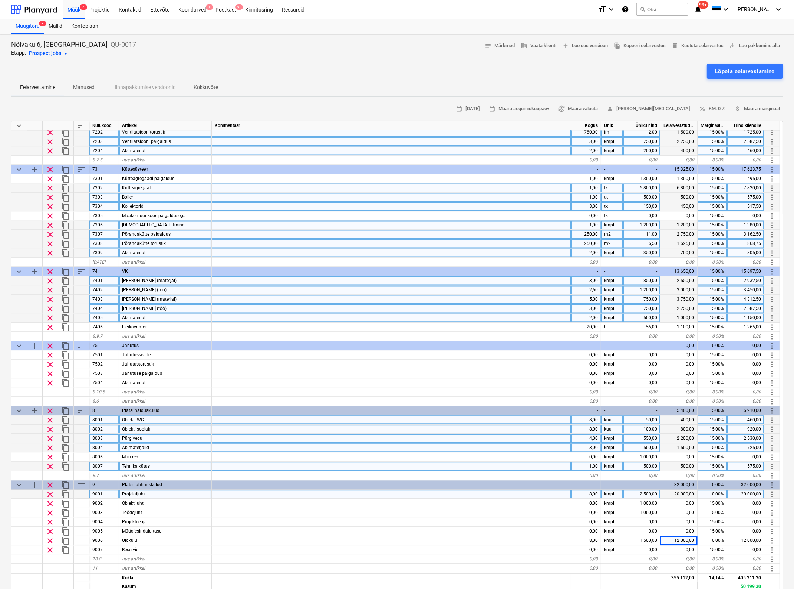
click at [715, 422] on div "15,00%" at bounding box center [713, 419] width 30 height 9
type input "0"
click at [715, 425] on div "15,00%" at bounding box center [713, 428] width 30 height 9
type textarea "x"
type input "0"
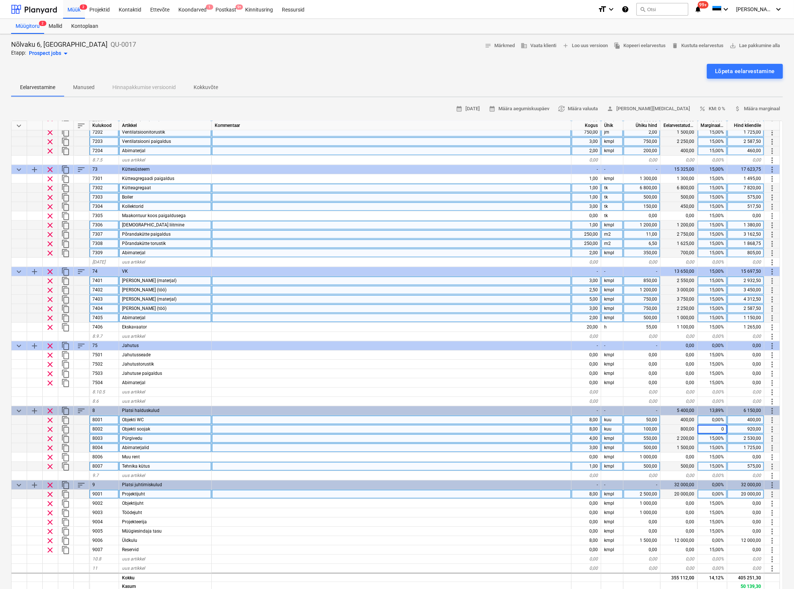
click at [715, 436] on div "15,00%" at bounding box center [713, 437] width 30 height 9
type textarea "x"
type input "0"
click at [716, 445] on div "15,00%" at bounding box center [713, 447] width 30 height 9
type textarea "x"
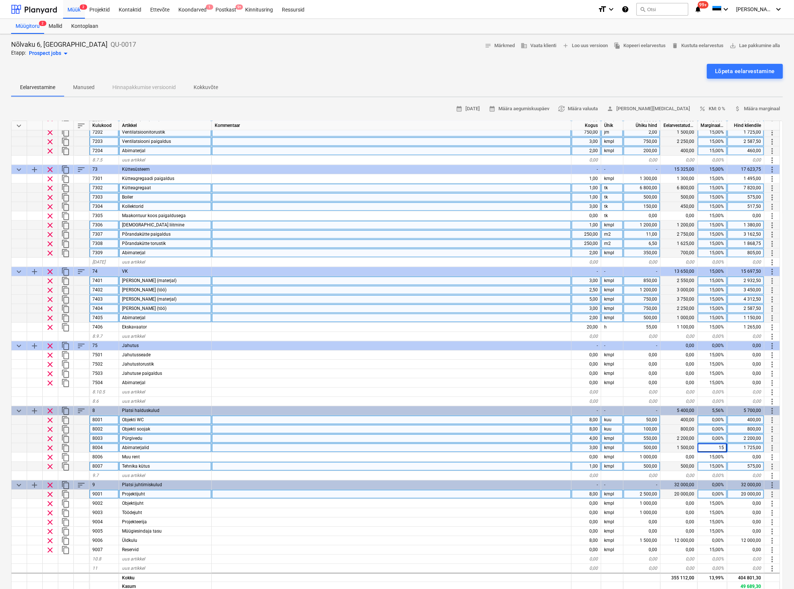
type input "0"
click at [589, 436] on div "4,00" at bounding box center [586, 437] width 30 height 9
type textarea "x"
type input "3"
click at [562, 449] on div at bounding box center [392, 447] width 360 height 9
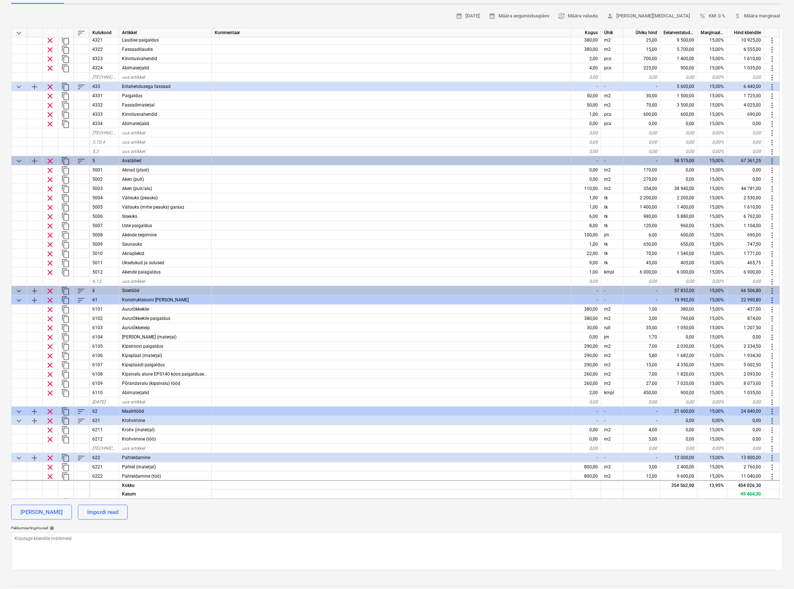
scroll to position [818, 0]
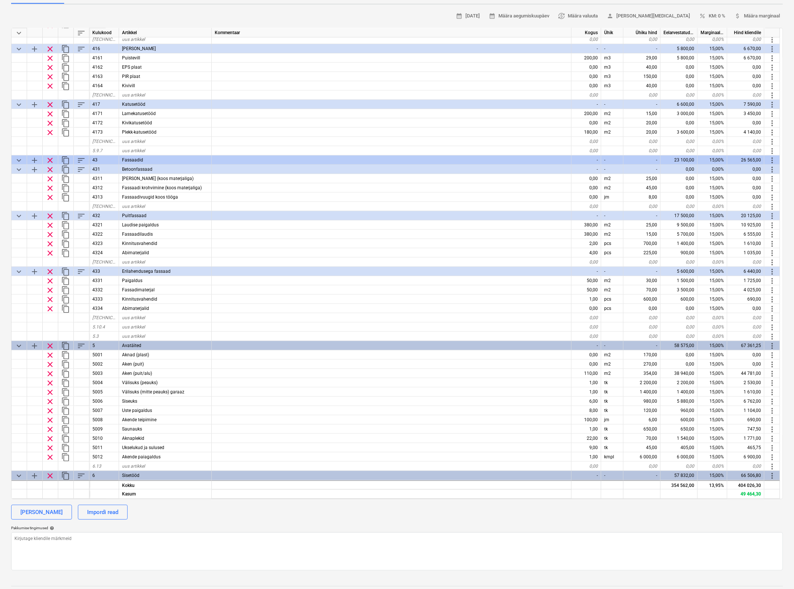
click at [535, 510] on div "Lisa kategooria Impordi read" at bounding box center [397, 511] width 772 height 15
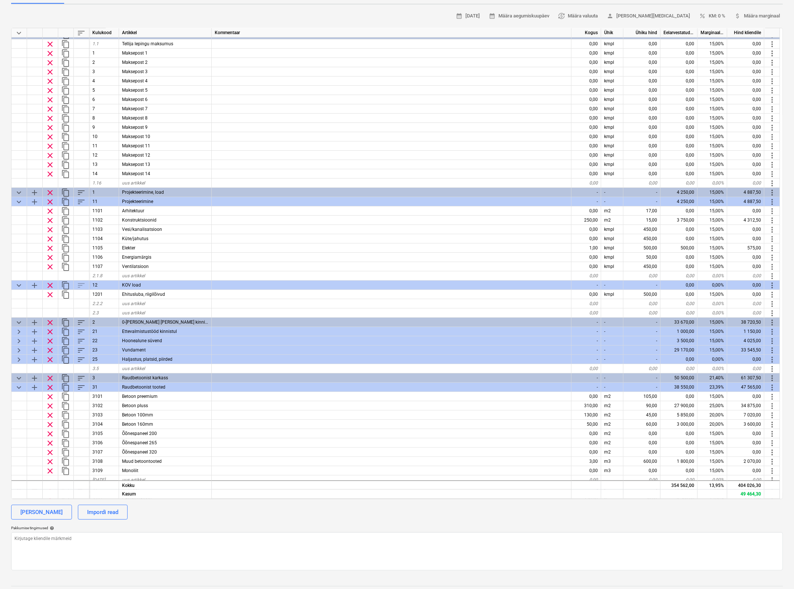
scroll to position [0, 0]
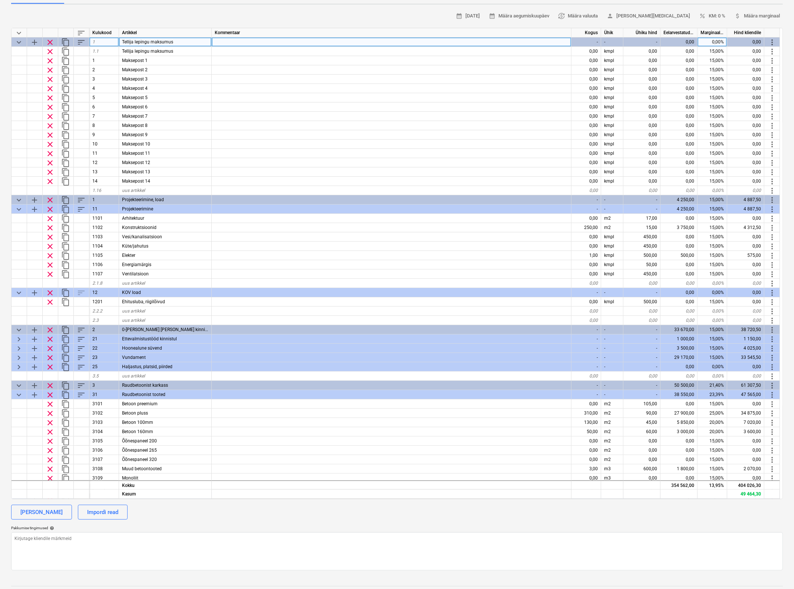
click at [15, 38] on span "keyboard_arrow_down" at bounding box center [18, 42] width 9 height 9
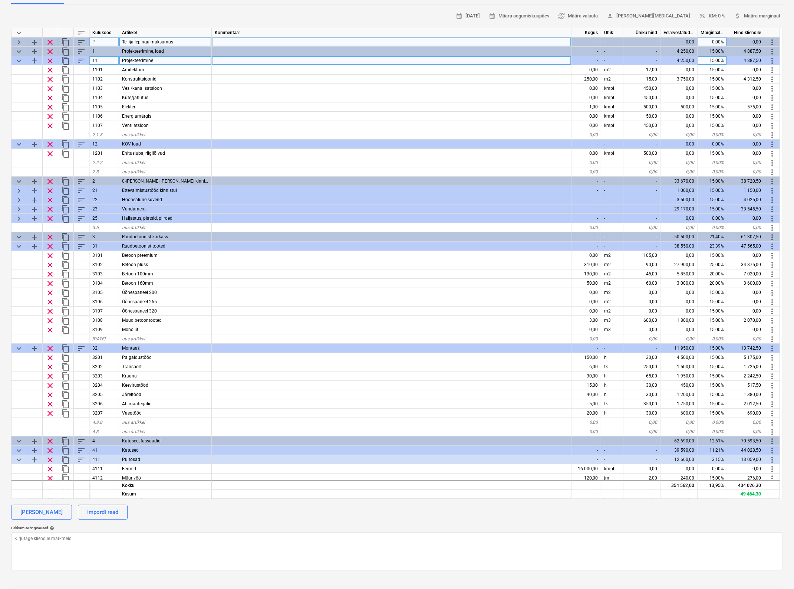
click at [19, 58] on span "keyboard_arrow_down" at bounding box center [18, 60] width 9 height 9
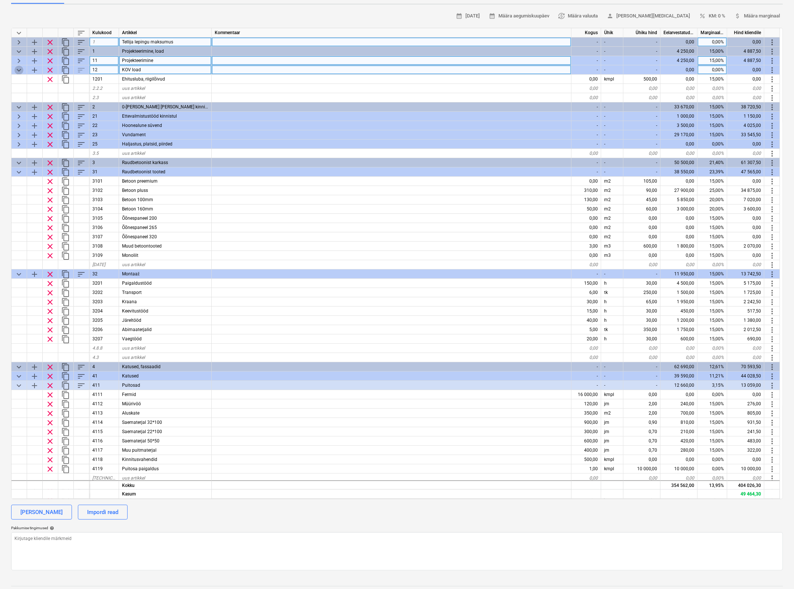
click at [17, 70] on span "keyboard_arrow_down" at bounding box center [18, 70] width 9 height 9
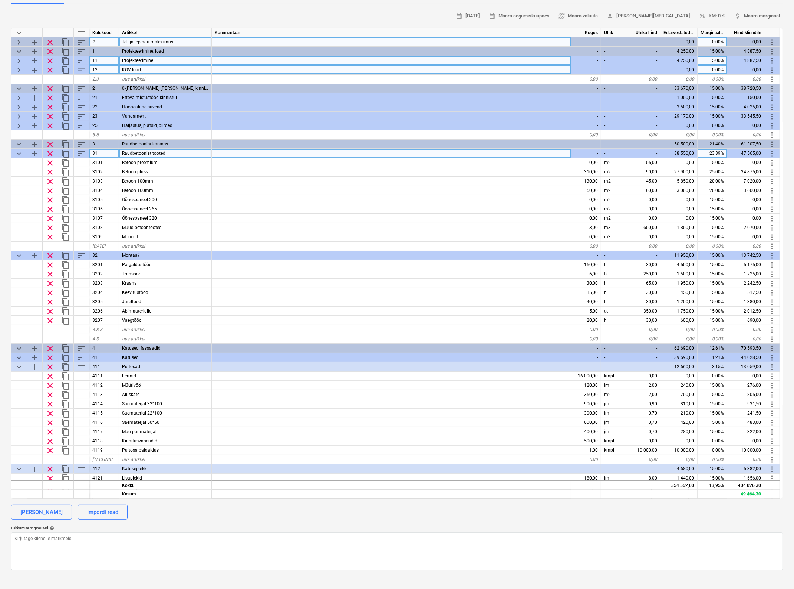
click at [19, 154] on span "keyboard_arrow_down" at bounding box center [18, 153] width 9 height 9
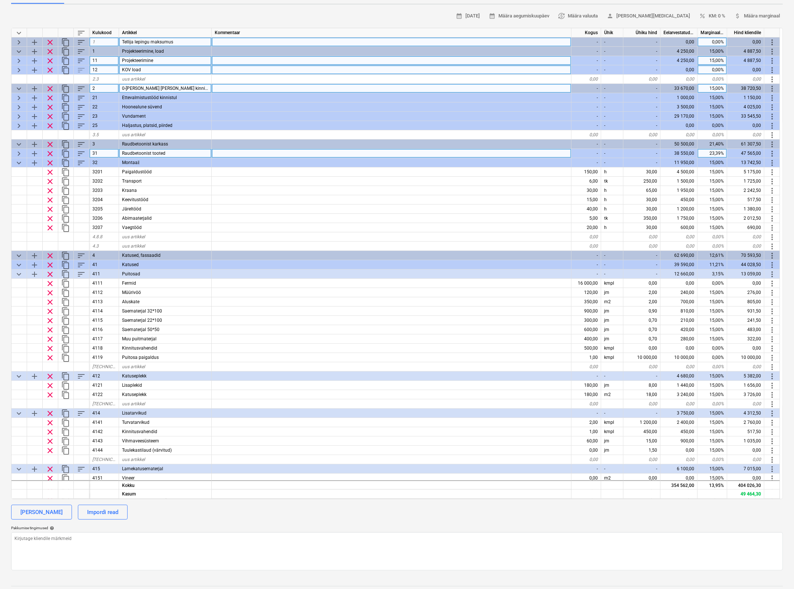
click at [15, 86] on span "keyboard_arrow_down" at bounding box center [18, 88] width 9 height 9
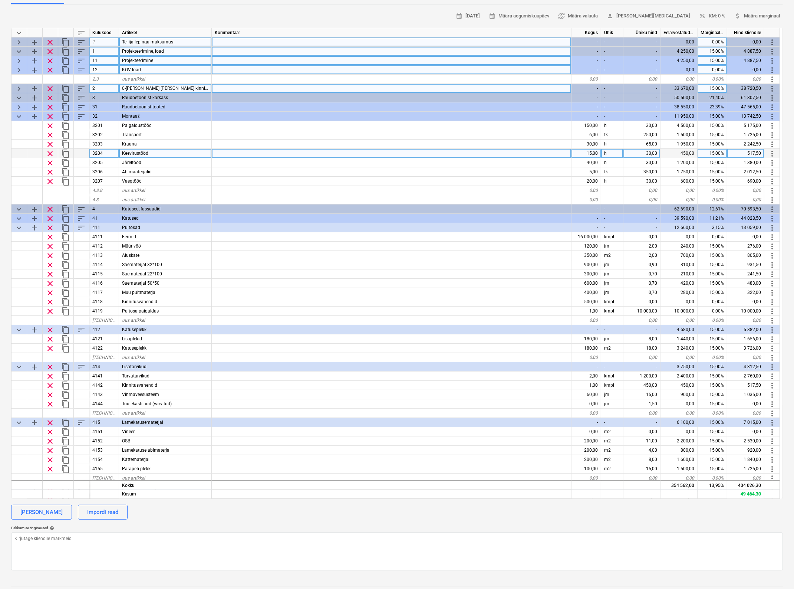
click at [19, 52] on span "keyboard_arrow_down" at bounding box center [18, 51] width 9 height 9
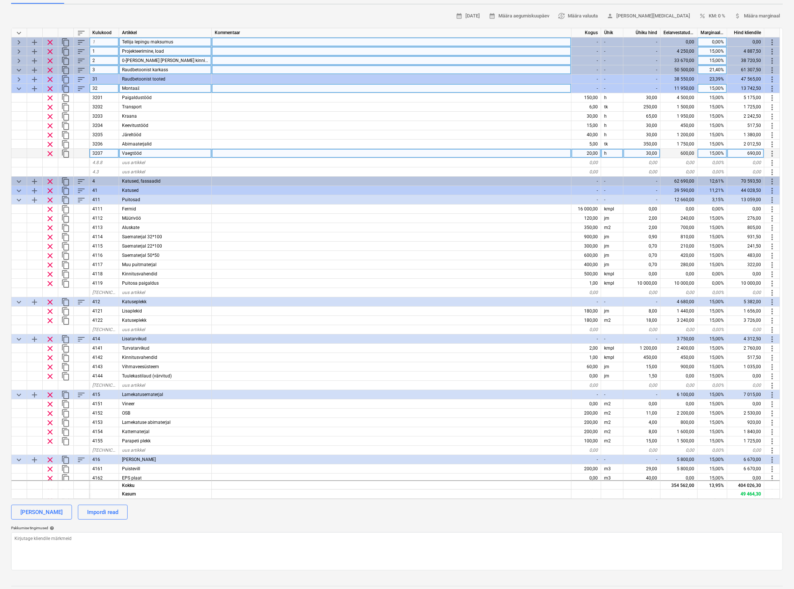
click at [21, 70] on span "keyboard_arrow_down" at bounding box center [18, 70] width 9 height 9
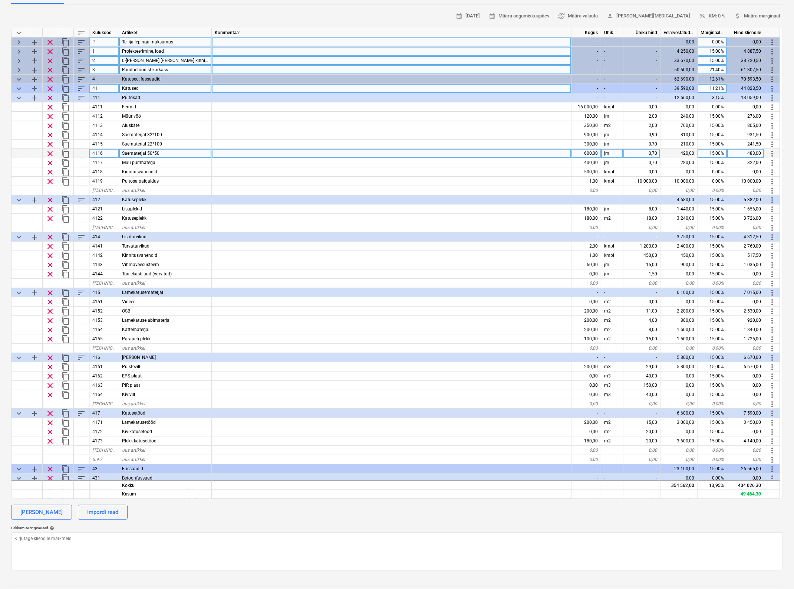
click at [19, 88] on span "keyboard_arrow_down" at bounding box center [18, 88] width 9 height 9
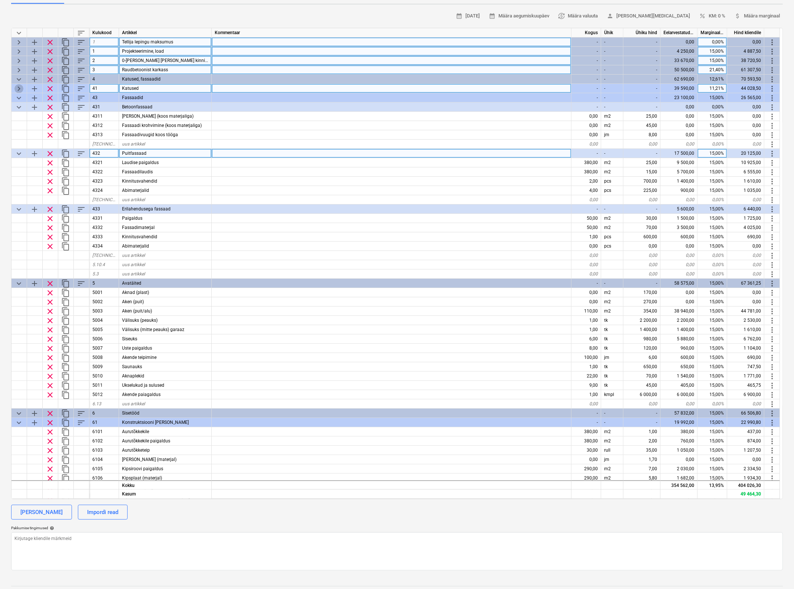
click at [17, 86] on span "keyboard_arrow_right" at bounding box center [18, 88] width 9 height 9
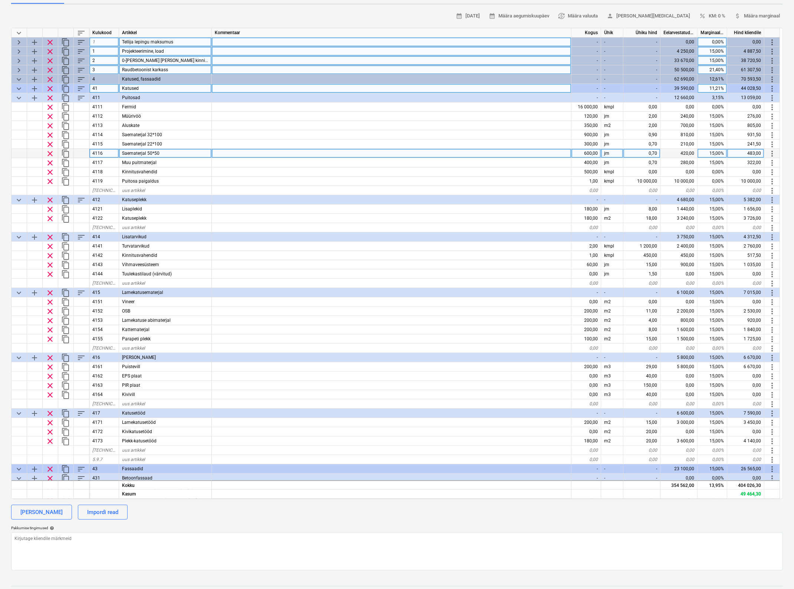
click at [21, 88] on span "keyboard_arrow_down" at bounding box center [18, 88] width 9 height 9
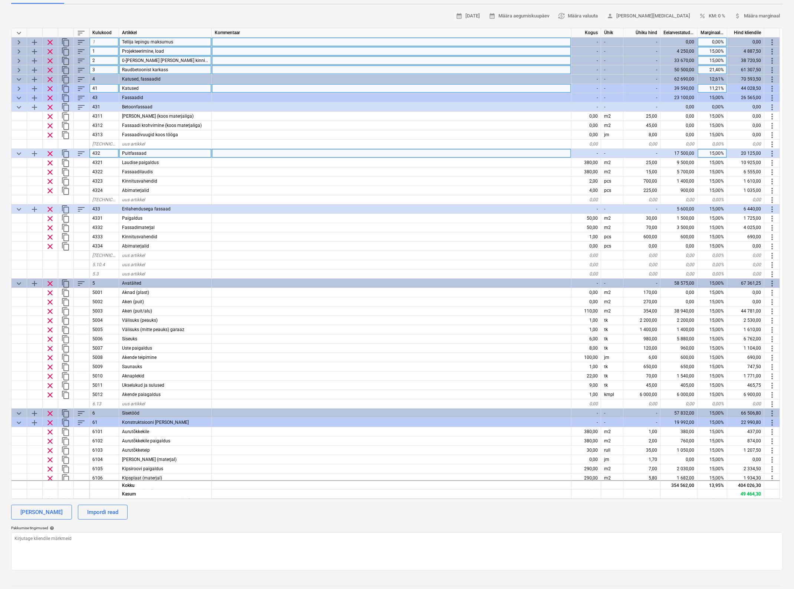
click at [21, 88] on span "keyboard_arrow_right" at bounding box center [18, 88] width 9 height 9
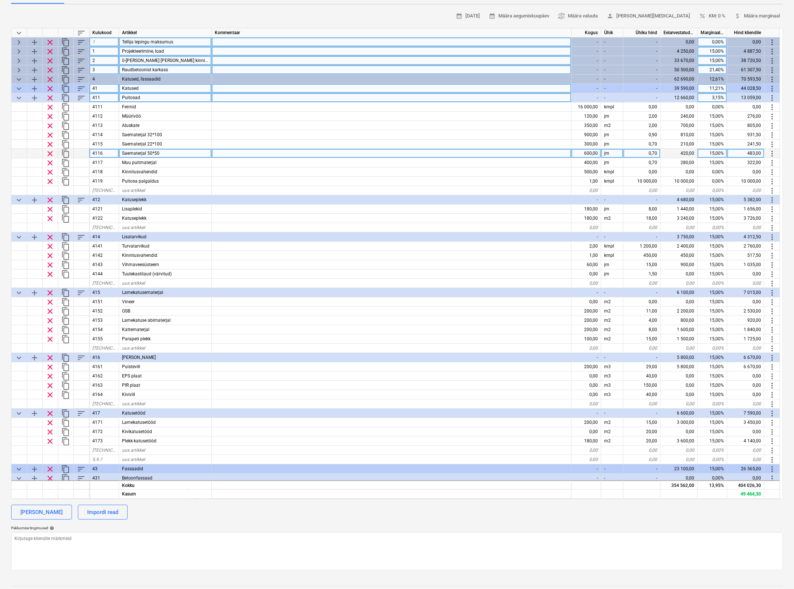
click at [17, 96] on span "keyboard_arrow_down" at bounding box center [18, 97] width 9 height 9
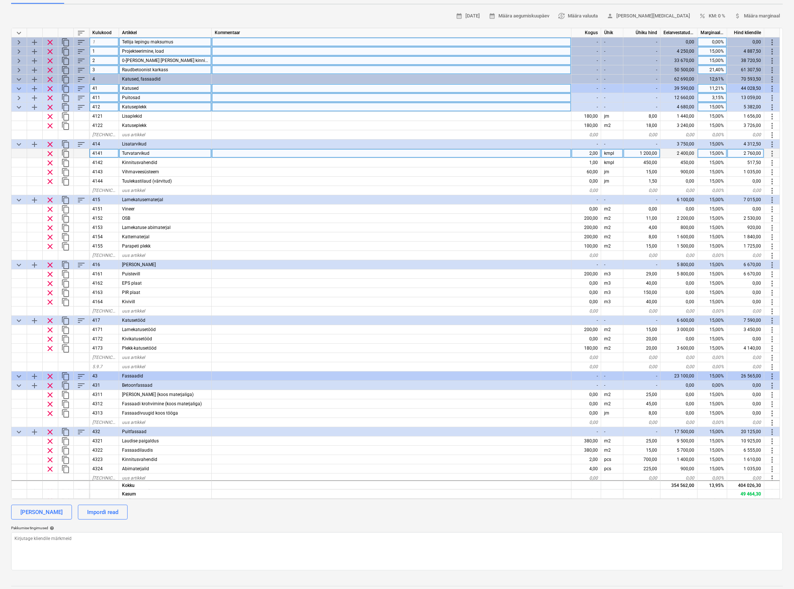
click at [18, 106] on span "keyboard_arrow_down" at bounding box center [18, 107] width 9 height 9
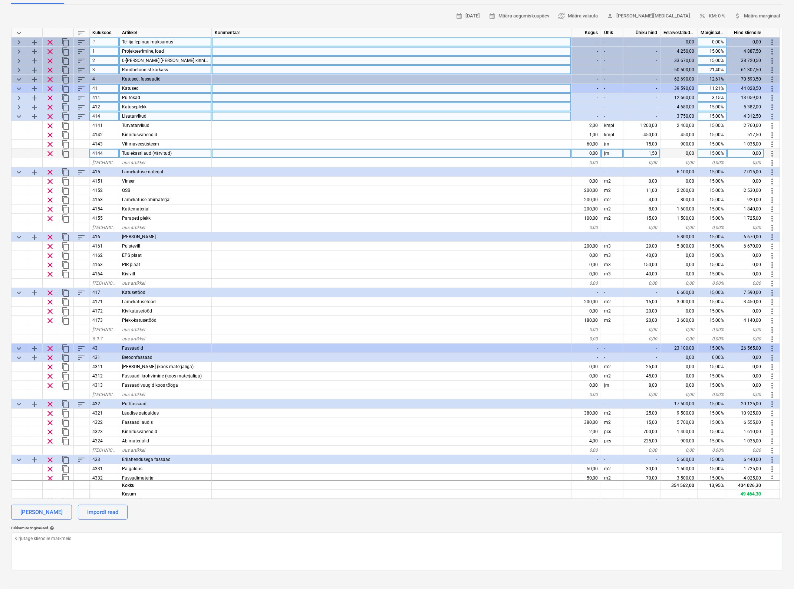
click at [20, 117] on span "keyboard_arrow_down" at bounding box center [18, 116] width 9 height 9
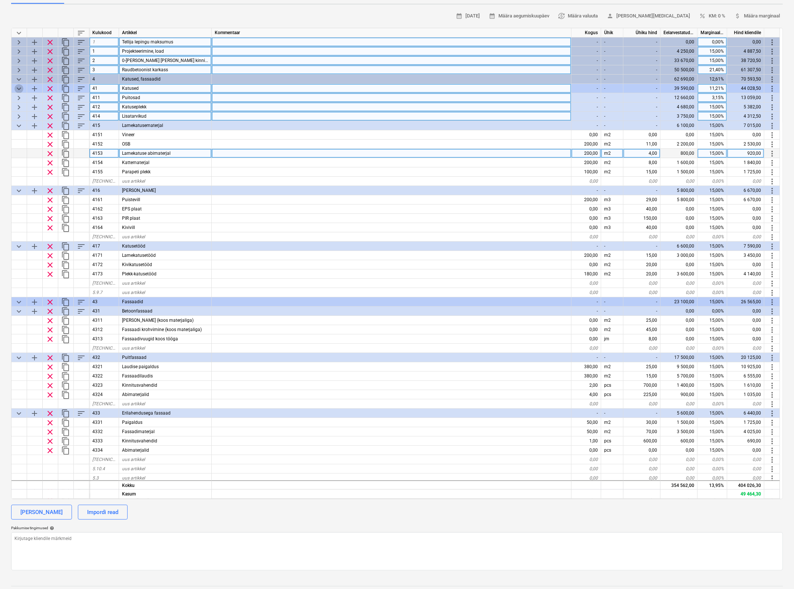
click at [19, 85] on span "keyboard_arrow_down" at bounding box center [18, 88] width 9 height 9
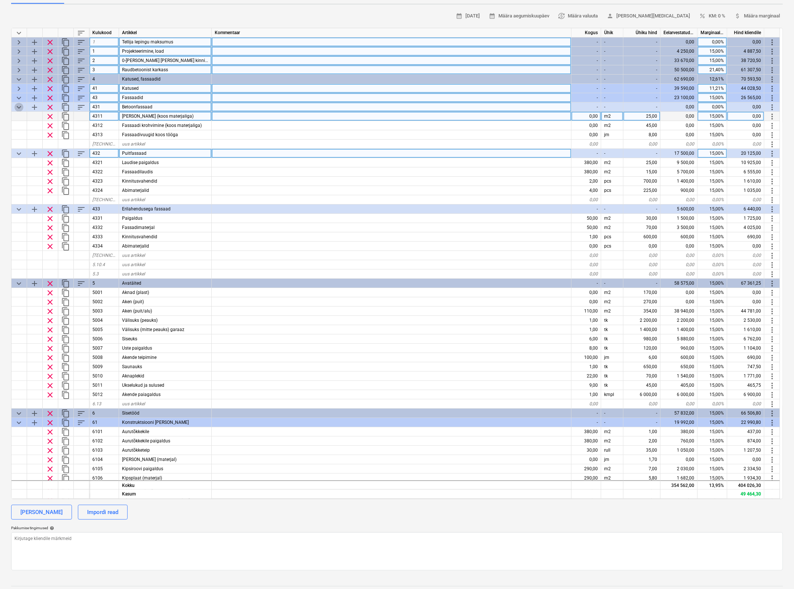
click at [18, 105] on span "keyboard_arrow_down" at bounding box center [18, 107] width 9 height 9
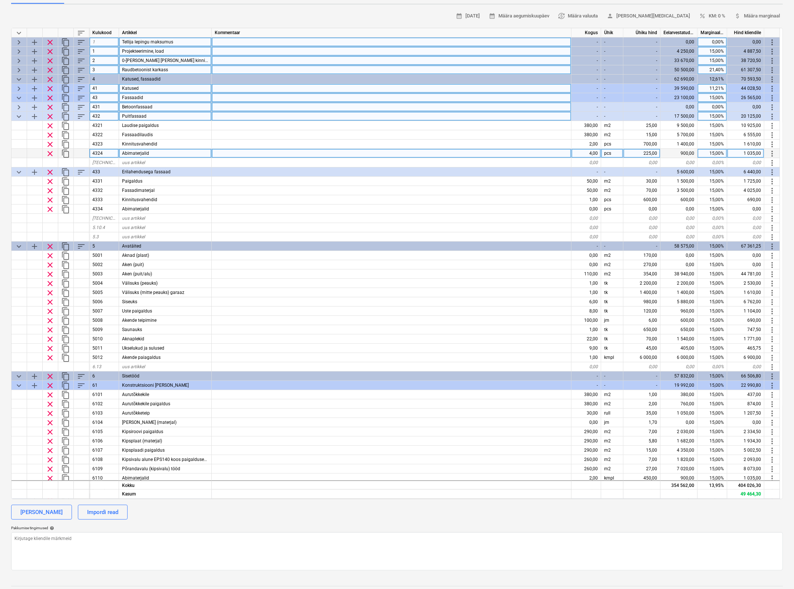
click at [19, 114] on span "keyboard_arrow_down" at bounding box center [18, 116] width 9 height 9
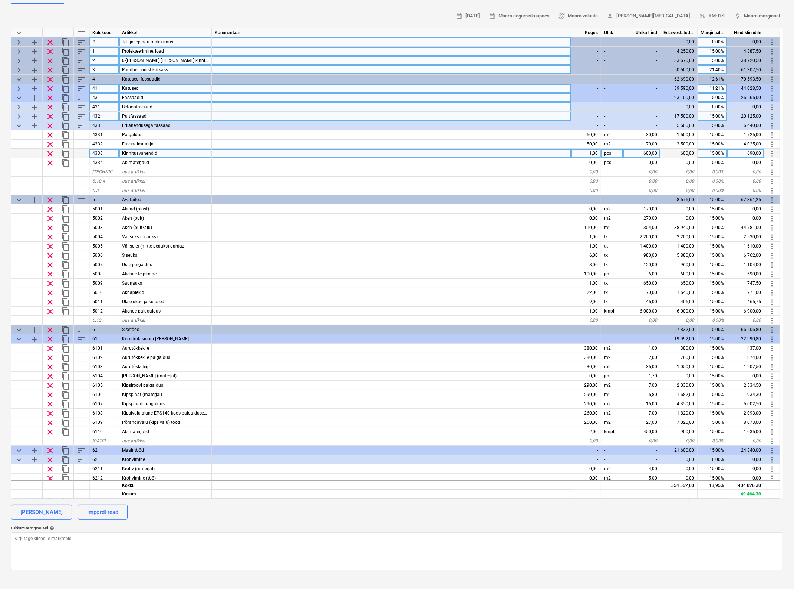
click at [17, 96] on span "keyboard_arrow_down" at bounding box center [18, 97] width 9 height 9
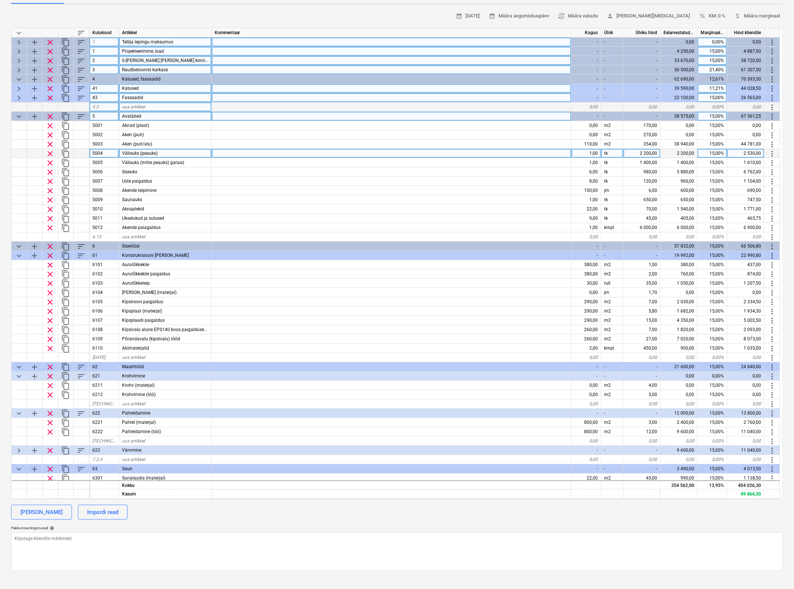
click at [16, 115] on span "keyboard_arrow_down" at bounding box center [18, 116] width 9 height 9
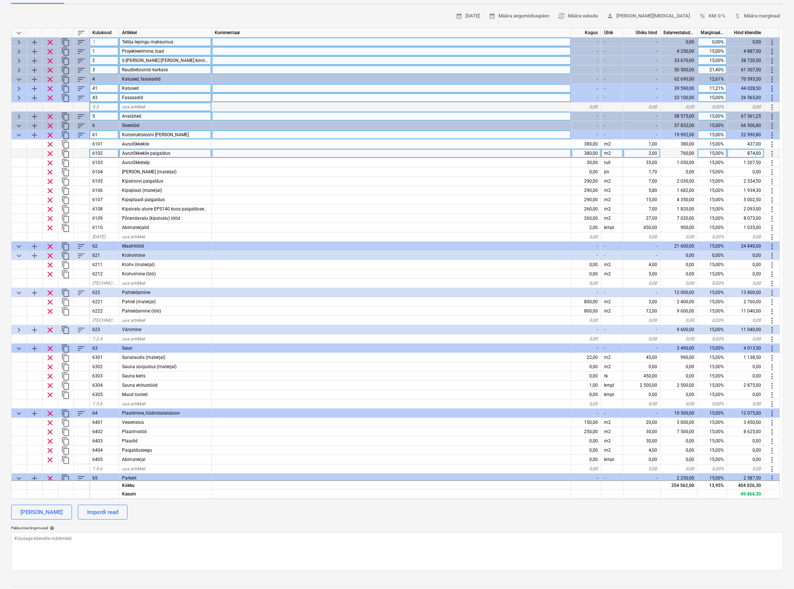
click at [19, 132] on span "keyboard_arrow_down" at bounding box center [18, 135] width 9 height 9
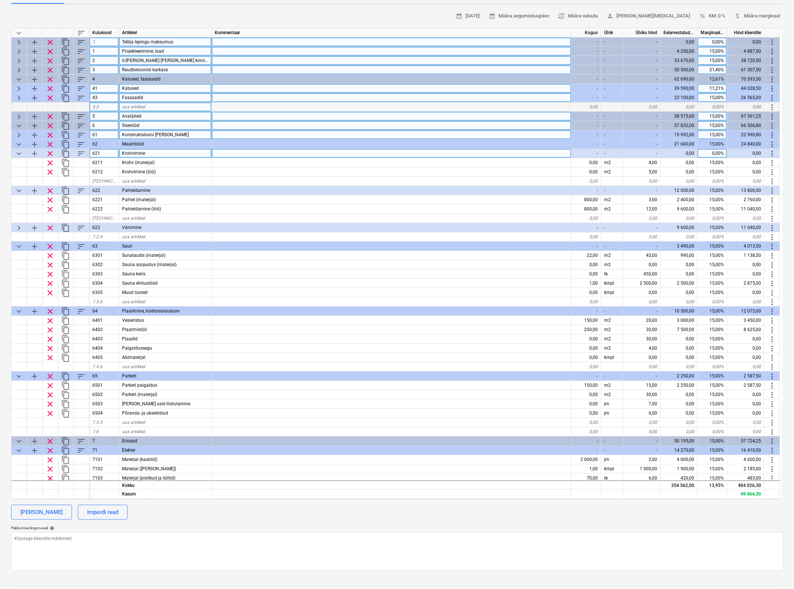
click at [20, 125] on span "keyboard_arrow_down" at bounding box center [18, 125] width 9 height 9
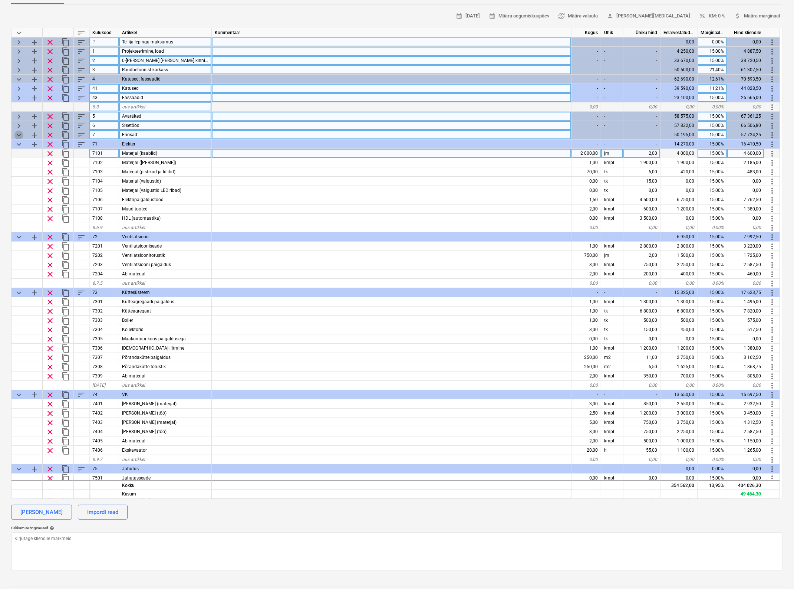
click at [17, 134] on span "keyboard_arrow_down" at bounding box center [18, 135] width 9 height 9
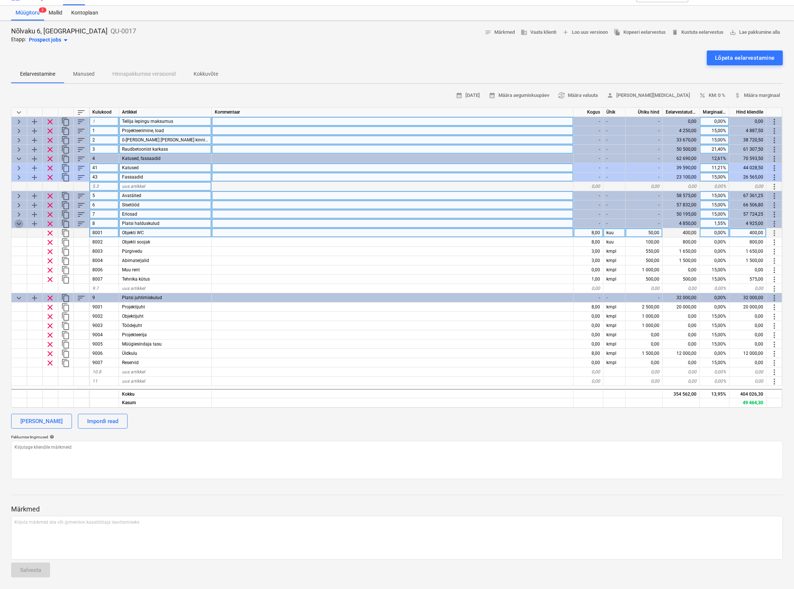
click at [21, 222] on span "keyboard_arrow_down" at bounding box center [18, 223] width 9 height 9
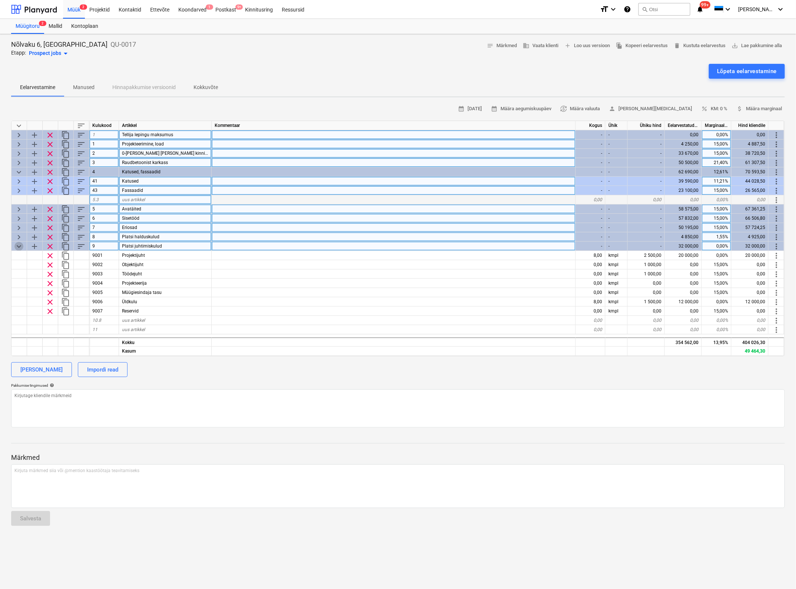
click at [16, 247] on span "keyboard_arrow_down" at bounding box center [18, 246] width 9 height 9
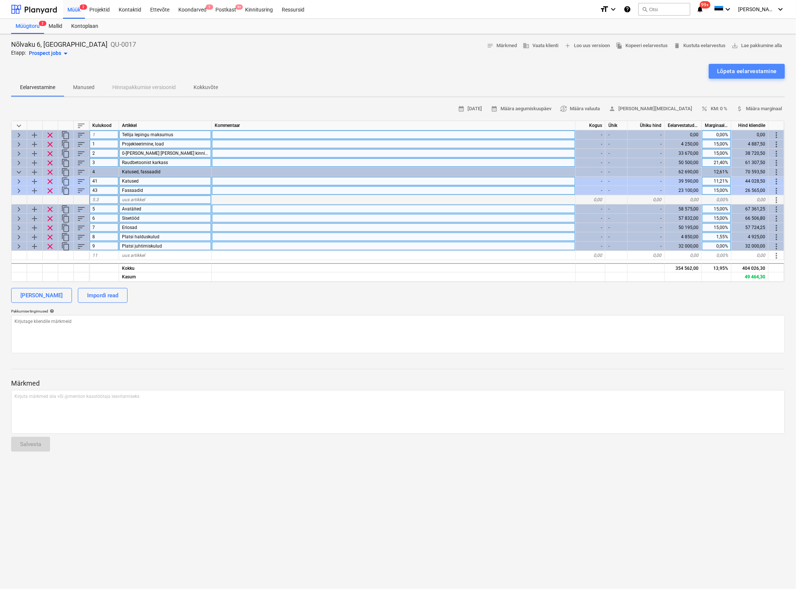
click at [747, 70] on div "Lõpeta eelarvestamine" at bounding box center [747, 71] width 60 height 10
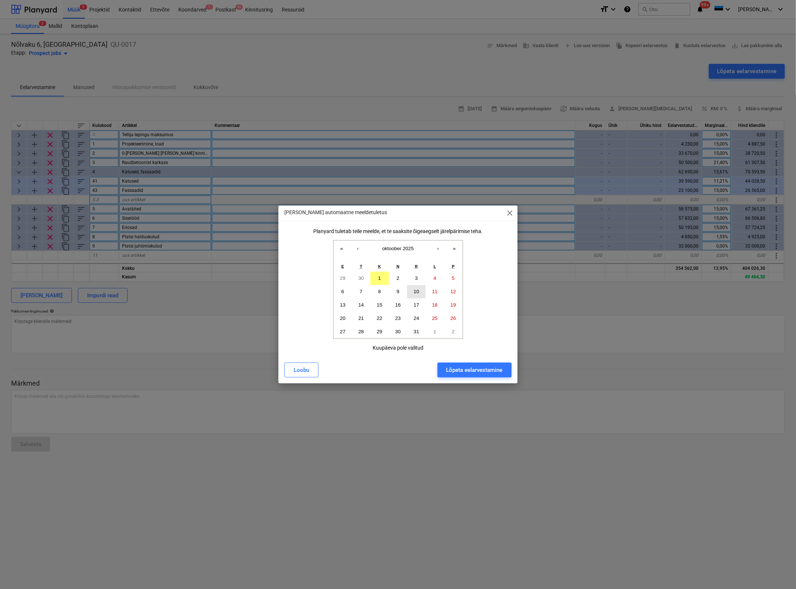
click at [415, 293] on abbr "10" at bounding box center [417, 292] width 6 height 6
click at [460, 366] on div "Lõpeta eelarvestamine" at bounding box center [474, 370] width 56 height 10
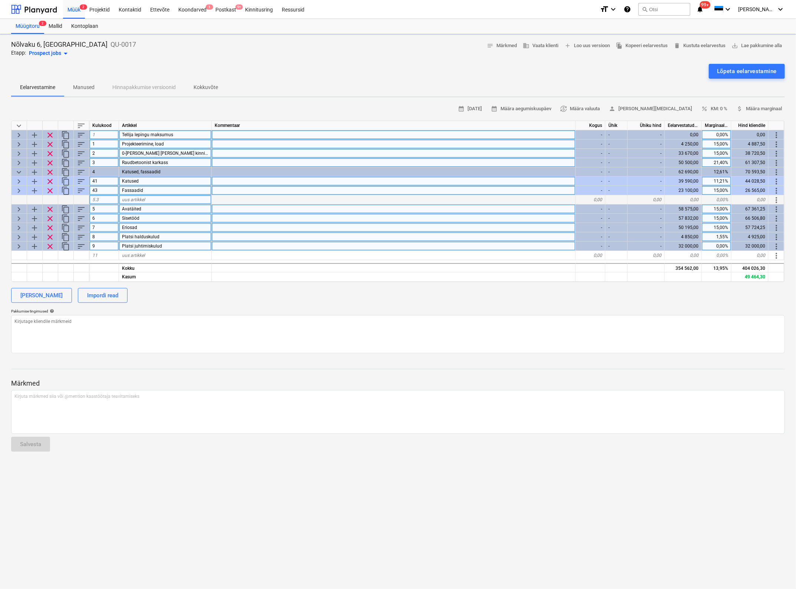
type textarea "x"
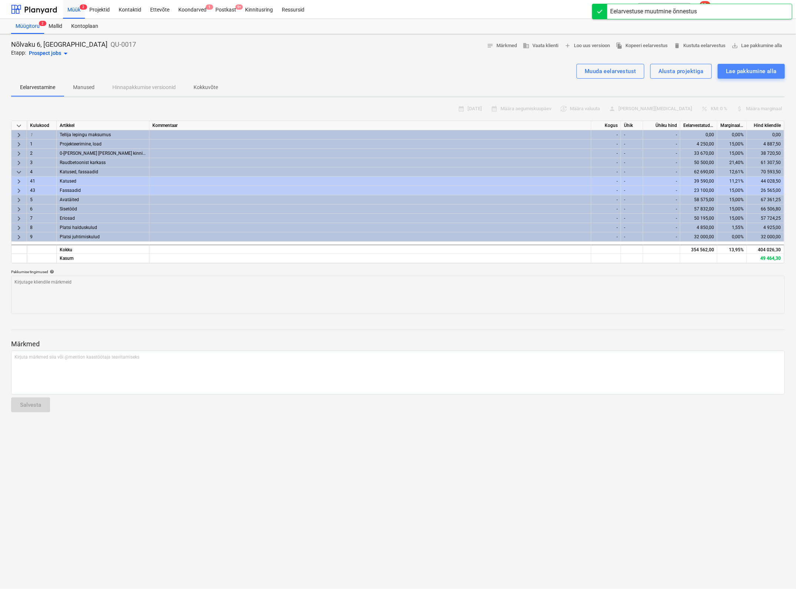
click at [755, 67] on div "Lae pakkumine alla" at bounding box center [751, 71] width 51 height 10
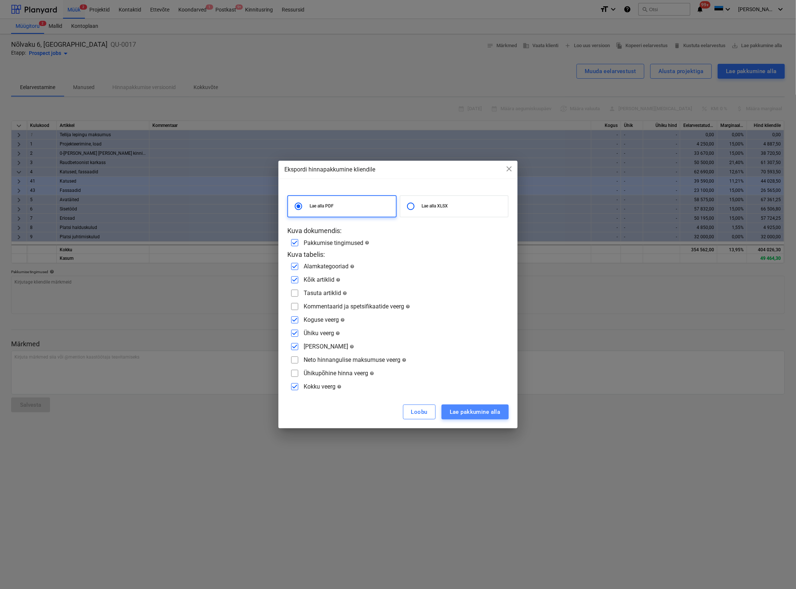
click at [481, 410] on div "Lae pakkumine alla" at bounding box center [475, 412] width 51 height 10
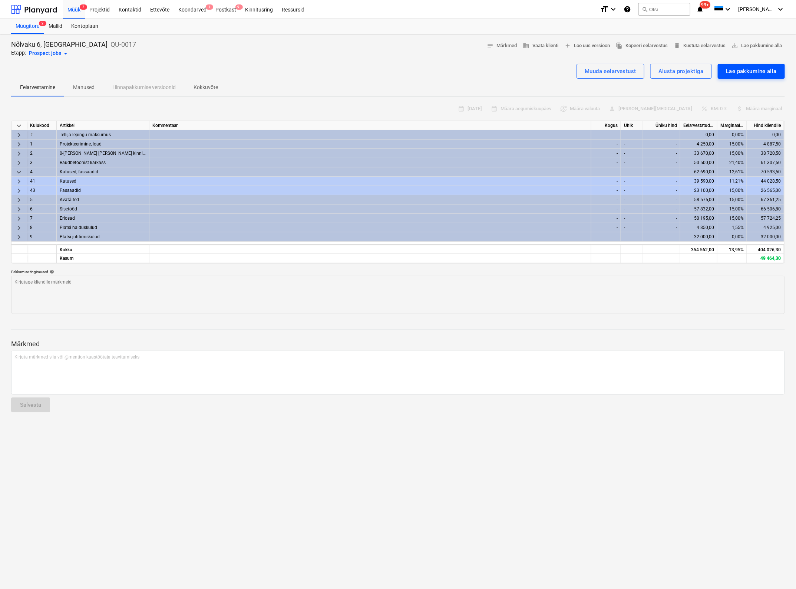
click at [740, 69] on div "Lae pakkumine alla" at bounding box center [751, 71] width 51 height 10
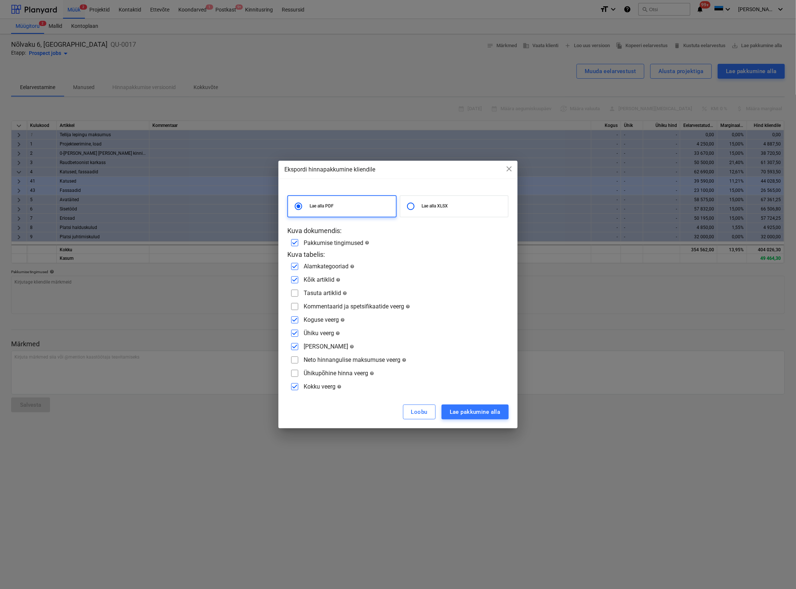
click at [292, 280] on input "checkbox" at bounding box center [295, 280] width 12 height 12
checkbox input "false"
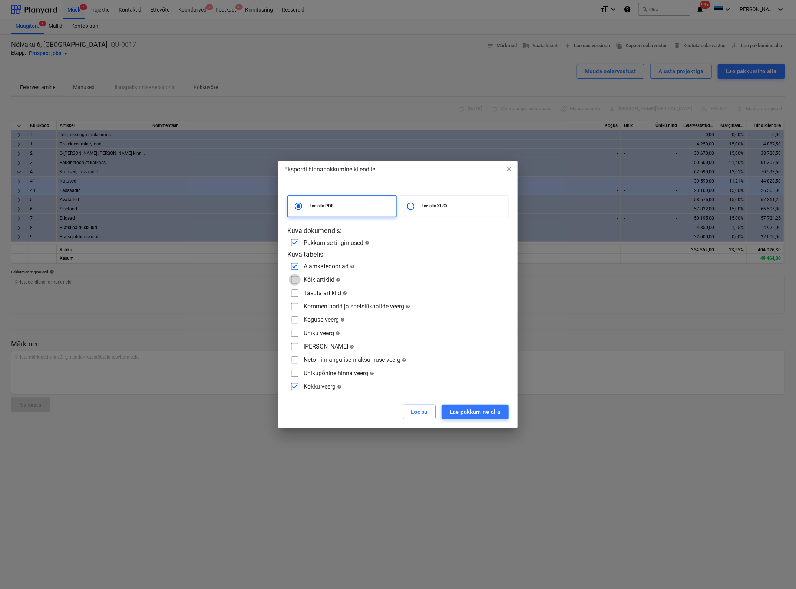
click at [292, 280] on input "checkbox" at bounding box center [295, 280] width 12 height 12
checkbox input "true"
click at [295, 266] on input "checkbox" at bounding box center [295, 266] width 12 height 12
checkbox input "false"
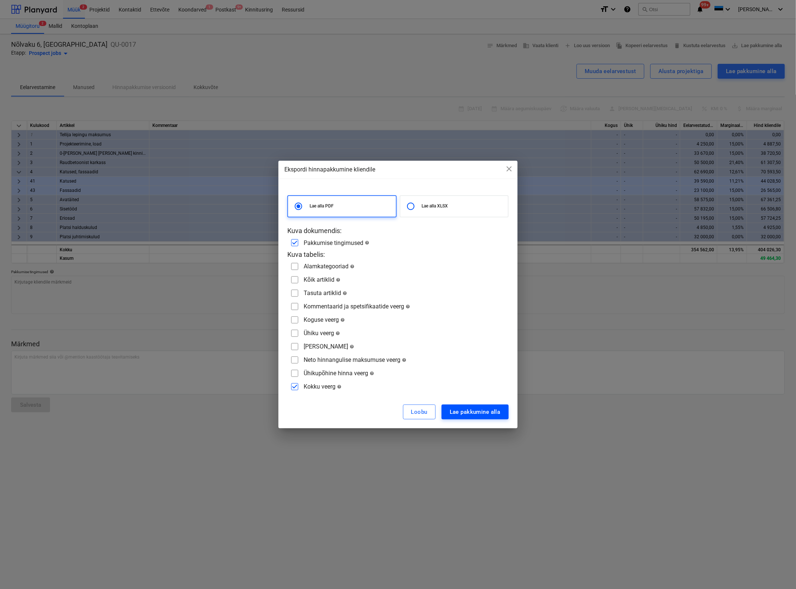
click at [470, 411] on div "Lae pakkumine alla" at bounding box center [475, 412] width 51 height 10
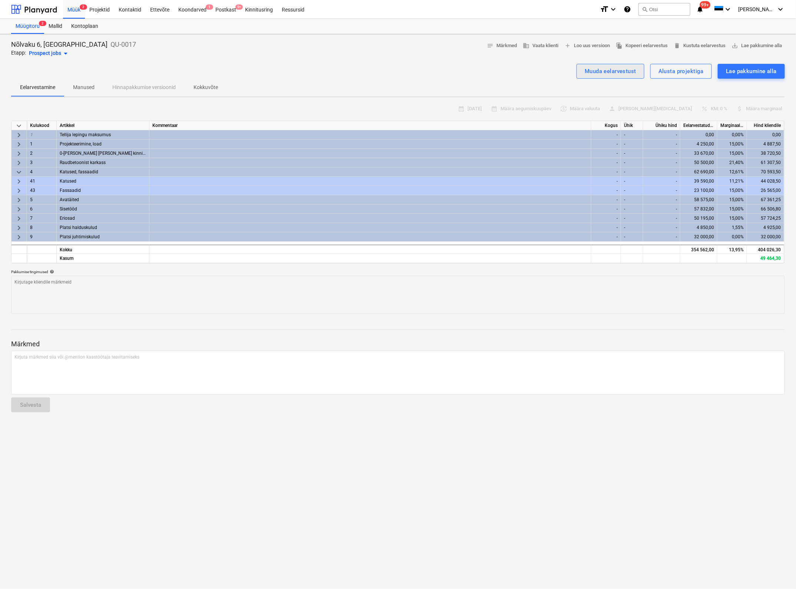
click at [614, 71] on div "Muuda eelarvestust" at bounding box center [611, 71] width 52 height 10
type textarea "x"
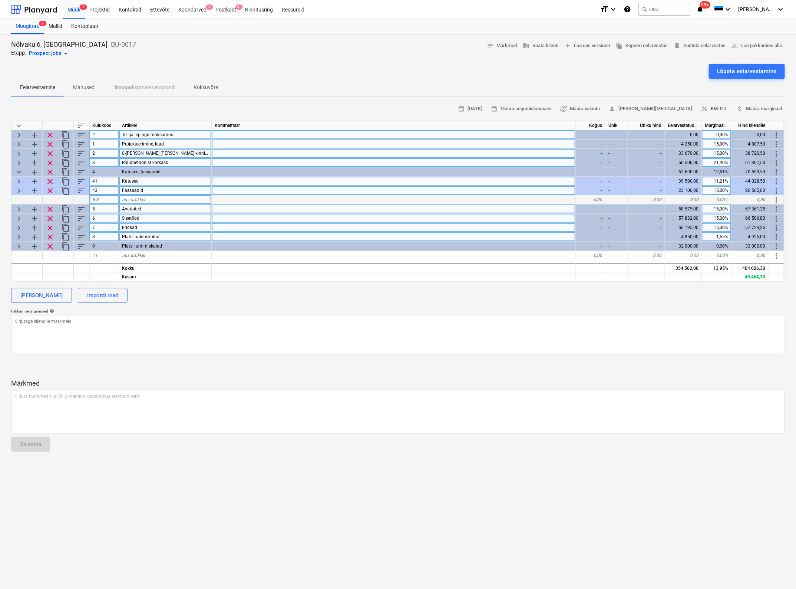
click at [706, 107] on span "percent" at bounding box center [704, 108] width 7 height 7
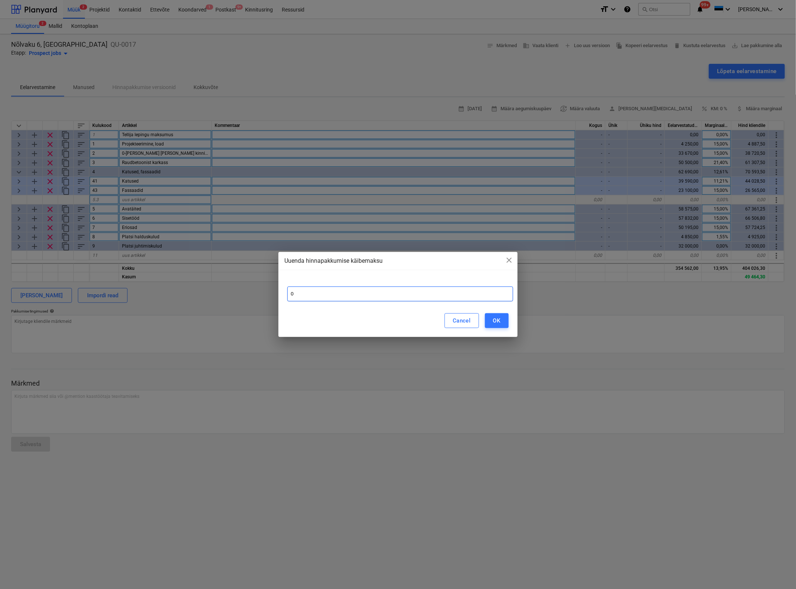
click at [365, 289] on input "0" at bounding box center [399, 293] width 225 height 15
type input "24"
click at [497, 320] on div "OK" at bounding box center [496, 321] width 7 height 10
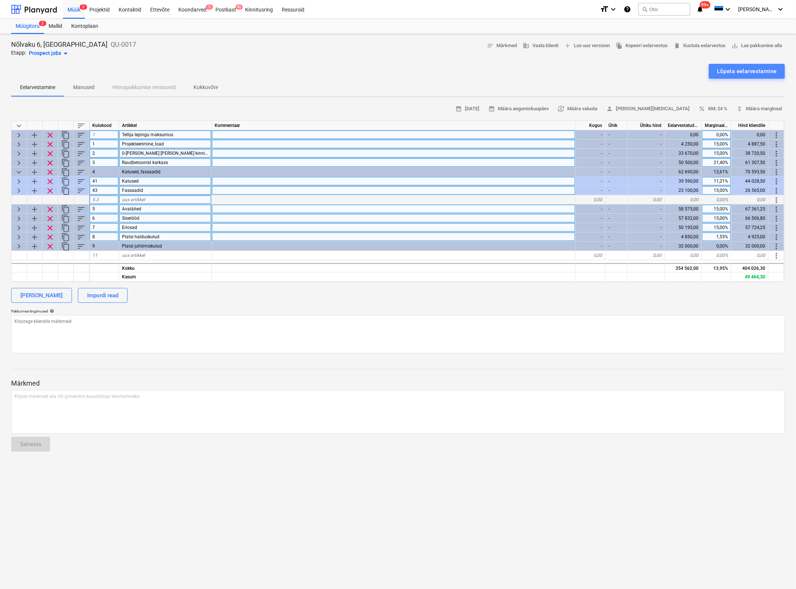
click at [754, 67] on div "Lõpeta eelarvestamine" at bounding box center [747, 71] width 60 height 10
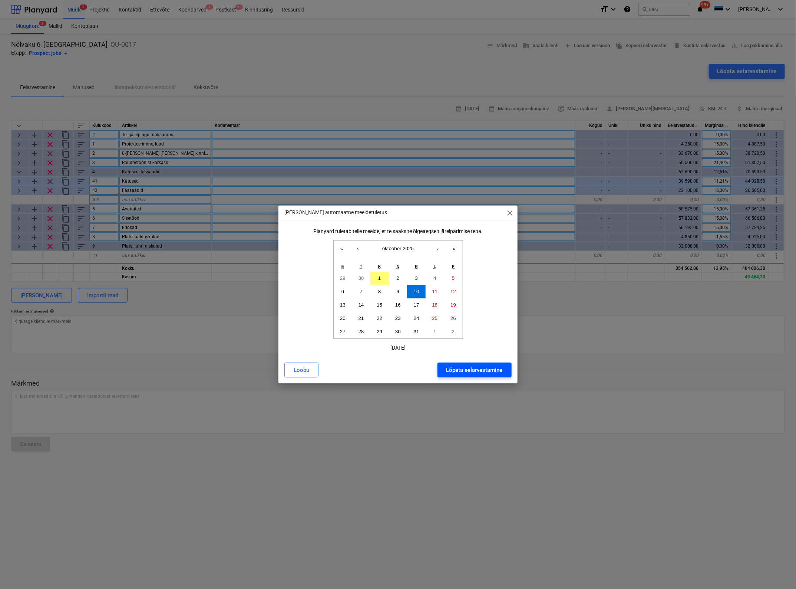
click at [466, 372] on div "Lõpeta eelarvestamine" at bounding box center [474, 370] width 56 height 10
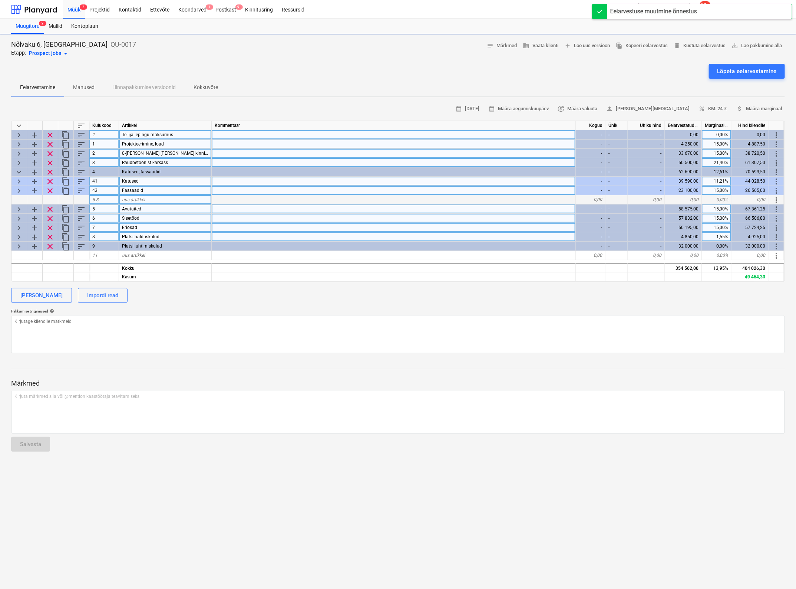
type textarea "x"
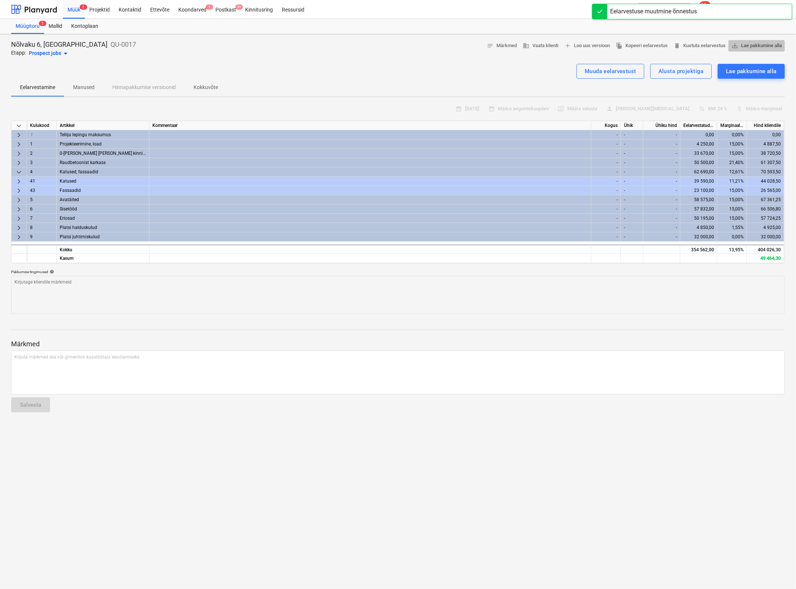
click at [752, 44] on span "save_alt Lae pakkumine alla" at bounding box center [757, 46] width 50 height 9
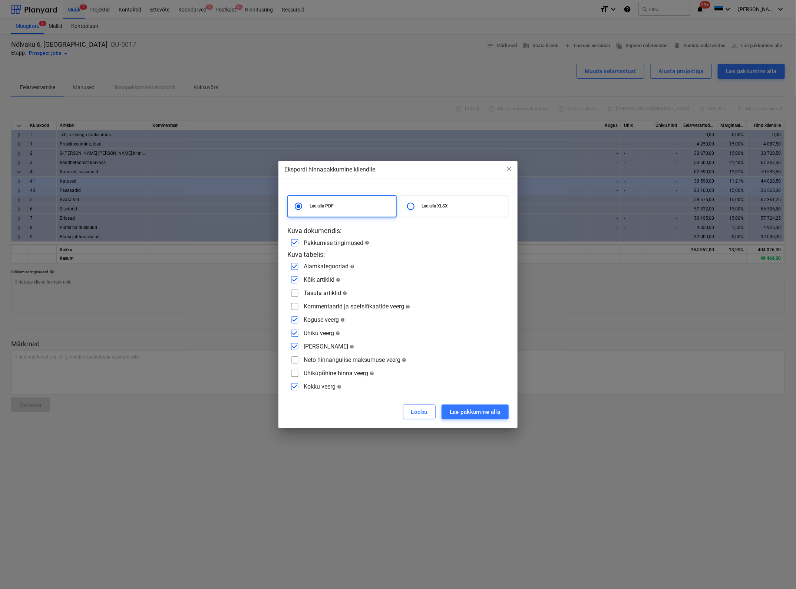
click at [293, 267] on input "checkbox" at bounding box center [295, 266] width 12 height 12
checkbox input "false"
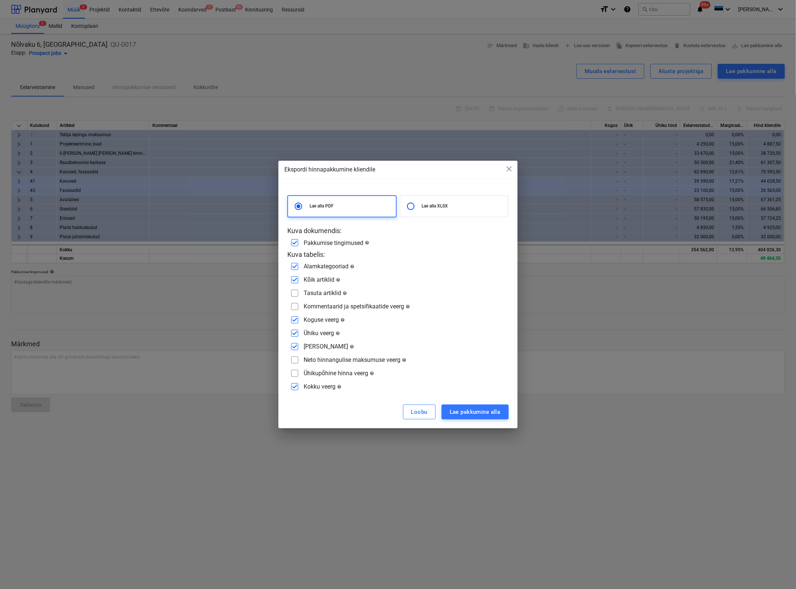
checkbox input "false"
click at [461, 407] on div "Lae pakkumine alla" at bounding box center [475, 412] width 51 height 10
